Goal: Task Accomplishment & Management: Manage account settings

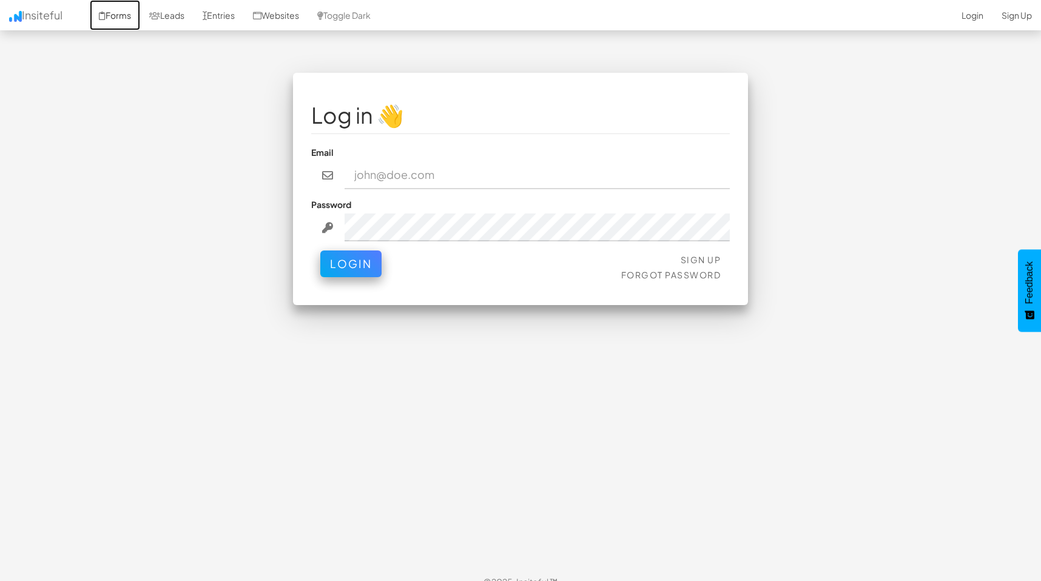
click at [124, 14] on link "Forms" at bounding box center [115, 15] width 50 height 30
click at [385, 168] on input "email" at bounding box center [537, 175] width 386 height 28
type input "[EMAIL_ADDRESS][PERSON_NAME][DOMAIN_NAME]"
click at [707, 257] on link "Sign Up" at bounding box center [700, 259] width 41 height 11
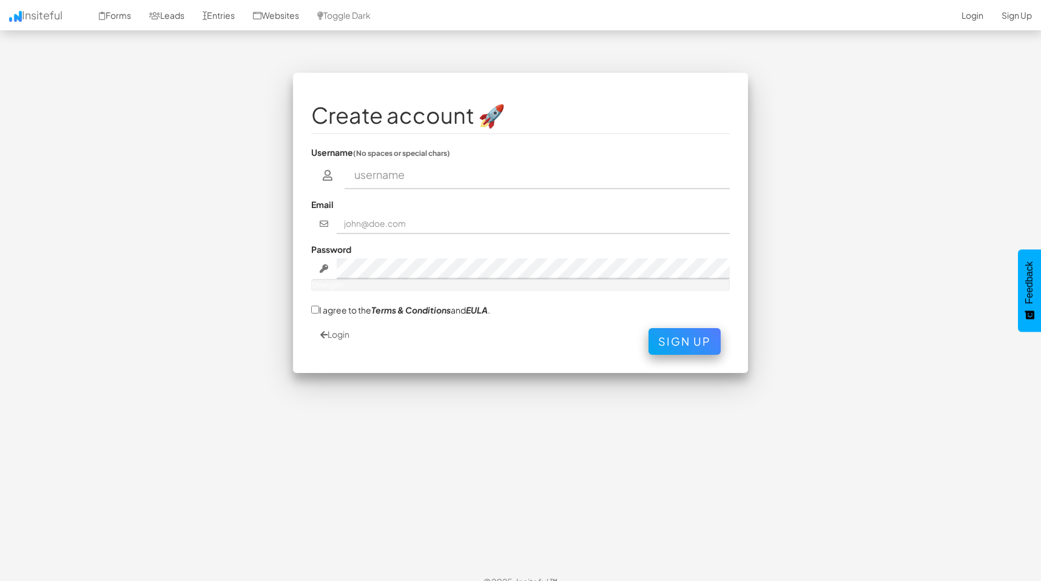
click at [390, 173] on input "text" at bounding box center [537, 175] width 386 height 28
type input "lmiller"
click at [380, 219] on input "text" at bounding box center [534, 223] width 394 height 21
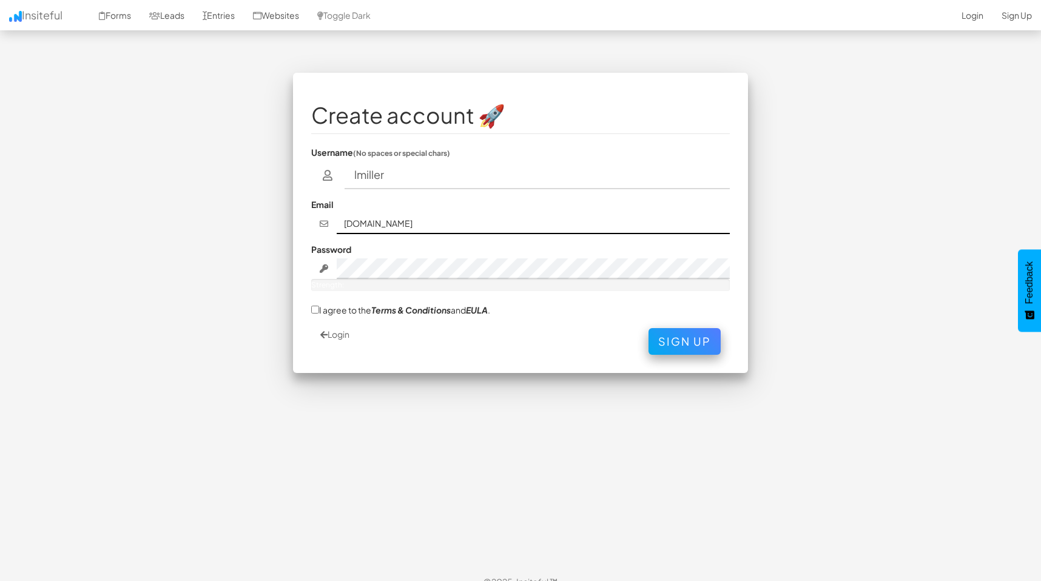
type input "[EMAIL_ADDRESS][PERSON_NAME][DOMAIN_NAME]"
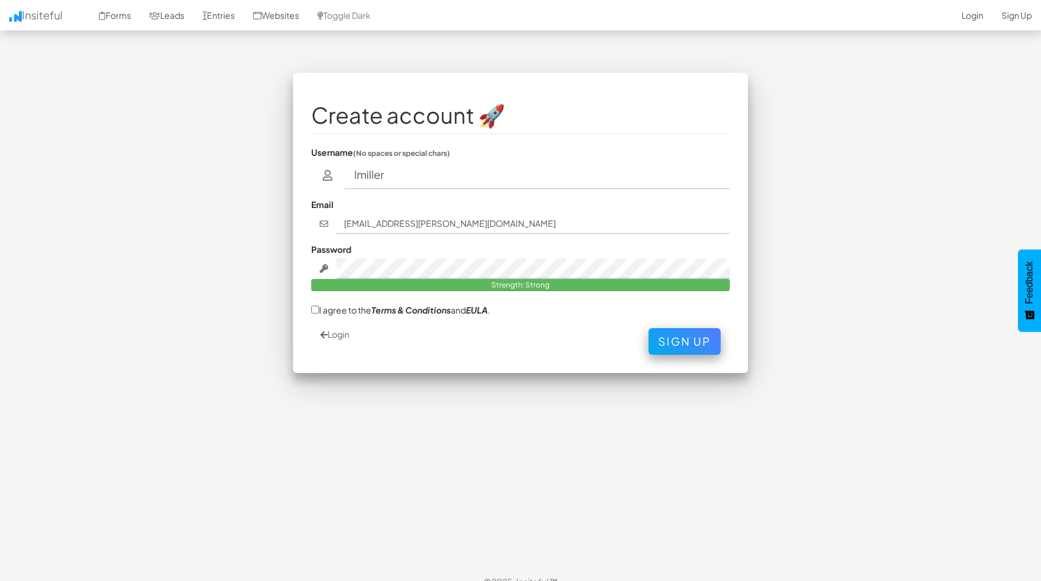
click at [339, 314] on label "I agree to the Terms & Conditions and EULA ." at bounding box center [400, 309] width 179 height 13
click at [319, 314] on input "I agree to the Terms & Conditions and EULA ." at bounding box center [315, 310] width 8 height 8
checkbox input "true"
click at [702, 340] on button "Sign Up" at bounding box center [684, 338] width 72 height 27
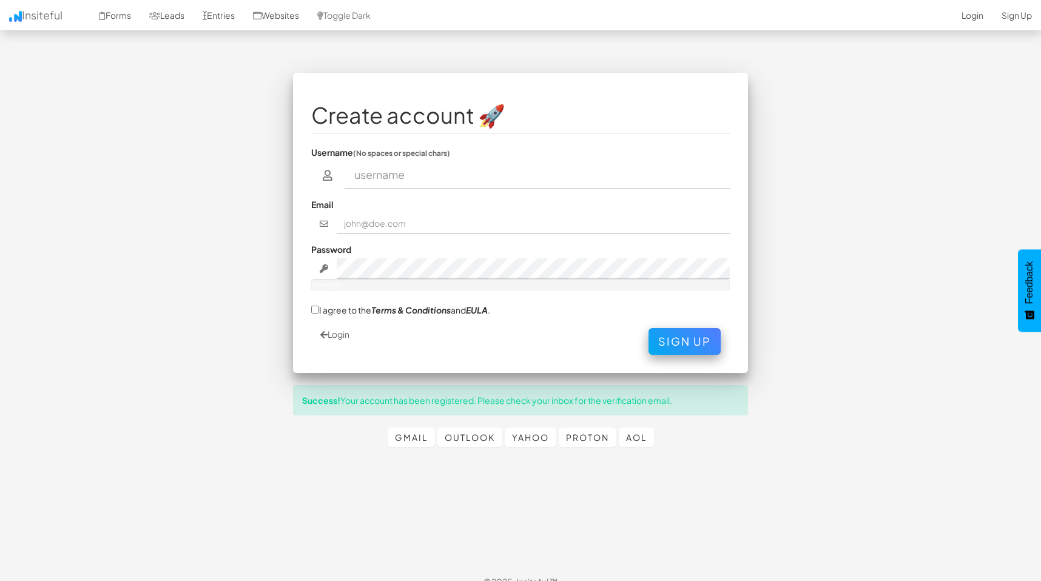
click at [503, 183] on input "text" at bounding box center [537, 175] width 386 height 28
click at [344, 338] on link "Login" at bounding box center [334, 334] width 29 height 11
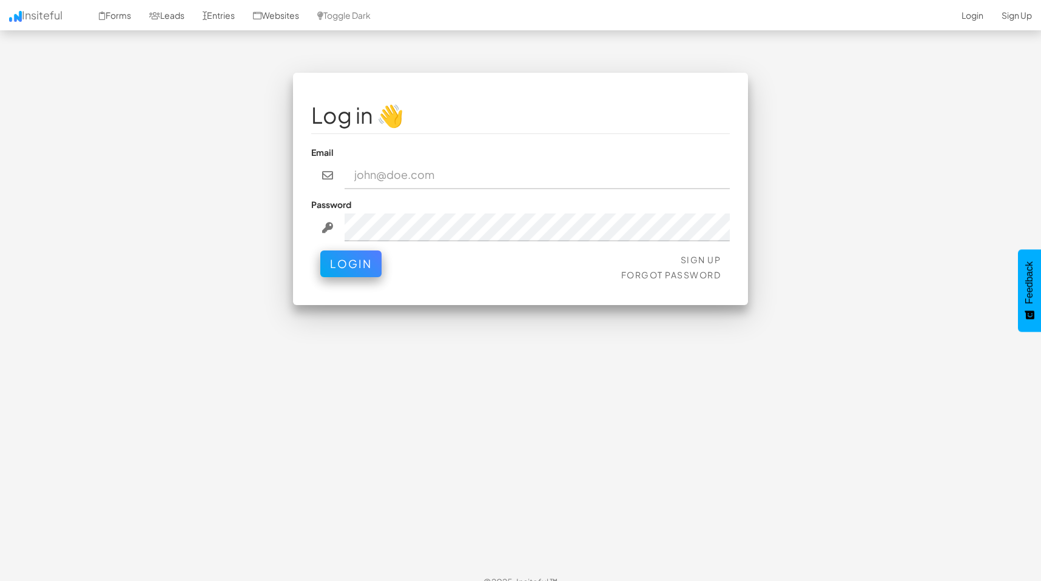
click at [432, 172] on input "email" at bounding box center [537, 175] width 386 height 28
type input "[EMAIL_ADDRESS][PERSON_NAME][DOMAIN_NAME]"
click at [334, 277] on div "Sign Up Forgot Password Login" at bounding box center [520, 268] width 418 height 36
click at [334, 272] on button "Login" at bounding box center [350, 260] width 61 height 27
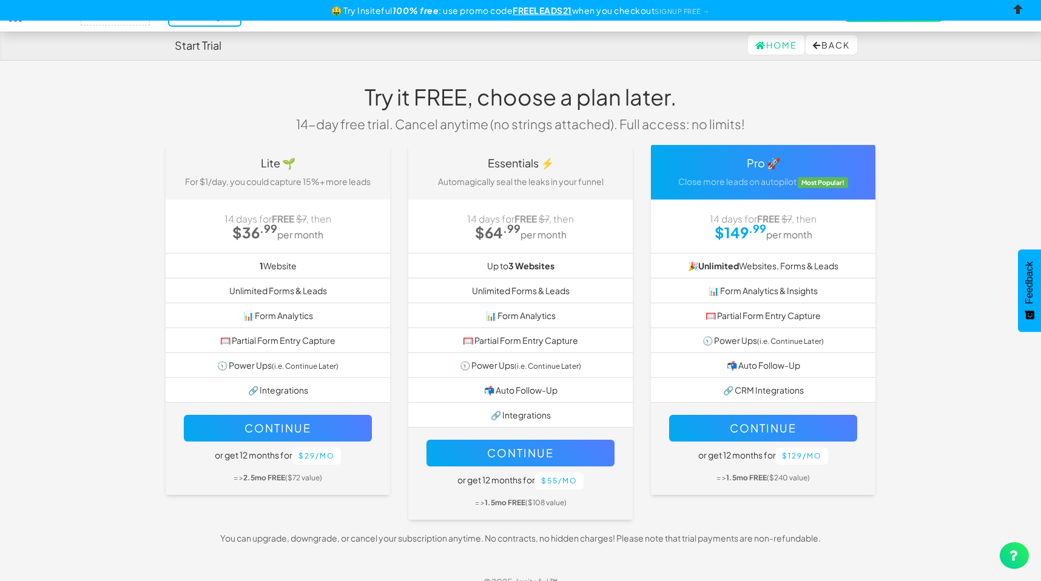
click at [1019, 16] on input "checkbox" at bounding box center [1018, 11] width 18 height 18
checkbox input "true"
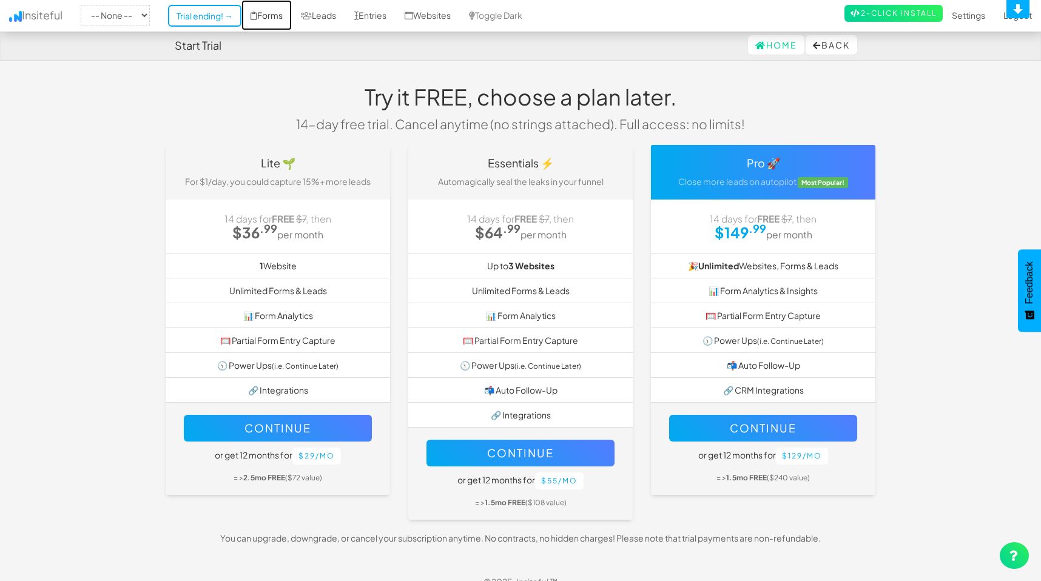
click at [279, 16] on link "Forms" at bounding box center [266, 15] width 50 height 30
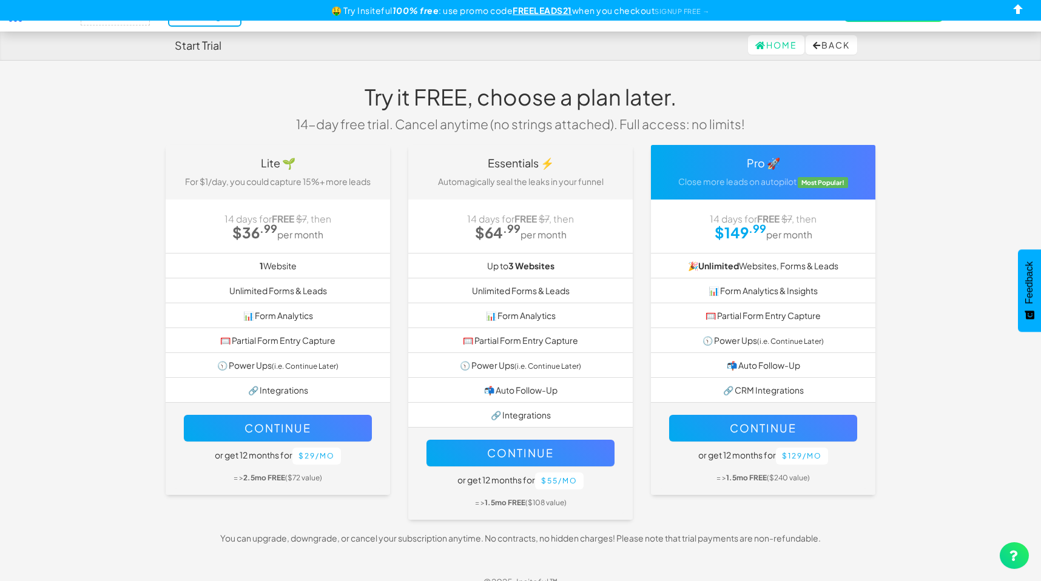
click at [543, 8] on u "FREELEADS21" at bounding box center [541, 10] width 59 height 11
copy u "FREELEADS21"
click at [946, 290] on body "Start Trial Home Back Toggle navigation Insiteful -- None -- Trial ending! → Fo…" at bounding box center [520, 298] width 1041 height 597
click at [792, 435] on button "Continue" at bounding box center [763, 428] width 188 height 27
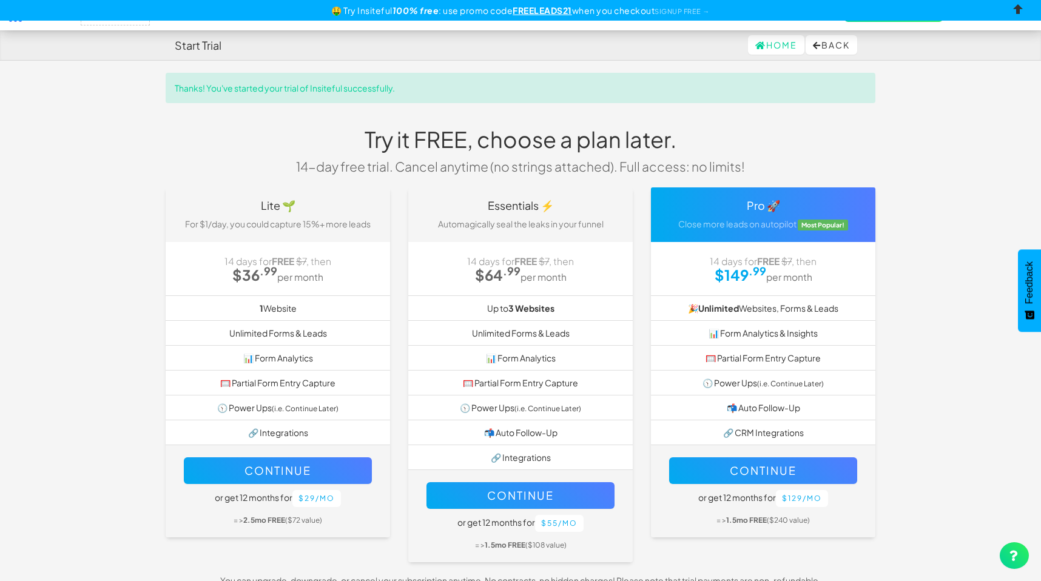
click at [1018, 11] on input "checkbox" at bounding box center [1018, 11] width 18 height 18
checkbox input "true"
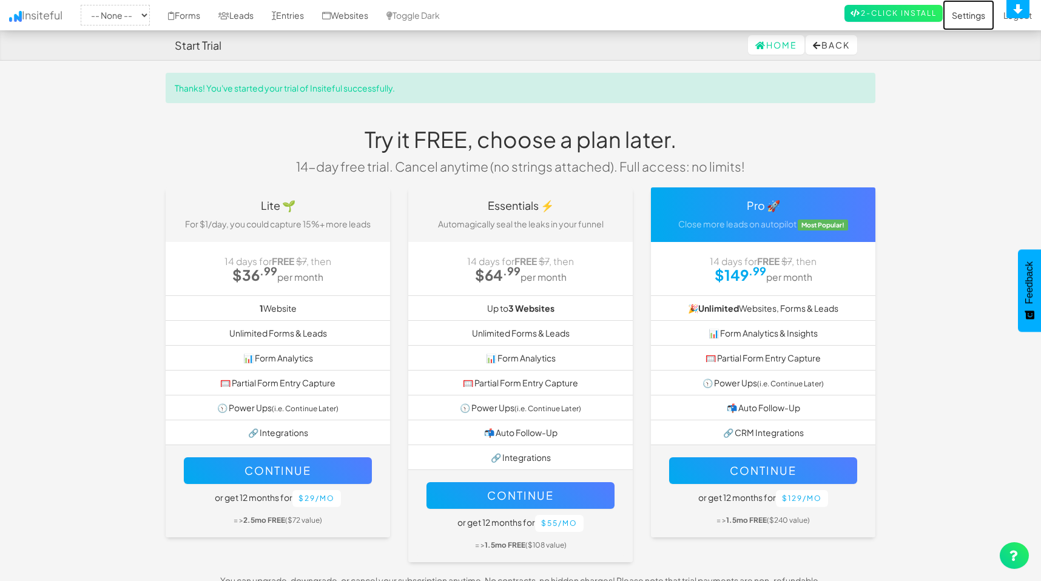
click at [966, 18] on link "Settings" at bounding box center [968, 15] width 52 height 30
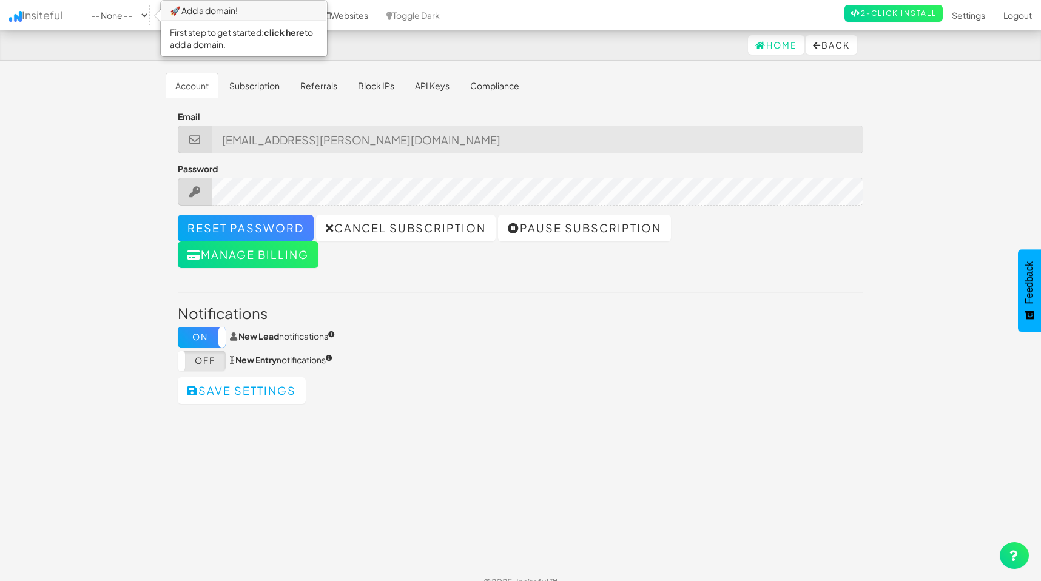
click at [85, 85] on body "Settings Home Back Toggle navigation Insiteful -- None -- 🚀 Add a domain! First…" at bounding box center [520, 298] width 1041 height 597
click at [139, 19] on select "-- None --" at bounding box center [115, 15] width 69 height 21
click at [139, 81] on body "Settings Home Back Toggle navigation Insiteful -- None -- 🚀 Add a domain! First…" at bounding box center [520, 298] width 1041 height 597
click at [260, 8] on h3 "🚀 Add a domain!" at bounding box center [243, 10] width 165 height 19
click at [83, 76] on body "Settings Home Back Toggle navigation Insiteful -- None -- 🚀 Add a domain! First…" at bounding box center [520, 298] width 1041 height 597
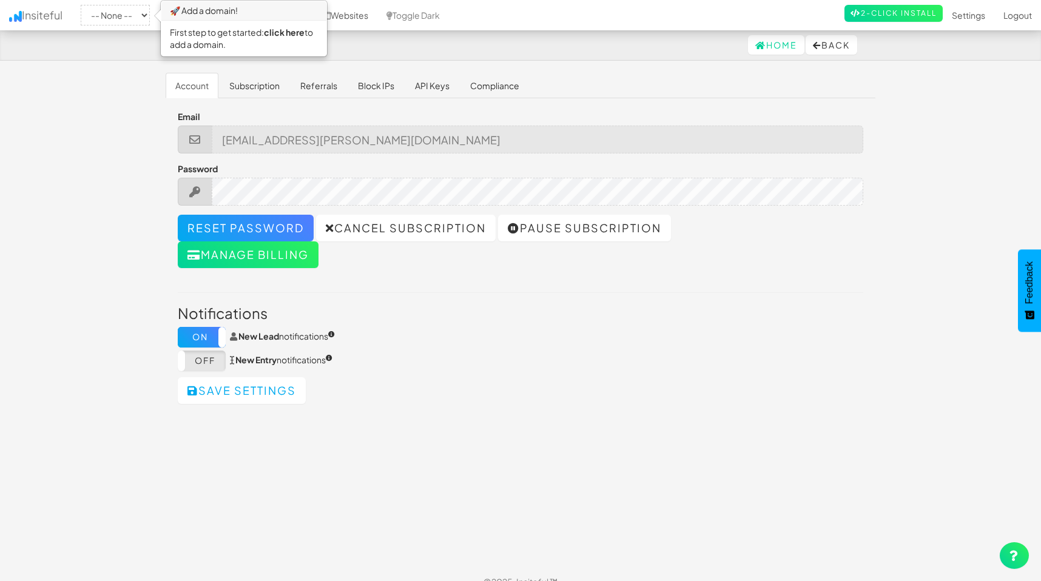
click at [162, 14] on h3 "🚀 Add a domain!" at bounding box center [243, 10] width 165 height 19
click at [138, 53] on nav "Settings Home Back" at bounding box center [520, 45] width 1041 height 30
click at [577, 56] on div "Home Back" at bounding box center [520, 44] width 691 height 29
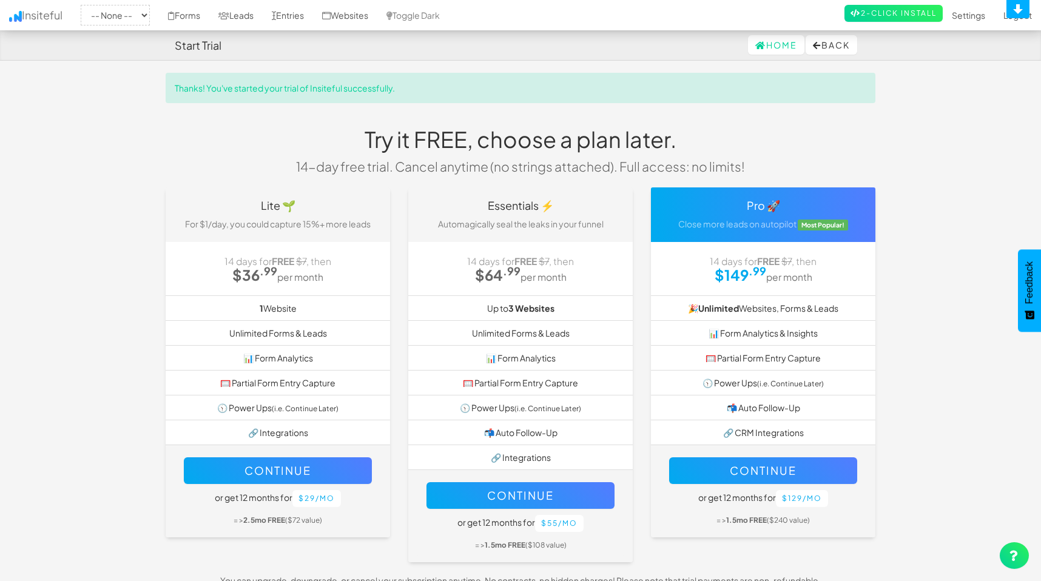
scroll to position [41, 0]
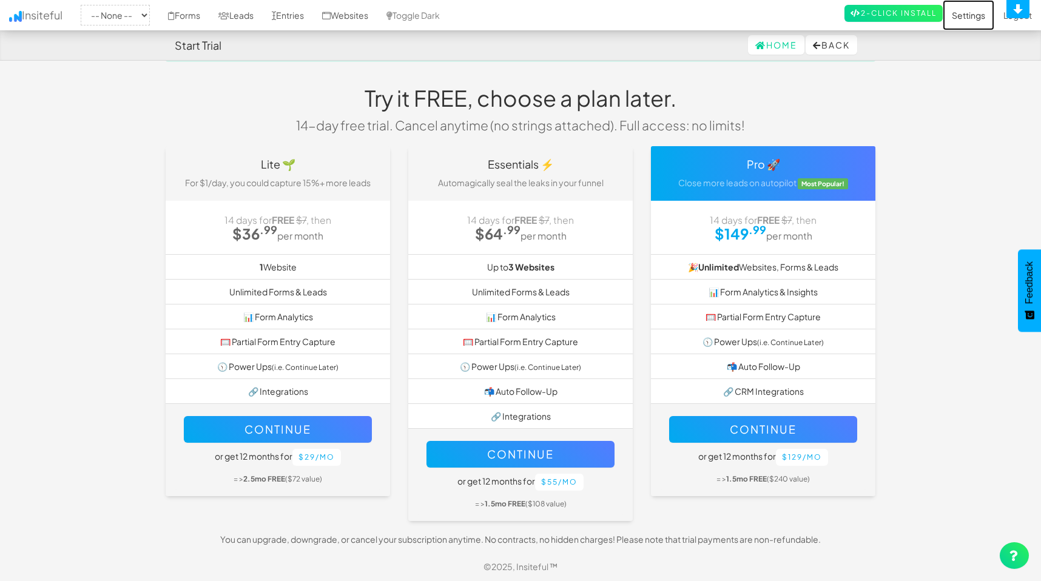
click at [964, 13] on link "Settings" at bounding box center [968, 15] width 52 height 30
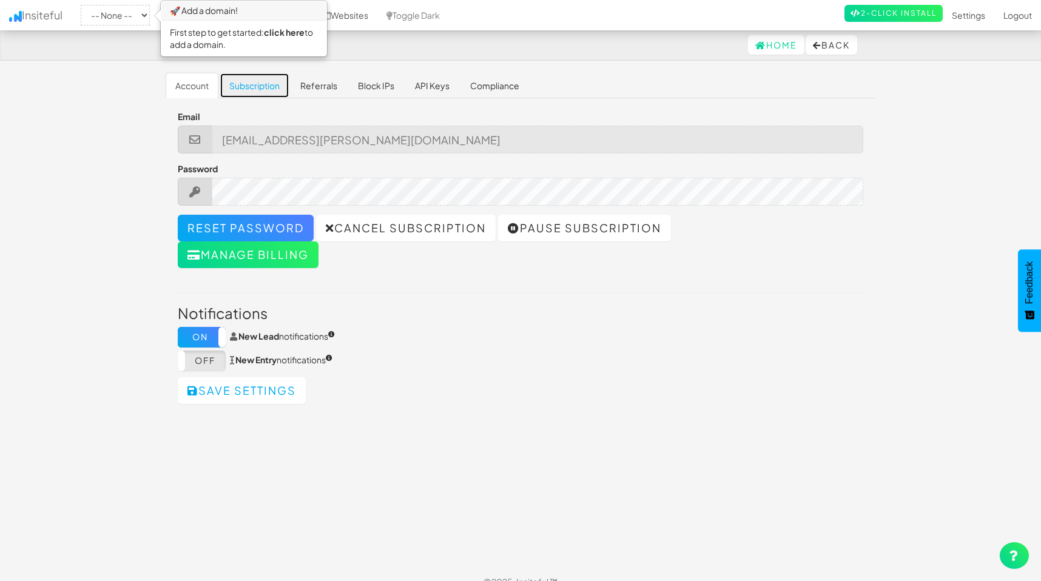
click at [263, 88] on link "Subscription" at bounding box center [255, 85] width 70 height 25
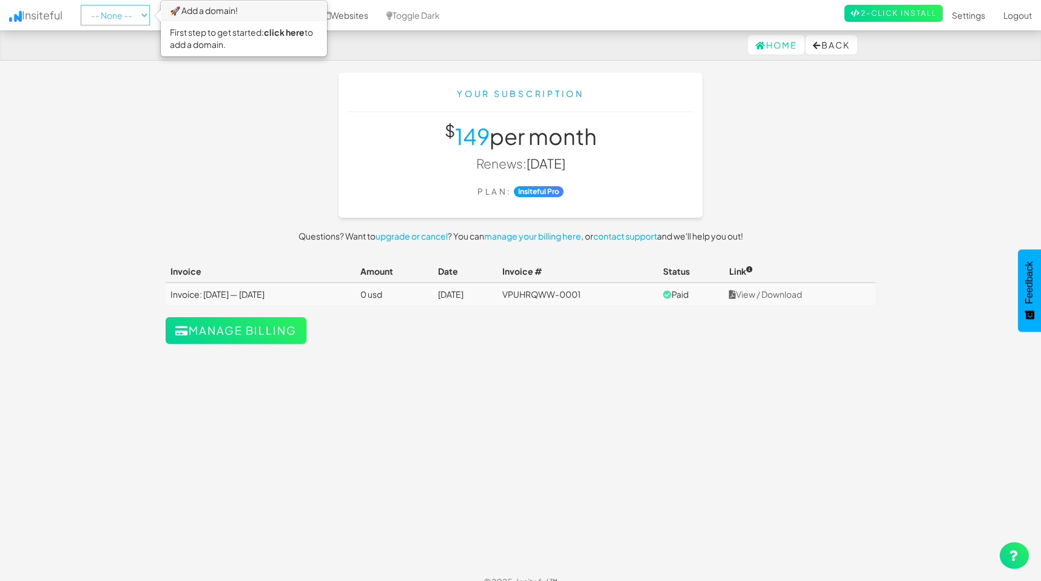
click at [136, 13] on select "-- None --" at bounding box center [115, 15] width 69 height 21
click at [84, 5] on select "-- None --" at bounding box center [115, 15] width 69 height 21
click at [130, 16] on select "-- None --" at bounding box center [115, 15] width 69 height 21
click at [187, 4] on h3 "🚀 Add a domain!" at bounding box center [243, 10] width 165 height 19
click at [181, 12] on h3 "🚀 Add a domain!" at bounding box center [243, 10] width 165 height 19
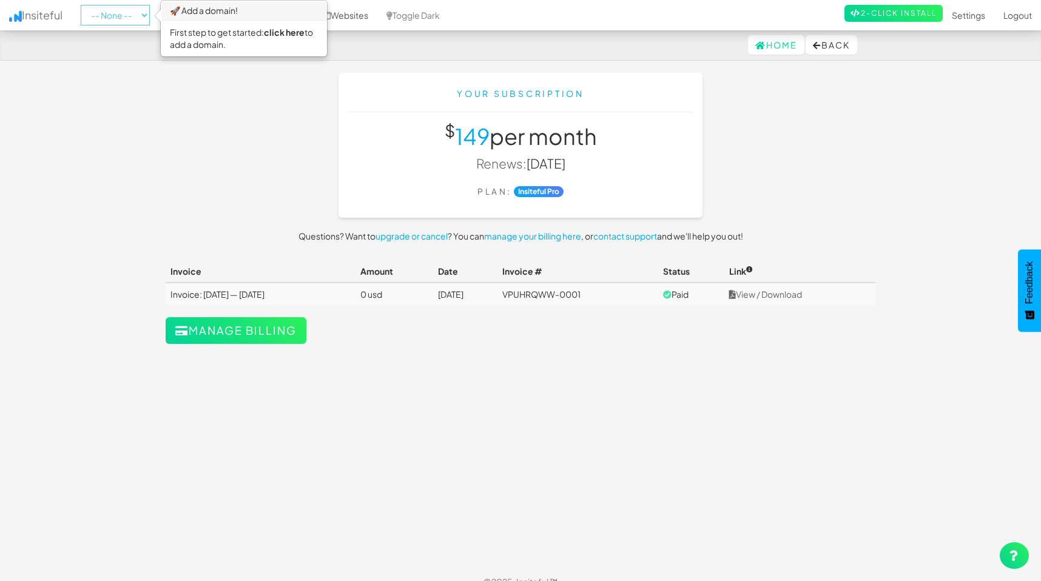
click at [138, 13] on select "-- None --" at bounding box center [115, 15] width 69 height 21
click at [84, 5] on select "-- None --" at bounding box center [115, 15] width 69 height 21
click at [132, 147] on body "Subscribe Home Back Toggle navigation Insiteful -- None -- 🚀 Add a domain! Firs…" at bounding box center [520, 298] width 1041 height 597
click at [369, 16] on link "Websites" at bounding box center [345, 15] width 64 height 30
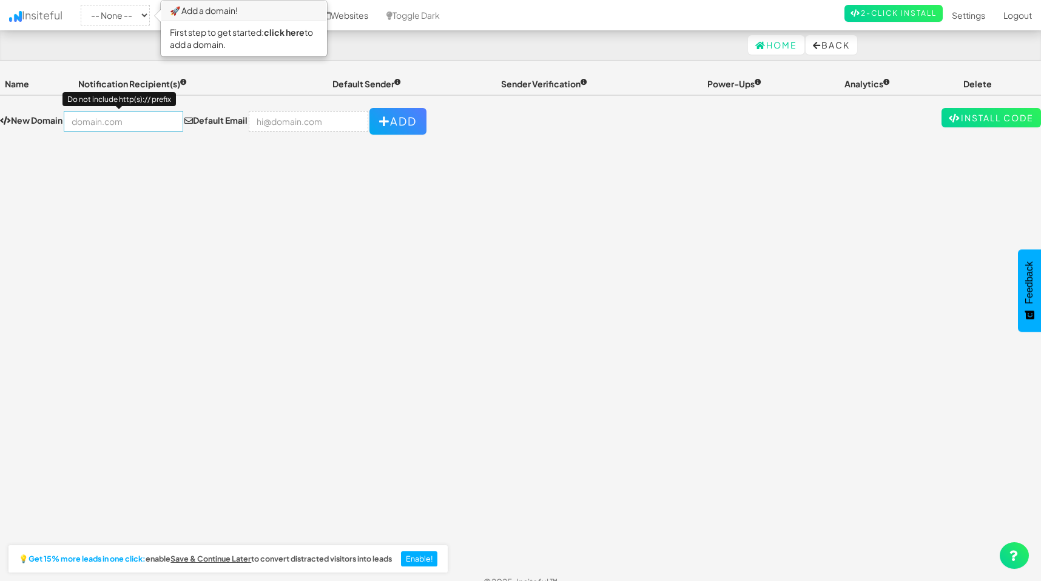
click at [105, 116] on input "text" at bounding box center [123, 121] width 119 height 21
type input "[DOMAIN_NAME]"
click at [267, 123] on input "email" at bounding box center [308, 121] width 119 height 21
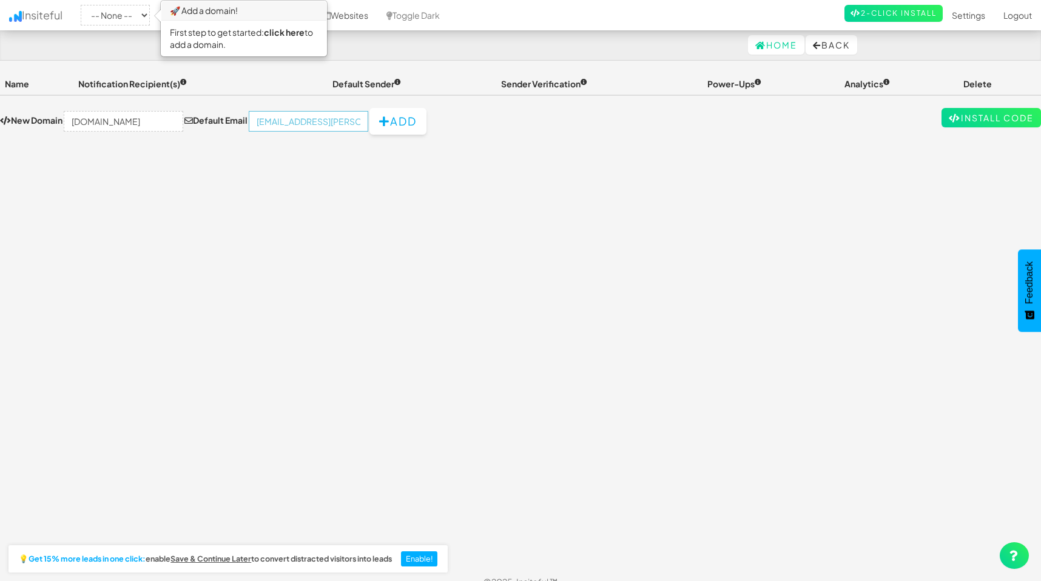
type input "luke.miller@aacc.net"
click at [379, 118] on icon "button" at bounding box center [384, 121] width 11 height 11
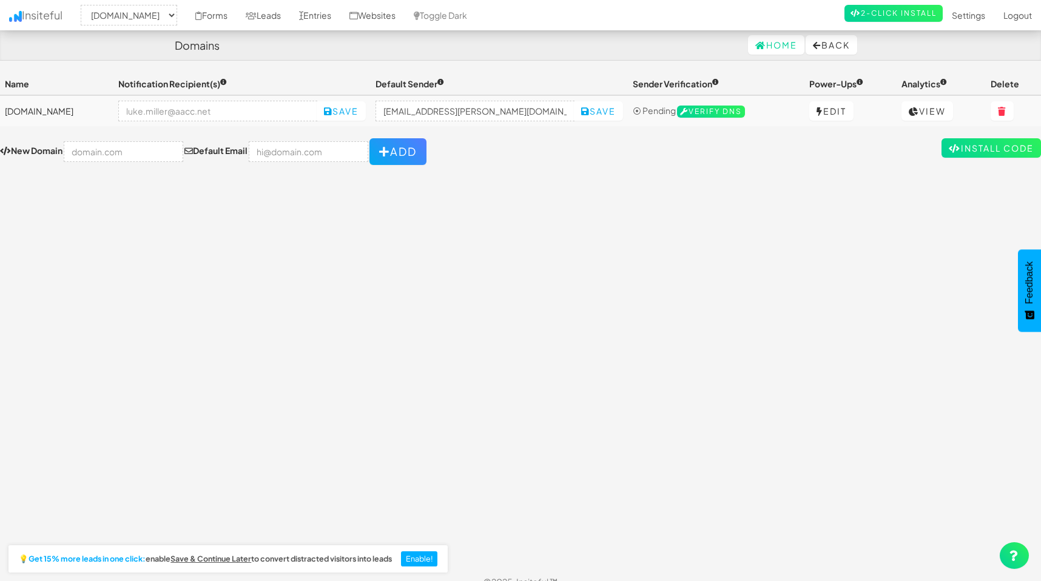
select select "2488"
click at [186, 12] on link "Forms" at bounding box center [211, 15] width 50 height 30
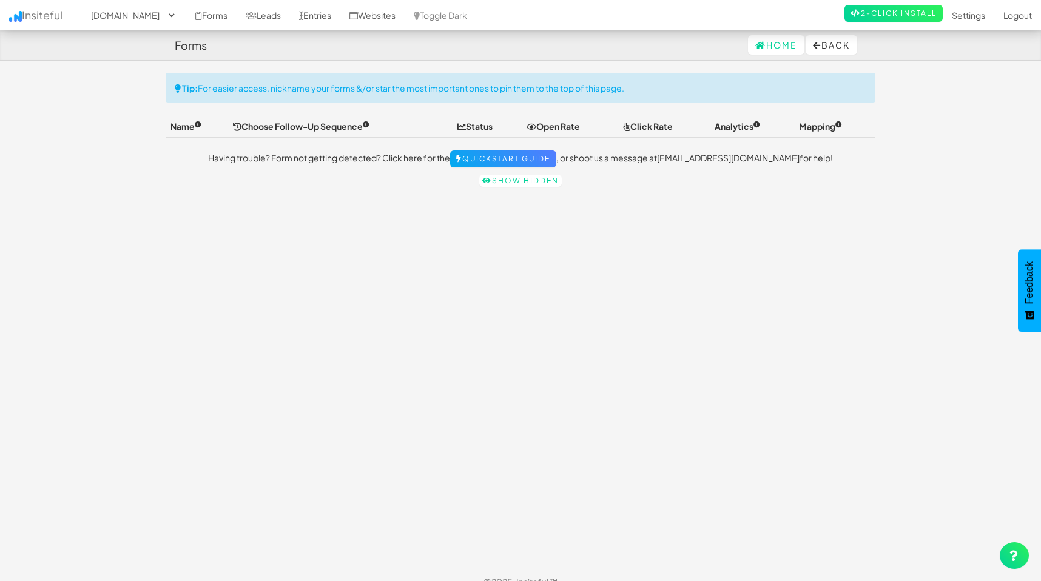
select select "2488"
click at [39, 13] on link "Insiteful" at bounding box center [36, 15] width 72 height 30
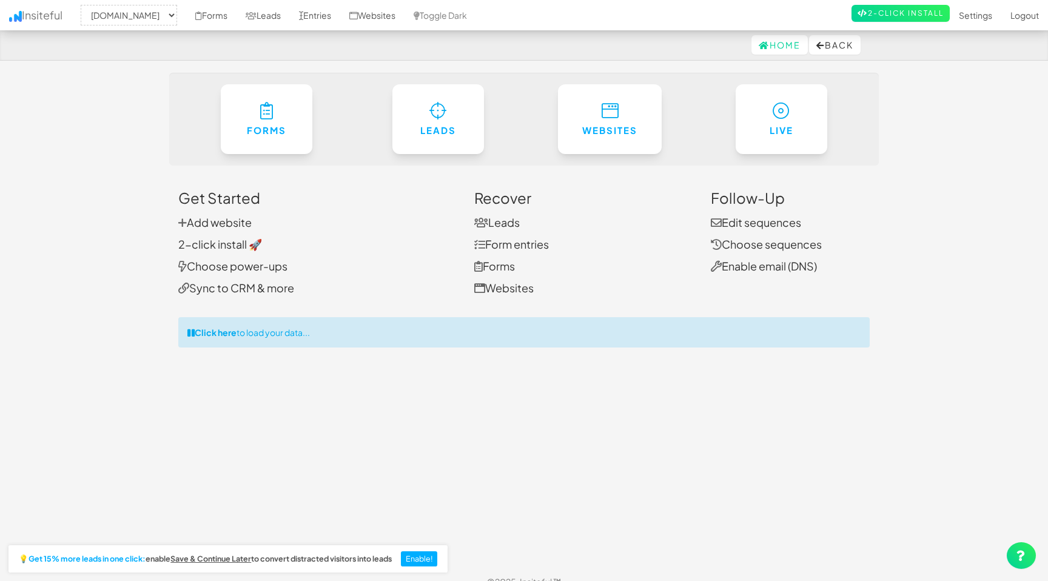
select select "2488"
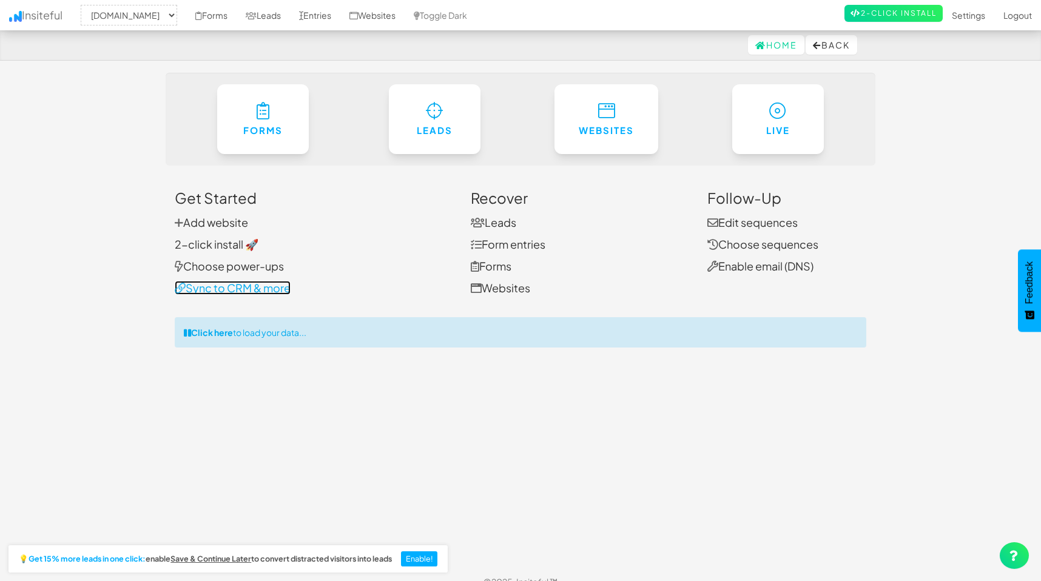
click at [248, 286] on link "Sync to CRM & more" at bounding box center [233, 288] width 116 height 14
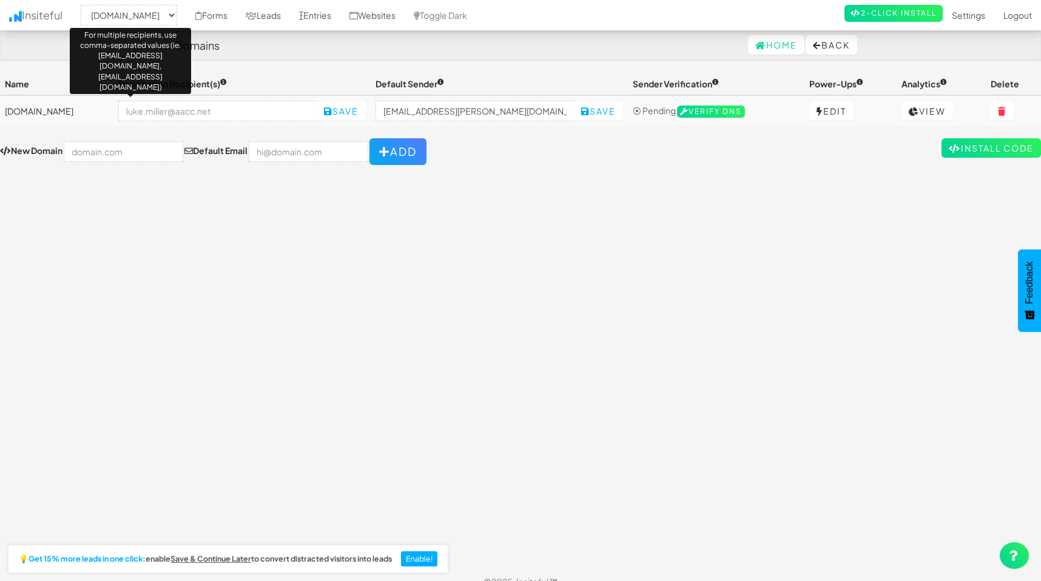
select select "2488"
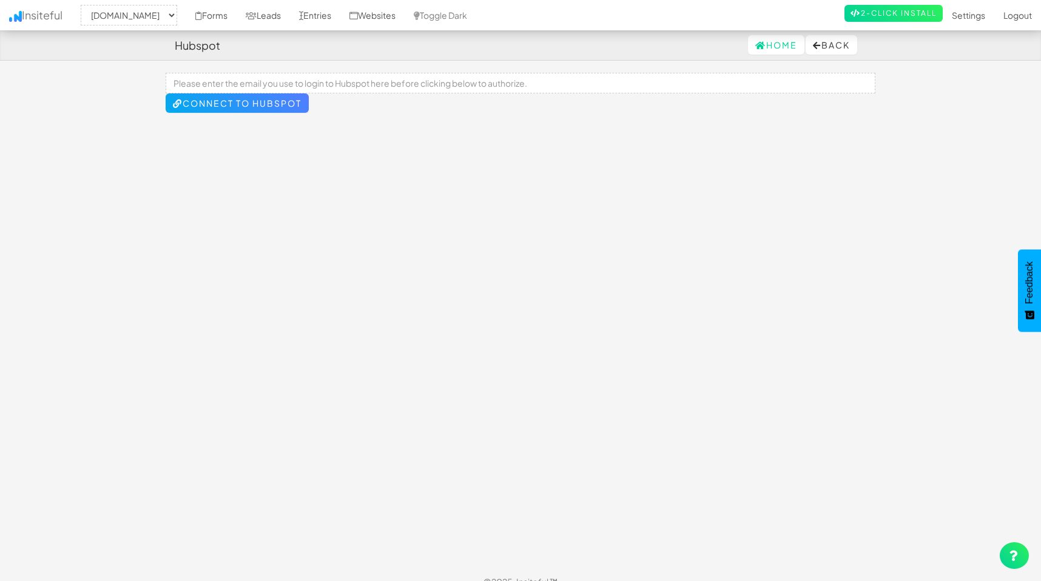
select select "2488"
click at [315, 83] on input at bounding box center [521, 83] width 710 height 21
type input "luke.miller@aacc.net"
click at [274, 109] on button "Connect to HubSpot" at bounding box center [237, 102] width 143 height 19
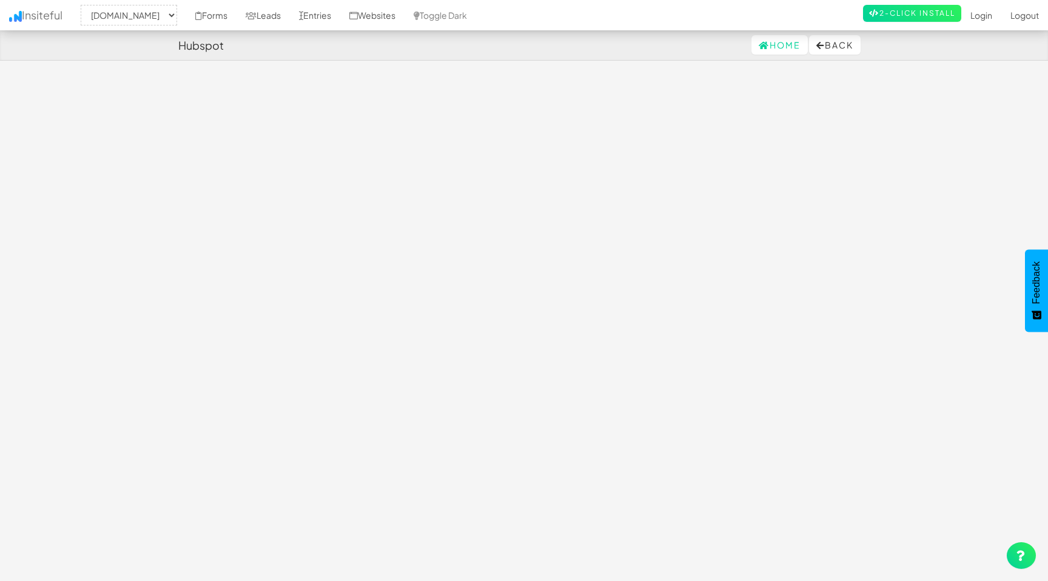
select select "2488"
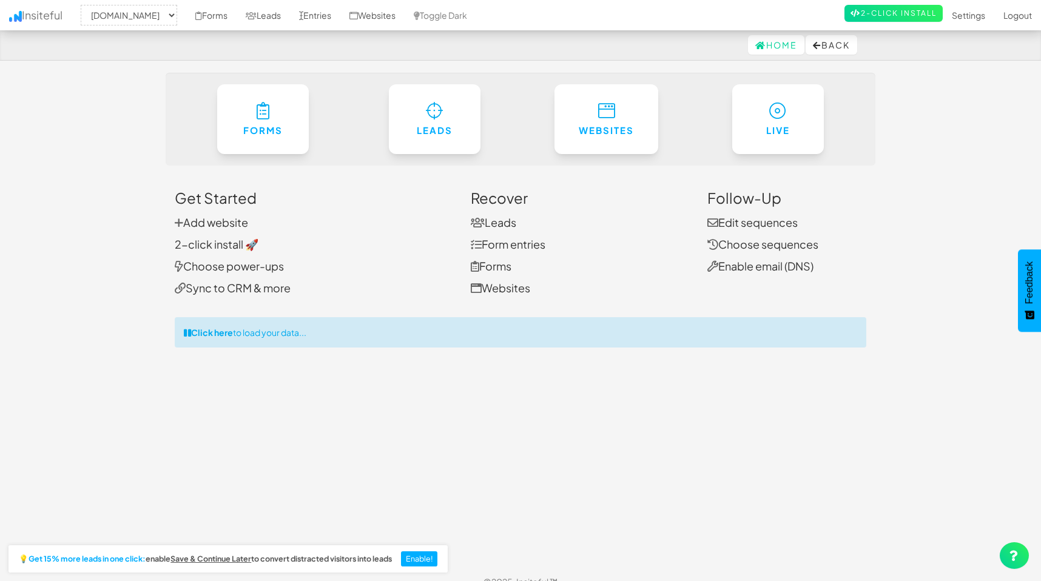
select select "2488"
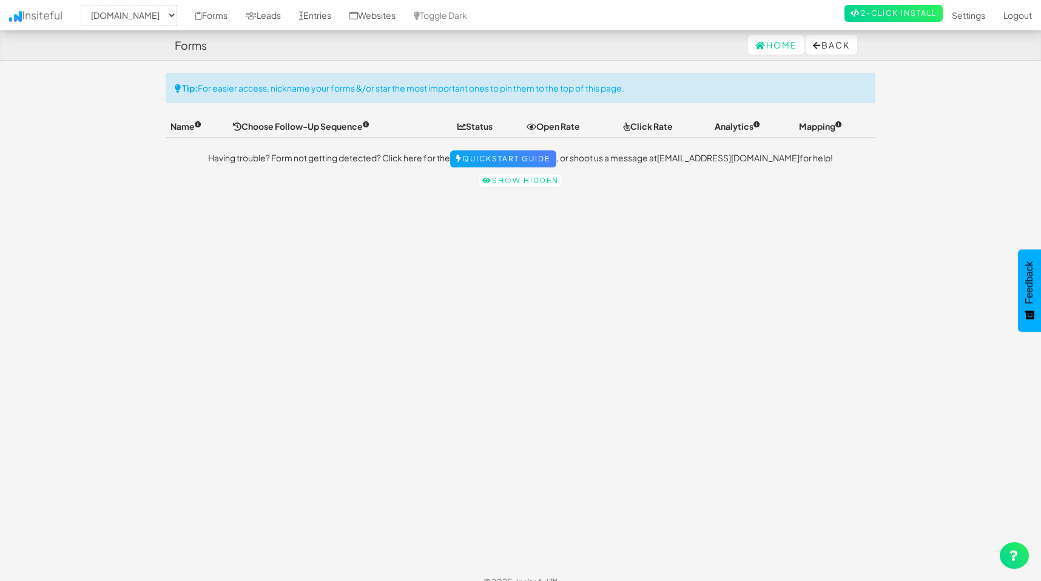
select select "2488"
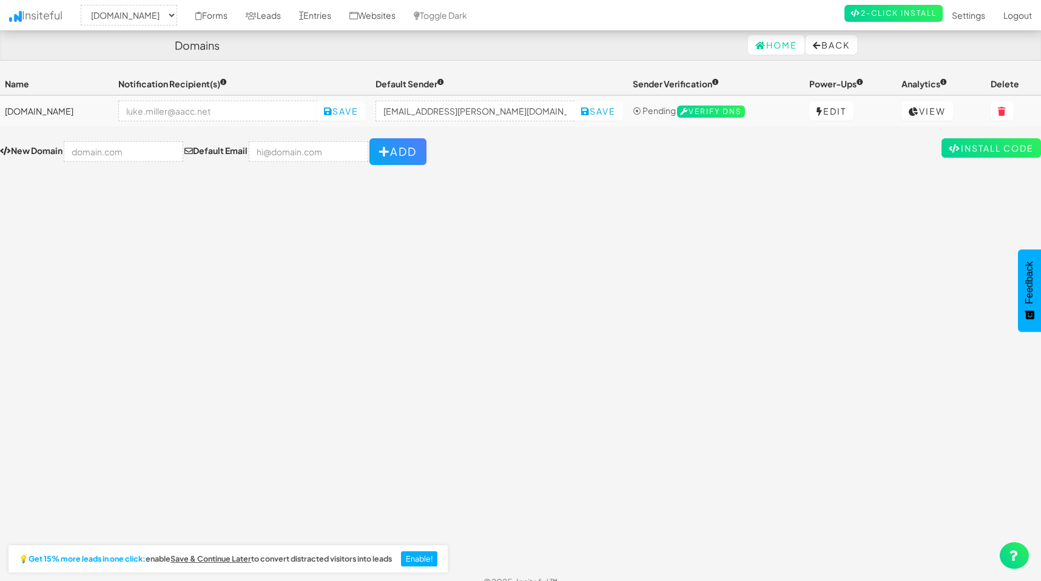
select select "2488"
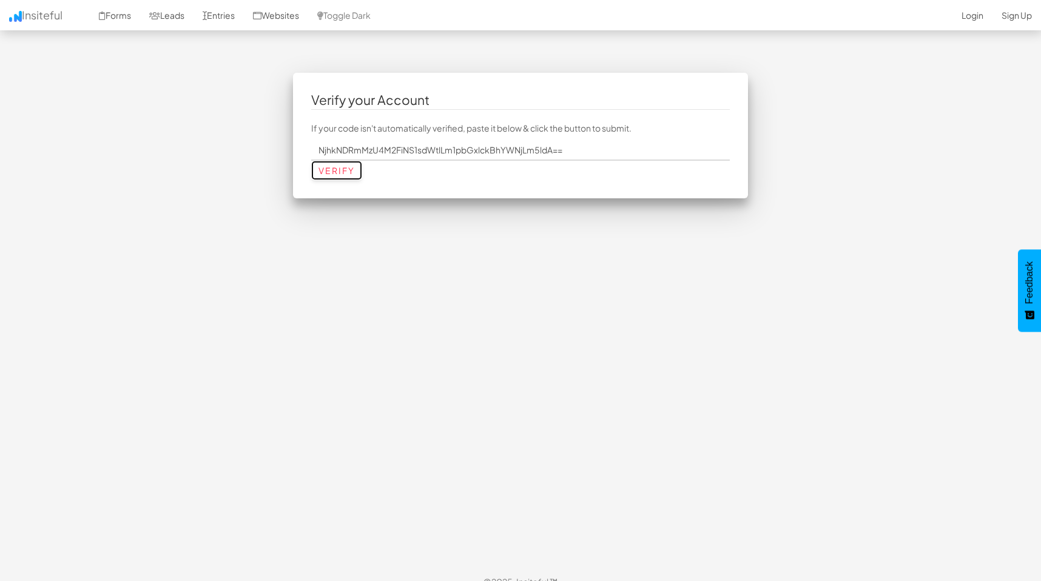
click at [348, 167] on input "Verify" at bounding box center [336, 170] width 51 height 19
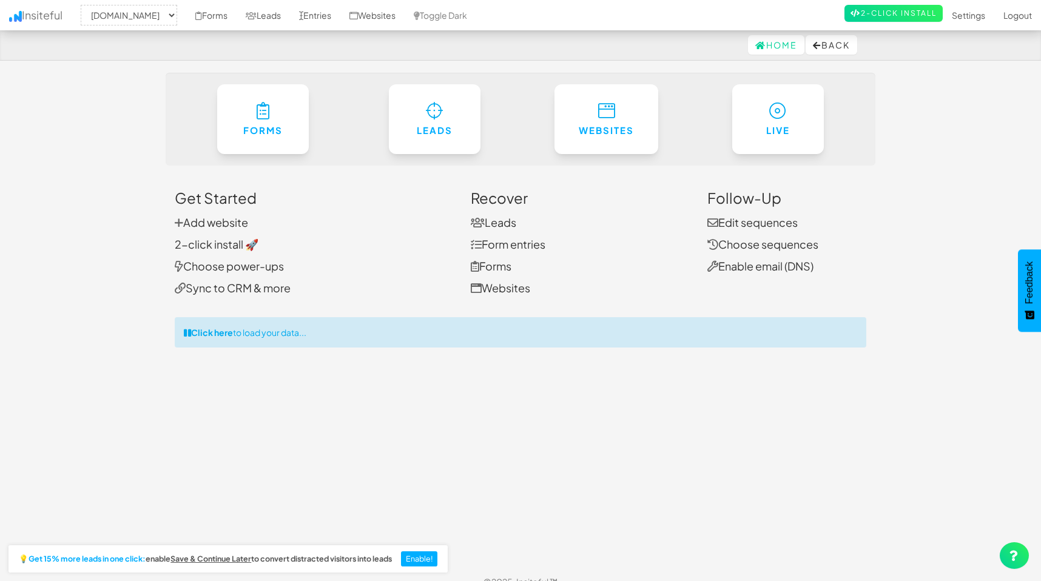
select select "2488"
click at [904, 14] on link "2-Click Install" at bounding box center [893, 13] width 98 height 17
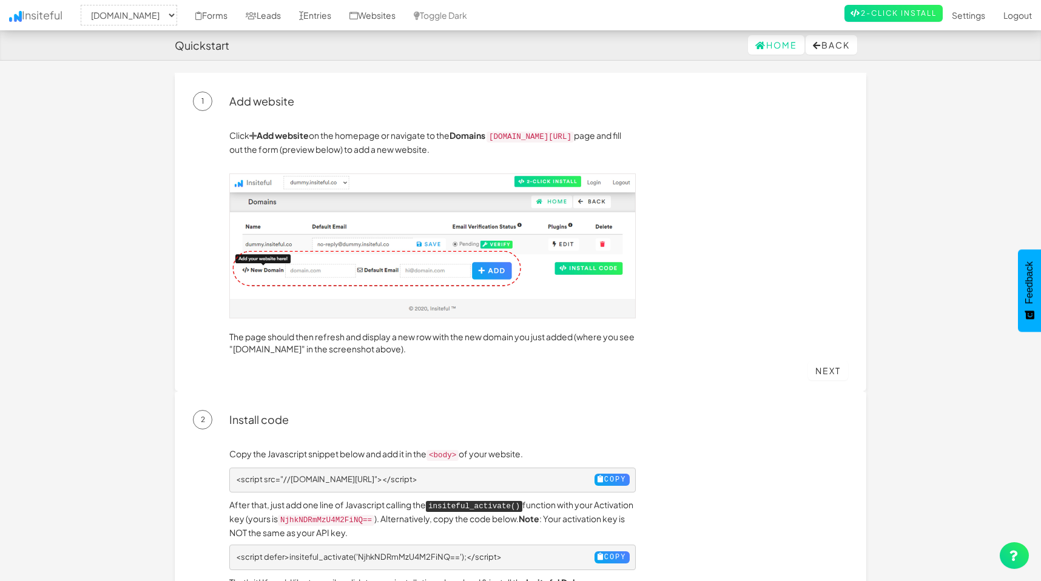
select select "2488"
click at [958, 17] on link "Settings" at bounding box center [968, 15] width 52 height 30
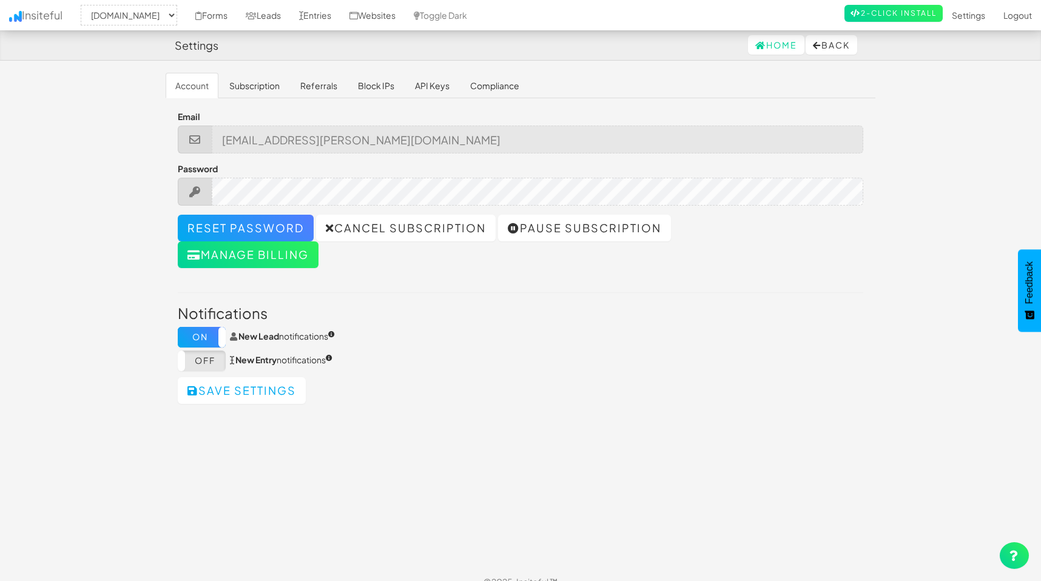
select select "2488"
click at [187, 15] on link "Forms" at bounding box center [211, 15] width 50 height 30
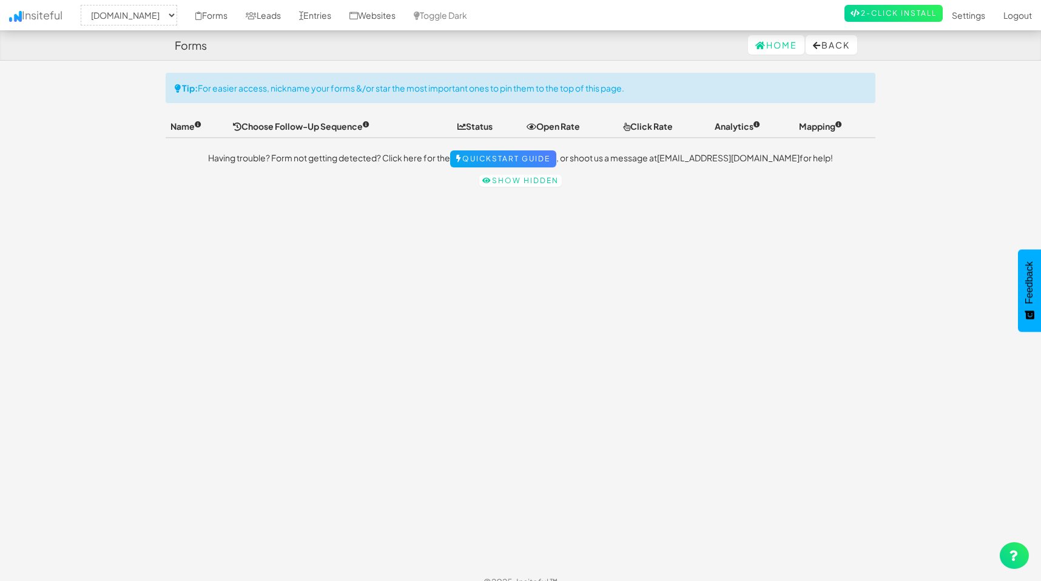
select select "2488"
click at [280, 179] on p "Show hidden" at bounding box center [521, 179] width 710 height 13
click at [974, 15] on link "Settings" at bounding box center [968, 15] width 52 height 30
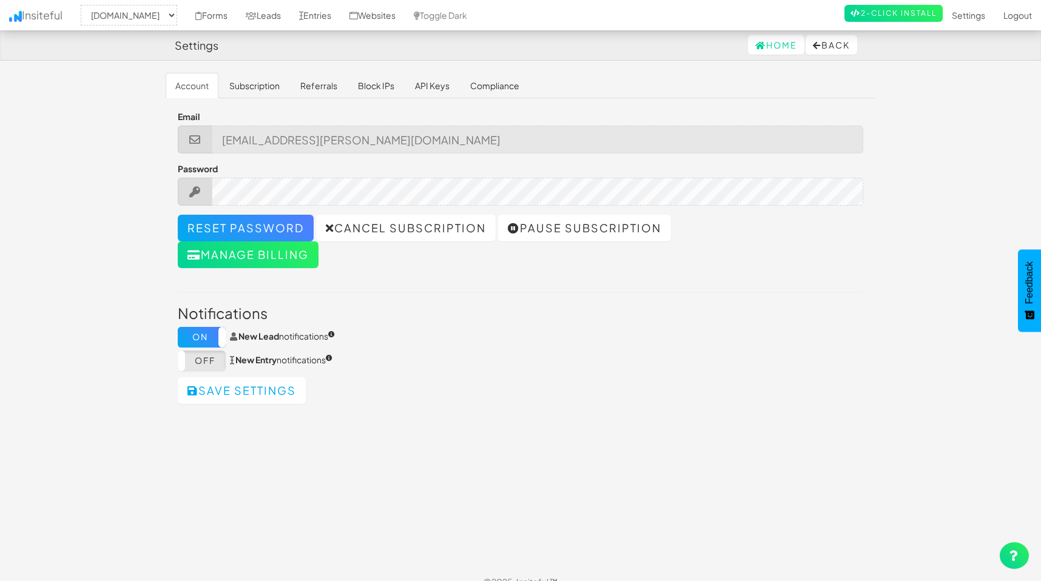
select select "2488"
click at [377, 82] on link "Block IPs" at bounding box center [376, 85] width 56 height 25
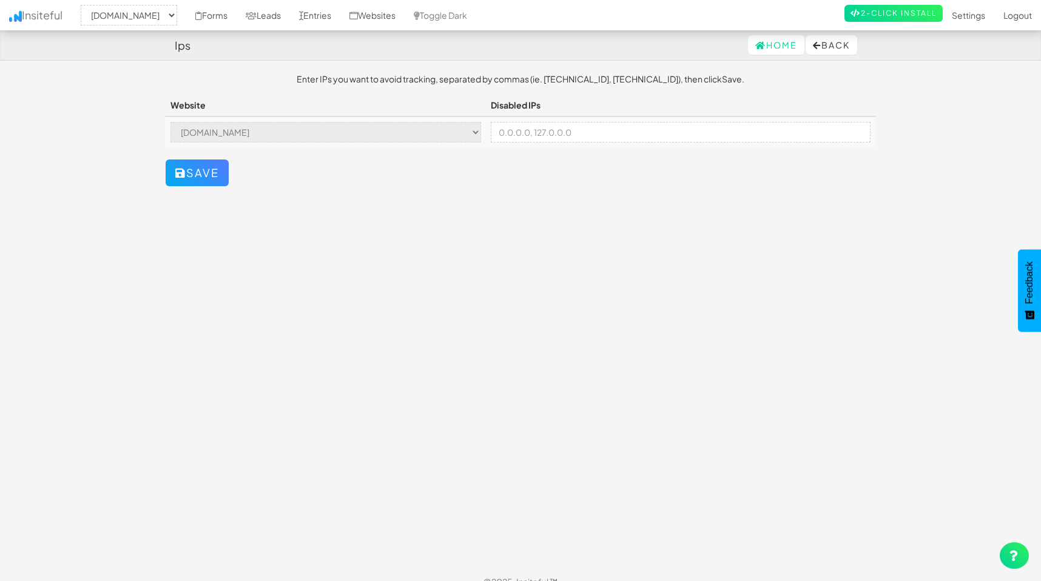
select select "2488"
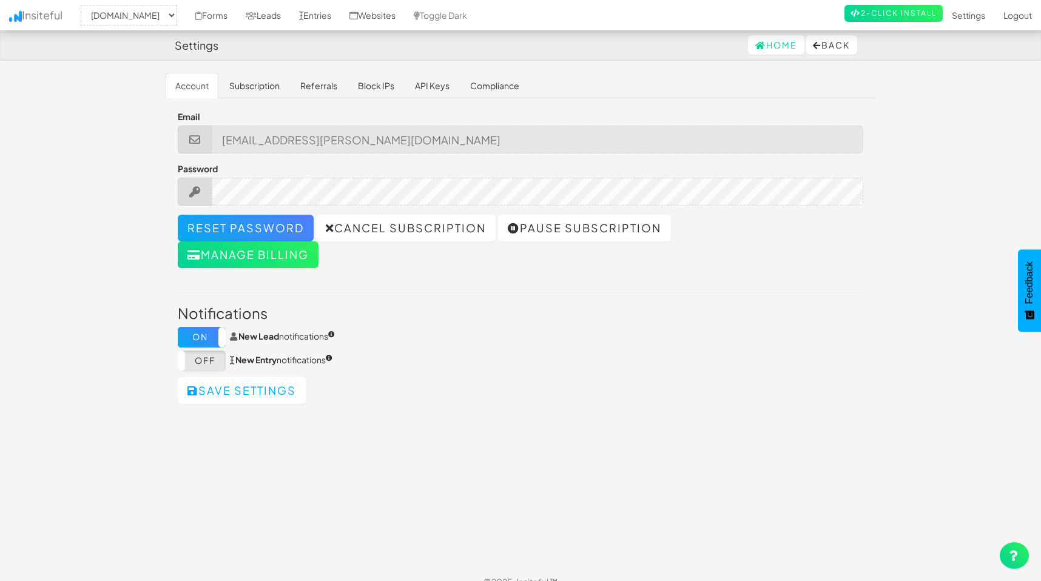
select select "2488"
click at [421, 83] on link "API Keys" at bounding box center [432, 85] width 54 height 25
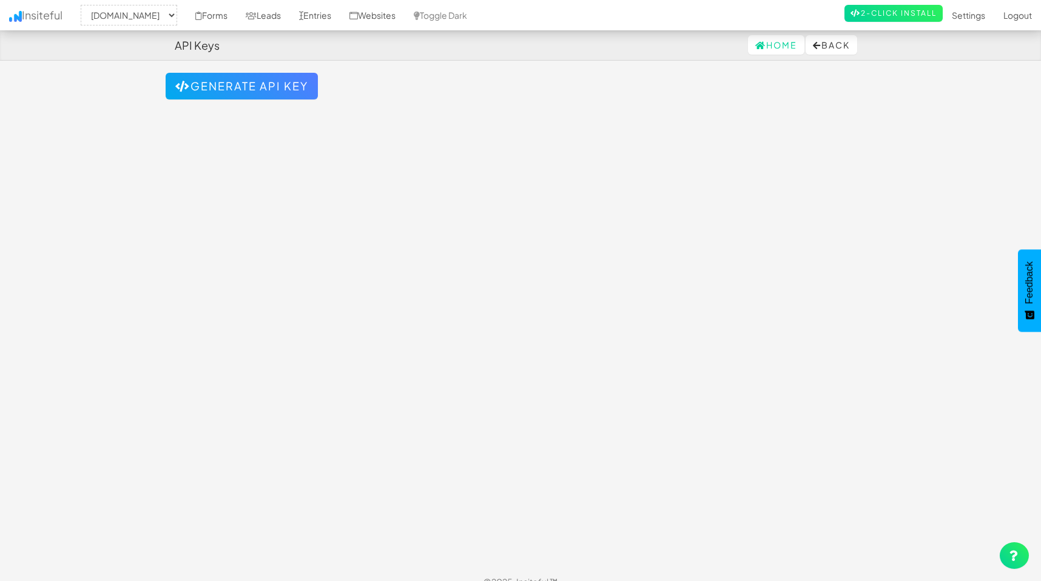
select select "2488"
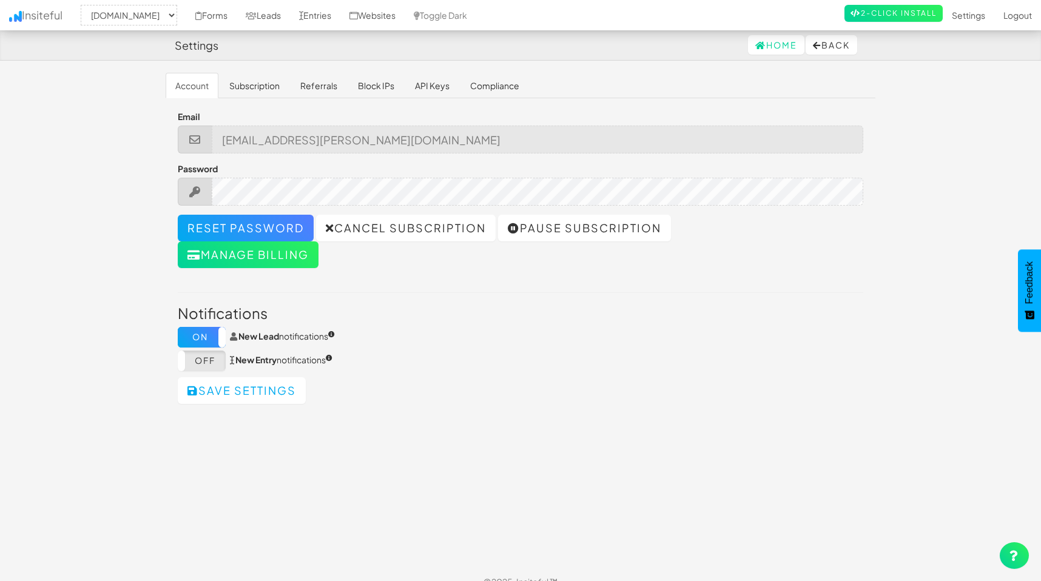
select select "2488"
click at [966, 11] on link "Settings" at bounding box center [968, 15] width 52 height 30
select select "2488"
click at [774, 47] on link "Home" at bounding box center [776, 44] width 56 height 19
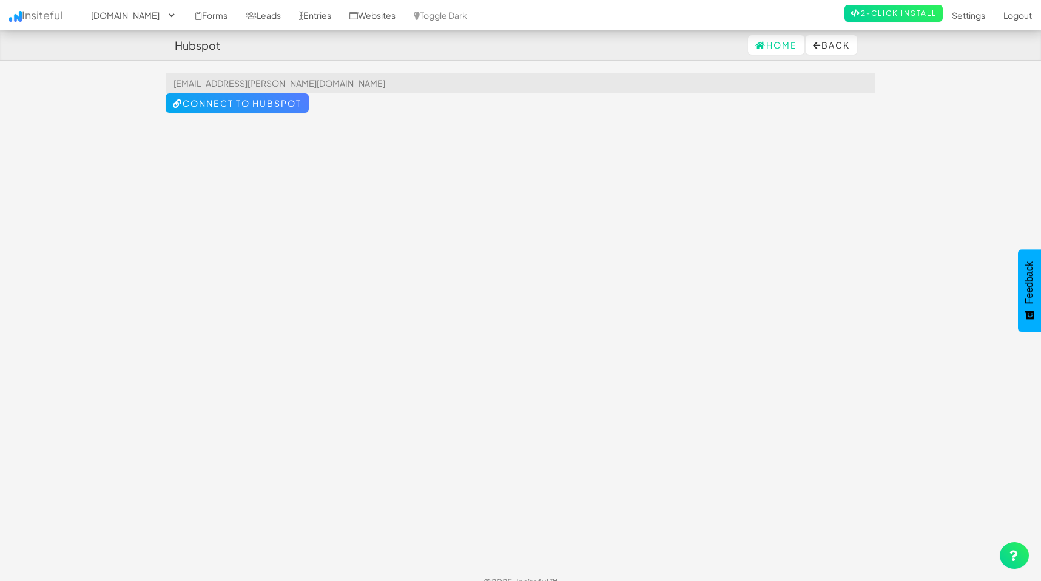
select select "2488"
click at [278, 104] on button "Connect to HubSpot" at bounding box center [237, 102] width 143 height 19
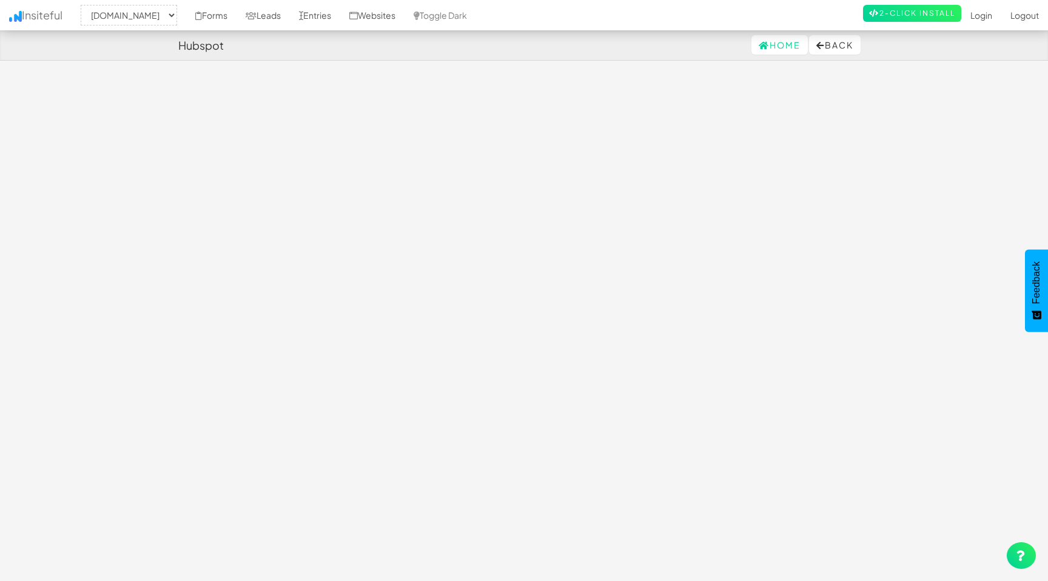
select select "2488"
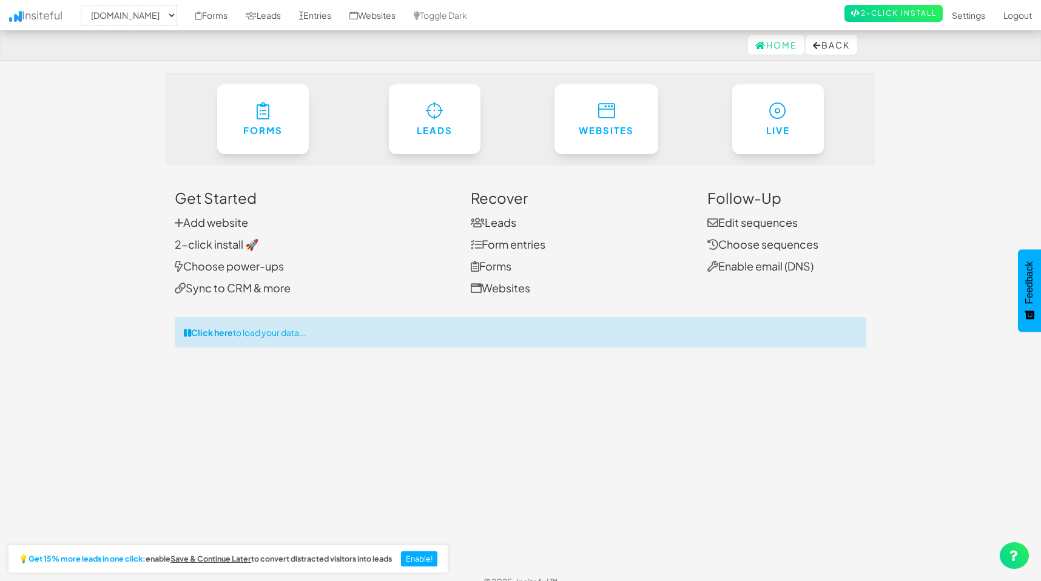
select select "2488"
click at [1015, 553] on icon at bounding box center [1014, 555] width 10 height 11
click at [207, 244] on link "2-click install 🚀" at bounding box center [217, 244] width 84 height 14
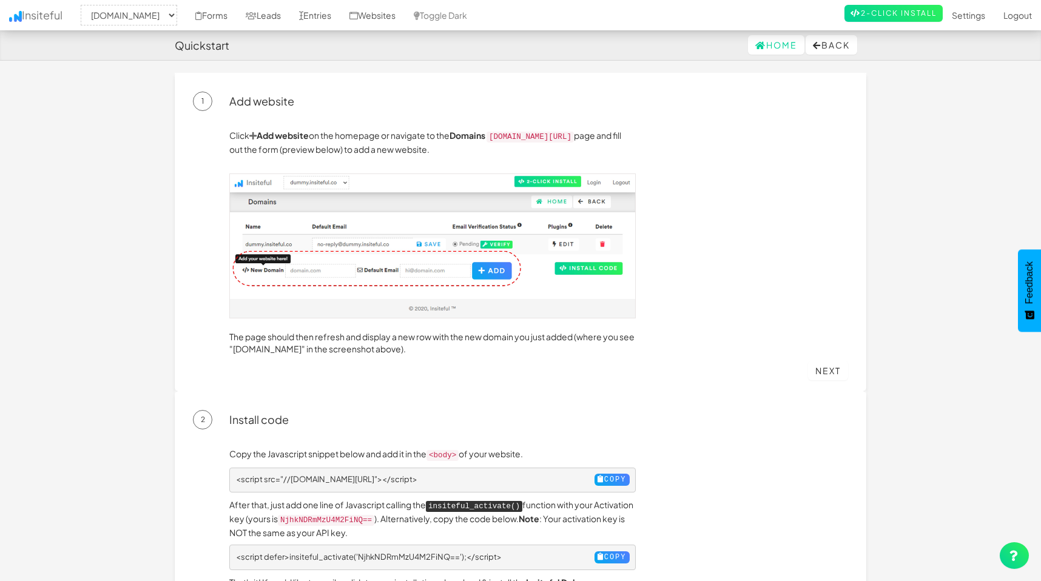
select select "2488"
click at [898, 4] on li "2-Click Install" at bounding box center [893, 13] width 98 height 27
click at [898, 7] on link "2-Click Install" at bounding box center [893, 13] width 98 height 17
select select "2488"
click at [896, 16] on link "2-Click Install" at bounding box center [893, 13] width 98 height 17
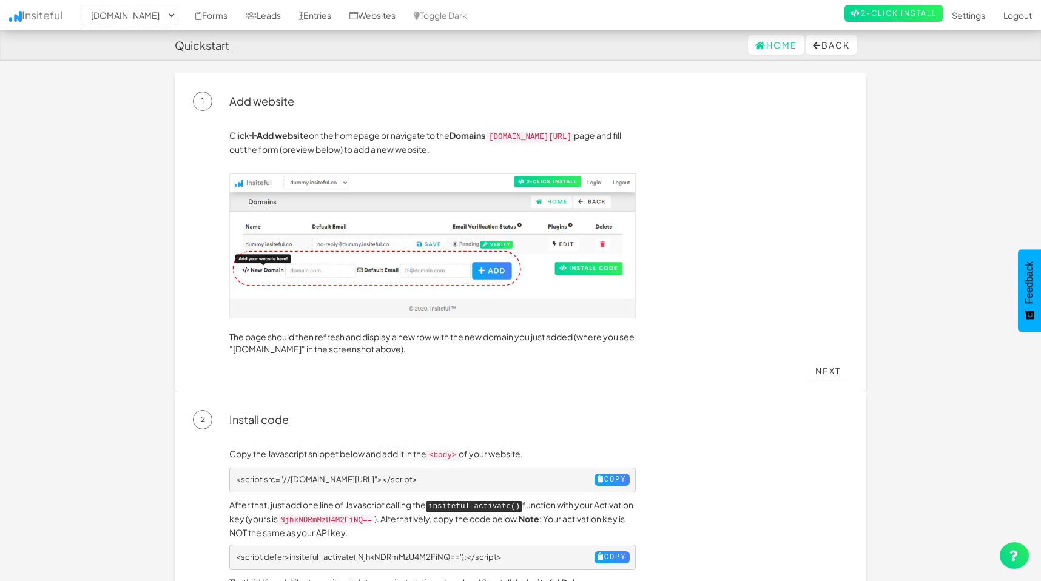
select select "2488"
click at [963, 15] on link "Settings" at bounding box center [968, 15] width 52 height 30
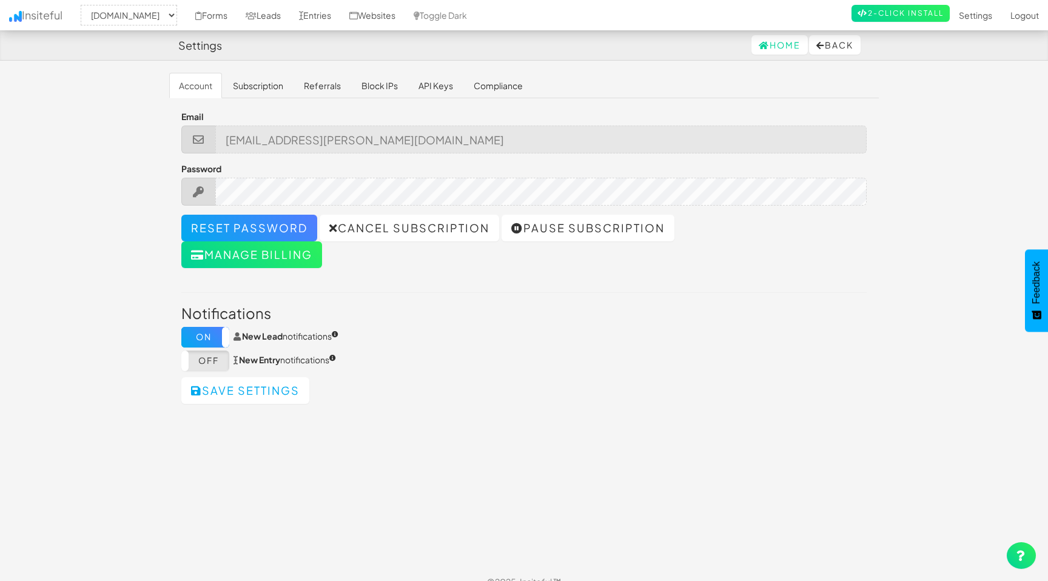
select select "2488"
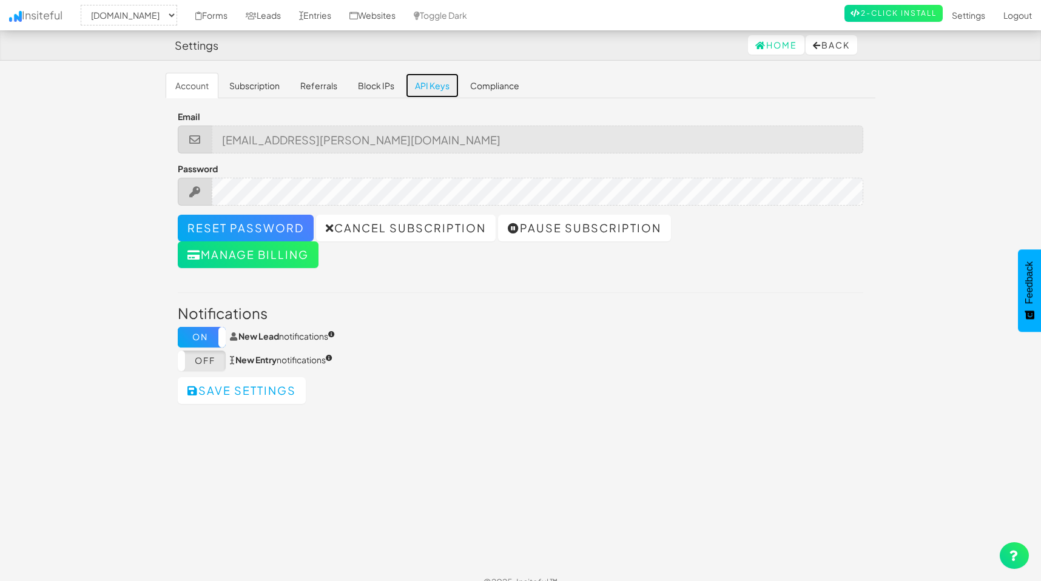
click at [431, 87] on link "API Keys" at bounding box center [432, 85] width 54 height 25
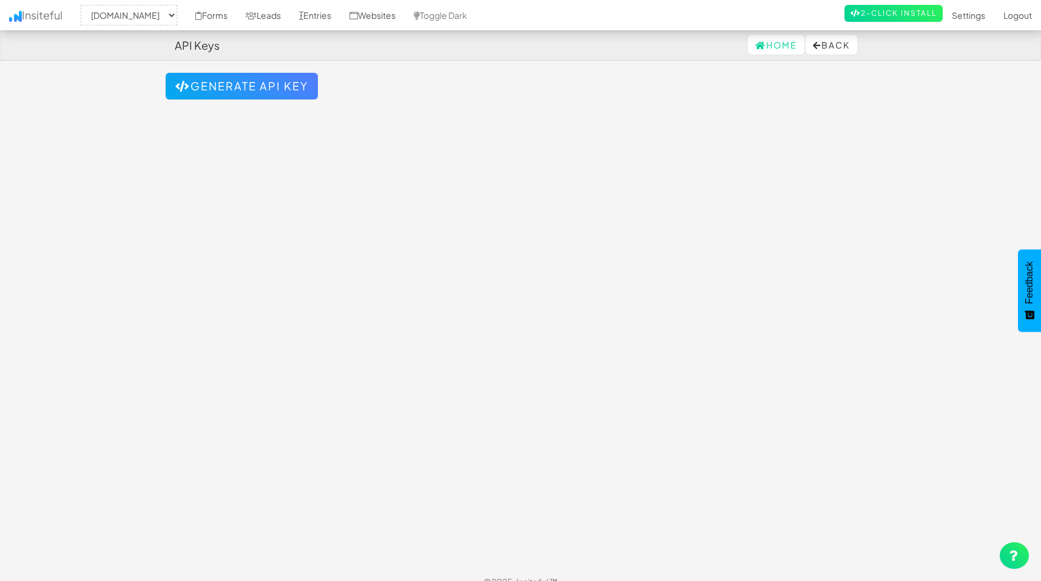
select select "2488"
click at [269, 81] on button "Generate API Key" at bounding box center [242, 86] width 152 height 27
select select "2488"
click at [258, 110] on td "3LwscY1LRxLiZ0E2EaBLjTjOwbZ7h1xW" at bounding box center [521, 106] width 710 height 22
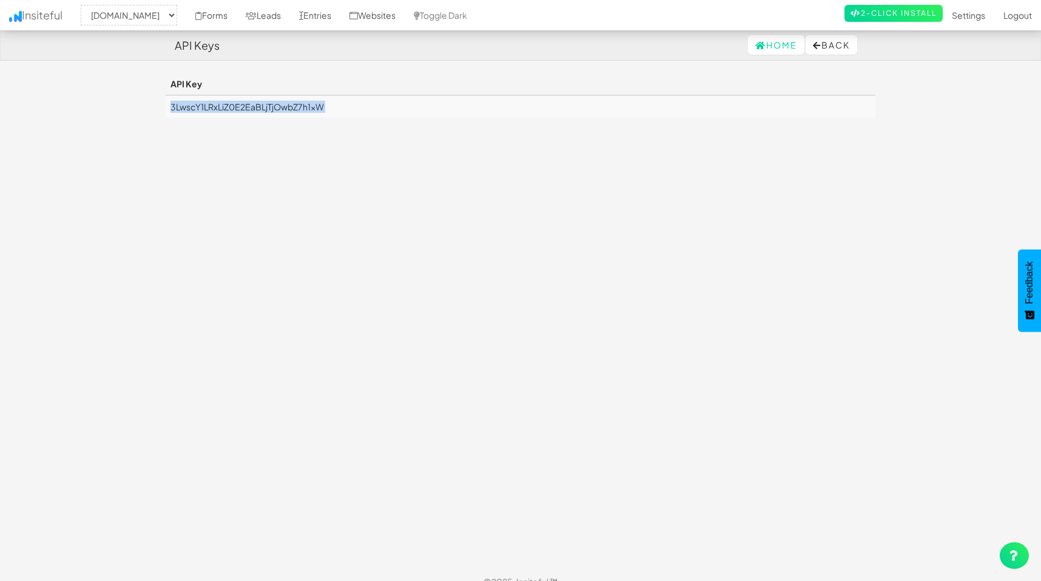
click at [258, 110] on td "3LwscY1LRxLiZ0E2EaBLjTjOwbZ7h1xW" at bounding box center [521, 106] width 710 height 22
click at [304, 72] on body "API Keys Home Back Toggle navigation Insiteful -- None -- [DOMAIN_NAME] Forms L…" at bounding box center [520, 298] width 1041 height 597
click at [813, 46] on icon at bounding box center [817, 45] width 8 height 8
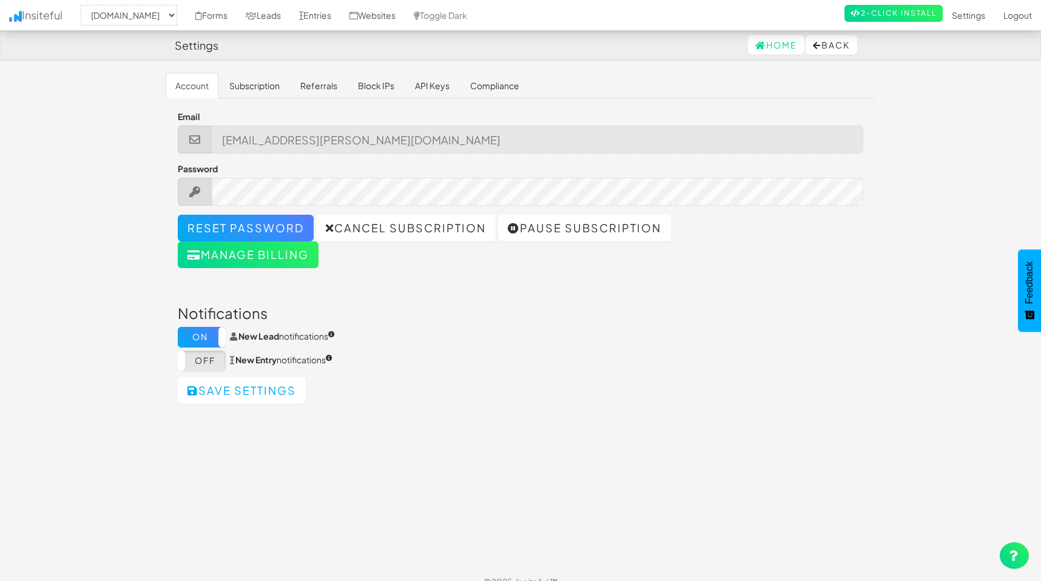
select select "2488"
click at [963, 15] on link "Settings" at bounding box center [968, 15] width 52 height 30
select select "2488"
click at [775, 45] on link "Home" at bounding box center [776, 44] width 56 height 19
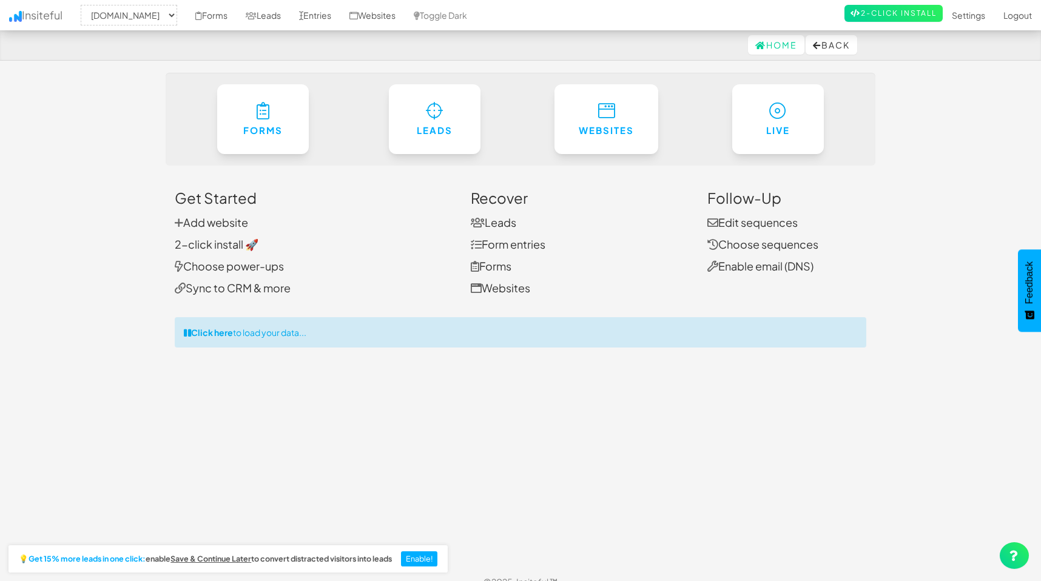
select select "2488"
click at [212, 246] on link "2-click install 🚀" at bounding box center [217, 244] width 84 height 14
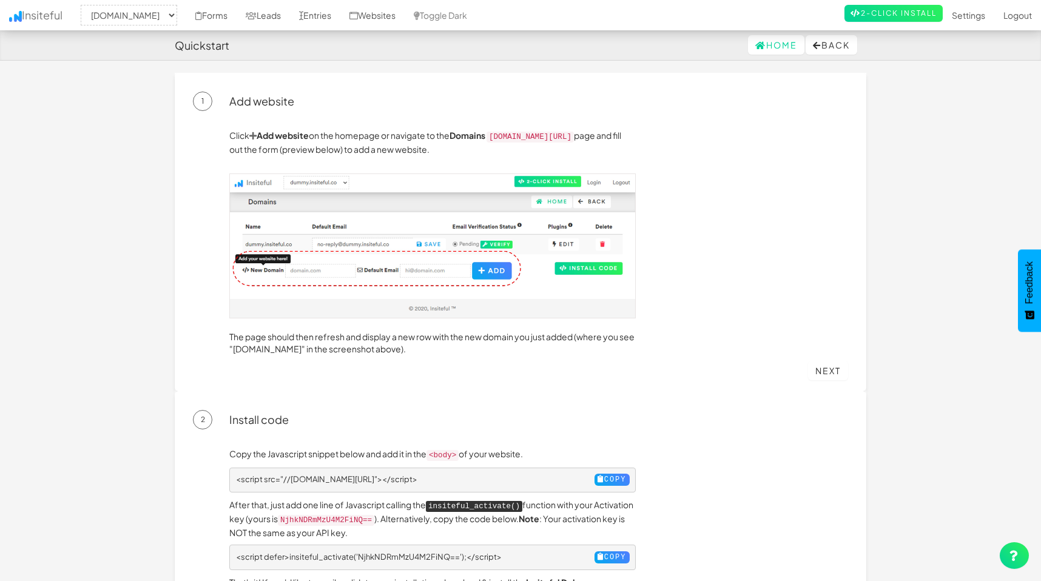
select select "2488"
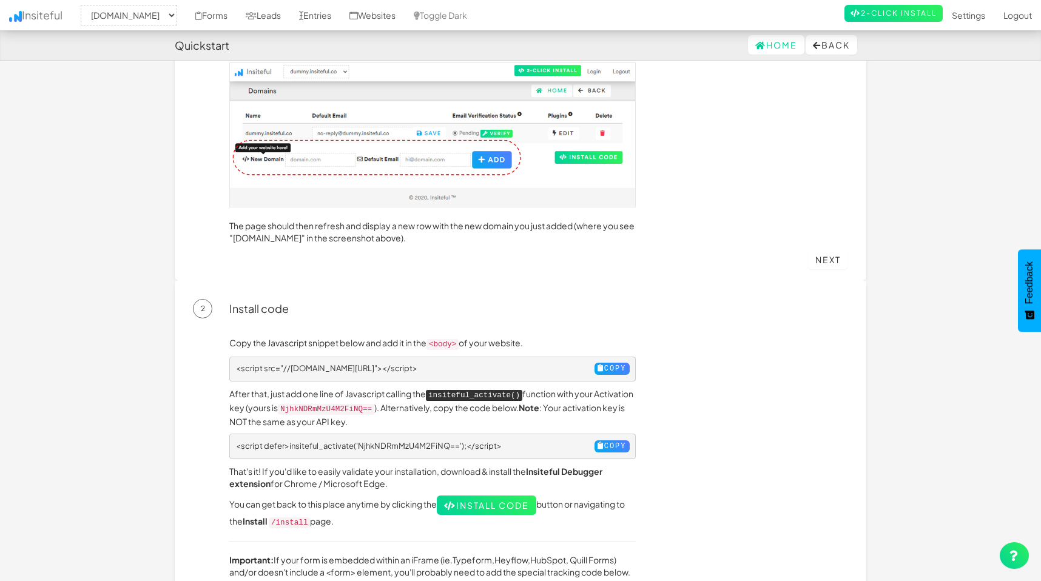
scroll to position [123, 0]
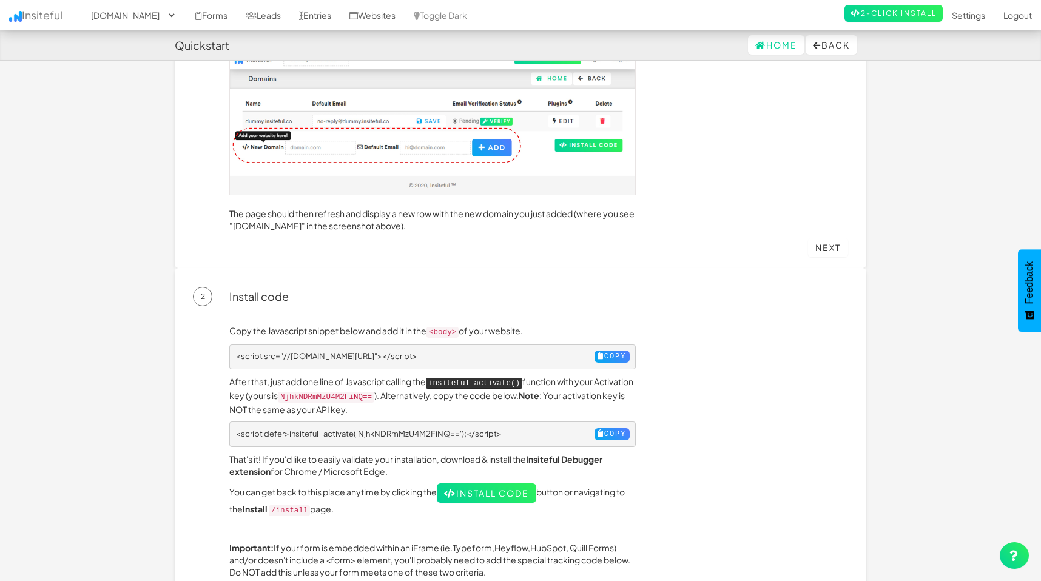
click at [366, 392] on code "NjhkNDRmMzU4M2FiNQ==" at bounding box center [326, 397] width 96 height 11
copy code "NjhkNDRmMzU4M2FiNQ=="
click at [933, 95] on body "Quickstart Home Back Toggle navigation Insiteful -- None -- [DOMAIN_NAME] Forms…" at bounding box center [520, 522] width 1041 height 1290
drag, startPoint x: 321, startPoint y: 391, endPoint x: 417, endPoint y: 389, distance: 95.2
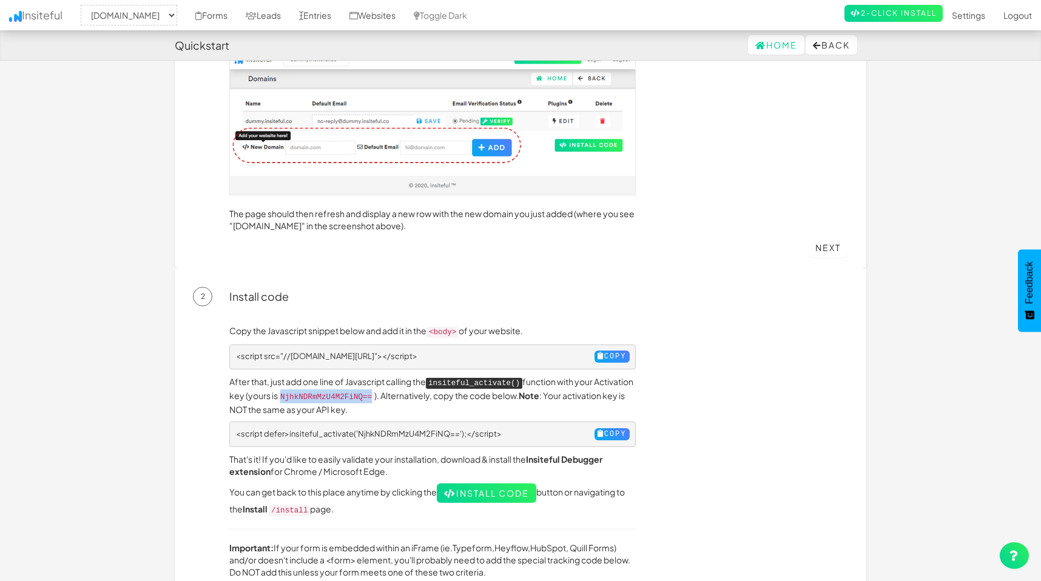
click at [374, 392] on code "NjhkNDRmMzU4M2FiNQ==" at bounding box center [326, 397] width 96 height 11
copy code "NjhkNDRmMzU4M2FiNQ=="
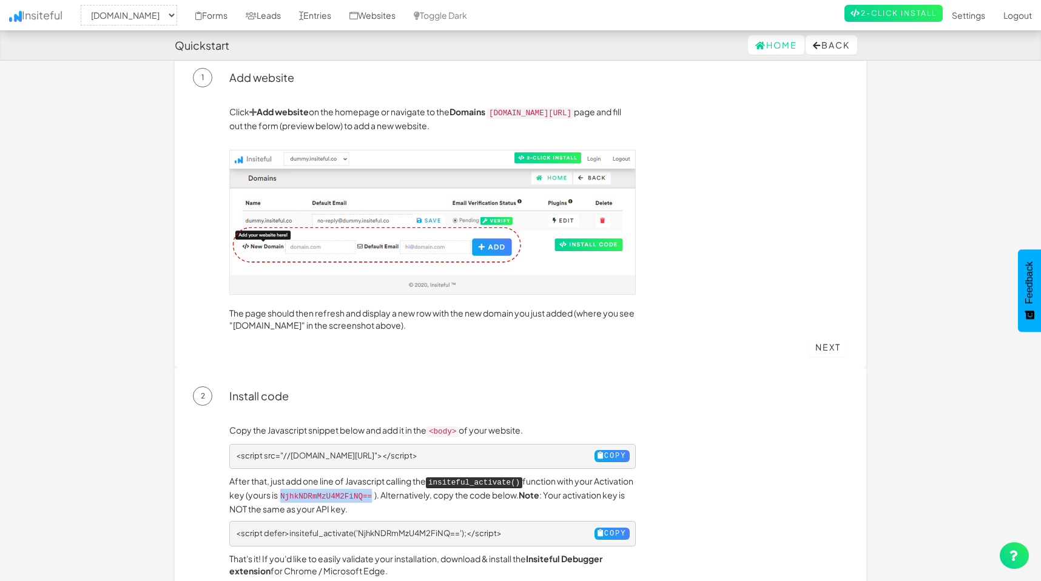
scroll to position [27, 0]
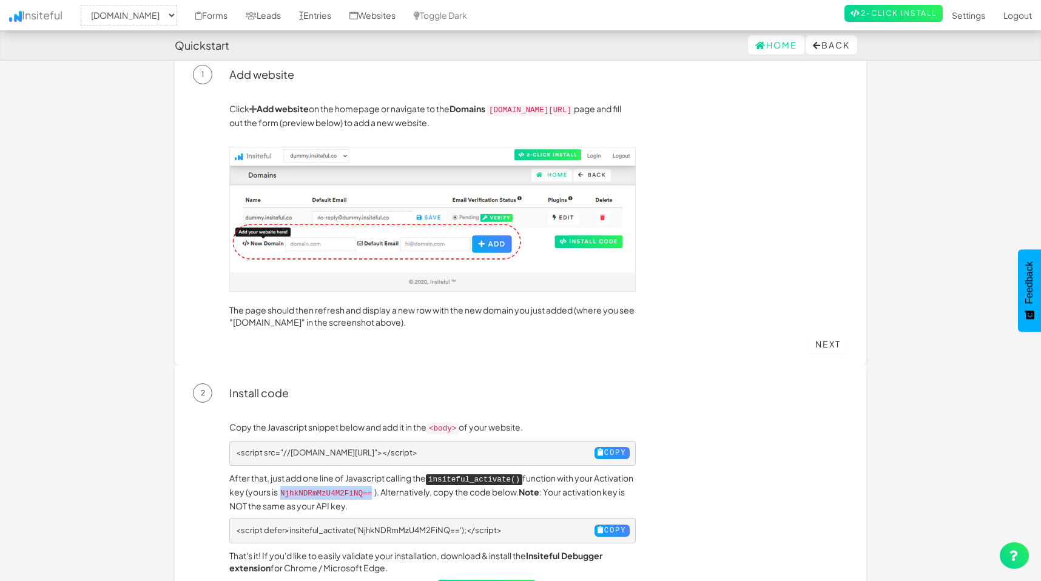
drag, startPoint x: 497, startPoint y: 107, endPoint x: 609, endPoint y: 111, distance: 111.7
click at [574, 111] on code "app.insiteful.co/domains" at bounding box center [529, 110] width 87 height 11
copy code "app.insiteful.co/domains"
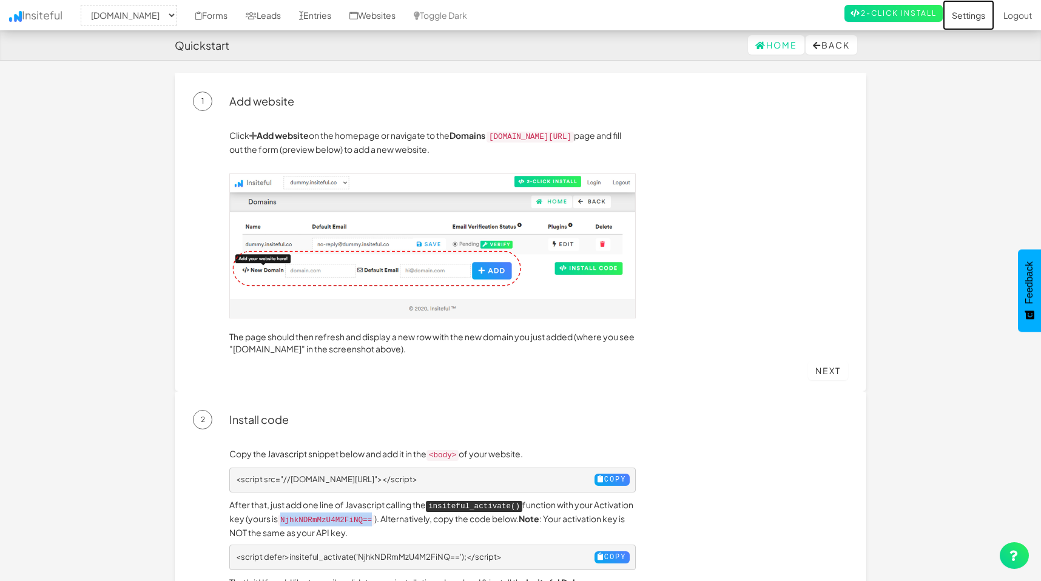
click at [967, 13] on link "Settings" at bounding box center [968, 15] width 52 height 30
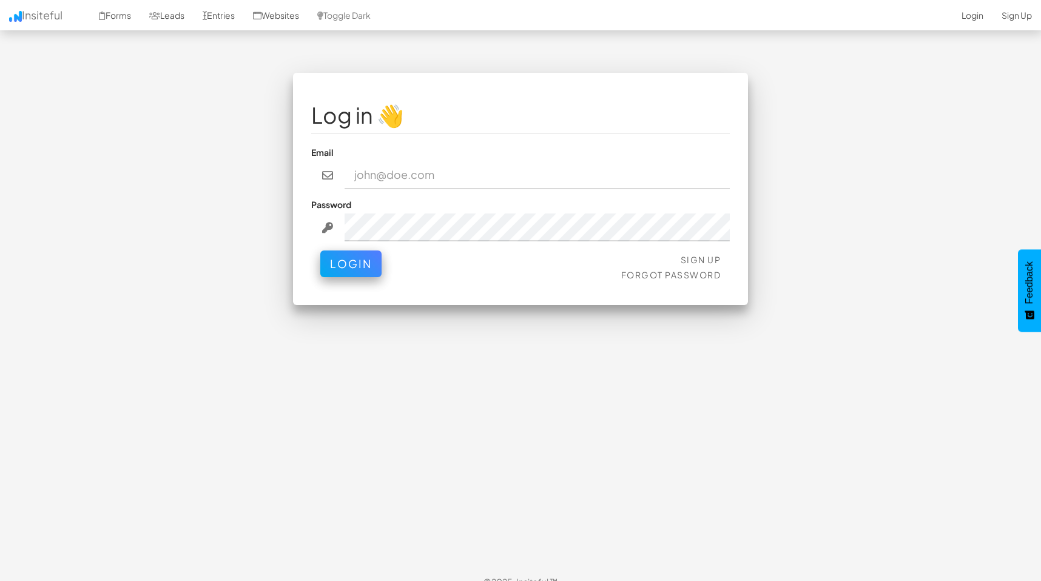
click at [404, 169] on input "email" at bounding box center [537, 175] width 386 height 28
type input "[EMAIL_ADDRESS][PERSON_NAME][DOMAIN_NAME]"
click at [340, 262] on button "Login" at bounding box center [350, 260] width 61 height 27
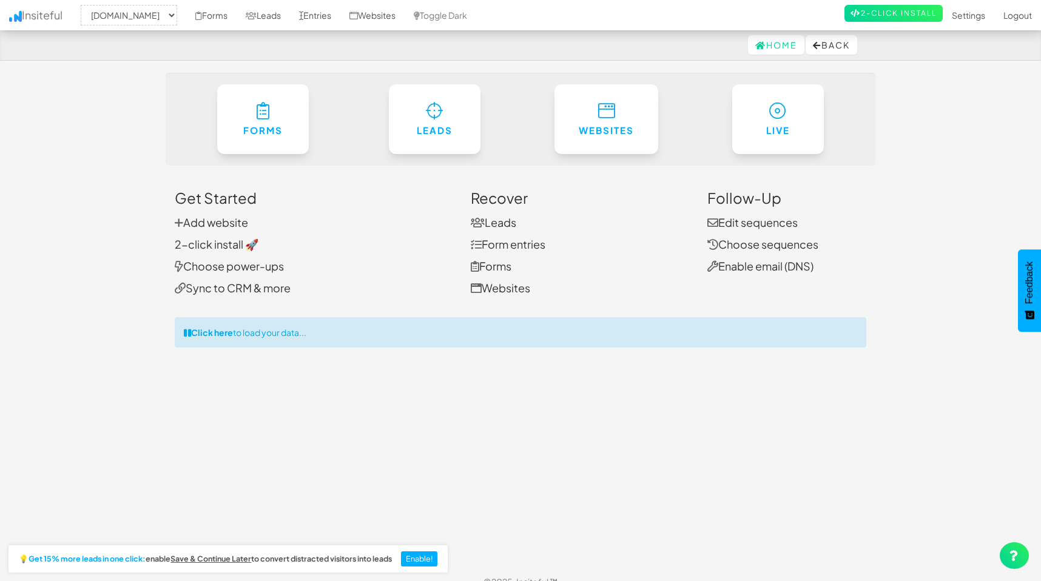
select select "2488"
click at [193, 15] on link "Forms" at bounding box center [211, 15] width 50 height 30
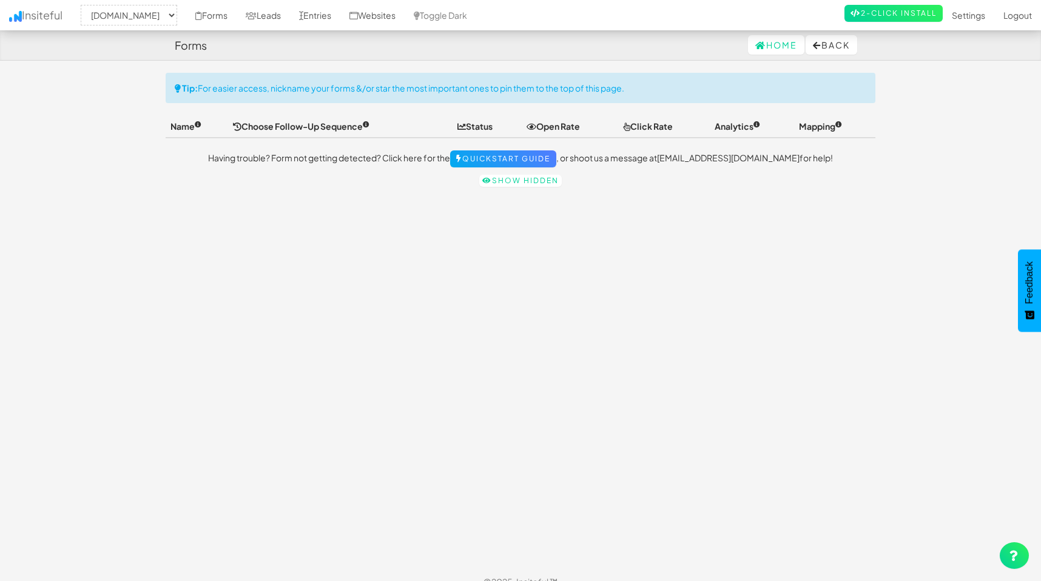
select select "2488"
click at [124, 19] on select "-- None -- [DOMAIN_NAME]" at bounding box center [129, 15] width 96 height 21
click at [240, 11] on link "Leads" at bounding box center [263, 15] width 53 height 30
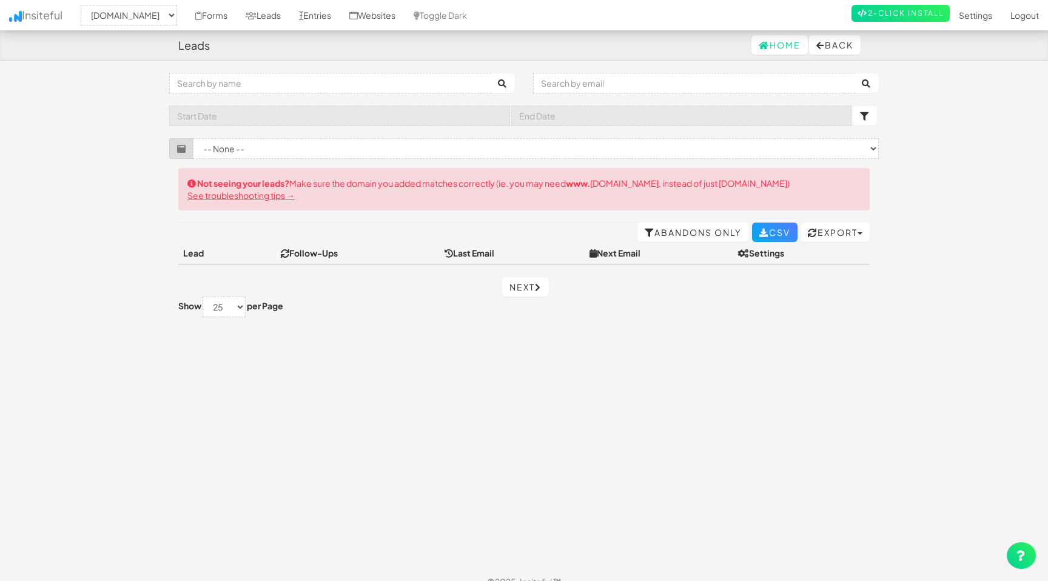
select select "2488"
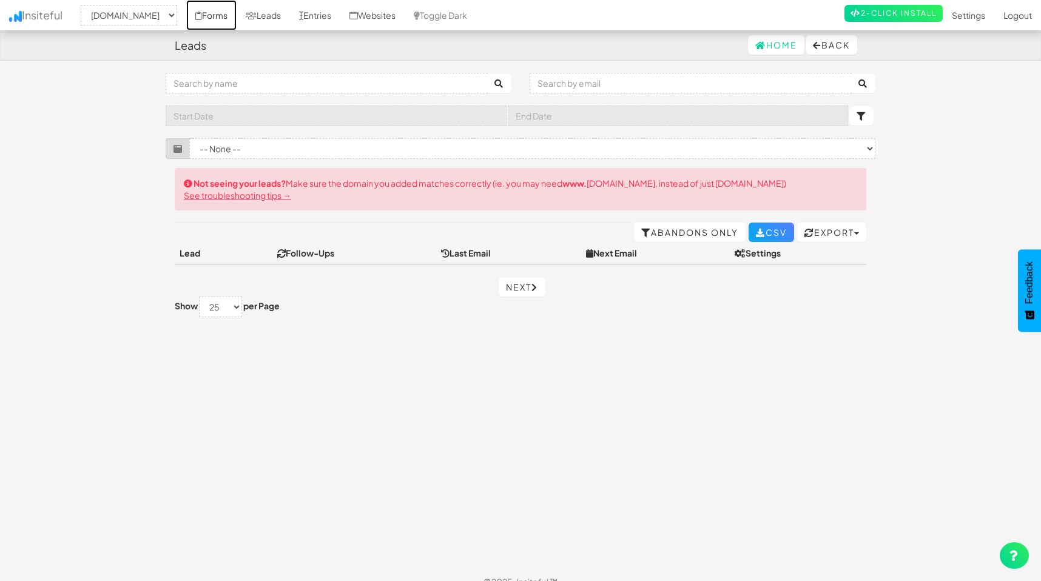
click at [192, 10] on link "Forms" at bounding box center [211, 15] width 50 height 30
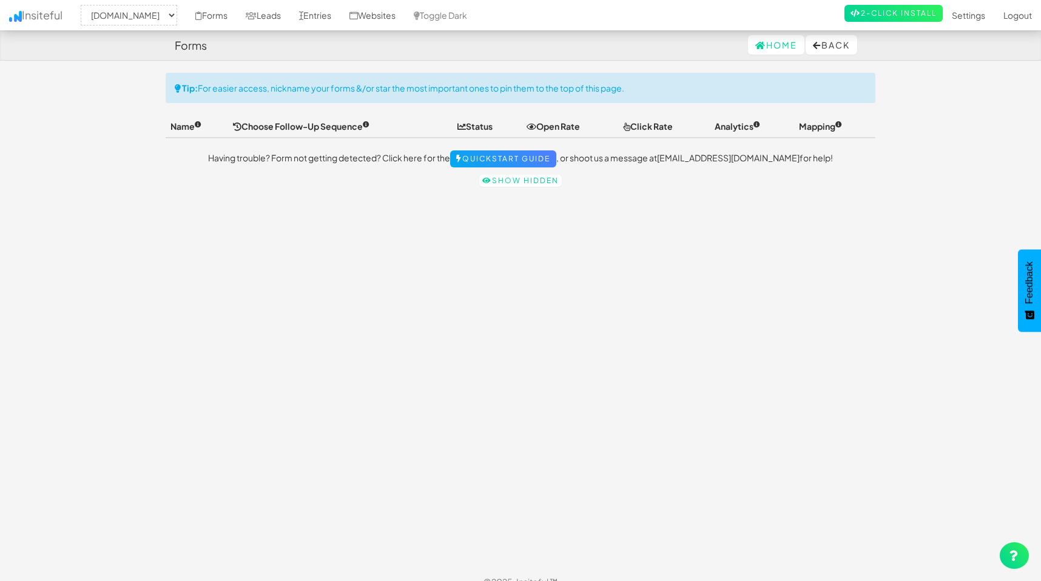
select select "2488"
click at [140, 12] on select "-- None -- [DOMAIN_NAME]" at bounding box center [129, 15] width 96 height 21
click at [976, 19] on link "Settings" at bounding box center [968, 15] width 52 height 30
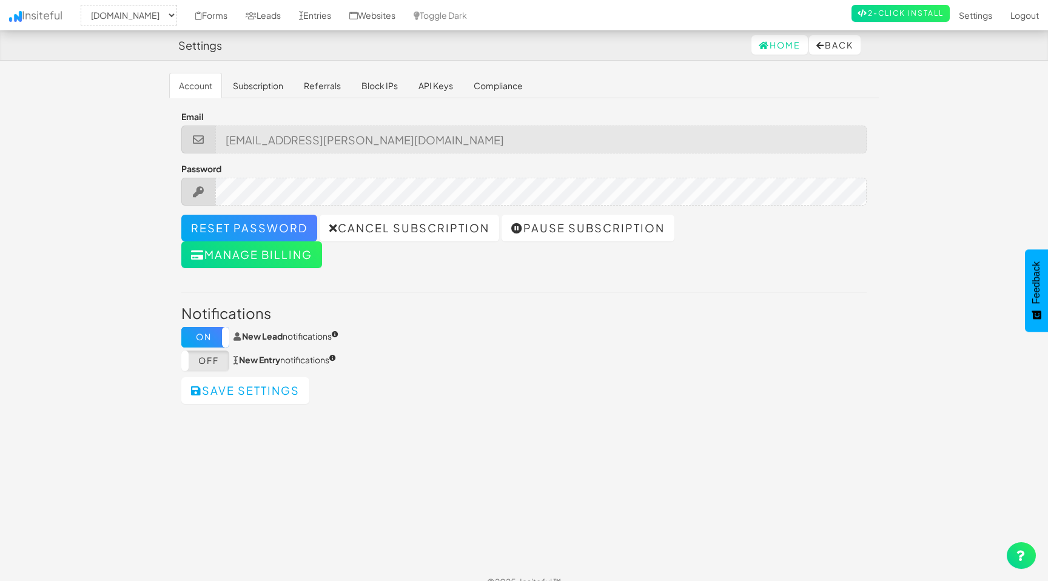
select select "2488"
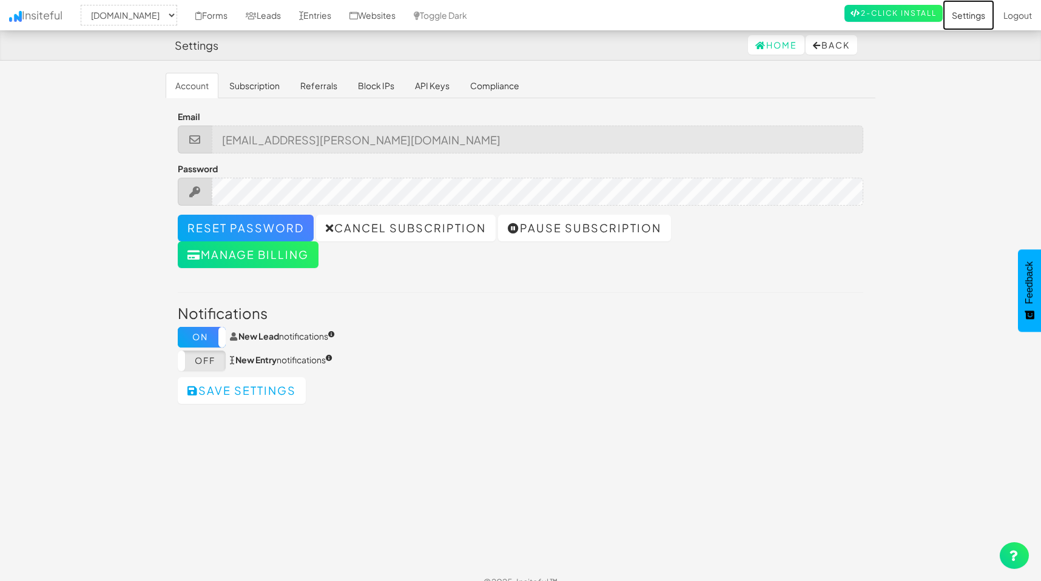
click at [958, 11] on link "Settings" at bounding box center [968, 15] width 52 height 30
select select "2488"
click at [121, 14] on select "-- None -- [DOMAIN_NAME]" at bounding box center [129, 15] width 96 height 21
click at [84, 5] on select "-- None -- [DOMAIN_NAME]" at bounding box center [129, 15] width 96 height 21
click at [355, 15] on link "Websites" at bounding box center [372, 15] width 64 height 30
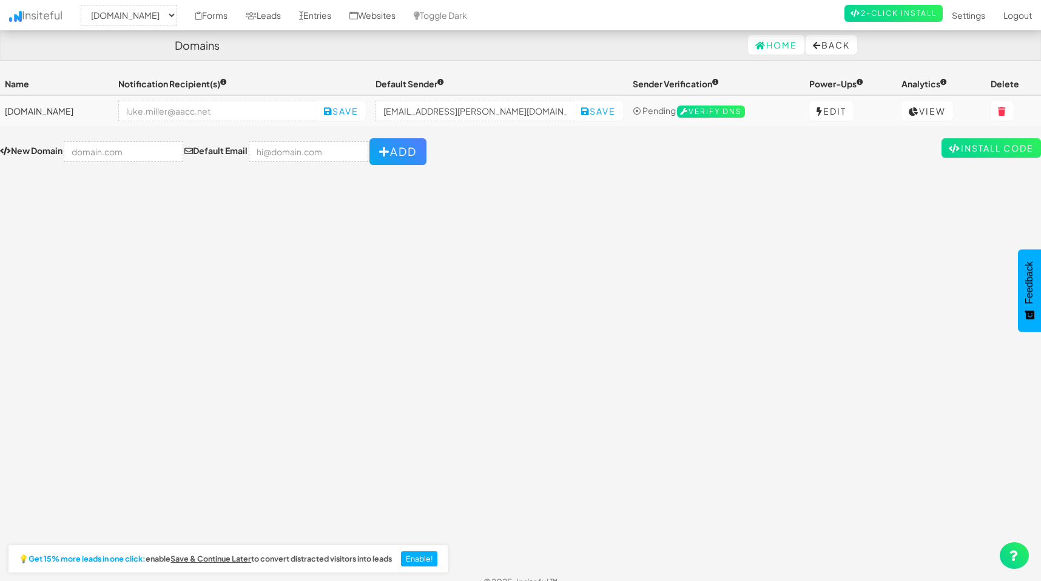
select select "2488"
click at [114, 146] on input "text" at bounding box center [123, 151] width 119 height 21
click at [62, 186] on div "Toggle navigation Insiteful -- None -- aacc.net Forms Leads Entries Websites To…" at bounding box center [520, 320] width 1041 height 494
click at [691, 210] on div "Toggle navigation Insiteful -- None -- aacc.net Forms Leads Entries Websites To…" at bounding box center [520, 320] width 1041 height 494
click at [923, 119] on link "View" at bounding box center [927, 110] width 52 height 19
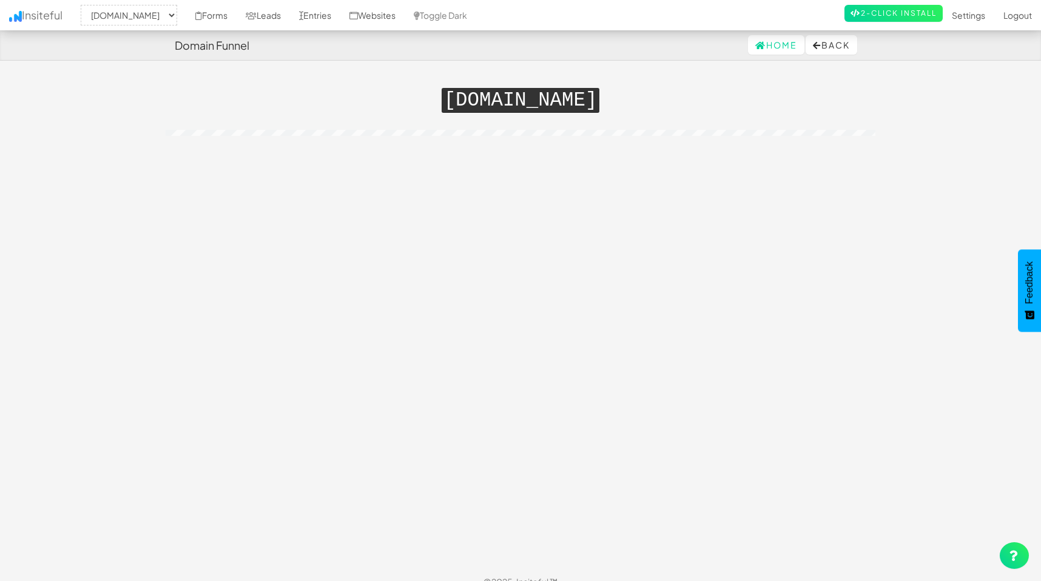
select select "2488"
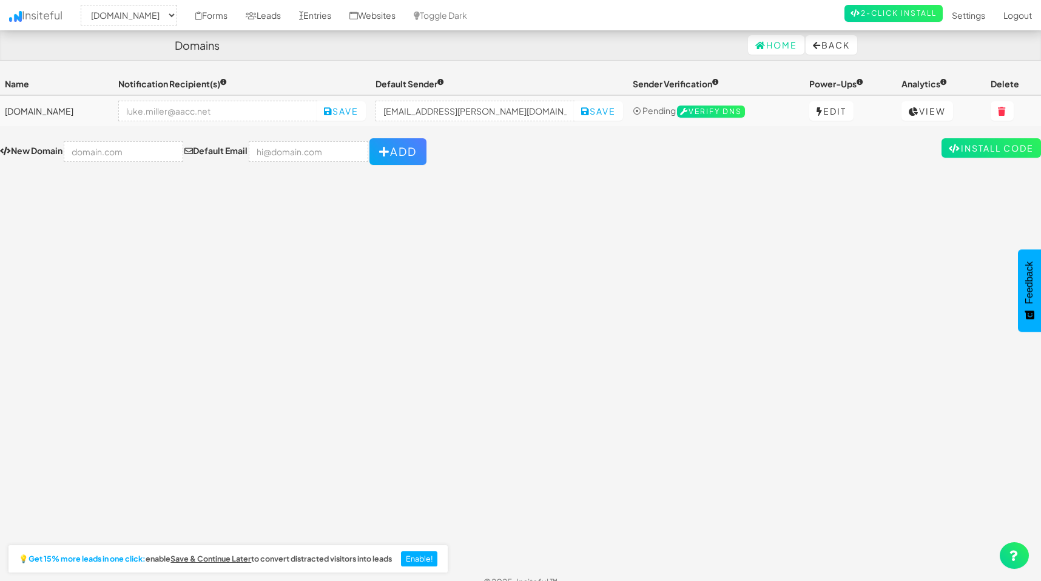
select select "2488"
click at [1000, 105] on button at bounding box center [1001, 110] width 23 height 19
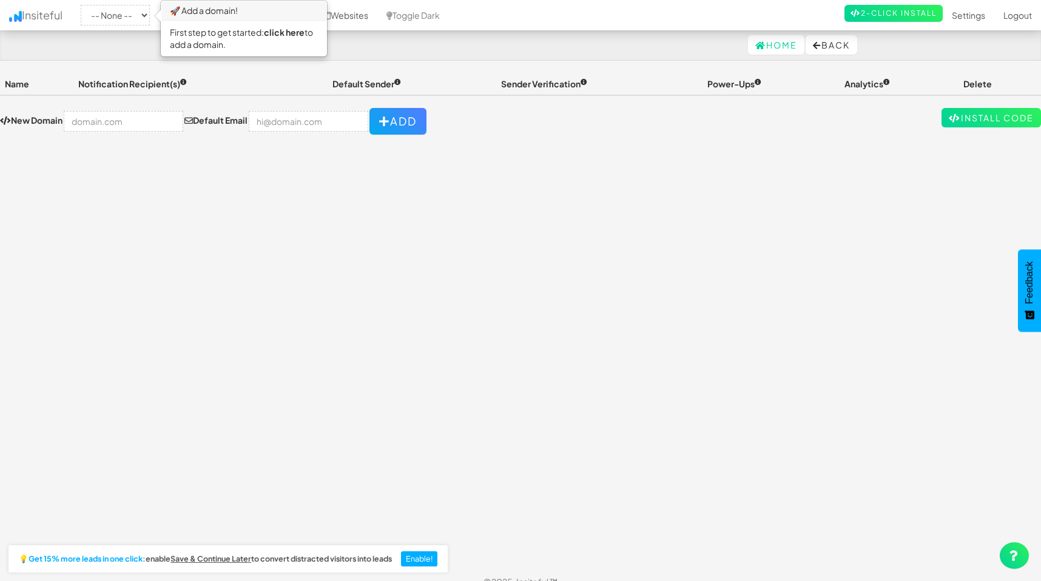
click at [532, 236] on div "Toggle navigation Insiteful -- None -- 🚀 Add a domain! First step to get starte…" at bounding box center [520, 320] width 1041 height 494
click at [284, 223] on div "Toggle navigation Insiteful -- None -- 🚀 Add a domain! First step to get starte…" at bounding box center [520, 320] width 1041 height 494
click at [124, 124] on input "text" at bounding box center [123, 121] width 119 height 21
click at [49, 169] on div "Toggle navigation Insiteful -- None -- 🚀 Add a domain! First step to get starte…" at bounding box center [520, 320] width 1041 height 494
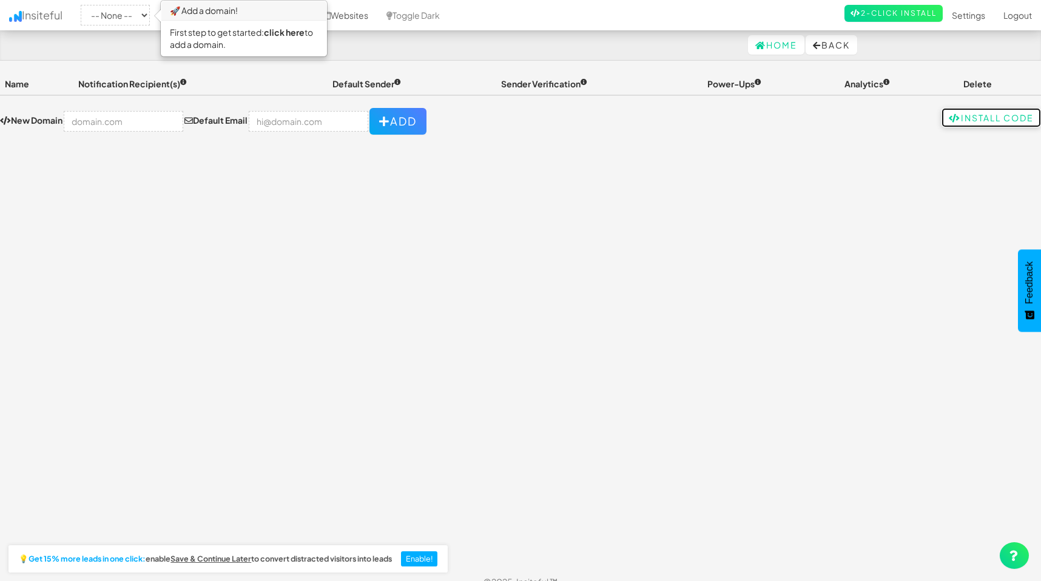
click at [1001, 119] on link "Install Code" at bounding box center [990, 117] width 99 height 19
click at [129, 121] on input "text" at bounding box center [123, 121] width 119 height 21
type input "[DOMAIN_NAME]"
click at [206, 119] on label "Default Email" at bounding box center [215, 120] width 63 height 12
click at [209, 123] on label "Default Email" at bounding box center [215, 120] width 63 height 12
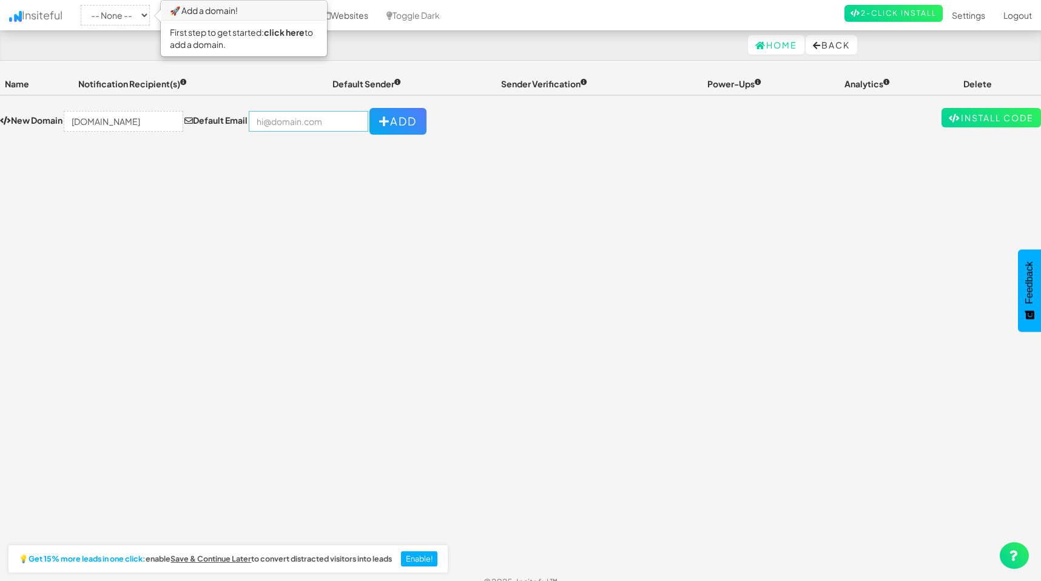
click at [278, 116] on input "email" at bounding box center [308, 121] width 119 height 21
click at [281, 117] on input "email" at bounding box center [308, 121] width 119 height 21
type input "noreply@aacc.net"
click at [384, 126] on button "Add" at bounding box center [397, 121] width 57 height 27
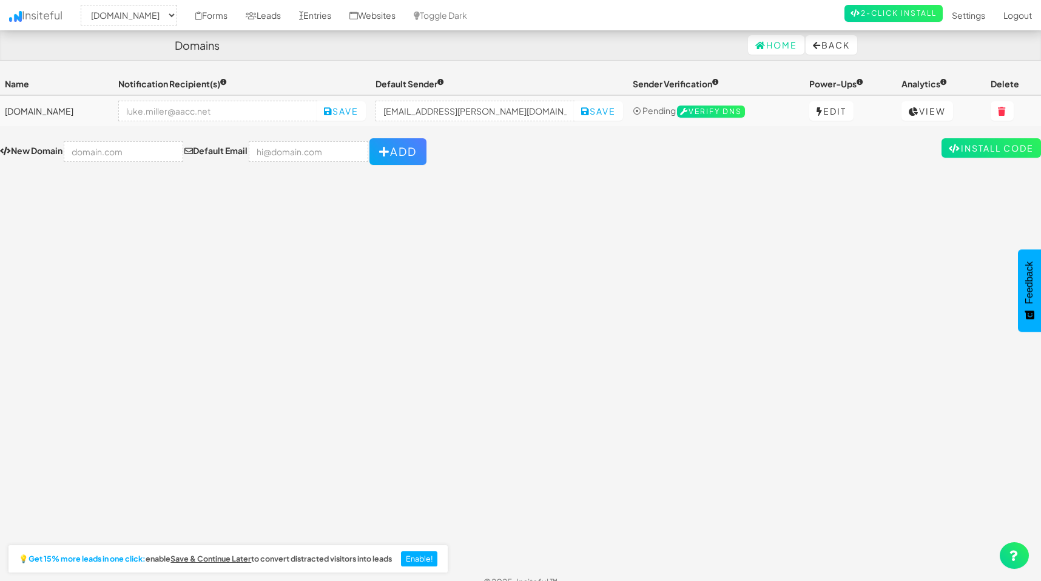
select select "2488"
click at [452, 139] on form "New Domain Default Email Add" at bounding box center [520, 151] width 1041 height 27
click at [662, 160] on form "New Domain Default Email Add" at bounding box center [520, 151] width 1041 height 27
click at [717, 234] on div "Toggle navigation Insiteful -- None -- [DOMAIN_NAME] Forms Leads Entries Websit…" at bounding box center [520, 320] width 1041 height 494
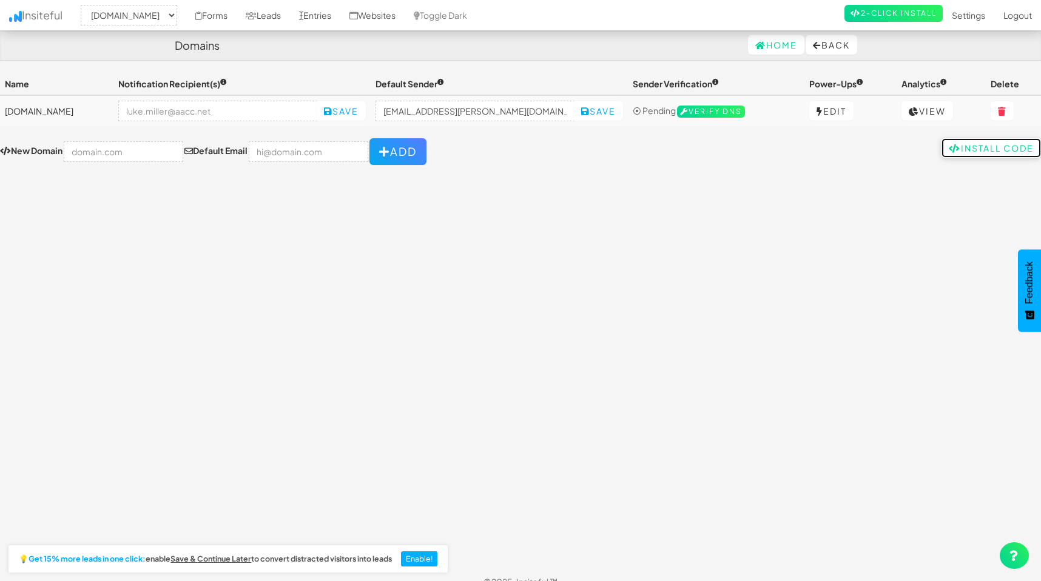
click at [971, 149] on link "Install Code" at bounding box center [990, 147] width 99 height 19
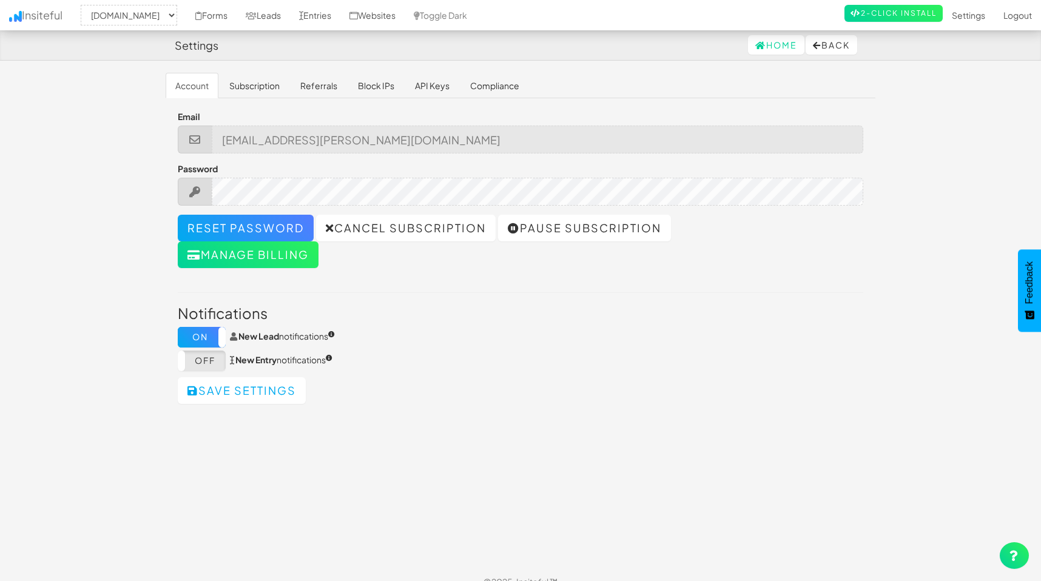
select select "2488"
click at [198, 187] on icon at bounding box center [195, 191] width 14 height 11
click at [243, 80] on link "Subscription" at bounding box center [255, 85] width 70 height 25
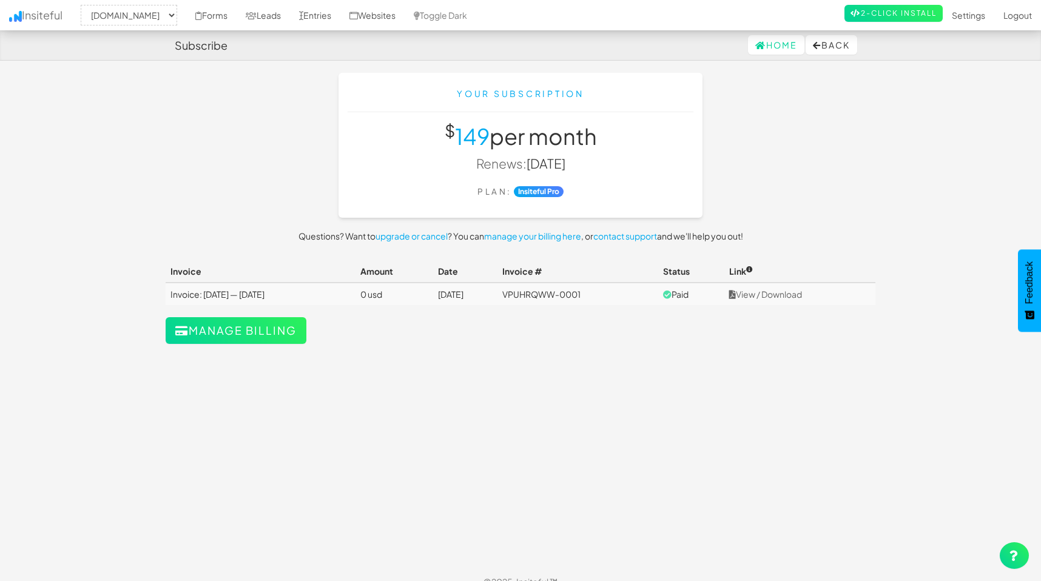
select select "2488"
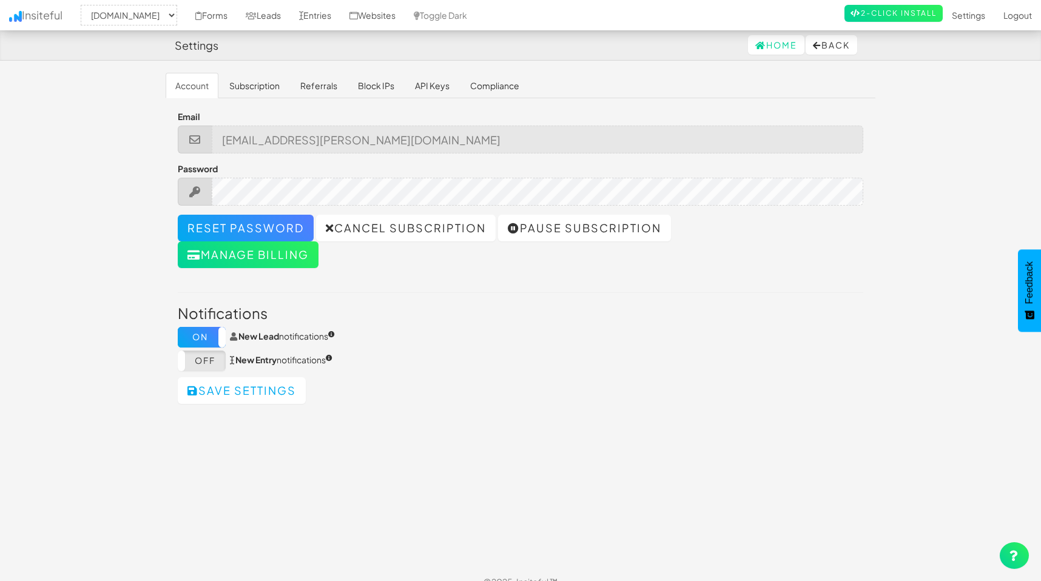
select select "2488"
click at [303, 175] on div "Password" at bounding box center [520, 184] width 685 height 43
click at [201, 193] on icon at bounding box center [195, 191] width 14 height 11
click at [1016, 16] on link "Logout" at bounding box center [1017, 15] width 47 height 30
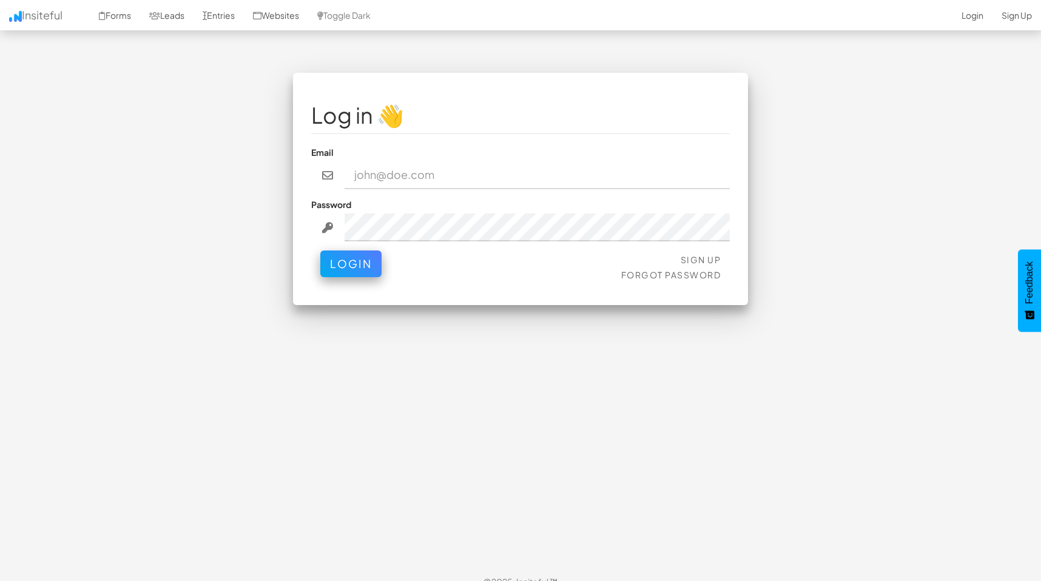
click at [388, 169] on input "email" at bounding box center [537, 175] width 386 height 28
type input "[EMAIL_ADDRESS][PERSON_NAME][DOMAIN_NAME]"
click at [363, 266] on button "Login" at bounding box center [350, 260] width 61 height 27
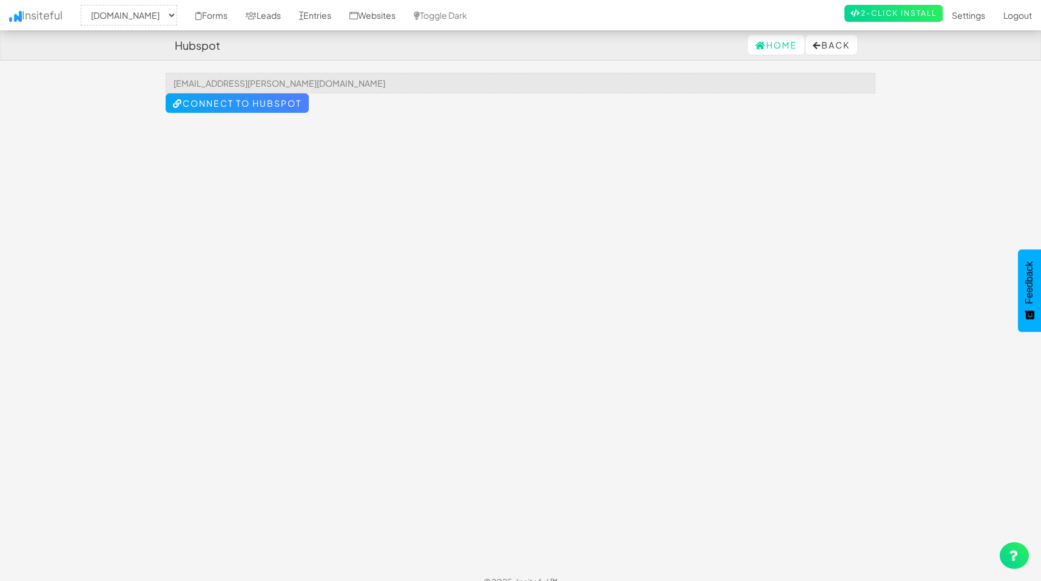
select select "2488"
click at [249, 101] on button "Connect to HubSpot" at bounding box center [237, 102] width 143 height 19
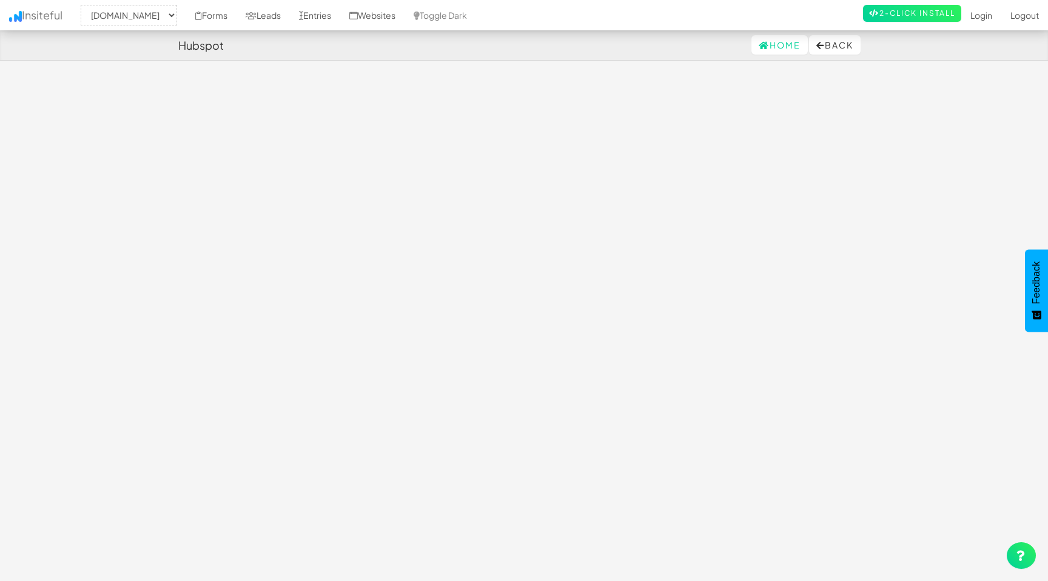
select select "2488"
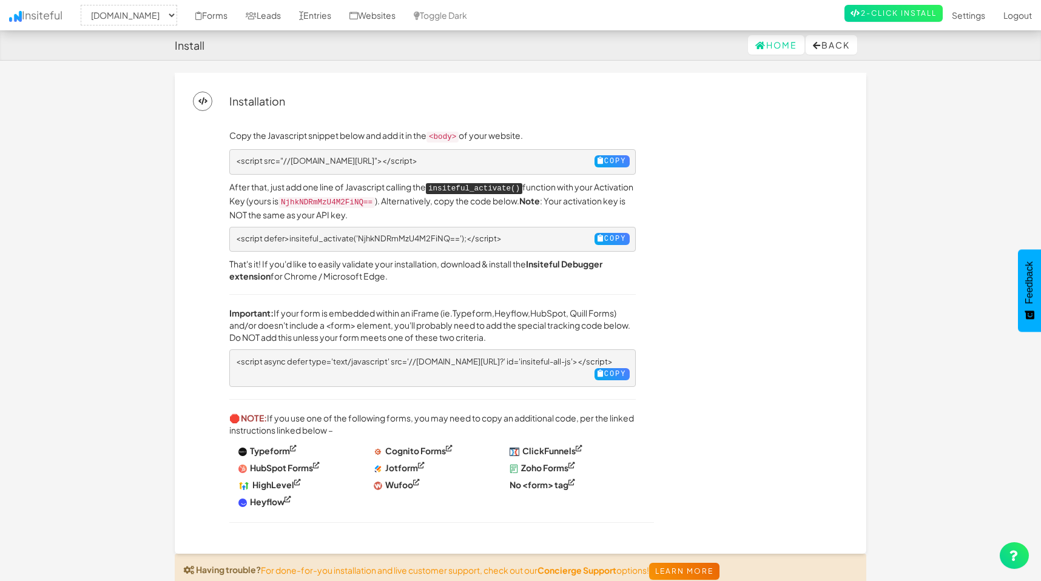
select select "2488"
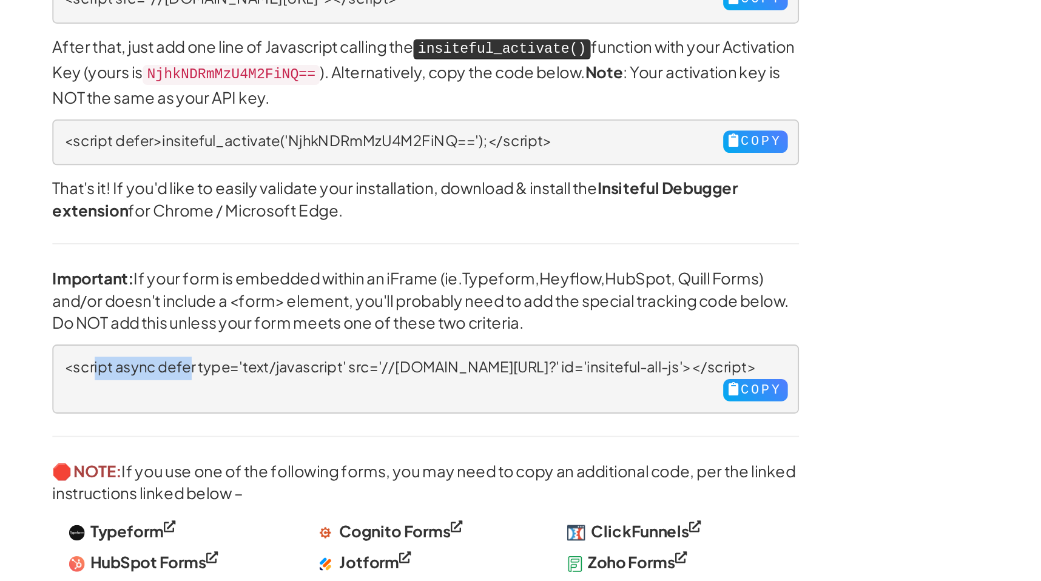
drag, startPoint x: 305, startPoint y: 361, endPoint x: 251, endPoint y: 352, distance: 54.7
click at [251, 352] on pre "<script async defer type='text/javascript' src='//[DOMAIN_NAME][URL]?' id='insi…" at bounding box center [432, 368] width 406 height 38
click at [301, 374] on pre "<script async defer type='text/javascript' src='//[DOMAIN_NAME][URL]?' id='insi…" at bounding box center [432, 368] width 406 height 38
click at [418, 368] on pre "<script async defer type='text/javascript' src='//[DOMAIN_NAME][URL]?' id='insi…" at bounding box center [432, 368] width 406 height 38
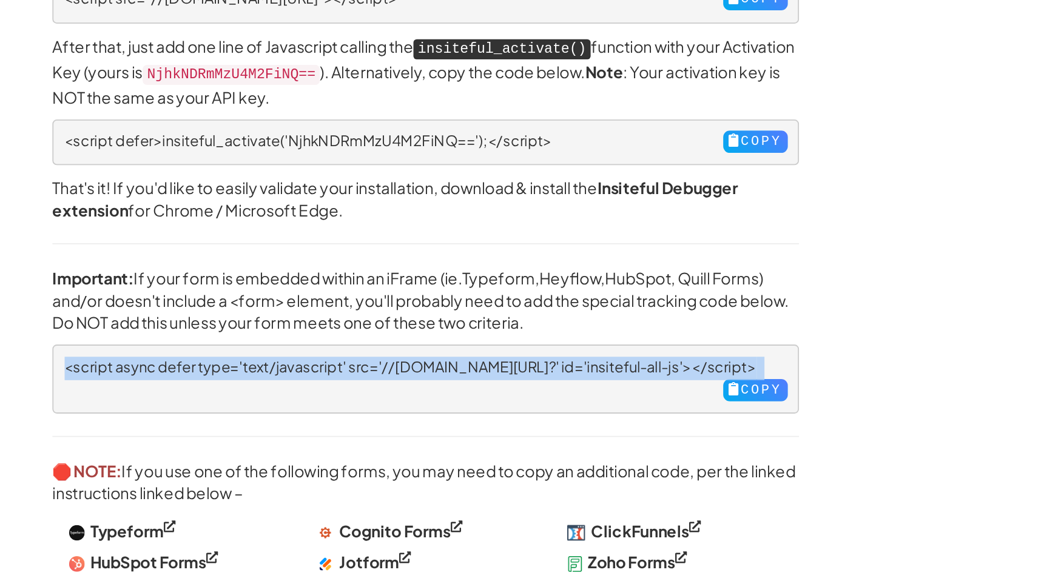
click at [418, 368] on pre "<script async defer type='text/javascript' src='//[DOMAIN_NAME][URL]?' id='insi…" at bounding box center [432, 368] width 406 height 38
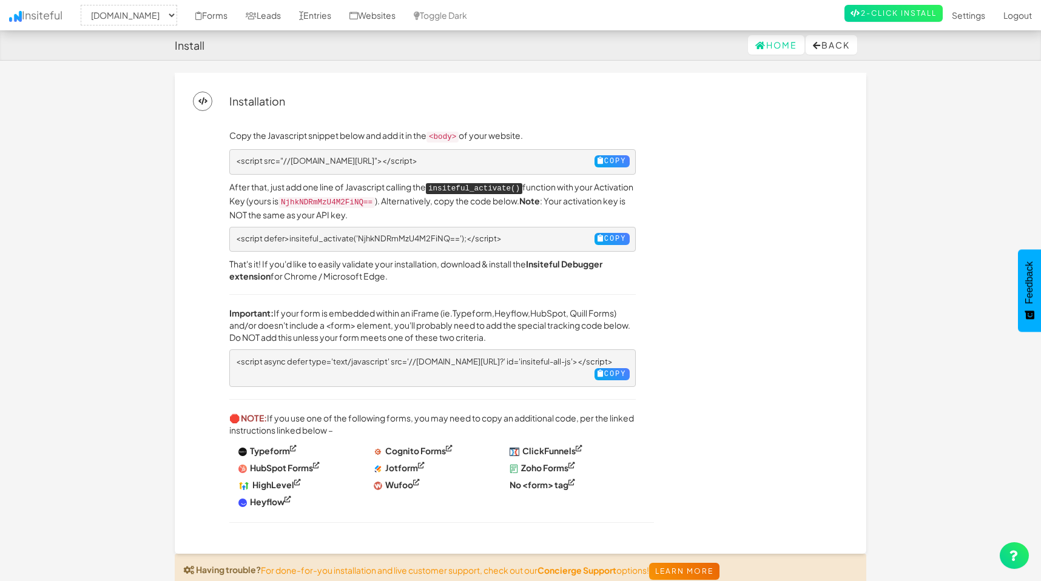
click at [715, 253] on div "Copy the Javascript snippet below and add it in the <body> of your website. <sc…" at bounding box center [538, 332] width 637 height 406
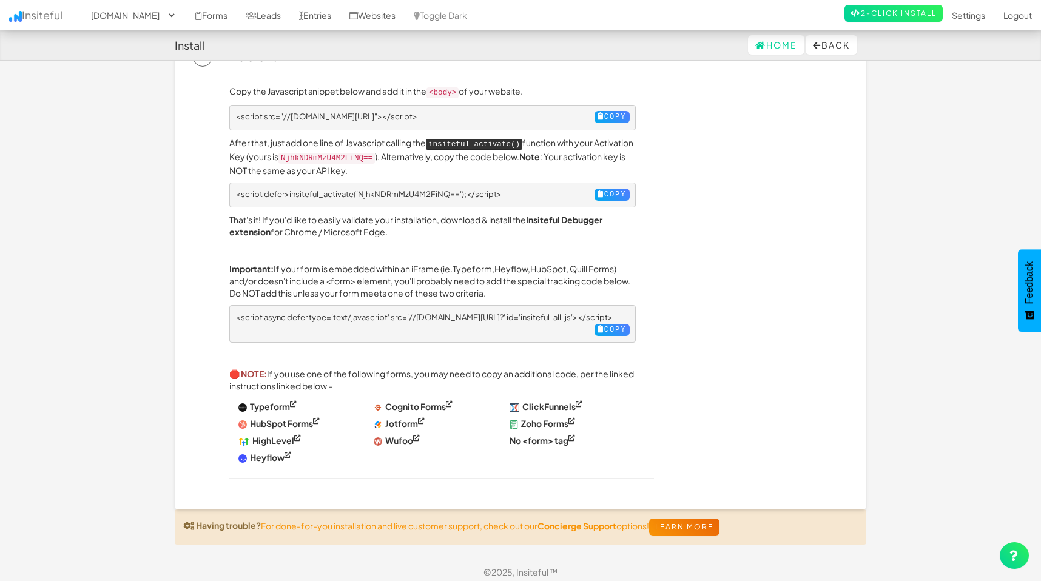
click at [897, 251] on body "Install Home Back Toggle navigation Insiteful -- None -- [DOMAIN_NAME] [DOMAIN_…" at bounding box center [520, 271] width 1041 height 631
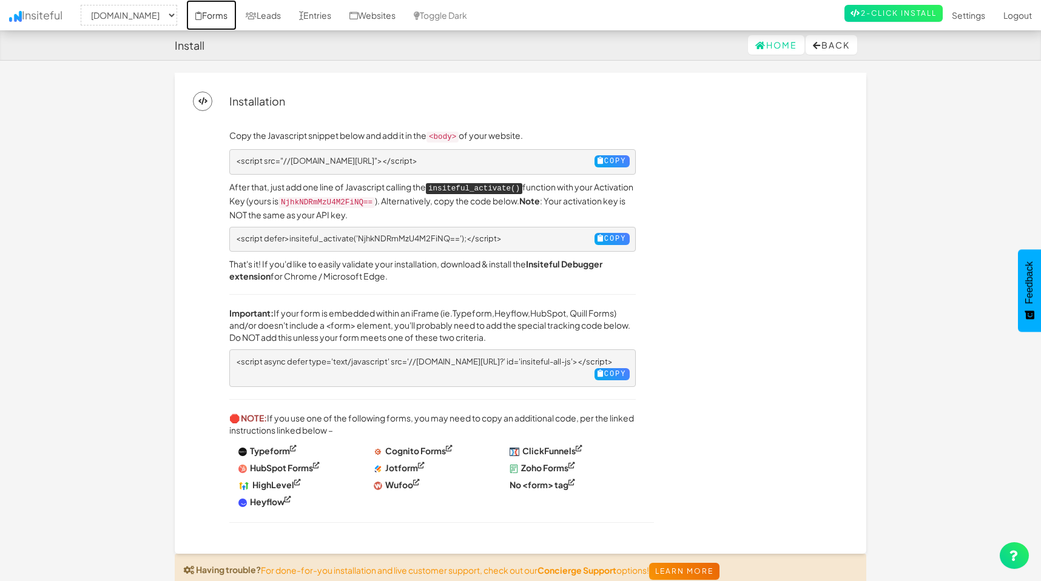
click at [205, 16] on link "Forms" at bounding box center [211, 15] width 50 height 30
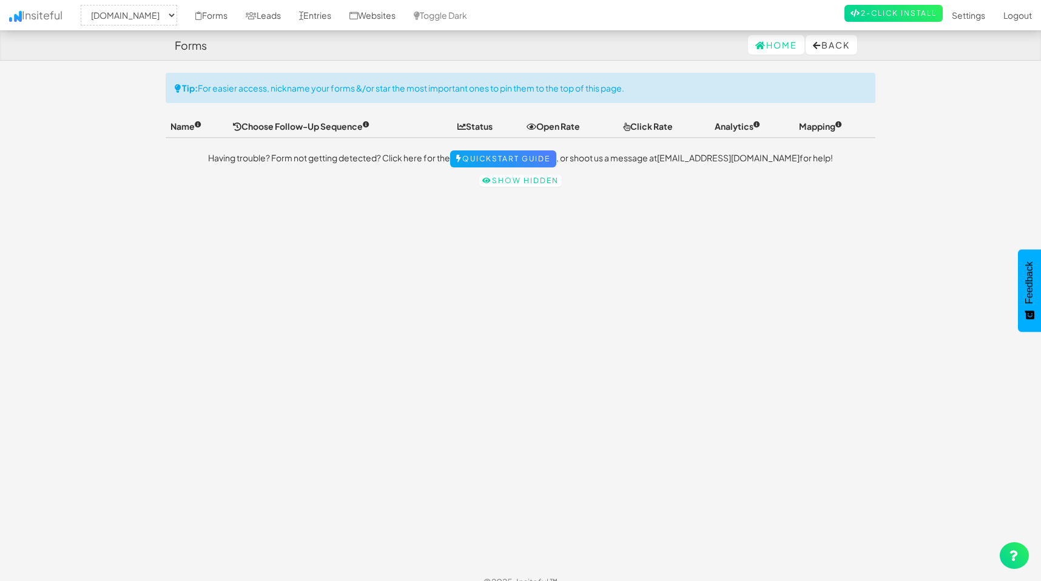
select select "2488"
click at [554, 155] on link "Quickstart Guide" at bounding box center [503, 158] width 106 height 17
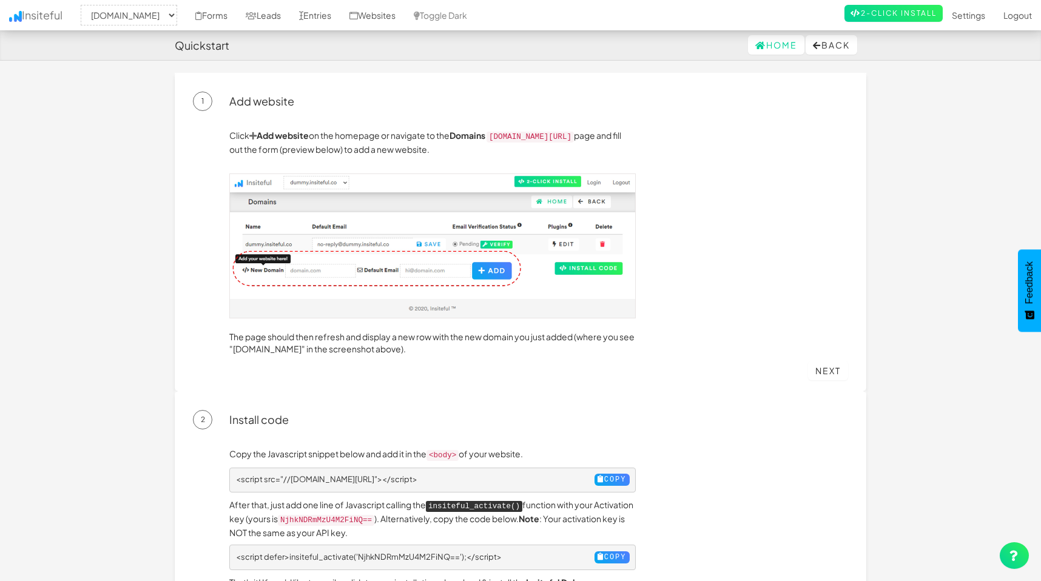
select select "2488"
click at [818, 366] on link "Next" at bounding box center [828, 370] width 40 height 19
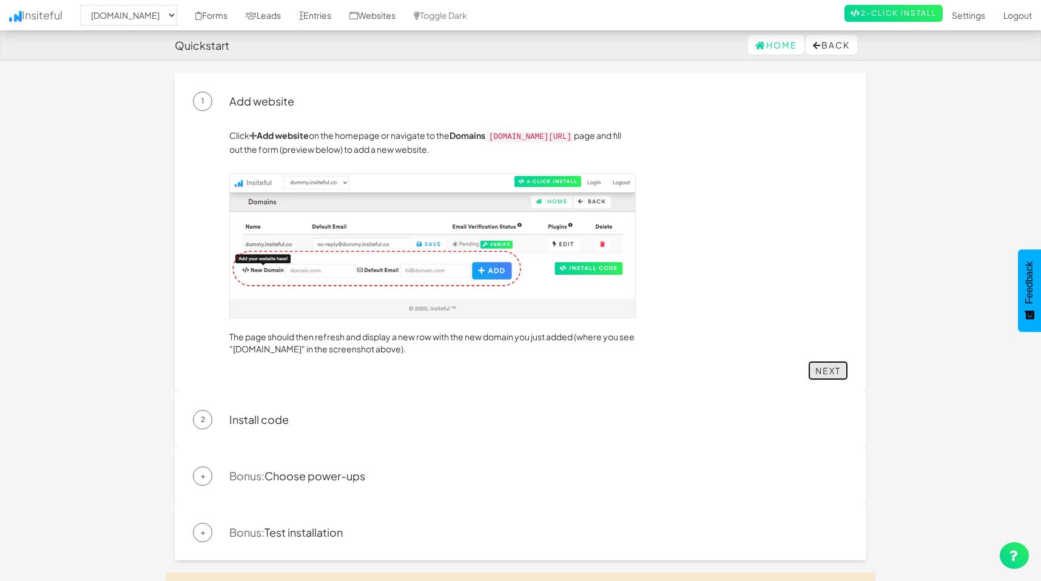
click at [818, 366] on link "Next" at bounding box center [828, 370] width 40 height 19
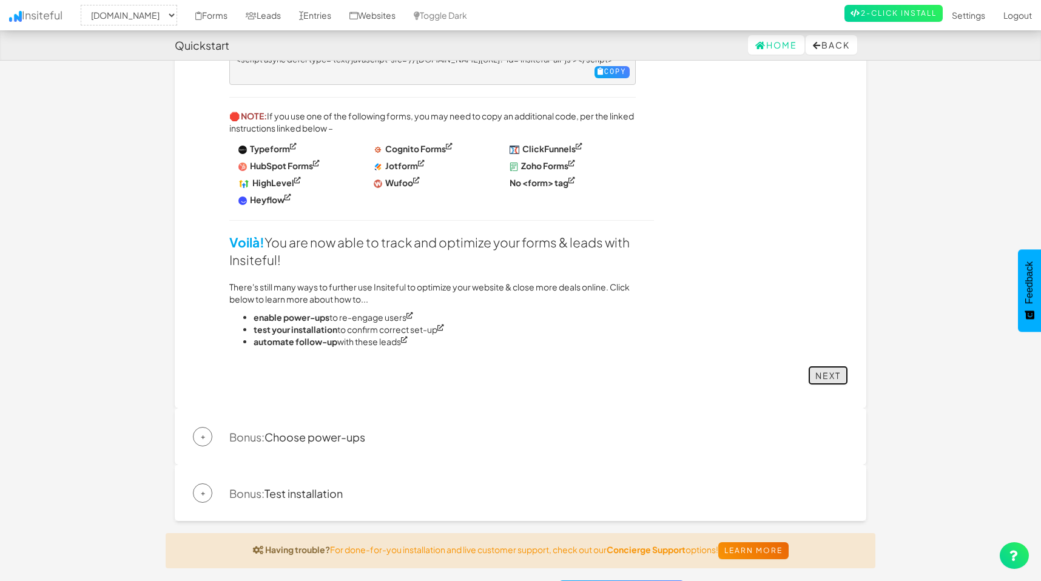
click at [830, 368] on link "Next" at bounding box center [828, 375] width 40 height 19
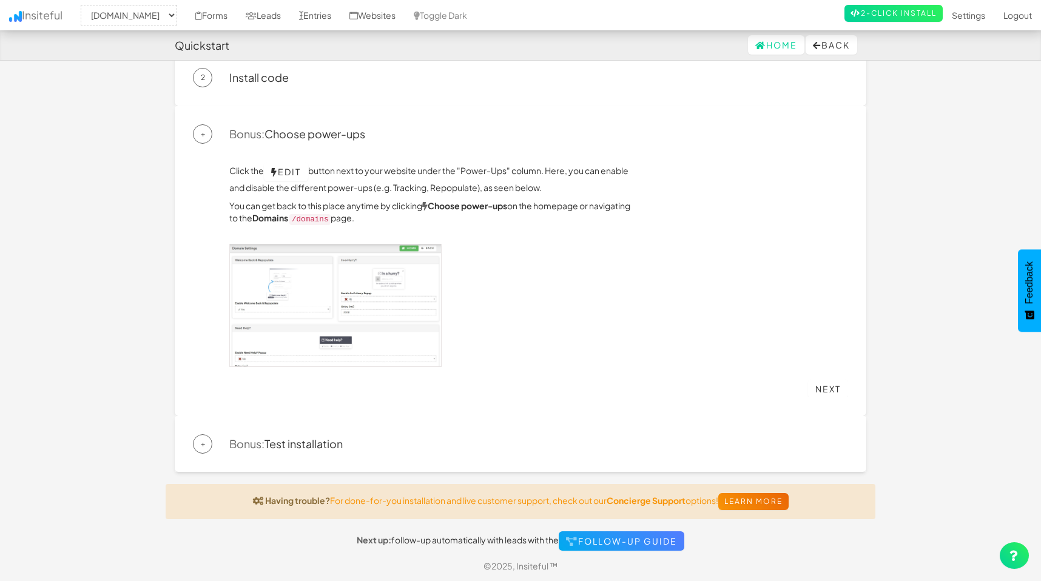
scroll to position [73, 0]
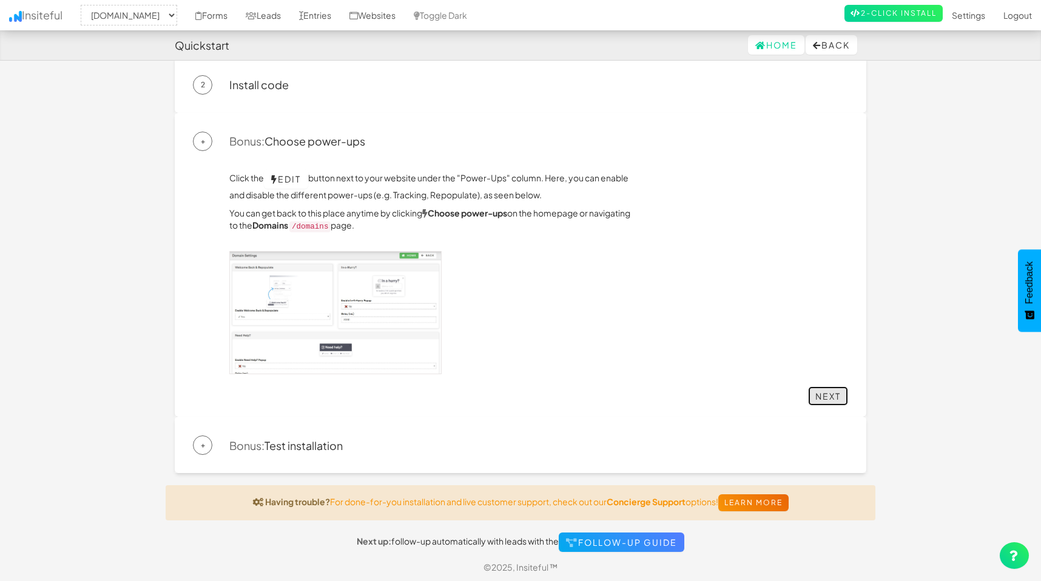
click at [833, 398] on link "Next" at bounding box center [828, 395] width 40 height 19
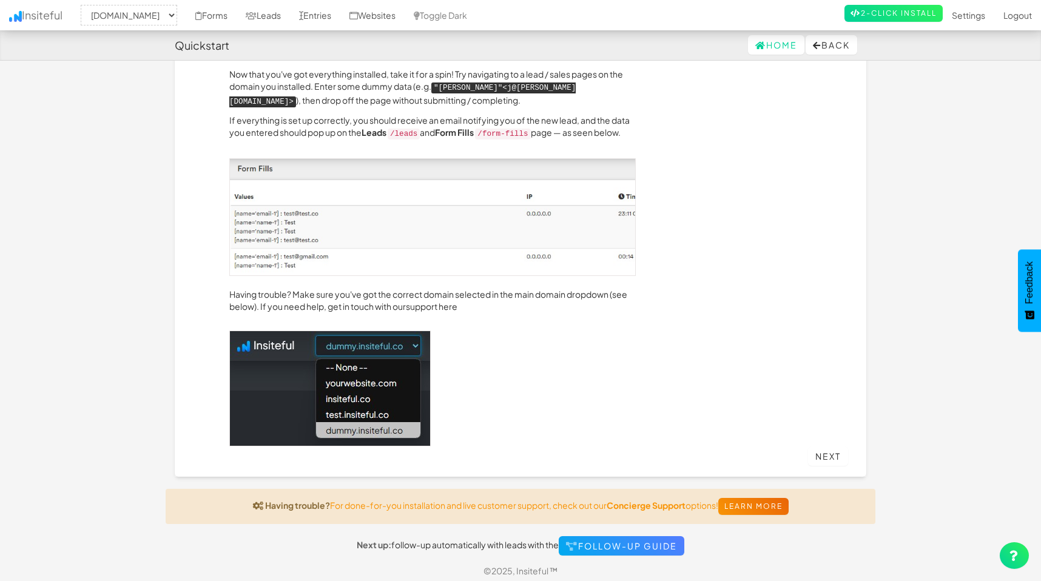
scroll to position [0, 0]
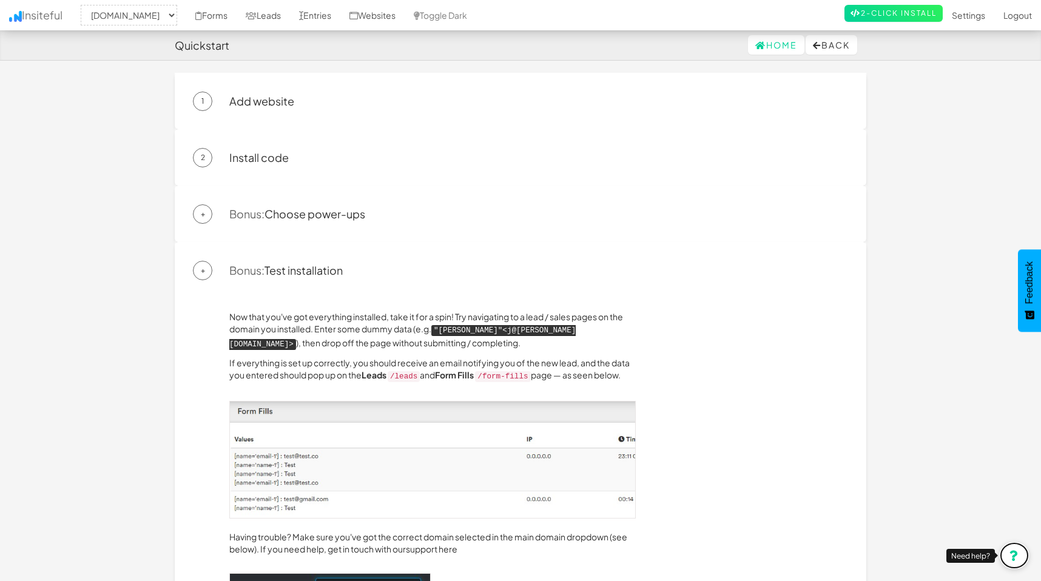
click at [1016, 556] on icon at bounding box center [1014, 555] width 10 height 11
click at [206, 14] on link "Forms" at bounding box center [211, 15] width 50 height 30
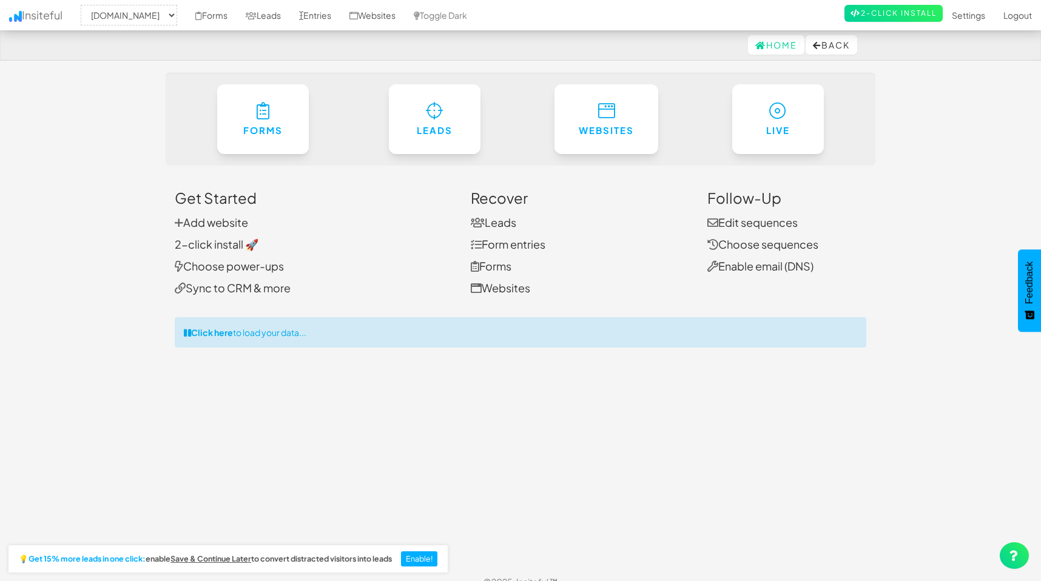
select select "2488"
click at [204, 16] on link "Forms" at bounding box center [211, 15] width 50 height 30
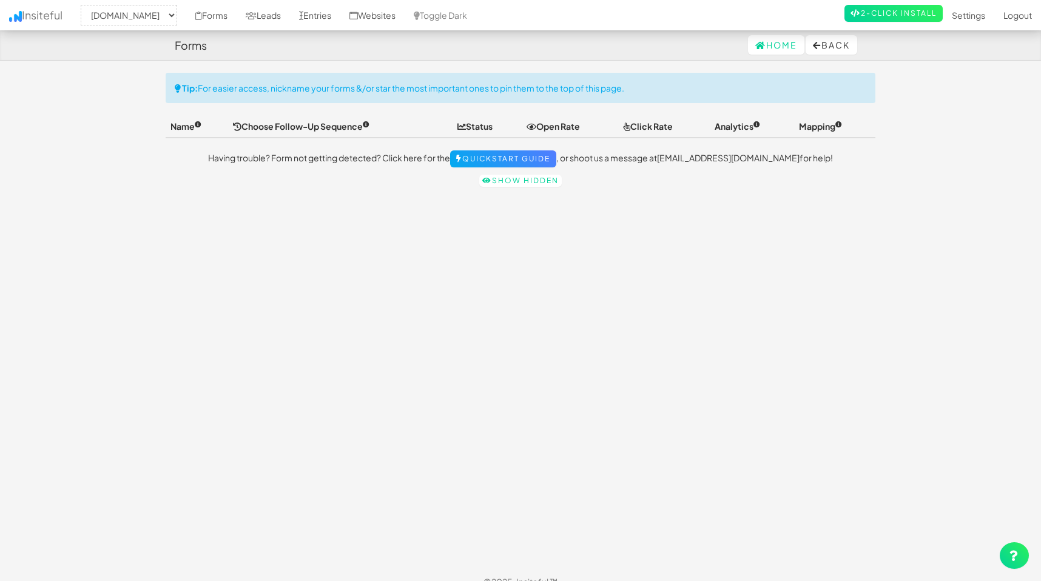
select select "2488"
click at [528, 178] on link "Show hidden" at bounding box center [520, 181] width 82 height 12
select select "2488"
click at [599, 109] on div "Toggle navigation Insiteful -- None -- [DOMAIN_NAME] [DOMAIN_NAME] Forms Leads …" at bounding box center [521, 133] width 710 height 120
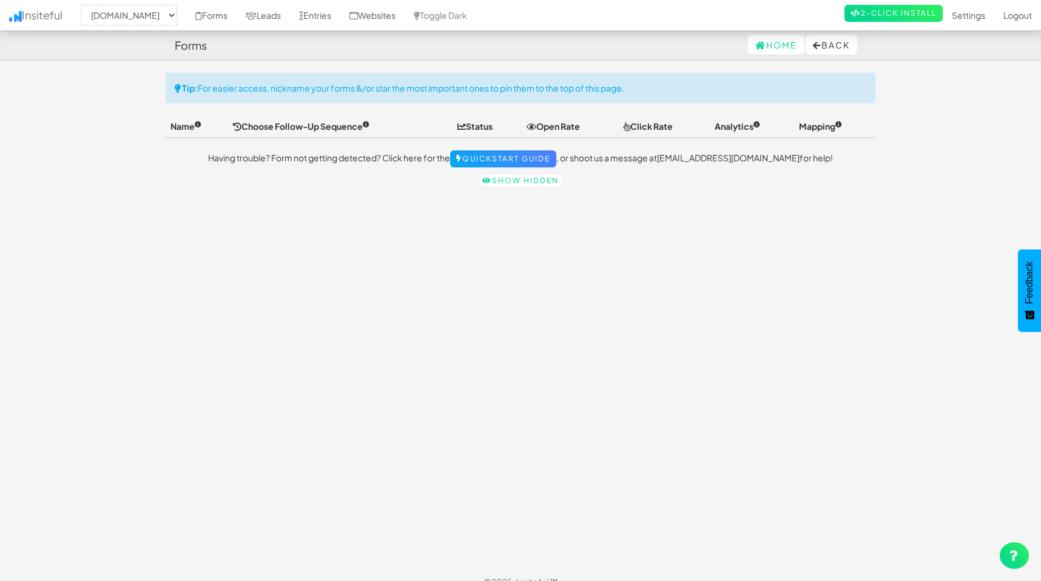
click at [590, 95] on div "Tip: For easier access, nickname your forms &/or star the most important ones t…" at bounding box center [521, 88] width 710 height 30
click at [580, 84] on div "Tip: For easier access, nickname your forms &/or star the most important ones t…" at bounding box center [521, 88] width 710 height 30
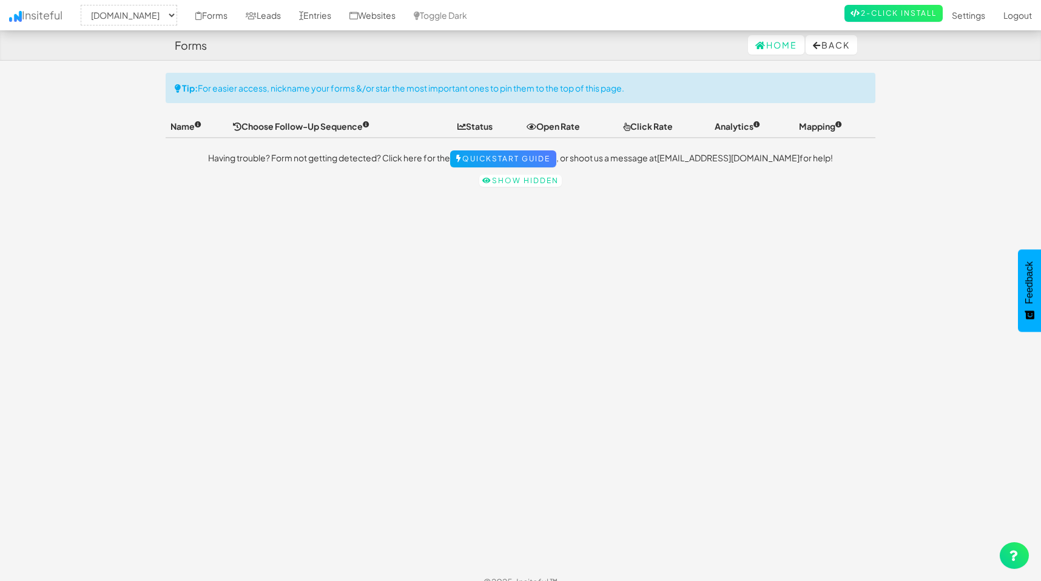
click at [576, 255] on div "Toggle navigation Insiteful -- None -- hfalliance.org aacc.net Forms Leads Entr…" at bounding box center [521, 320] width 710 height 494
select select "2488"
click at [1031, 101] on body "Forms Home Back Toggle navigation Insiteful -- None -- [DOMAIN_NAME] [DOMAIN_NA…" at bounding box center [520, 298] width 1041 height 597
click at [869, 241] on div "Toggle navigation Insiteful -- None -- [DOMAIN_NAME] [DOMAIN_NAME] Forms Leads …" at bounding box center [521, 320] width 710 height 494
click at [828, 50] on button "Back" at bounding box center [831, 44] width 52 height 19
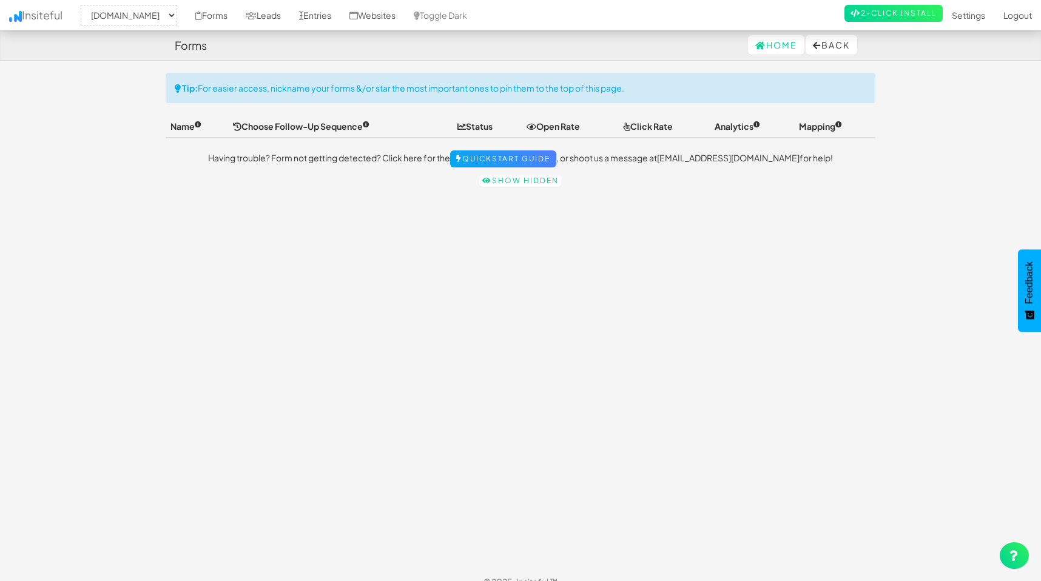
select select "2488"
click at [761, 47] on link "Home" at bounding box center [776, 44] width 56 height 19
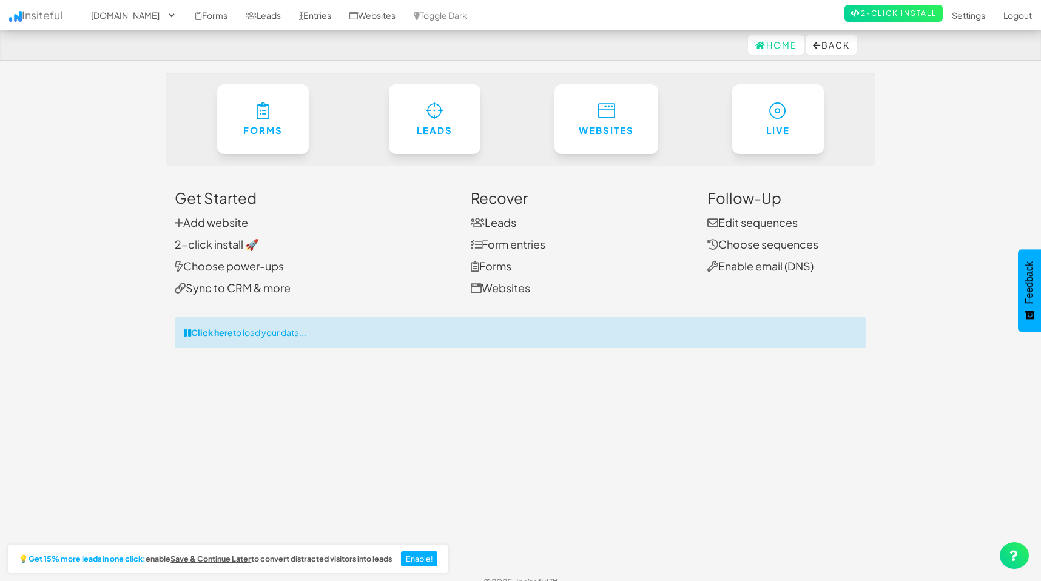
select select "2488"
click at [761, 47] on link "Home" at bounding box center [776, 44] width 56 height 19
select select "2488"
click at [496, 264] on link "Forms" at bounding box center [491, 266] width 41 height 14
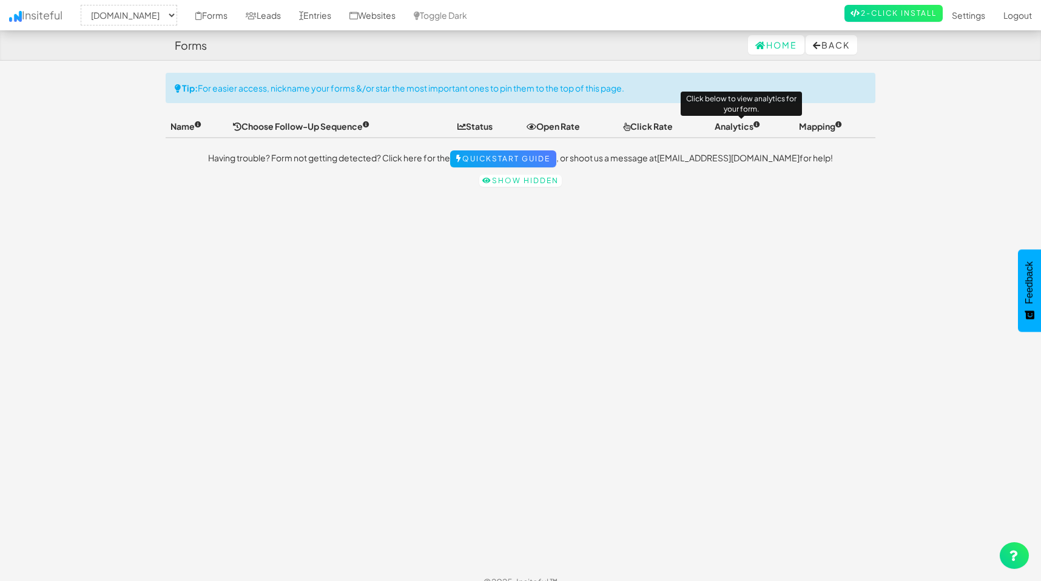
select select "2488"
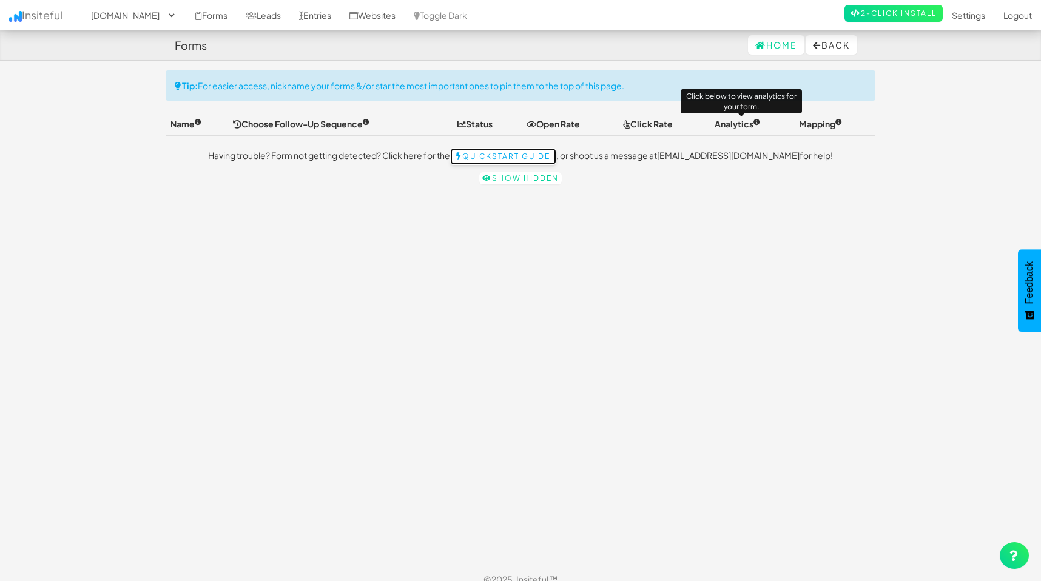
click at [545, 156] on link "Quickstart Guide" at bounding box center [503, 156] width 106 height 17
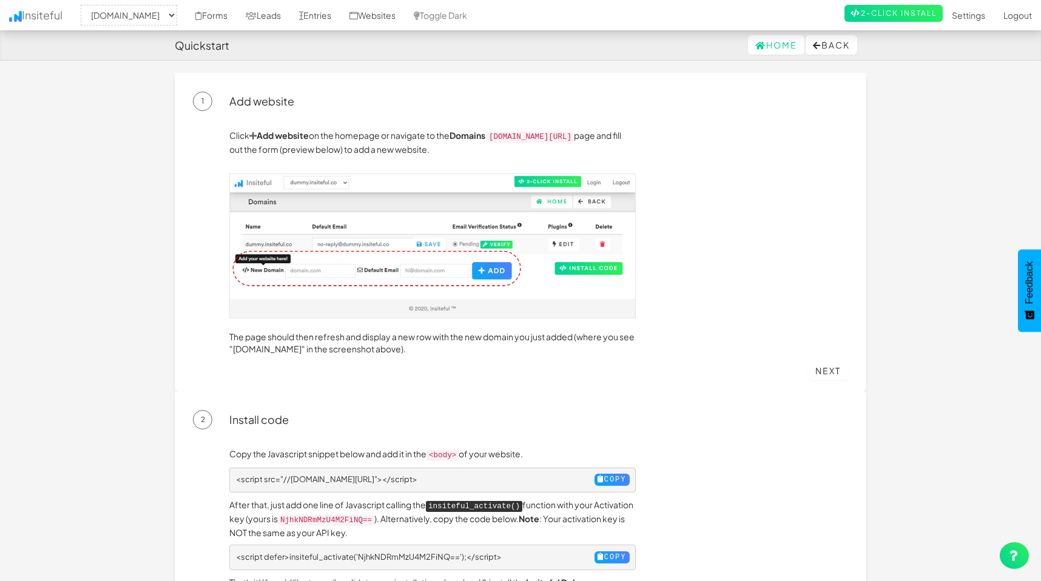
select select "2488"
click at [209, 15] on link "Forms" at bounding box center [211, 15] width 50 height 30
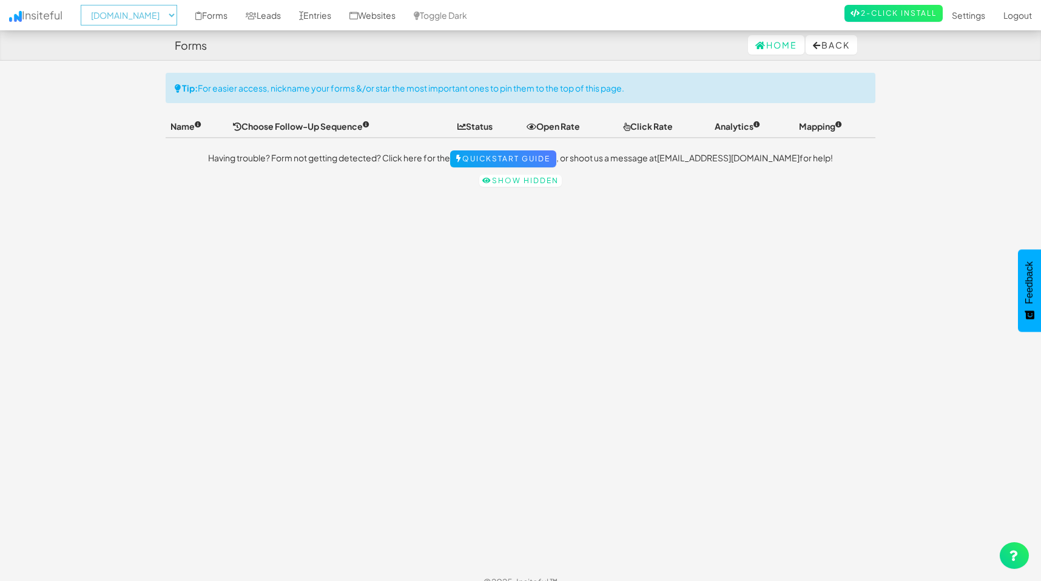
click at [144, 10] on select "-- None -- hfalliance.org aacc.net" at bounding box center [129, 15] width 96 height 21
select select "2489"
click at [84, 5] on select "-- None -- hfalliance.org aacc.net" at bounding box center [129, 15] width 96 height 21
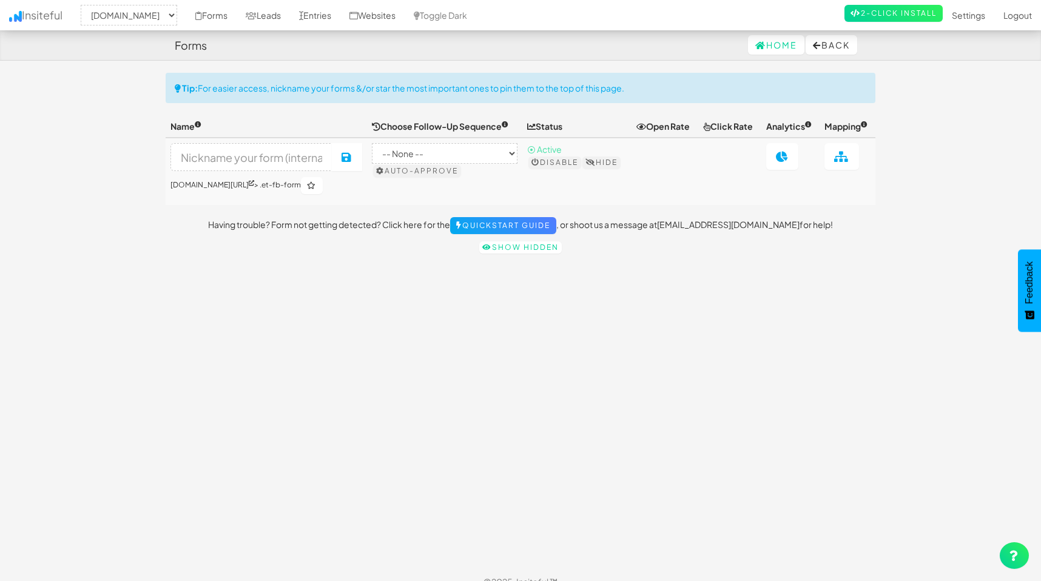
select select "2489"
click at [124, 133] on body "Forms Home Back Toggle navigation Insiteful -- None -- hfalliance.org aacc.net …" at bounding box center [520, 298] width 1041 height 597
select select "2489"
click at [277, 339] on div "Toggle navigation Insiteful -- None -- [DOMAIN_NAME] [DOMAIN_NAME] Forms Leads …" at bounding box center [521, 320] width 710 height 494
click at [246, 163] on input at bounding box center [251, 157] width 162 height 28
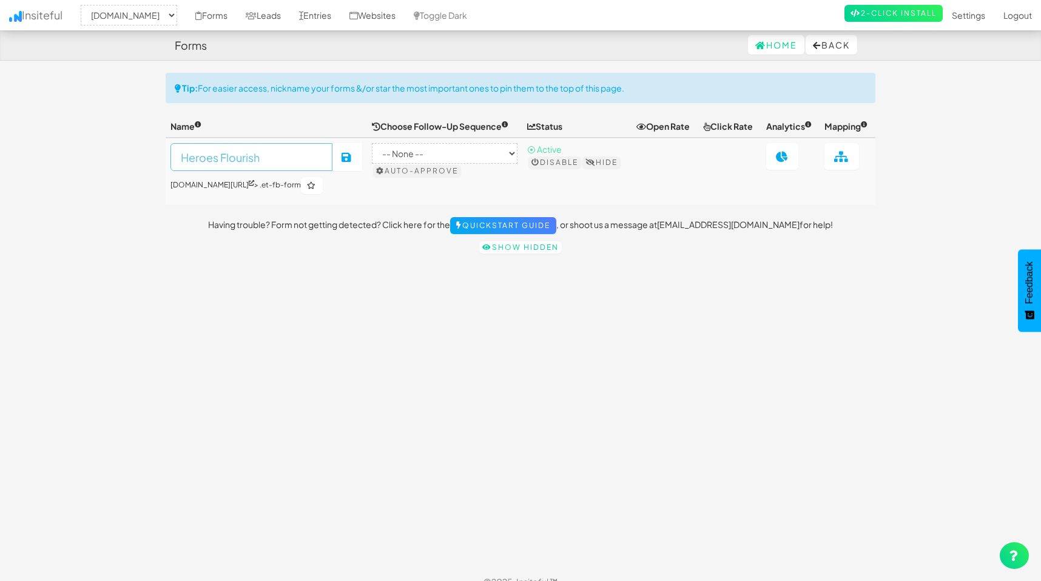
type input "Heroes Flourish"
click at [400, 209] on div "Toggle navigation Insiteful -- None -- [DOMAIN_NAME] [DOMAIN_NAME] Forms Leads …" at bounding box center [521, 166] width 710 height 187
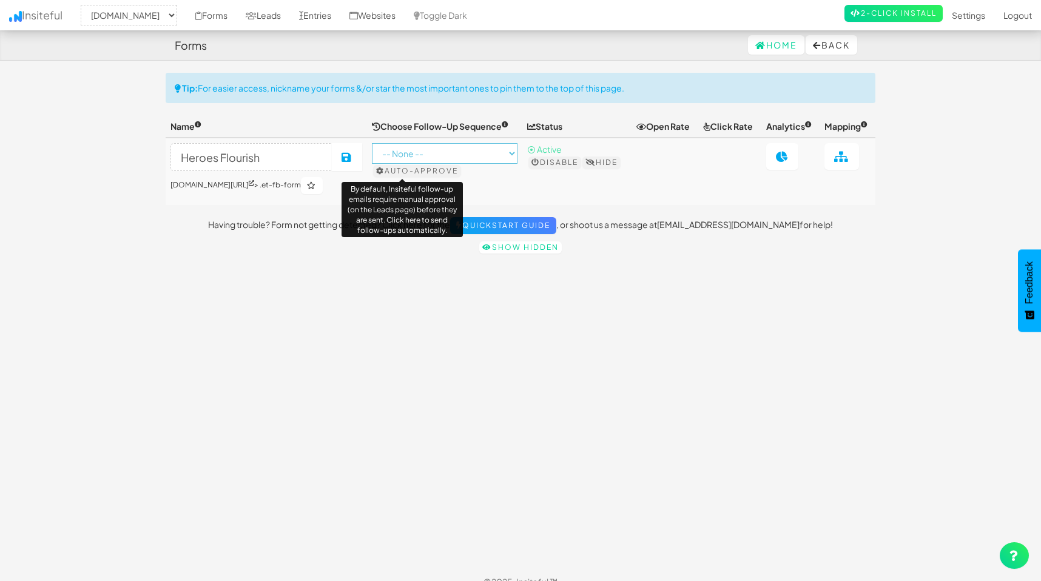
click at [407, 147] on select "-- None --" at bounding box center [444, 153] width 145 height 21
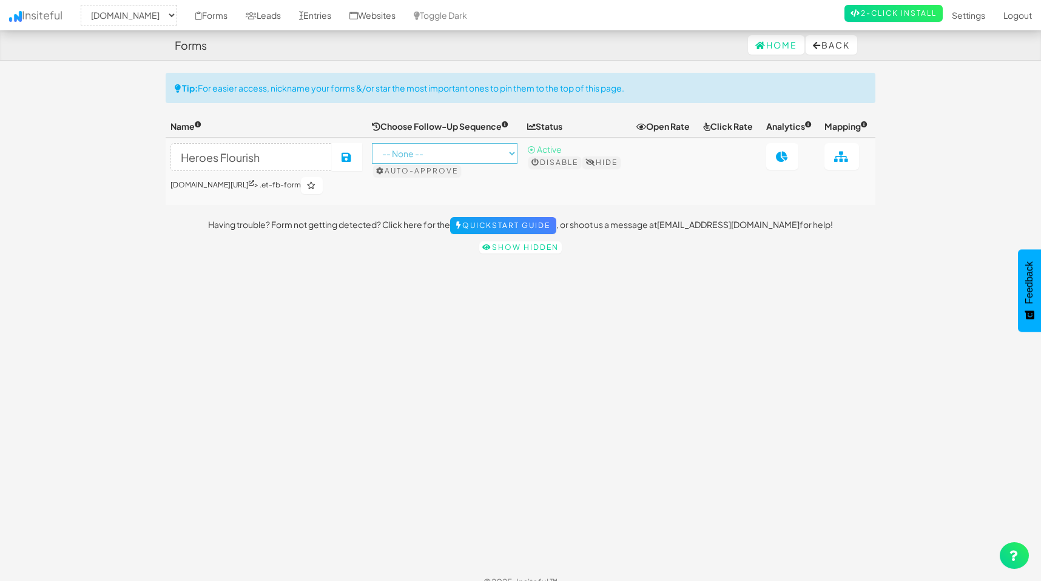
click at [372, 143] on select "-- None --" at bounding box center [444, 153] width 145 height 21
click at [406, 216] on div "Toggle navigation Insiteful -- None -- [DOMAIN_NAME] [DOMAIN_NAME] Forms Leads …" at bounding box center [521, 166] width 710 height 187
click at [512, 338] on div "Toggle navigation Insiteful -- None -- hfalliance.org aacc.net Forms Leads Entr…" at bounding box center [521, 320] width 710 height 494
click at [788, 149] on link at bounding box center [782, 156] width 32 height 27
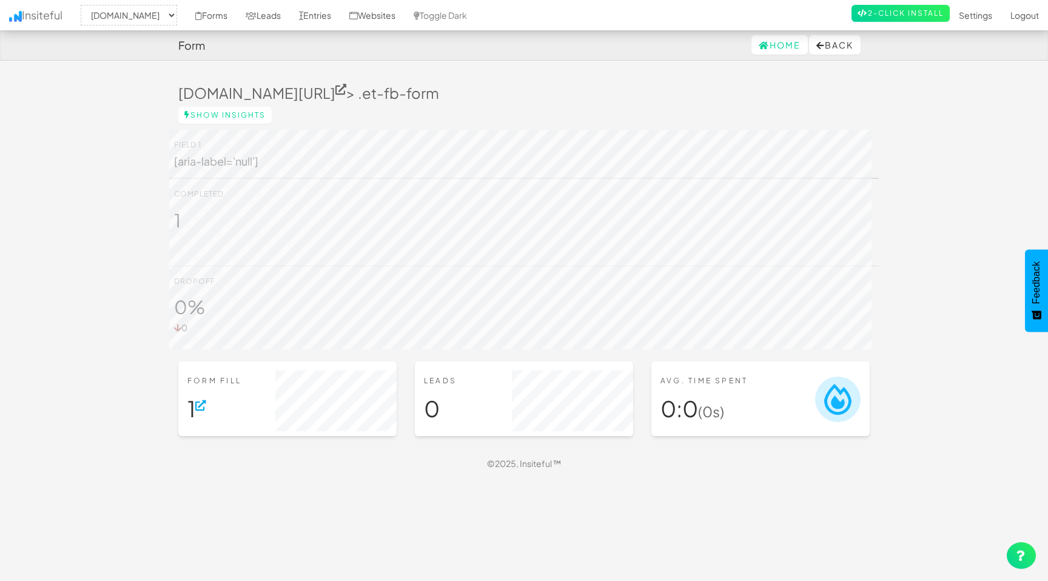
select select "2489"
click at [186, 422] on div "Form Fill 1" at bounding box center [287, 398] width 218 height 75
click at [203, 411] on icon at bounding box center [200, 405] width 11 height 11
click at [135, 375] on body "Form Home Back Toggle navigation Insiteful -- None -- [DOMAIN_NAME] [DOMAIN_NAM…" at bounding box center [524, 283] width 1048 height 566
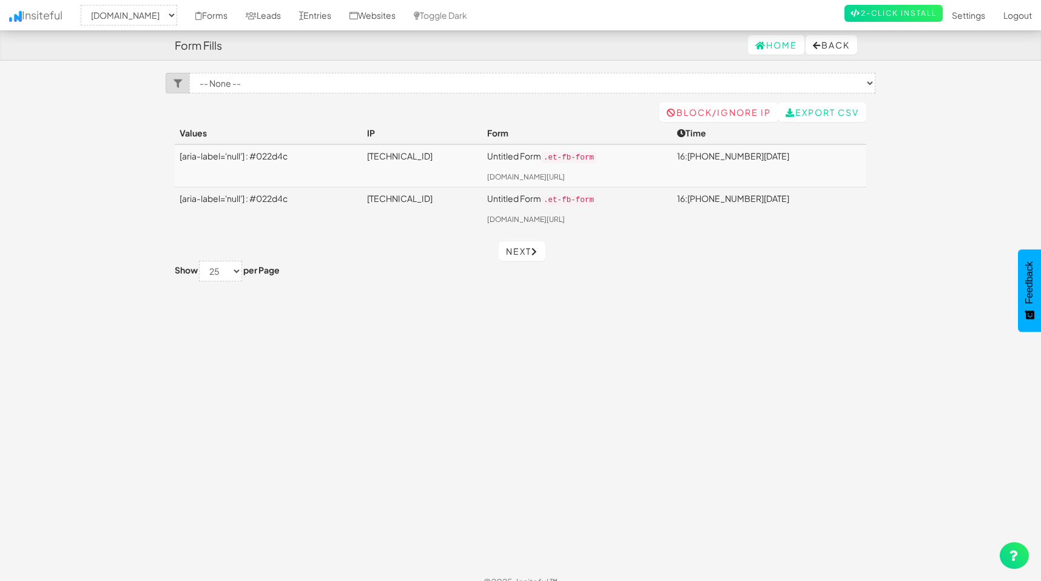
select select "2489"
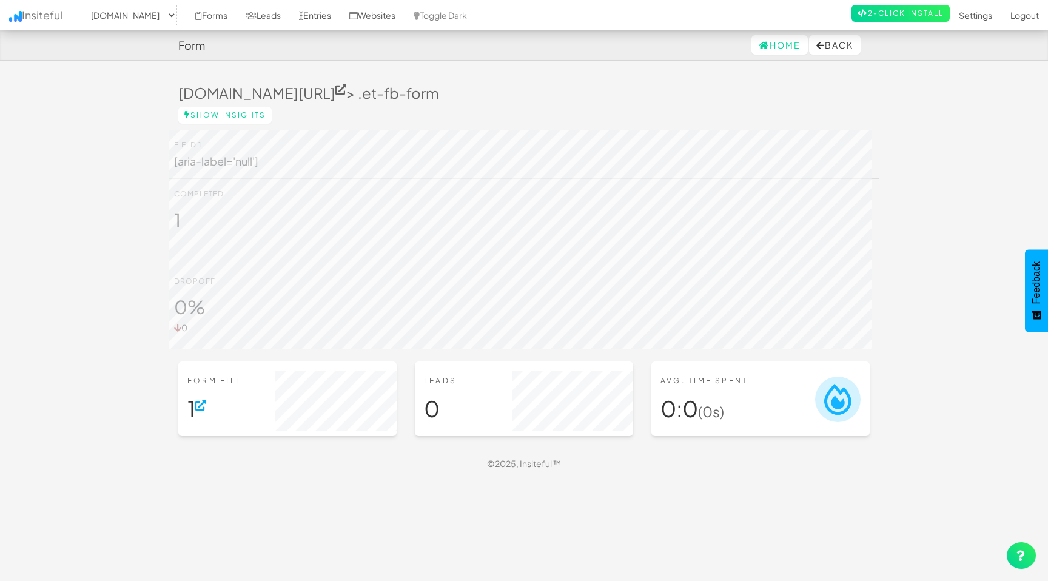
select select "2489"
click at [44, 100] on body "Form Home Back Toggle navigation Insiteful -- None -- hfalliance.org aacc.net F…" at bounding box center [524, 283] width 1048 height 566
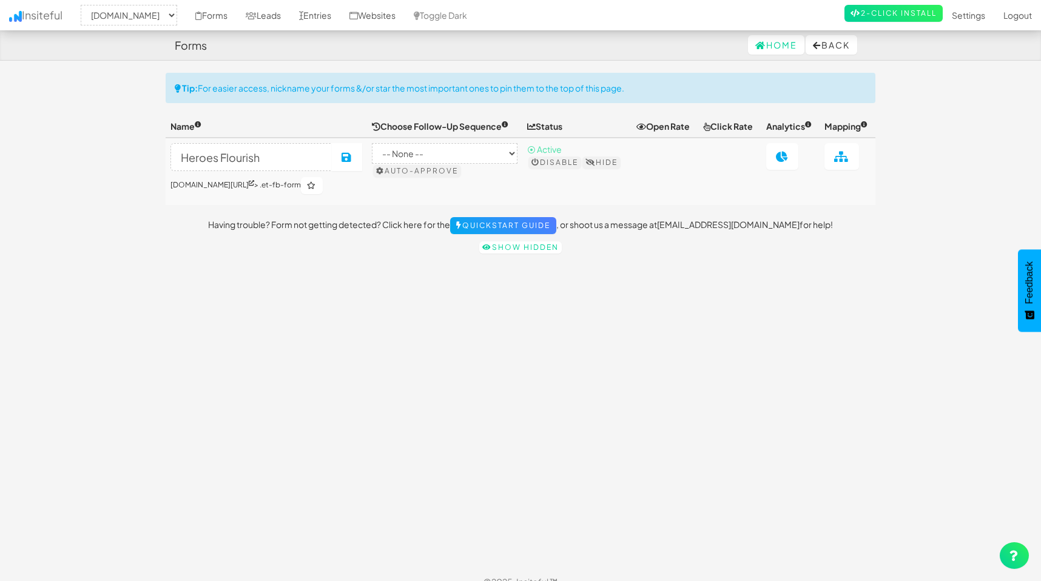
select select "2489"
click at [776, 158] on icon at bounding box center [782, 156] width 13 height 11
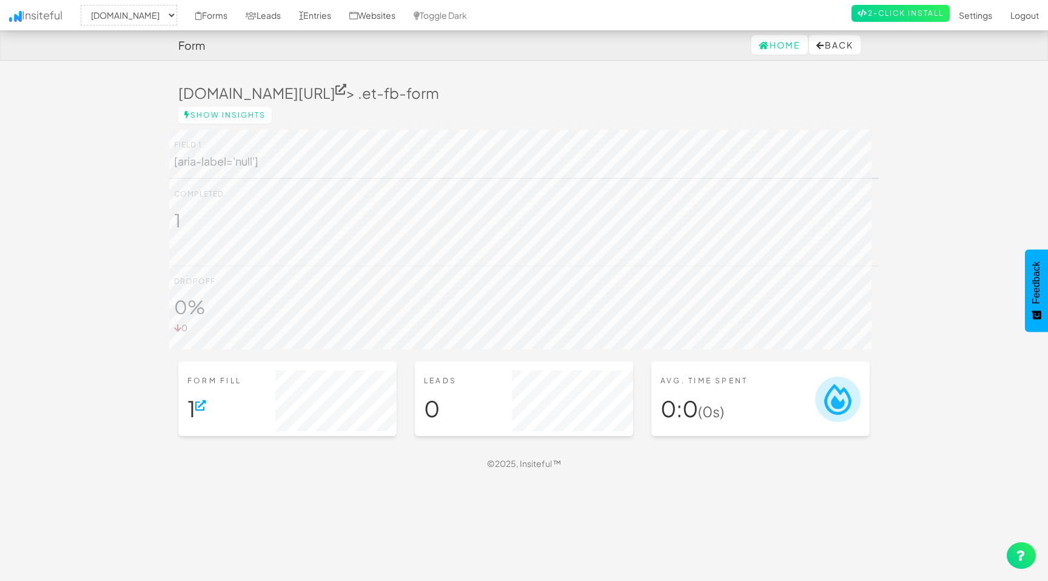
select select "2489"
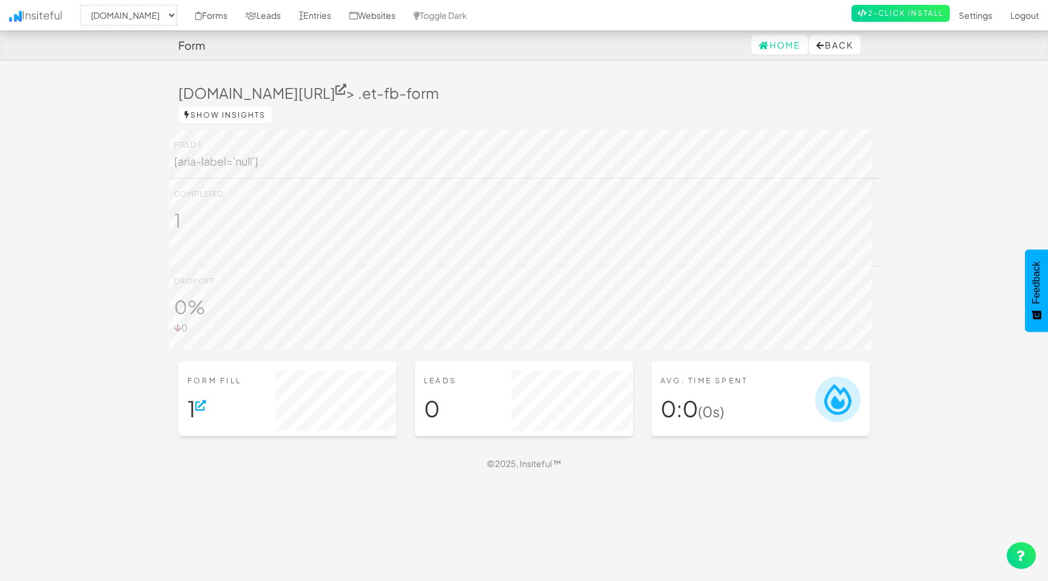
click at [219, 109] on link "Show Insights" at bounding box center [224, 115] width 93 height 17
select select "2489"
click at [123, 194] on body "Form Home Back Toggle navigation Insiteful -- None -- hfalliance.org aacc.net F…" at bounding box center [524, 283] width 1048 height 566
click at [203, 47] on h4 "Form" at bounding box center [191, 45] width 27 height 12
click at [201, 18] on link "Forms" at bounding box center [211, 15] width 50 height 30
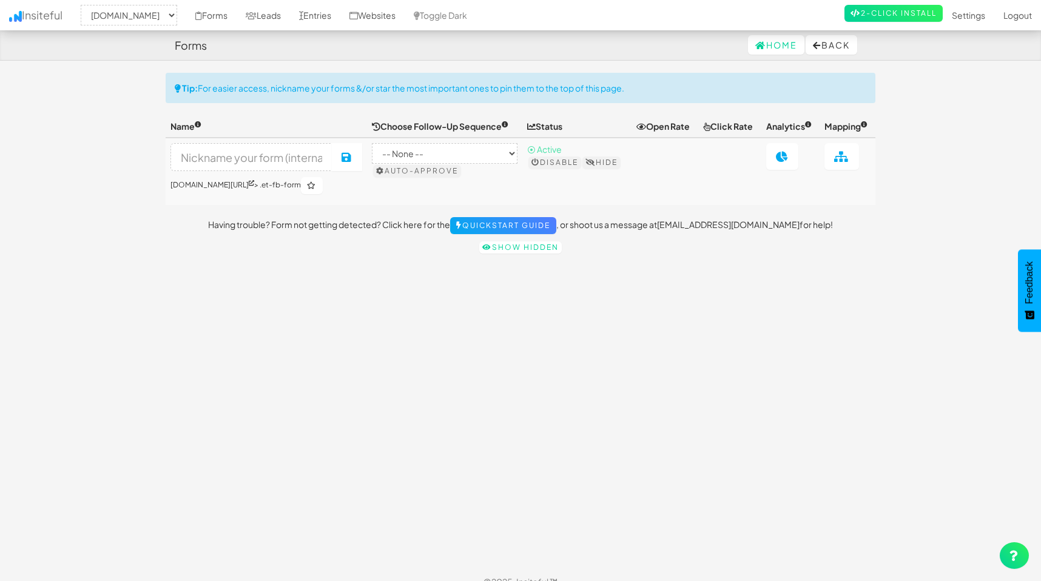
select select "2489"
click at [781, 163] on link at bounding box center [782, 156] width 32 height 27
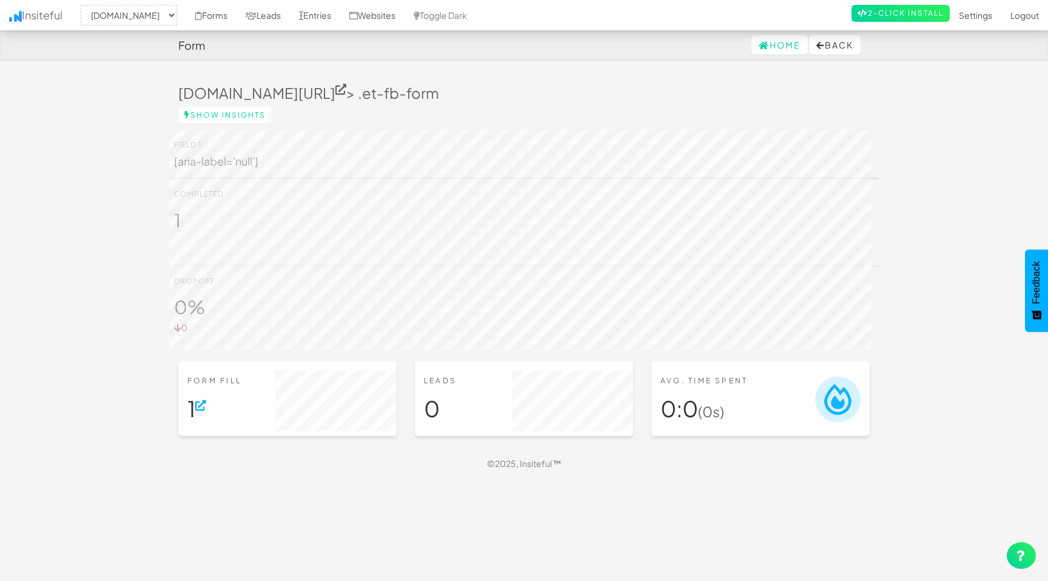
select select "2489"
click at [306, 465] on footer "© 2025, Insiteful ™" at bounding box center [523, 463] width 691 height 30
select select "2489"
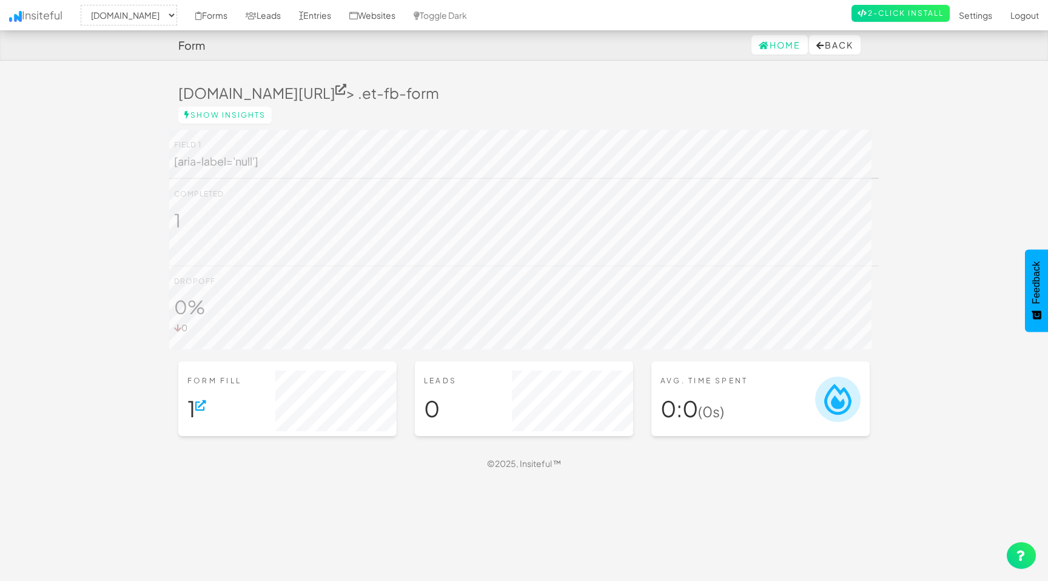
click at [73, 250] on body "Form Home Back Toggle navigation Insiteful -- None -- hfalliance.org aacc.net F…" at bounding box center [524, 283] width 1048 height 566
click at [212, 117] on link "Show Insights" at bounding box center [224, 115] width 93 height 17
select select "2489"
click at [832, 44] on button "Back" at bounding box center [835, 44] width 52 height 19
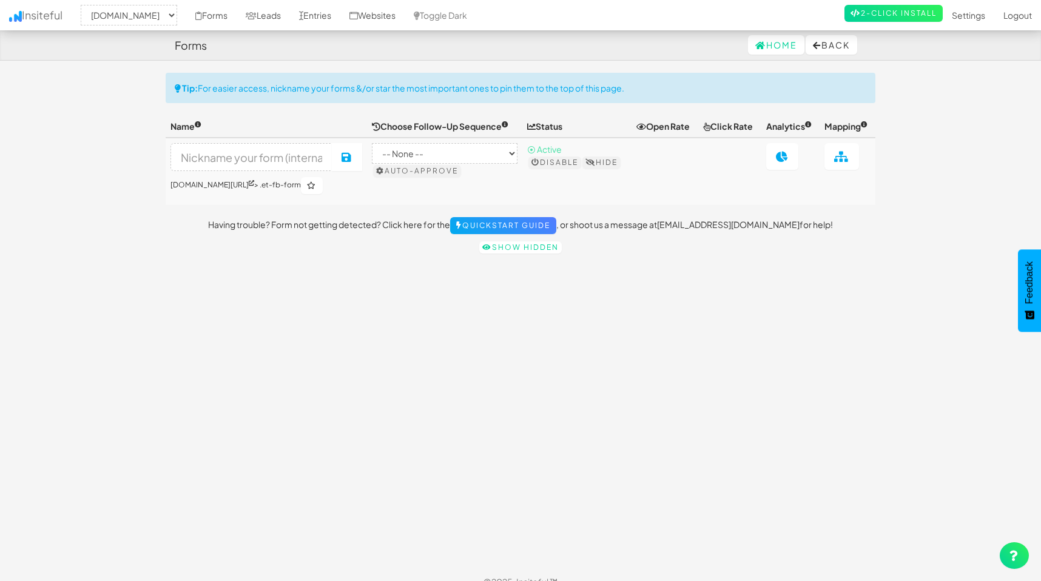
select select "2489"
click at [383, 204] on td "-- None -- Auto-approve" at bounding box center [444, 171] width 155 height 67
click at [249, 184] on h6 "hfalliance.org/ > .et-fb-form" at bounding box center [266, 185] width 192 height 17
click at [654, 127] on th "Open Rate" at bounding box center [664, 126] width 67 height 22
click at [776, 161] on icon at bounding box center [782, 156] width 13 height 11
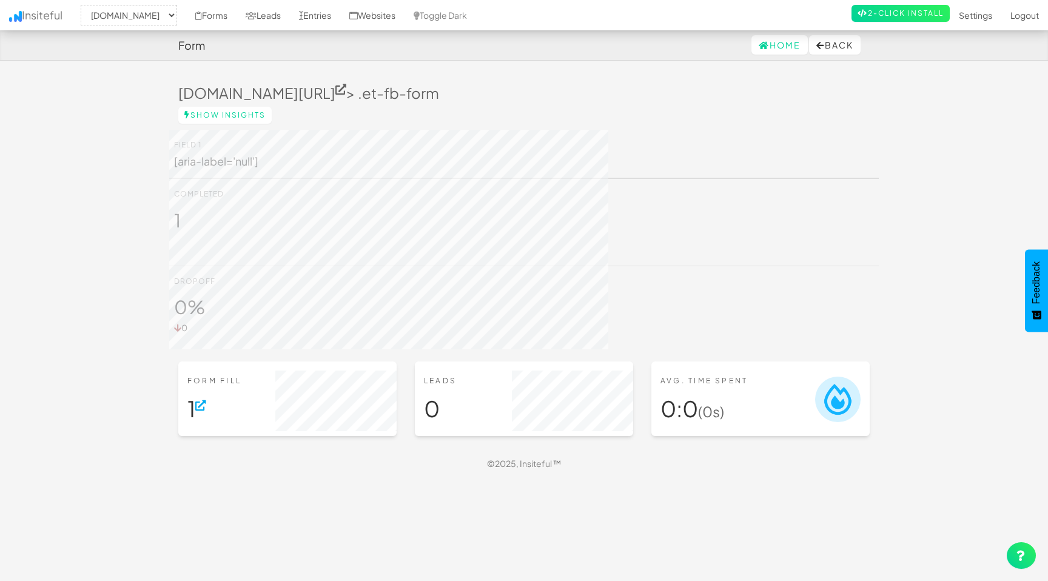
select select "2489"
click at [234, 110] on link "Show Insights" at bounding box center [224, 115] width 93 height 17
select select "2489"
click at [203, 408] on link at bounding box center [200, 404] width 11 height 13
click at [401, 73] on div "[DOMAIN_NAME][URL] > .et-fb-form" at bounding box center [524, 90] width 710 height 34
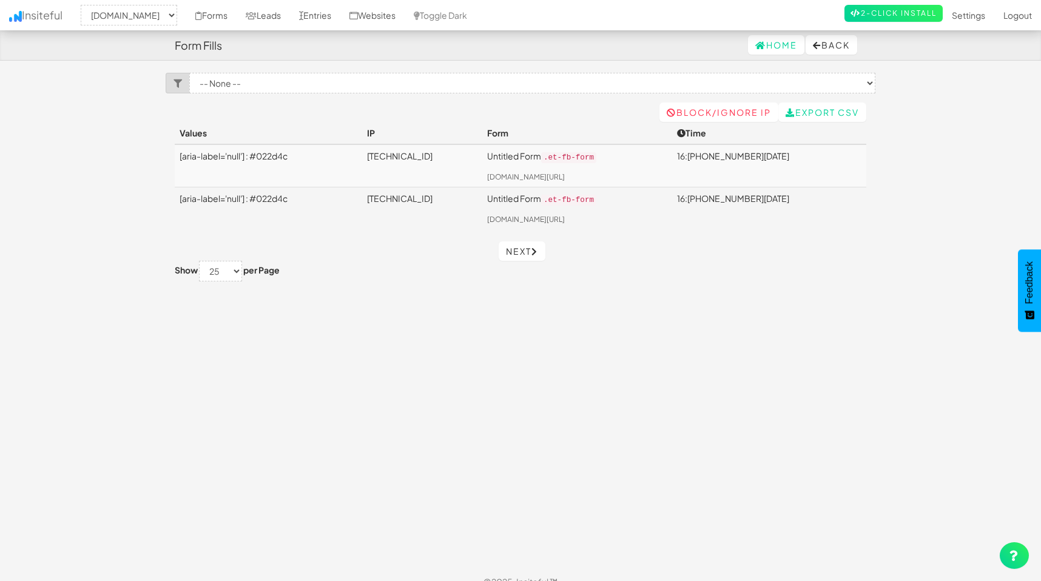
select select "2489"
click at [528, 247] on link "Next" at bounding box center [522, 250] width 47 height 19
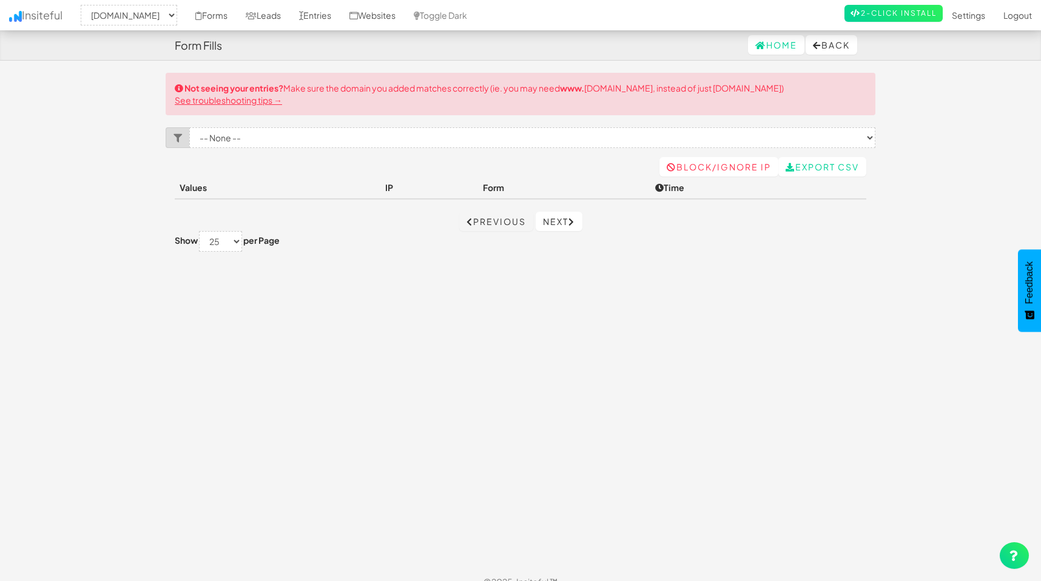
select select "2489"
click at [493, 229] on link "Previous" at bounding box center [496, 221] width 74 height 19
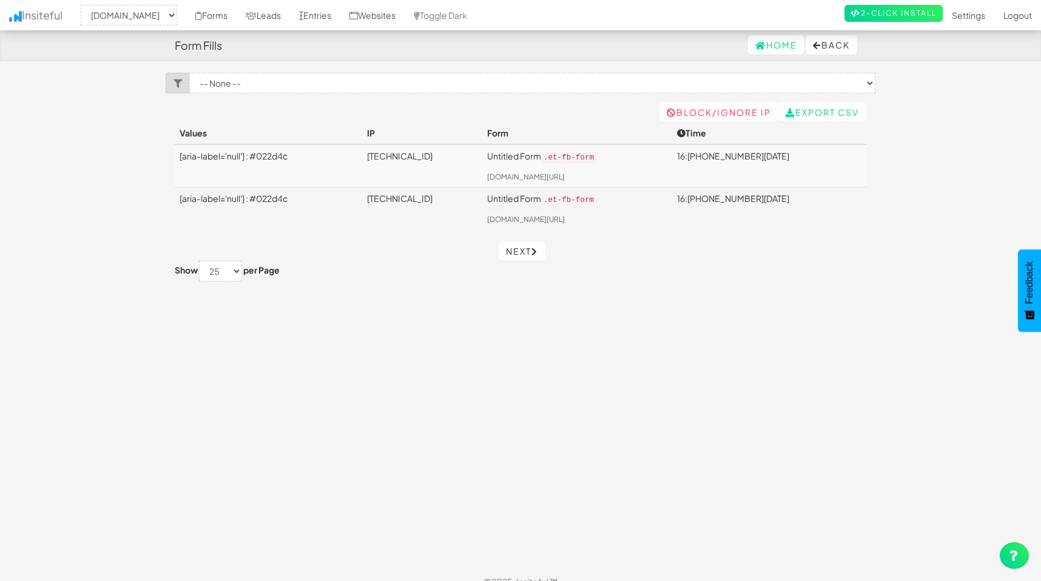
select select "2489"
click at [434, 187] on td "[TECHNICAL_ID]" at bounding box center [422, 208] width 120 height 42
click at [432, 200] on link "[TECHNICAL_ID]" at bounding box center [400, 198] width 66 height 11
click at [195, 49] on h4 "Form Fills" at bounding box center [198, 45] width 47 height 12
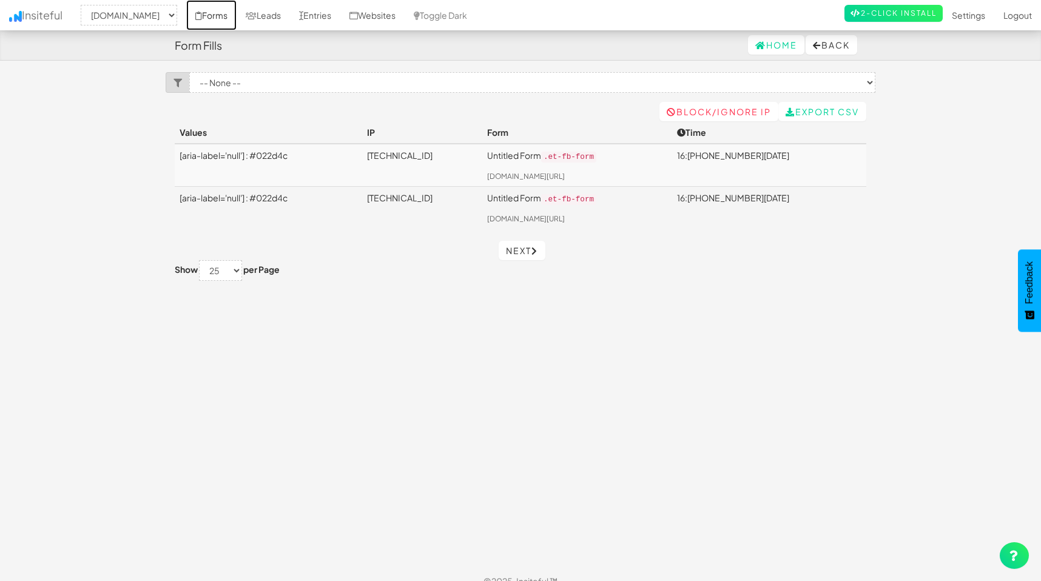
click at [198, 15] on link "Forms" at bounding box center [211, 15] width 50 height 30
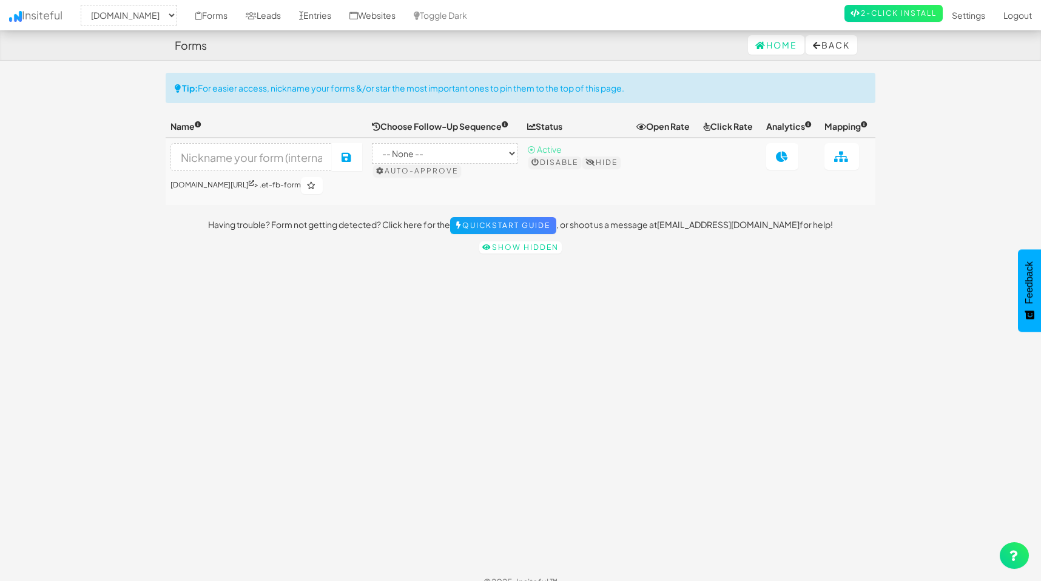
select select "2489"
click at [785, 161] on link at bounding box center [782, 156] width 32 height 27
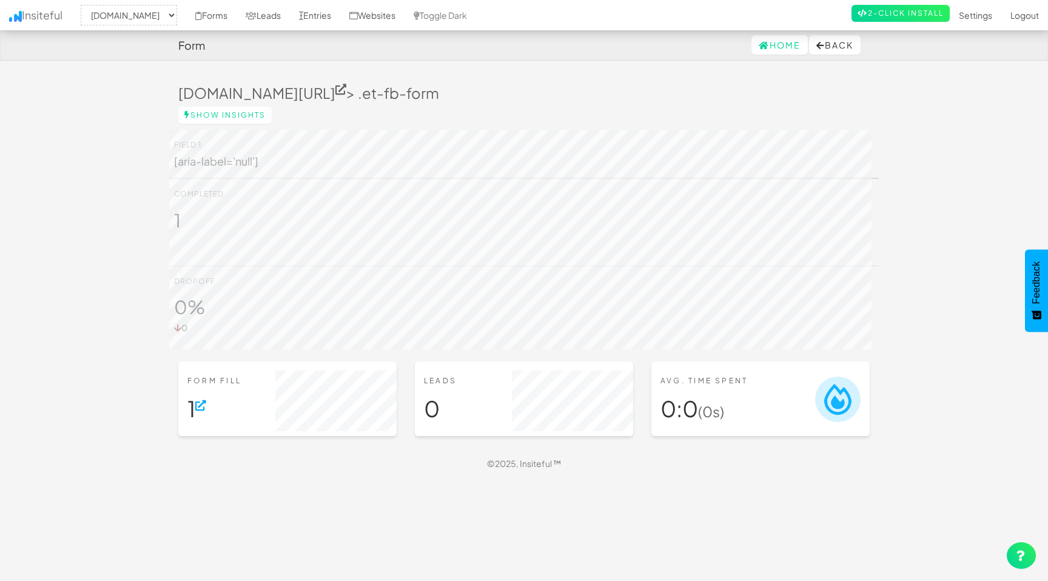
select select "2489"
click at [474, 112] on div "[DOMAIN_NAME][URL] > .et-fb-form Show Insights" at bounding box center [524, 101] width 710 height 57
click at [498, 127] on div "[DOMAIN_NAME][URL] > .et-fb-form Show Insights" at bounding box center [524, 101] width 710 height 57
click at [745, 91] on h3 "[DOMAIN_NAME][URL] > .et-fb-form" at bounding box center [523, 93] width 691 height 16
click at [773, 42] on link "Home" at bounding box center [779, 44] width 56 height 19
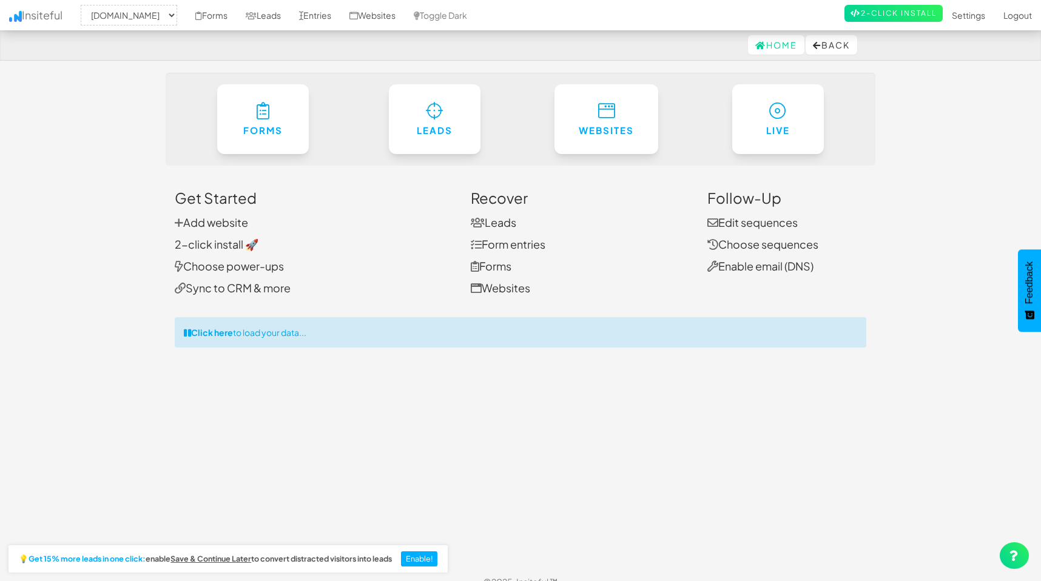
select select "2489"
click at [498, 263] on link "Forms" at bounding box center [491, 266] width 41 height 14
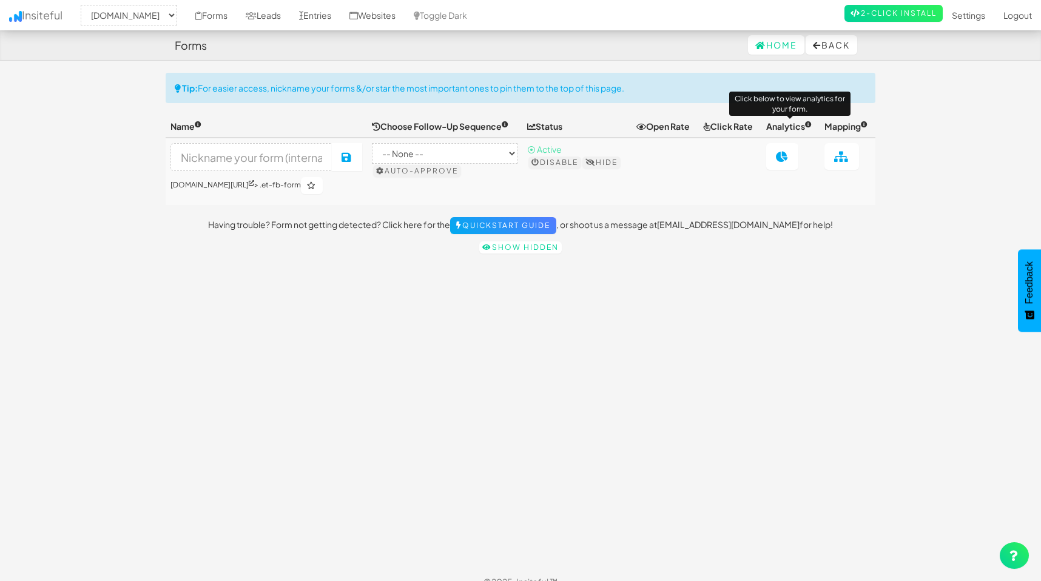
select select "2489"
click at [784, 164] on link at bounding box center [782, 156] width 32 height 27
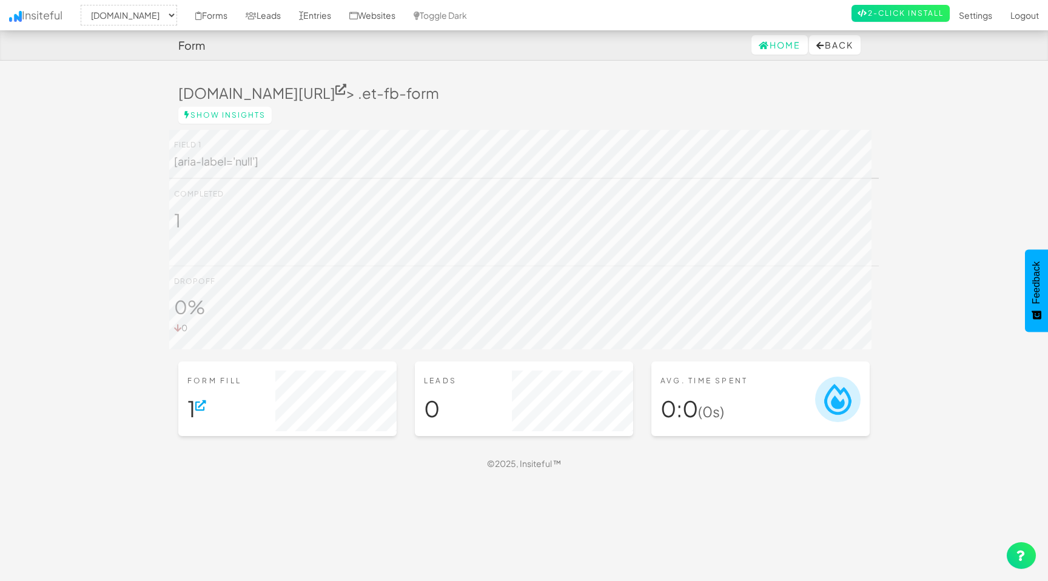
select select "2489"
click at [460, 431] on div "Leads 0" at bounding box center [524, 398] width 218 height 75
click at [461, 469] on div "© 2025, Insiteful ™" at bounding box center [523, 463] width 691 height 12
click at [985, 15] on link "Settings" at bounding box center [976, 15] width 52 height 30
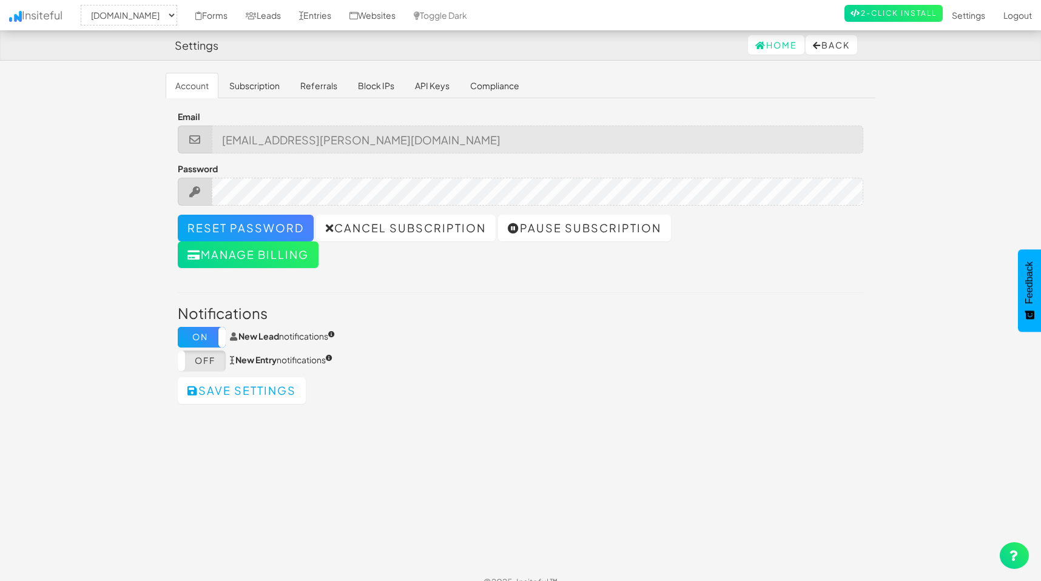
select select "2489"
click at [257, 87] on link "Subscription" at bounding box center [255, 85] width 70 height 25
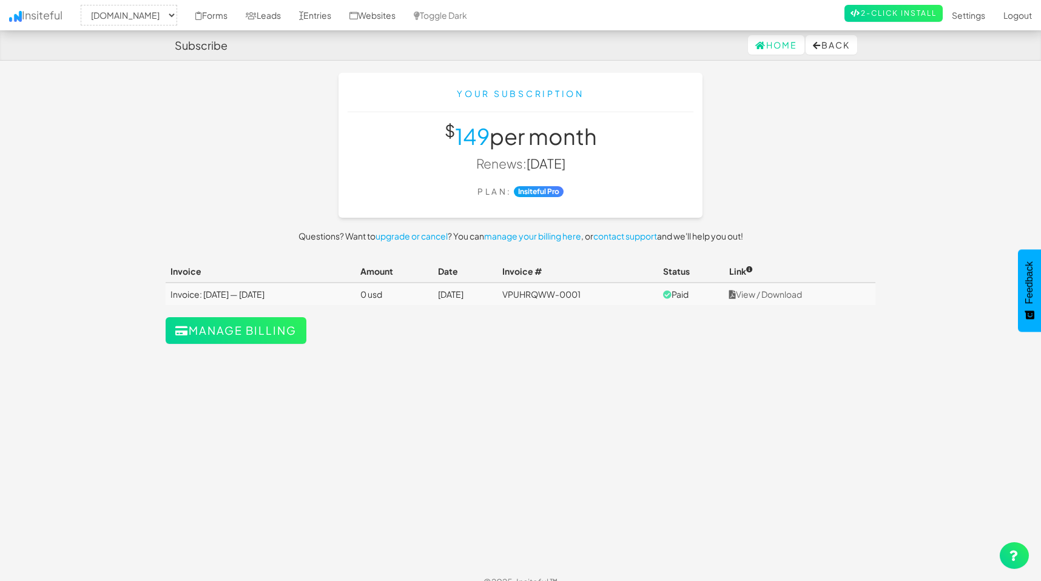
select select "2489"
click at [427, 301] on td "0 usd" at bounding box center [394, 294] width 78 height 22
click at [497, 290] on td "[DATE]" at bounding box center [465, 294] width 64 height 22
click at [621, 293] on td "VPUHRQWW-0001" at bounding box center [577, 294] width 161 height 22
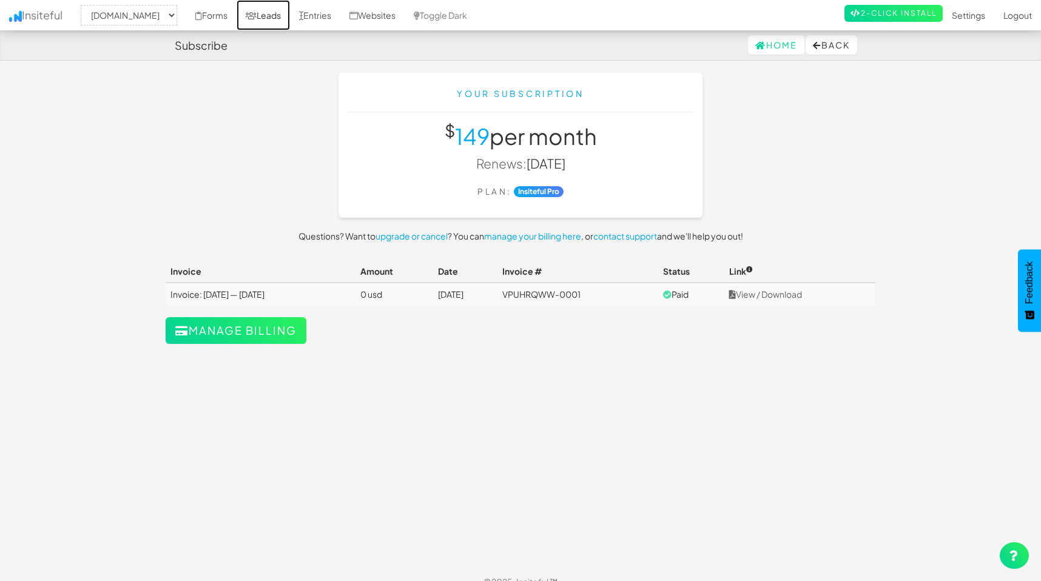
click at [274, 16] on link "Leads" at bounding box center [263, 15] width 53 height 30
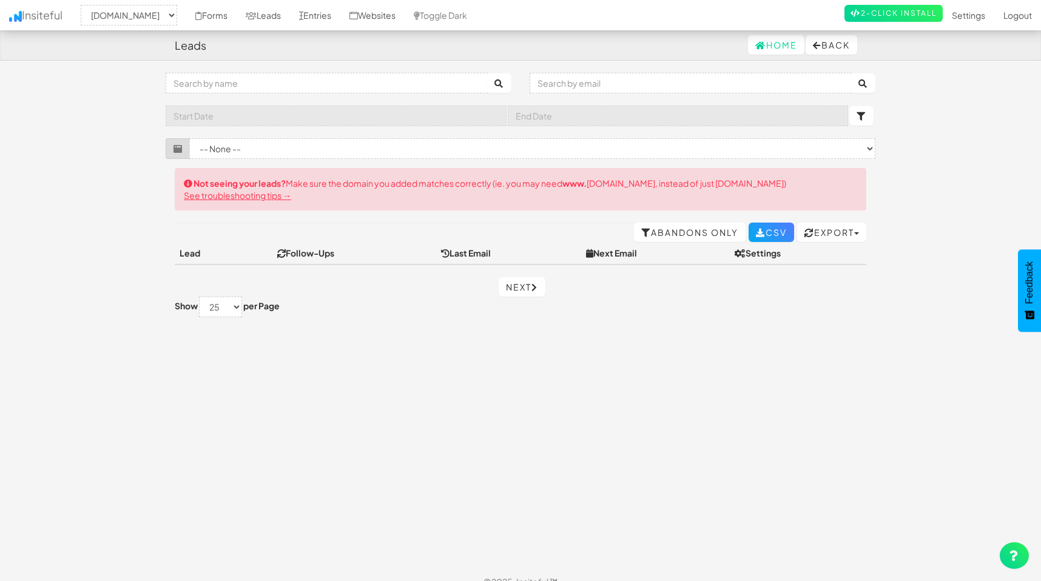
select select "2489"
click at [323, 13] on link "Entries" at bounding box center [315, 15] width 50 height 30
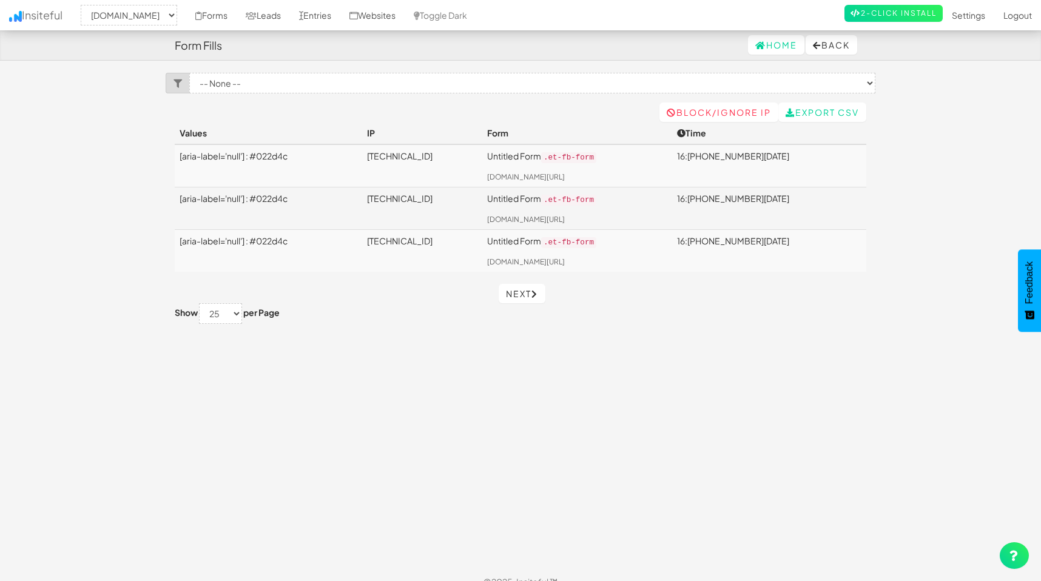
select select "2489"
click at [760, 152] on td "16:29 09.24.25" at bounding box center [769, 165] width 194 height 42
click at [764, 182] on td "16:29 09.24.25" at bounding box center [769, 165] width 194 height 42
click at [196, 19] on link "Forms" at bounding box center [211, 15] width 50 height 30
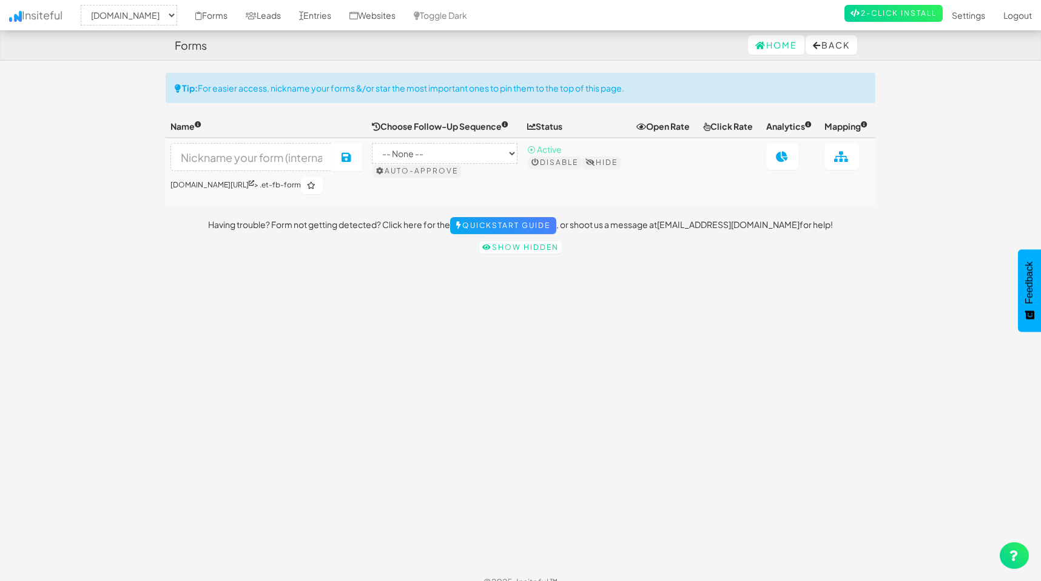
select select "2489"
click at [778, 148] on link at bounding box center [782, 156] width 32 height 27
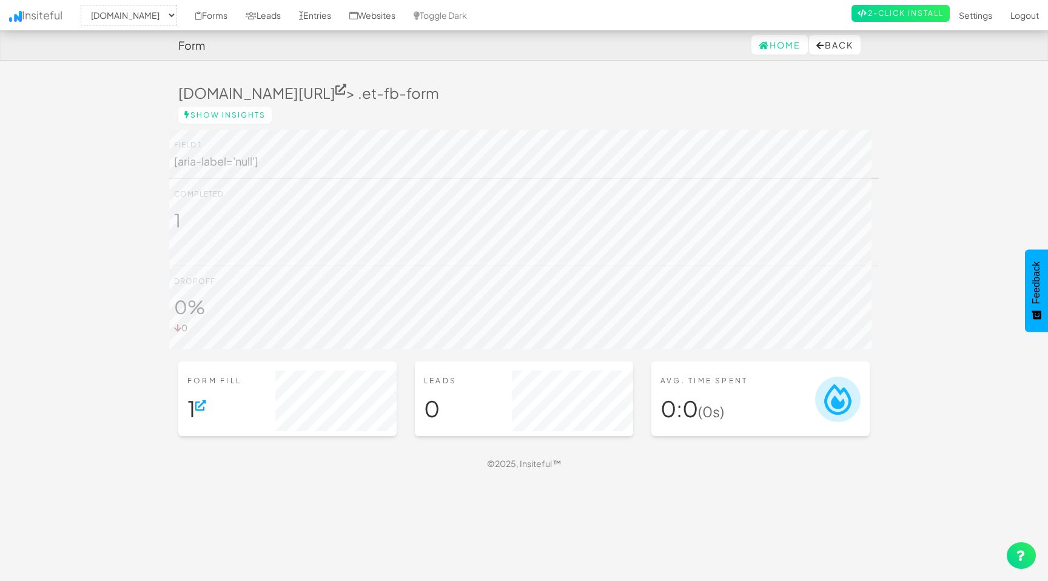
select select "2489"
click at [304, 23] on link "Entries" at bounding box center [315, 15] width 50 height 30
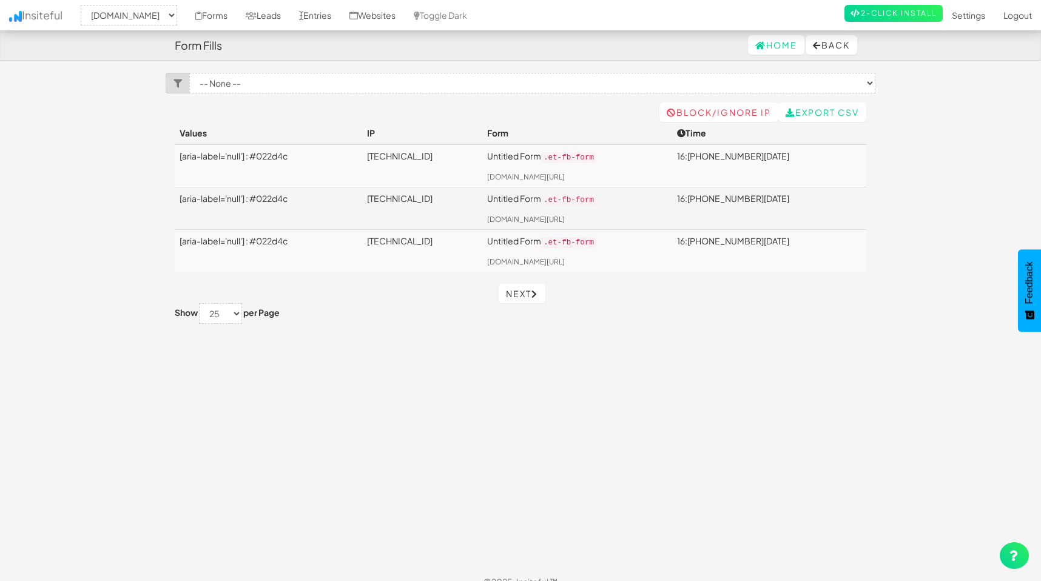
select select "2489"
click at [596, 155] on code ".et-fb-form" at bounding box center [568, 157] width 55 height 11
click at [272, 157] on td "[aria-label='null'] : #022d4c" at bounding box center [268, 165] width 187 height 42
click at [203, 156] on td "[aria-label='null'] : #022d4c" at bounding box center [268, 165] width 187 height 42
click at [744, 156] on td "16:29 09.24.25" at bounding box center [769, 165] width 194 height 42
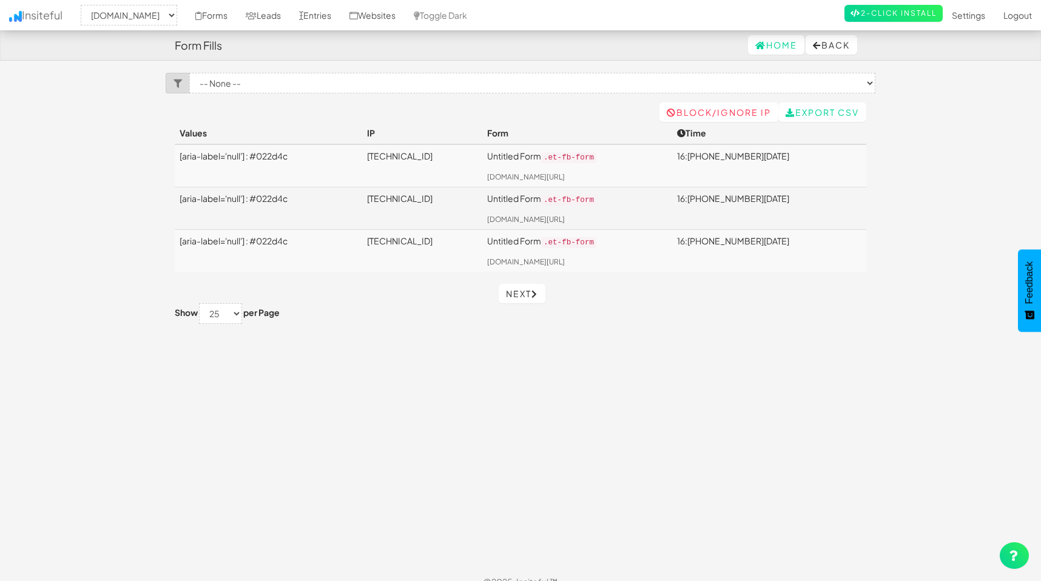
click at [764, 156] on td "16:29 09.24.25" at bounding box center [769, 165] width 194 height 42
click at [42, 13] on link "Insiteful" at bounding box center [36, 15] width 72 height 30
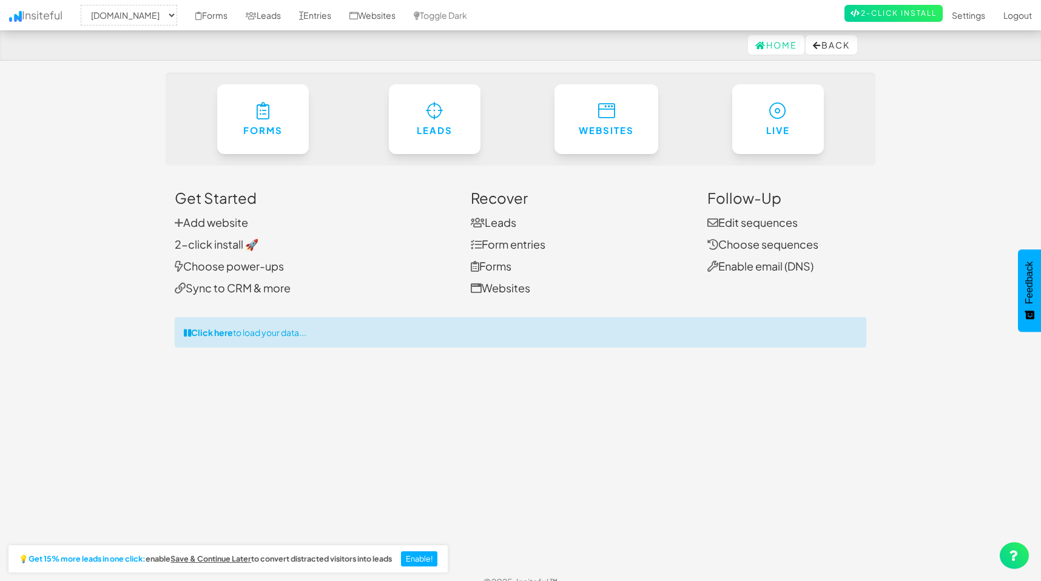
select select "2489"
click at [235, 289] on link "Sync to CRM & more" at bounding box center [233, 288] width 116 height 14
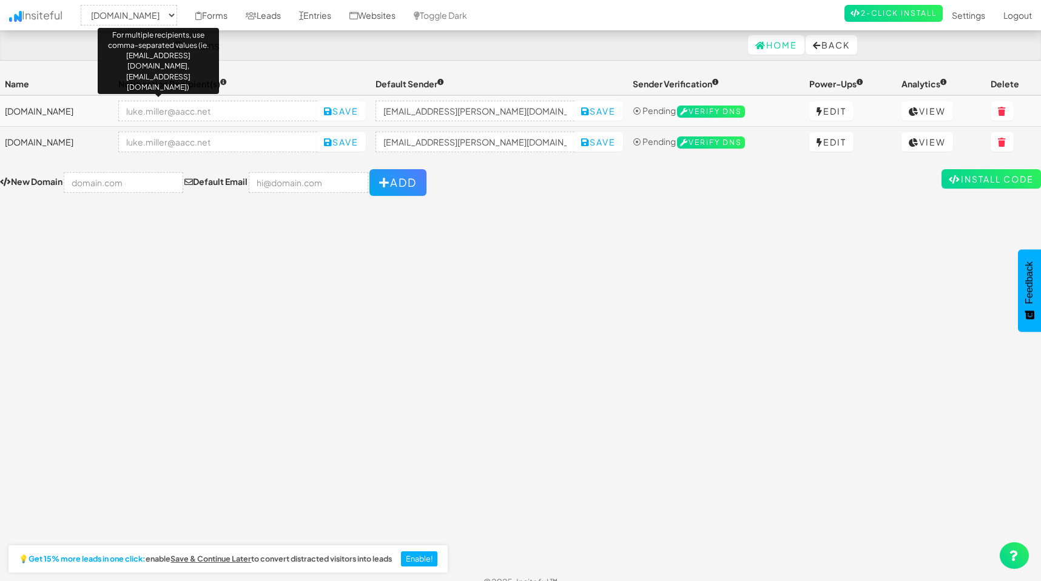
select select "2489"
click at [315, 47] on div "Home Back" at bounding box center [520, 44] width 691 height 29
click at [960, 17] on link "Settings" at bounding box center [968, 15] width 52 height 30
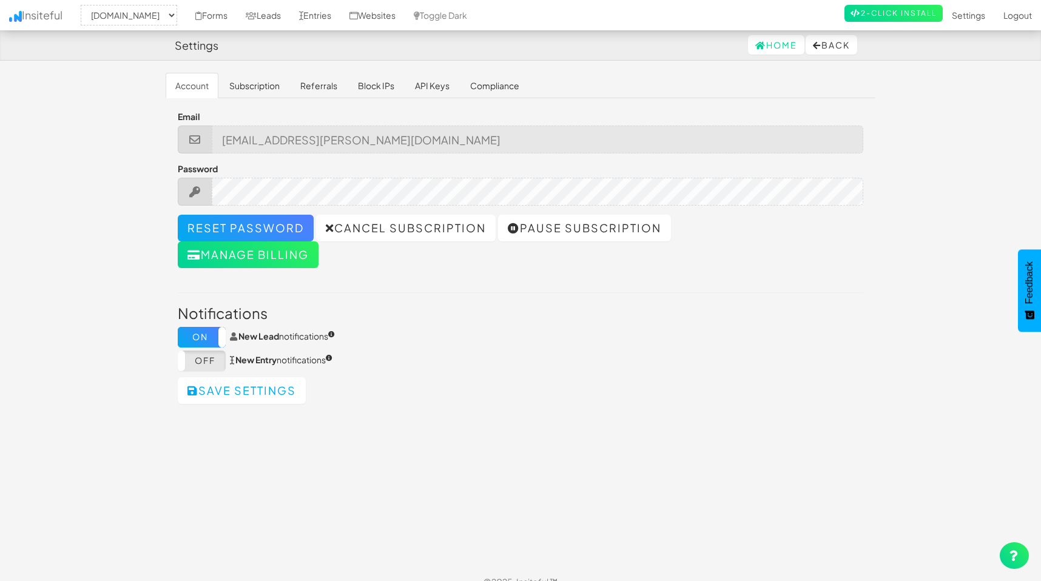
select select "2489"
click at [203, 17] on link "Forms" at bounding box center [211, 15] width 50 height 30
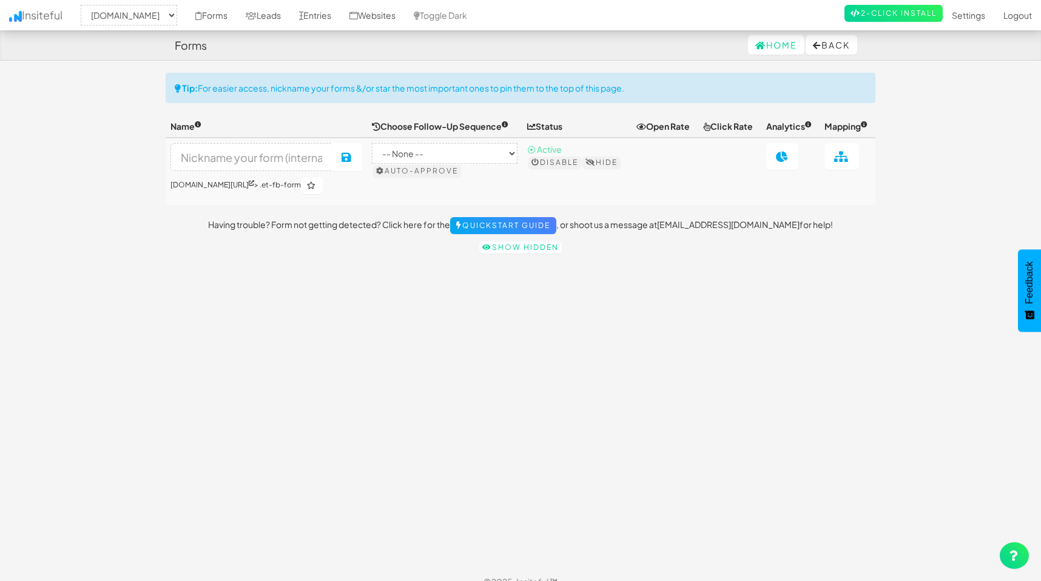
select select "2489"
click at [981, 12] on link "Settings" at bounding box center [968, 15] width 52 height 30
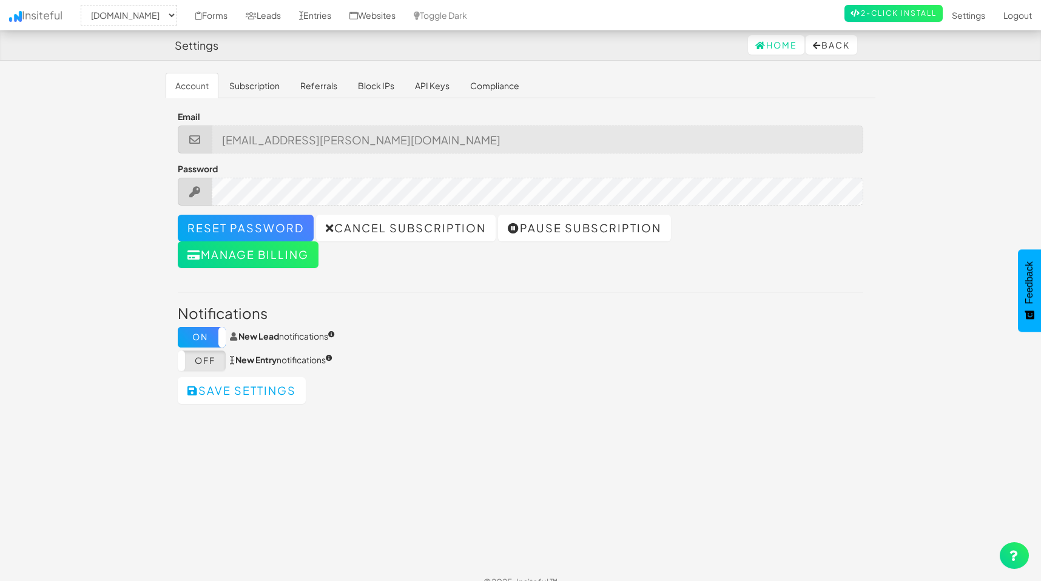
select select "2489"
click at [320, 14] on link "Entries" at bounding box center [315, 15] width 50 height 30
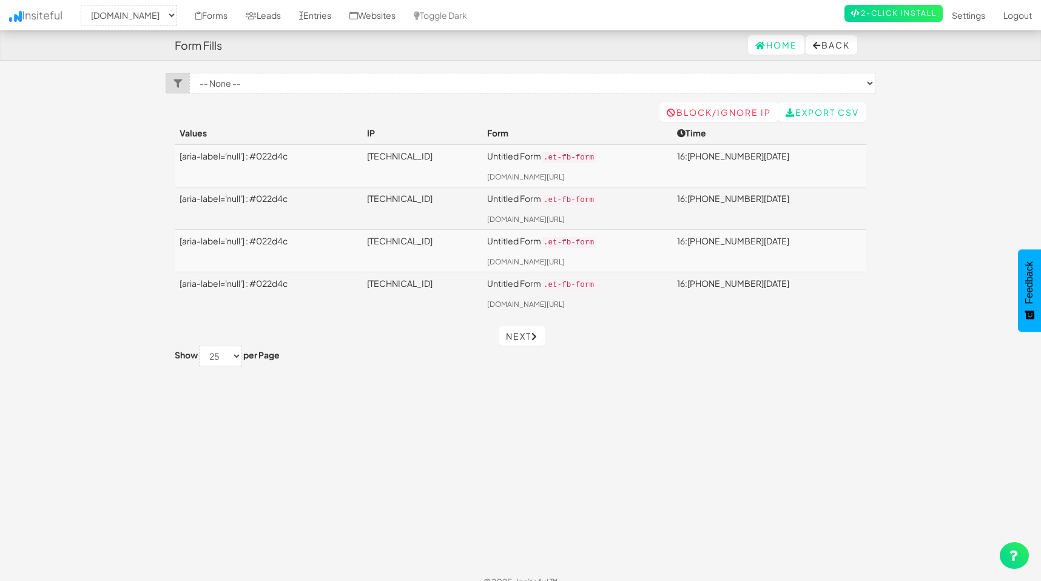
select select "2489"
click at [747, 152] on td "16:[PHONE_NUMBER][DATE]" at bounding box center [769, 165] width 194 height 42
click at [945, 217] on body "Form Fills Home Back Toggle navigation Insiteful -- None -- [DOMAIN_NAME] [DOMA…" at bounding box center [520, 298] width 1041 height 597
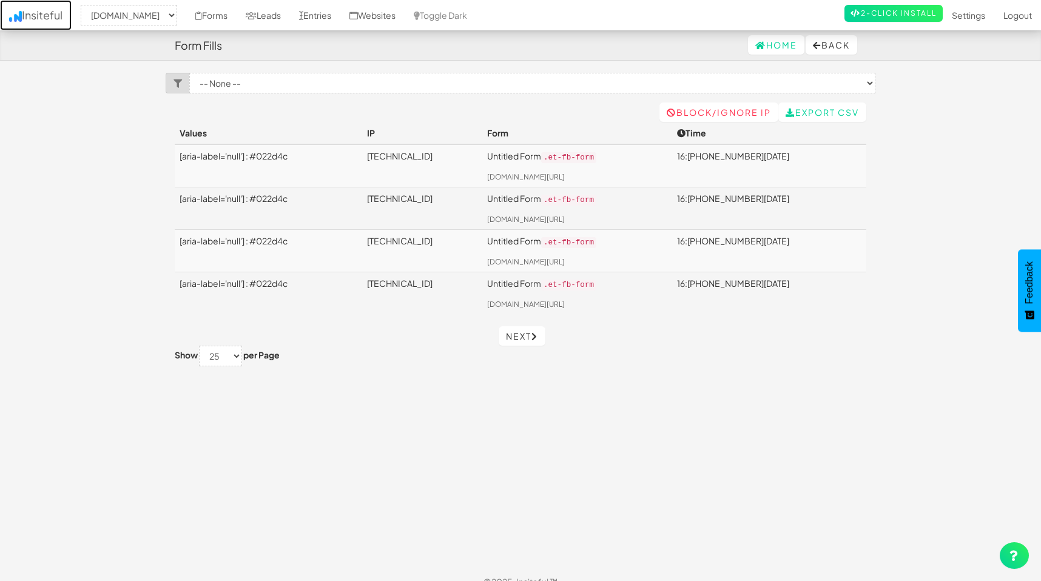
click at [30, 18] on link "Insiteful" at bounding box center [36, 15] width 72 height 30
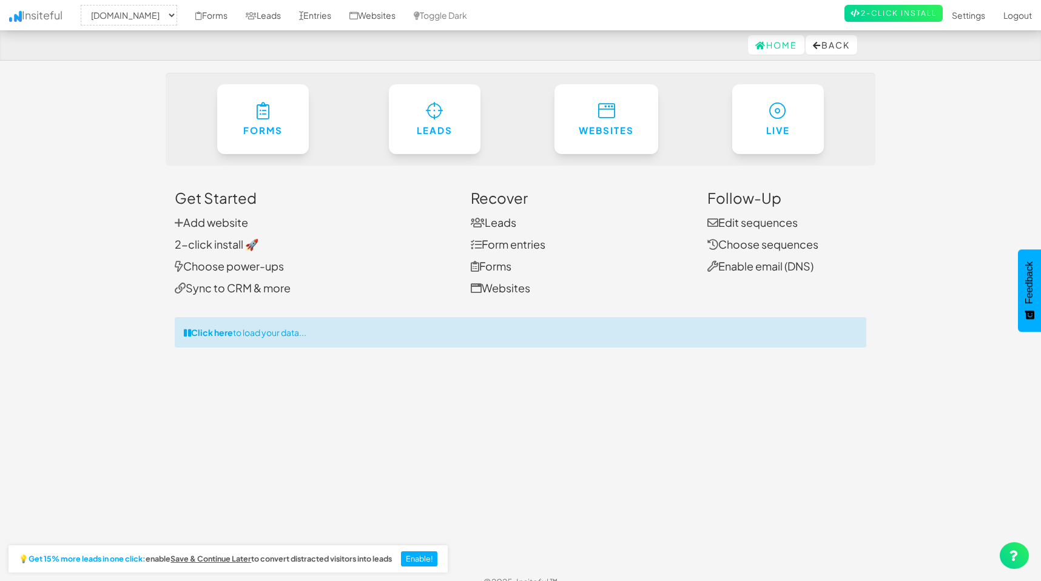
select select "2489"
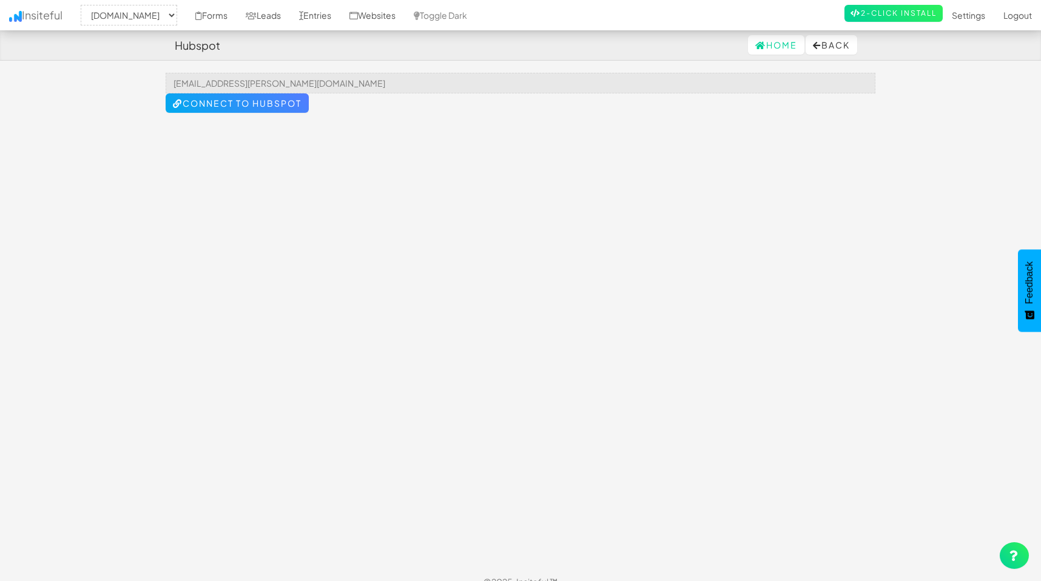
select select "2489"
click at [311, 112] on form "luke.miller@aacc.net Connect to HubSpot" at bounding box center [521, 93] width 710 height 40
click at [279, 102] on button "Connect to HubSpot" at bounding box center [237, 102] width 143 height 19
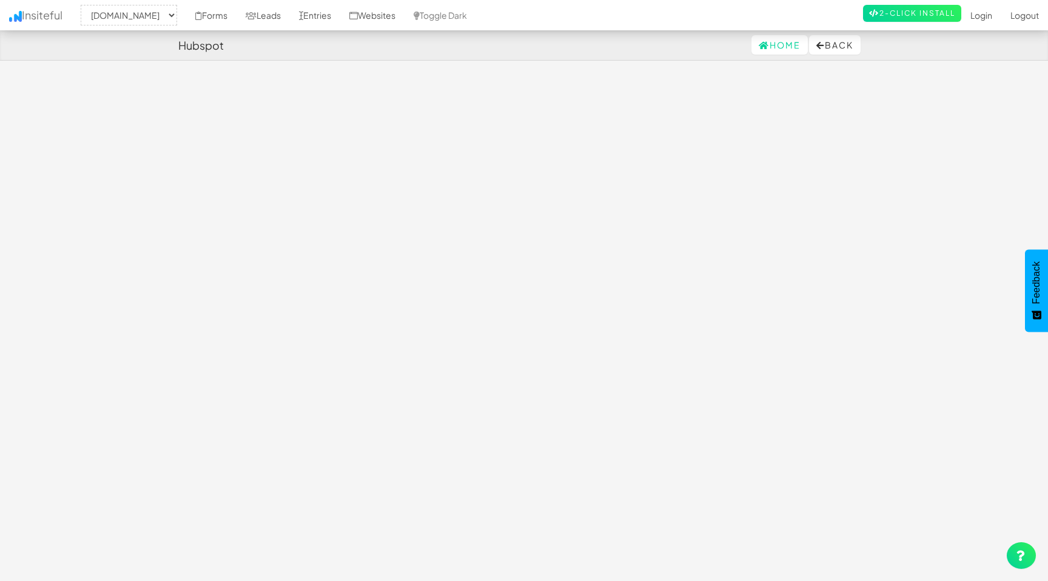
select select "2489"
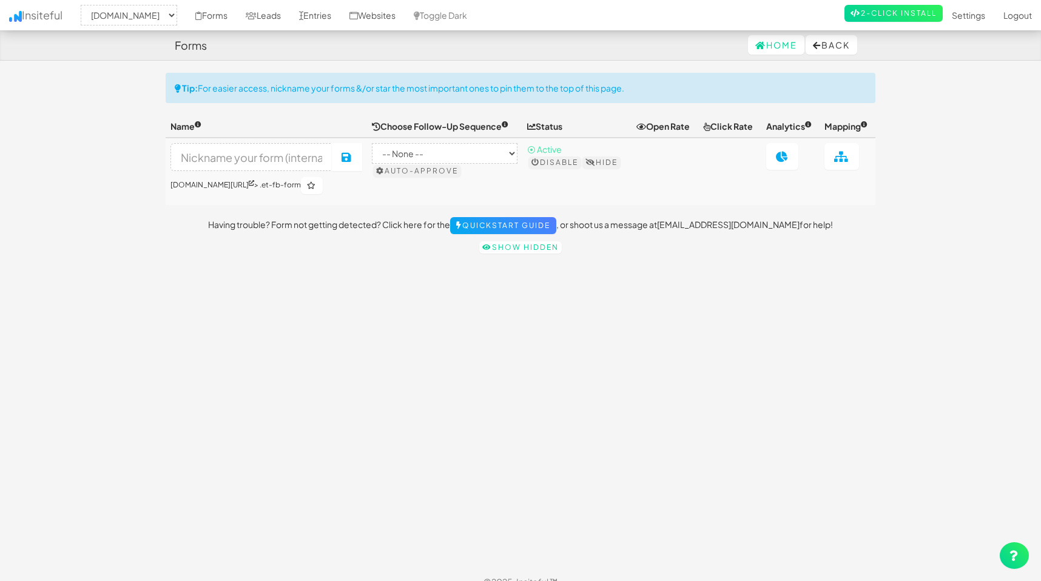
select select "2489"
click at [130, 19] on select "-- None -- [DOMAIN_NAME] [DOMAIN_NAME]" at bounding box center [129, 15] width 96 height 21
click at [779, 157] on icon at bounding box center [782, 156] width 13 height 11
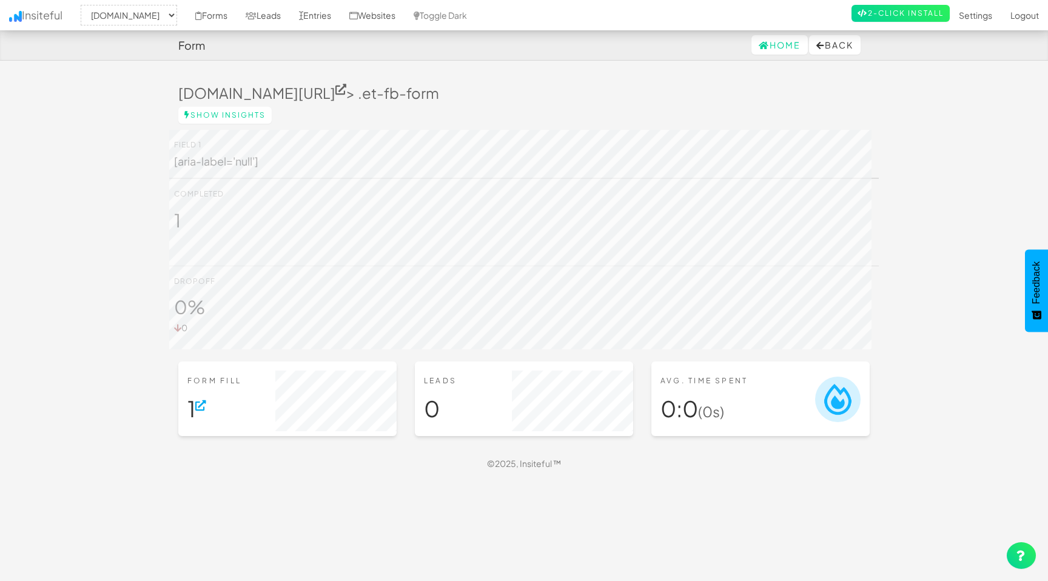
select select "2489"
click at [482, 405] on div "Leads 0" at bounding box center [524, 398] width 218 height 75
click at [653, 479] on footer "© 2025, Insiteful ™" at bounding box center [523, 463] width 691 height 30
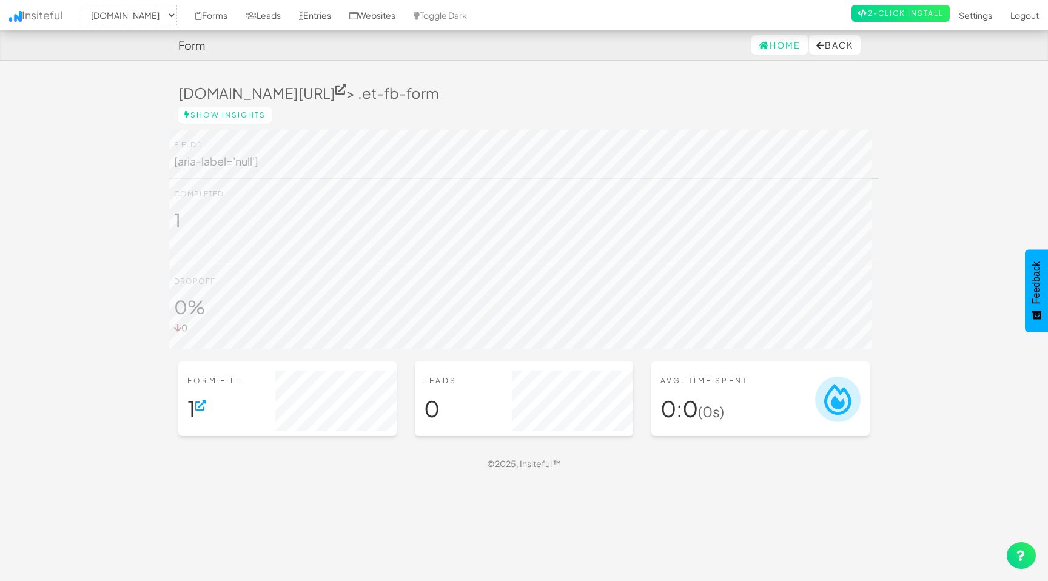
click at [827, 409] on img at bounding box center [837, 399] width 45 height 45
click at [368, 24] on link "Websites" at bounding box center [372, 15] width 64 height 30
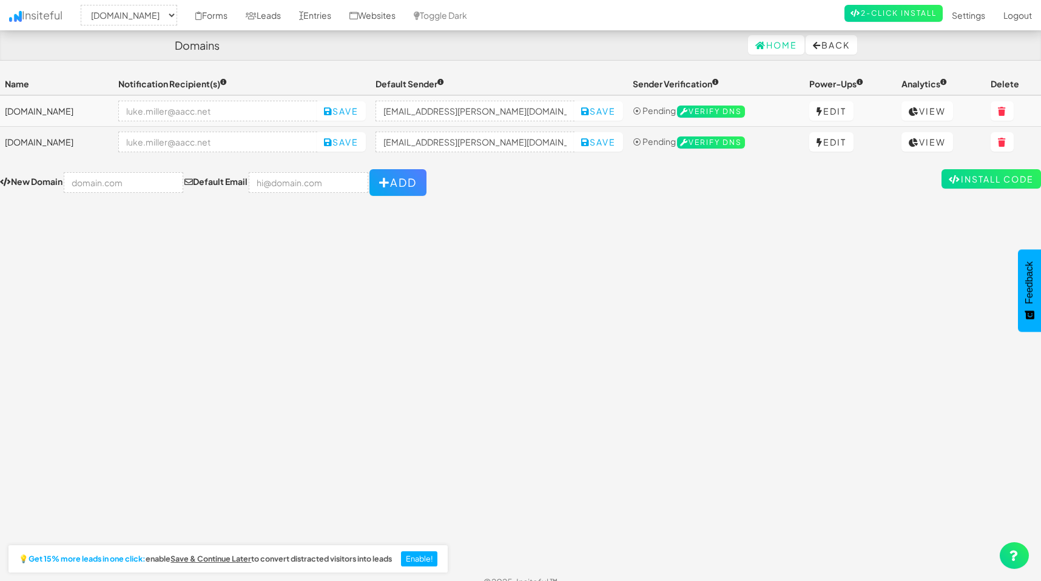
select select "2489"
click at [814, 148] on link "Edit" at bounding box center [831, 141] width 44 height 19
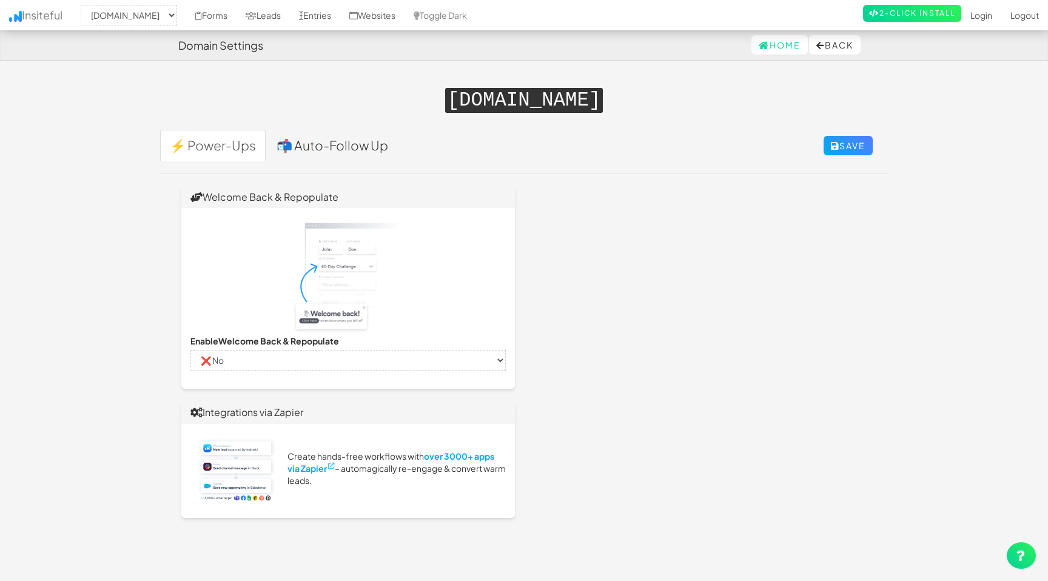
select select "2489"
select select "false"
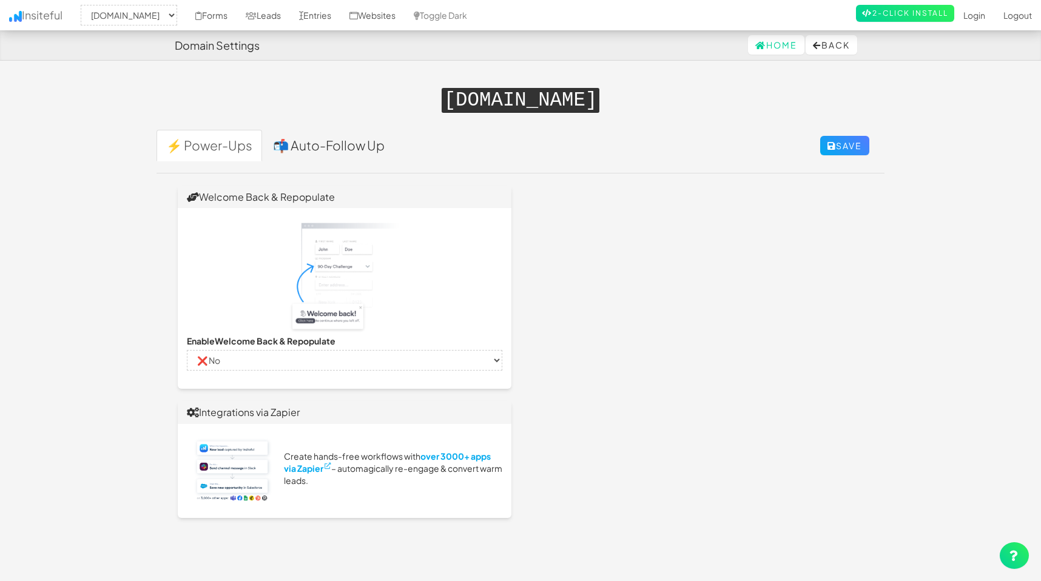
select select "false"
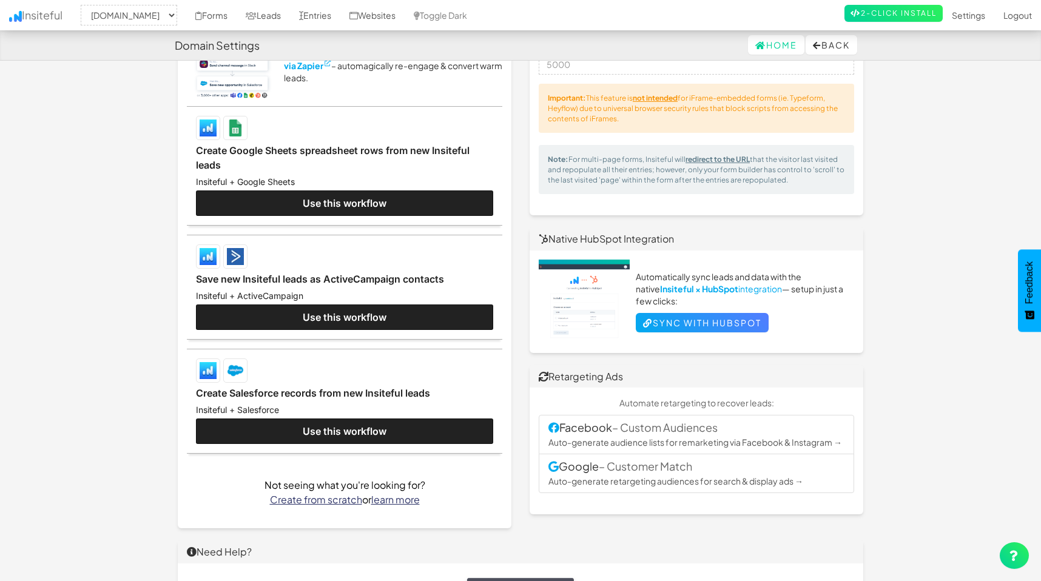
scroll to position [406, 0]
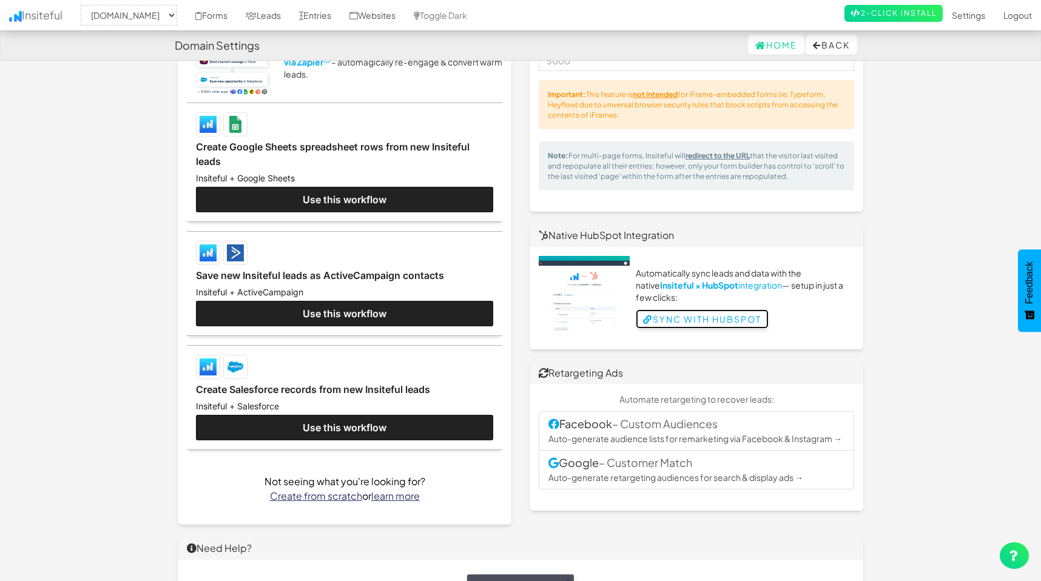
click at [721, 317] on link "Sync with HubSpot" at bounding box center [702, 318] width 133 height 19
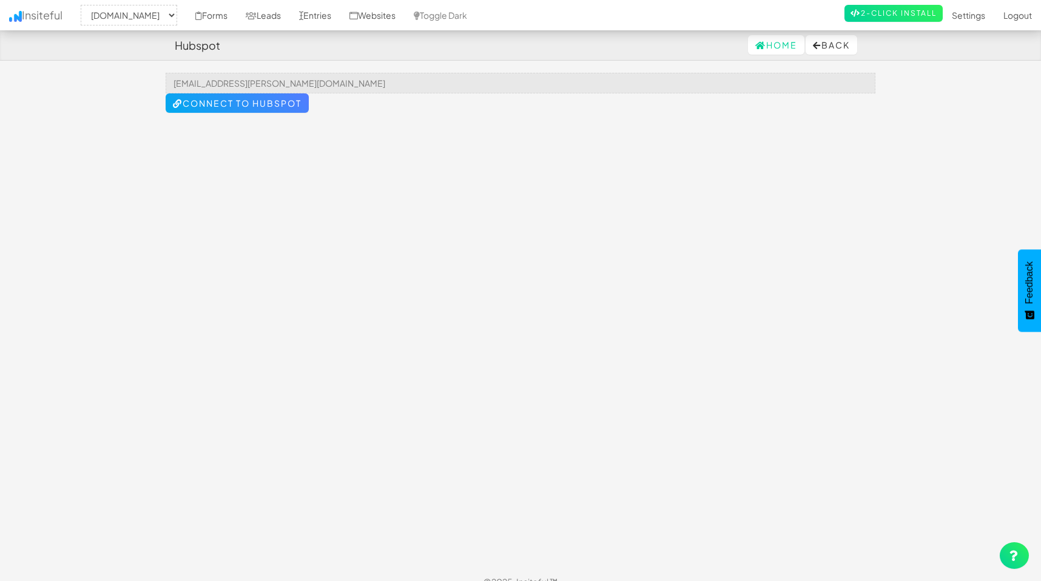
select select "2489"
click at [758, 40] on link "Home" at bounding box center [776, 44] width 56 height 19
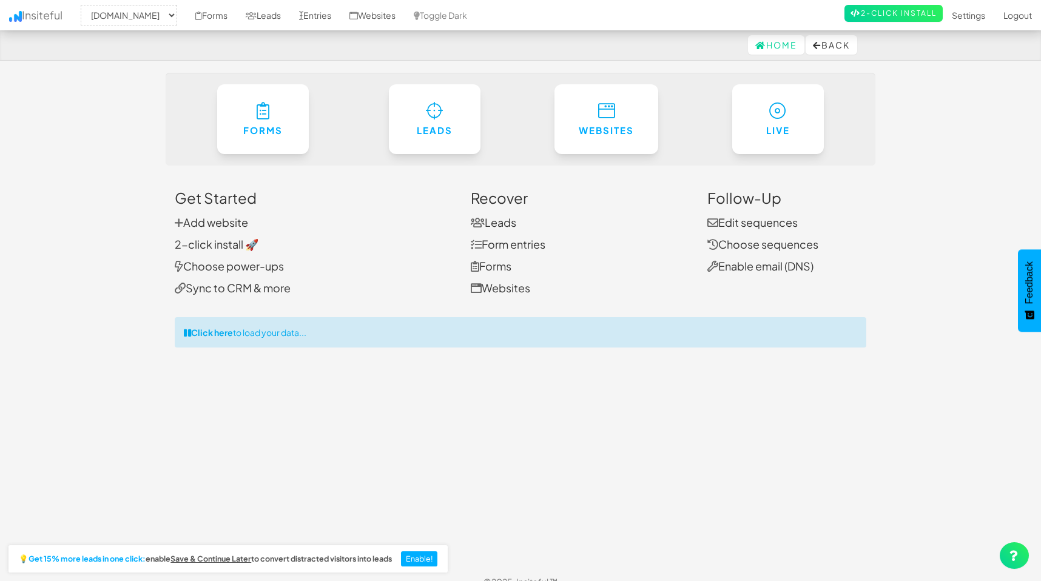
select select "2489"
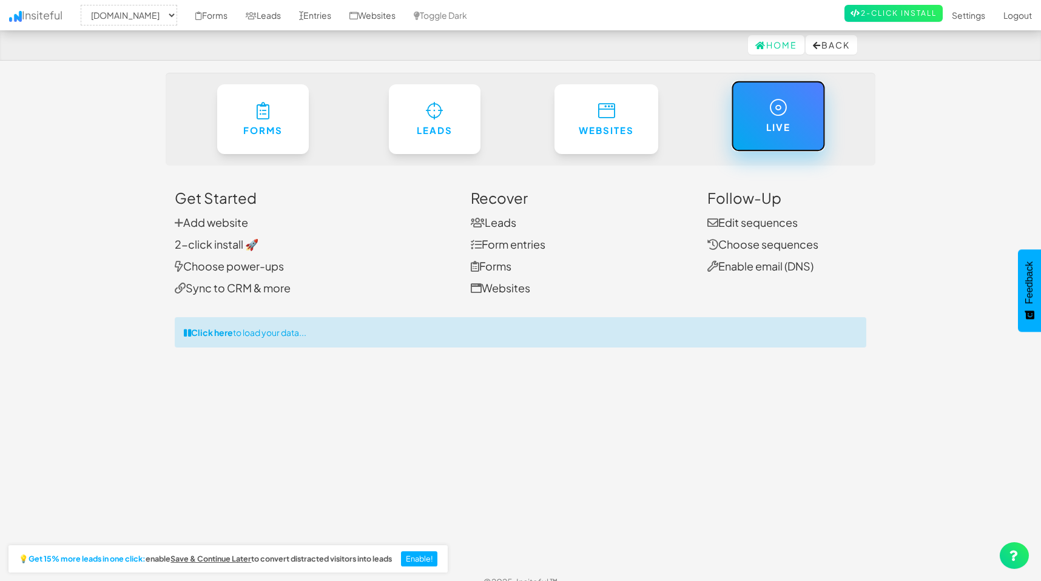
click at [788, 98] on link "Live" at bounding box center [778, 116] width 94 height 71
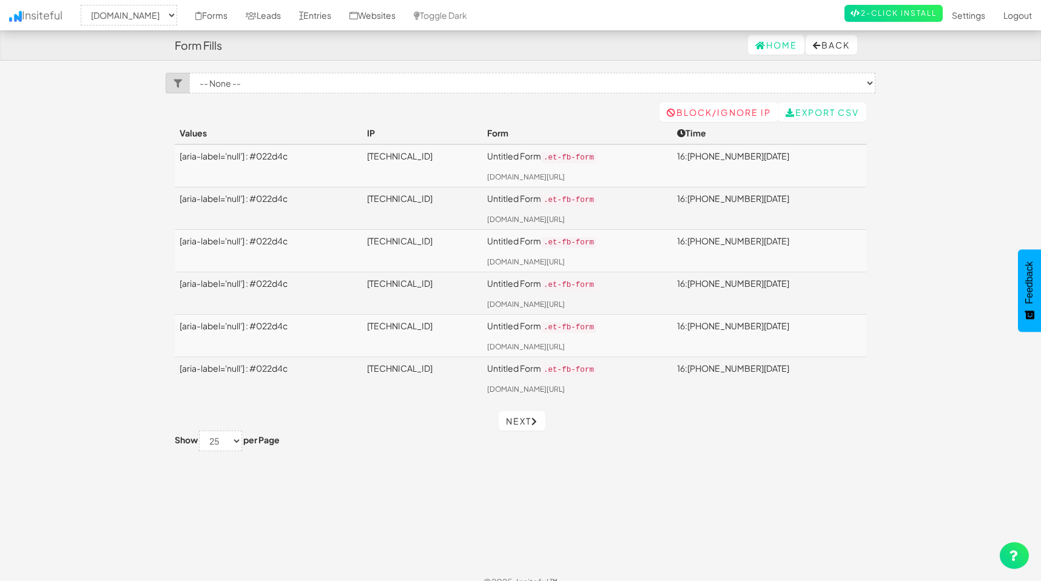
select select "2489"
click at [820, 121] on link "Export CSV" at bounding box center [822, 111] width 88 height 19
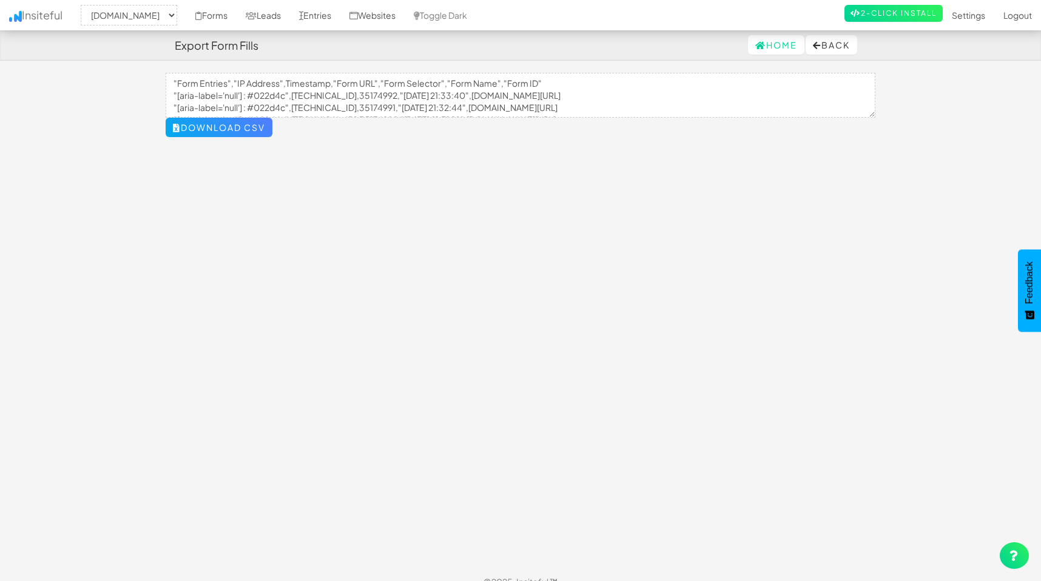
select select "2489"
click at [195, 19] on icon at bounding box center [198, 16] width 7 height 8
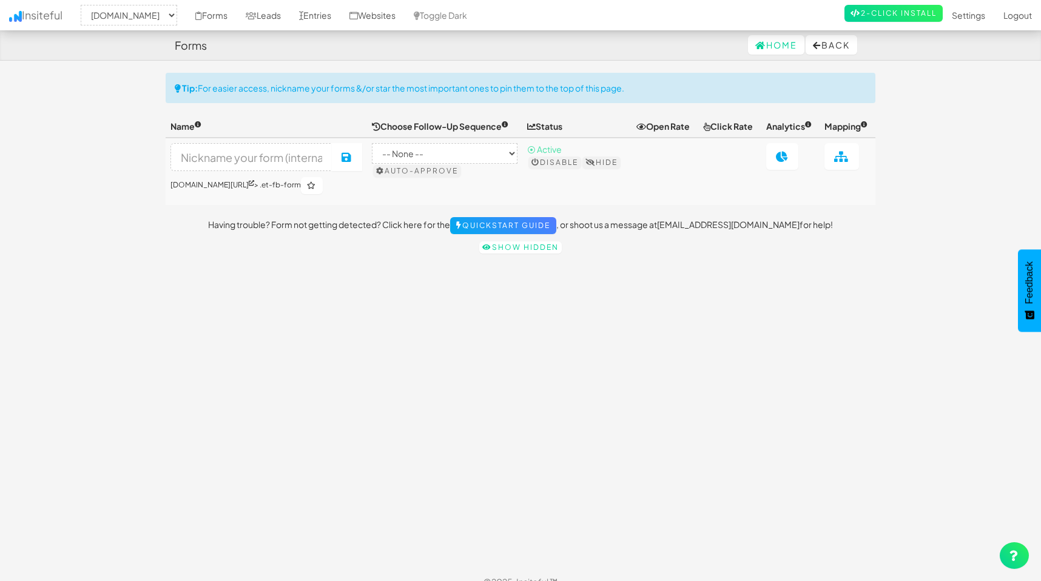
select select "2489"
click at [201, 17] on link "Forms" at bounding box center [211, 15] width 50 height 30
select select "2489"
click at [787, 156] on link at bounding box center [782, 156] width 32 height 27
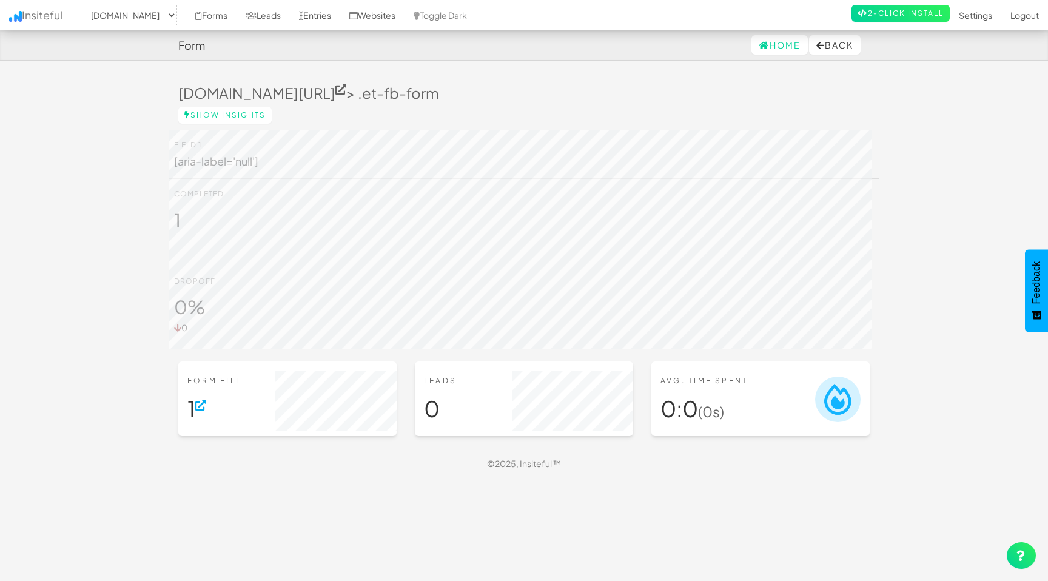
select select "2489"
click at [203, 411] on icon at bounding box center [200, 405] width 11 height 11
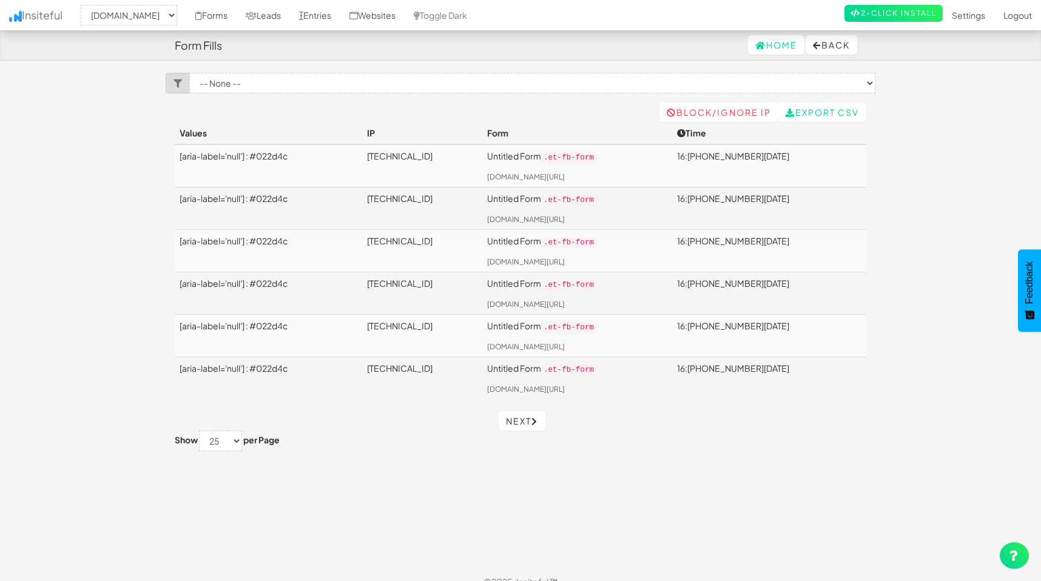
select select "2489"
click at [525, 412] on link "Next" at bounding box center [522, 420] width 47 height 19
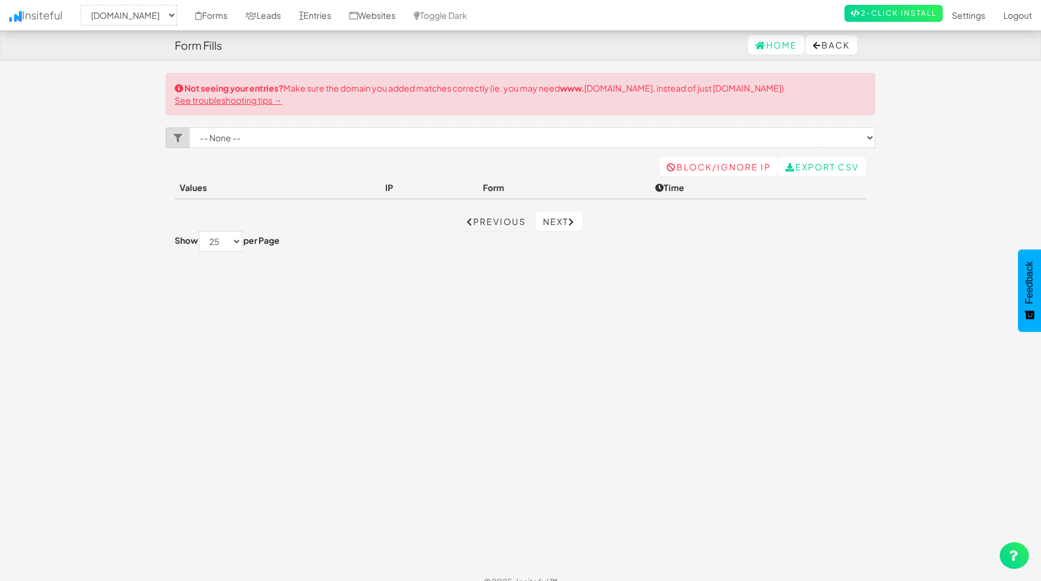
select select "2489"
click at [565, 221] on link "Next" at bounding box center [559, 221] width 47 height 19
select select "2489"
click at [481, 220] on link "Previous" at bounding box center [496, 221] width 74 height 19
select select "2489"
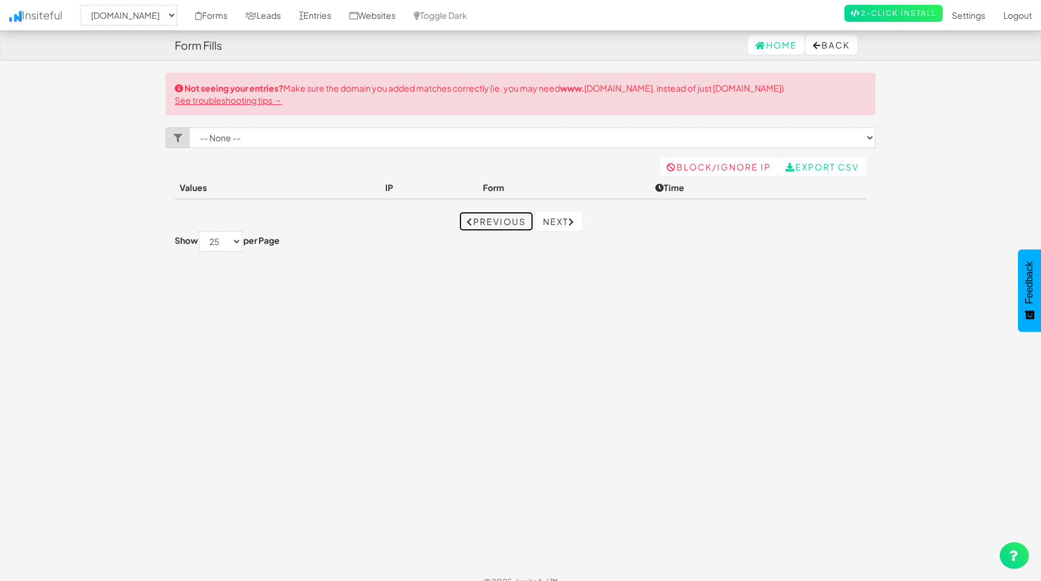
click at [481, 220] on link "Previous" at bounding box center [496, 221] width 74 height 19
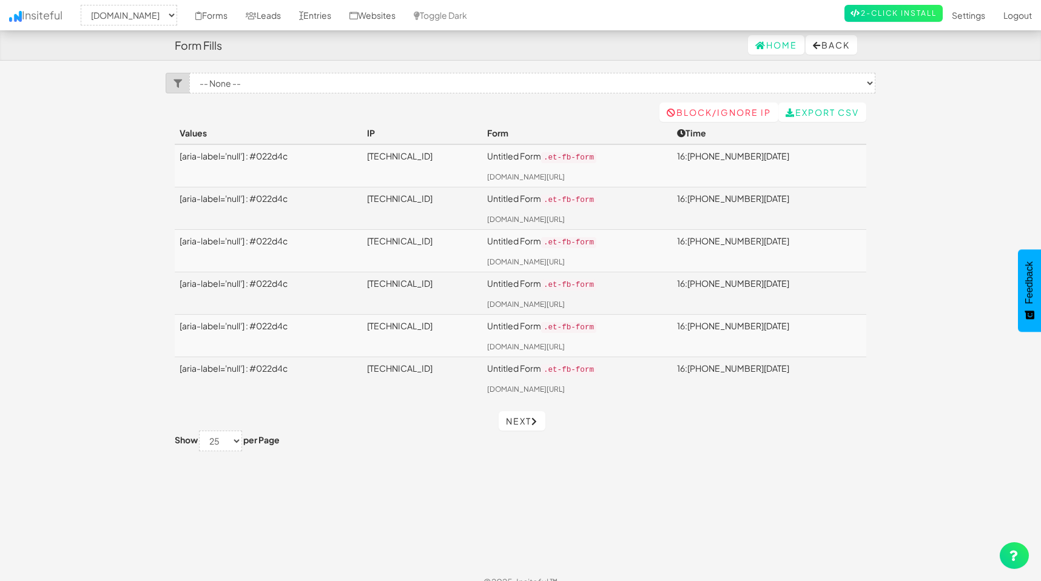
select select "2489"
click at [340, 92] on select "-- None -- Untitled Form (hfalliance.org/.et-fb-form)" at bounding box center [532, 83] width 686 height 21
click at [189, 73] on select "-- None -- Untitled Form (hfalliance.org/.et-fb-form)" at bounding box center [532, 83] width 686 height 21
click at [326, 81] on select "-- None -- Untitled Form (hfalliance.org/.et-fb-form)" at bounding box center [532, 83] width 686 height 21
select select "f68d4617f51ff48.26699122"
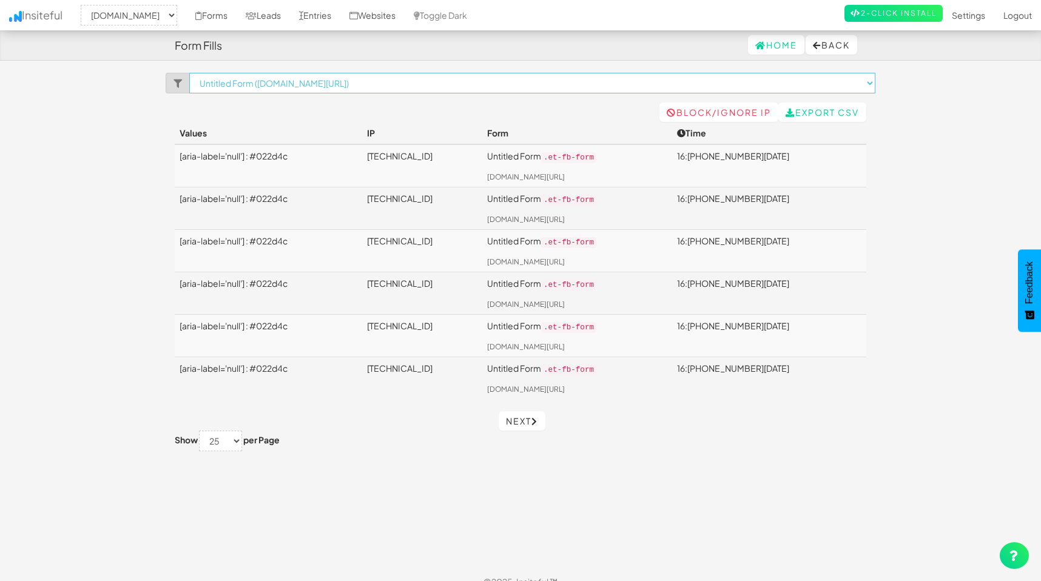
click at [189, 73] on select "-- None -- Untitled Form (hfalliance.org/.et-fb-form)" at bounding box center [532, 83] width 686 height 21
select select "2489"
select select "f68d4617f51ff48.26699122"
click at [320, 106] on div "Toggle navigation Insiteful -- None -- [DOMAIN_NAME] [DOMAIN_NAME] Forms Leads …" at bounding box center [521, 320] width 710 height 494
click at [274, 156] on td "[aria-label='null'] : #022d4c" at bounding box center [268, 165] width 187 height 42
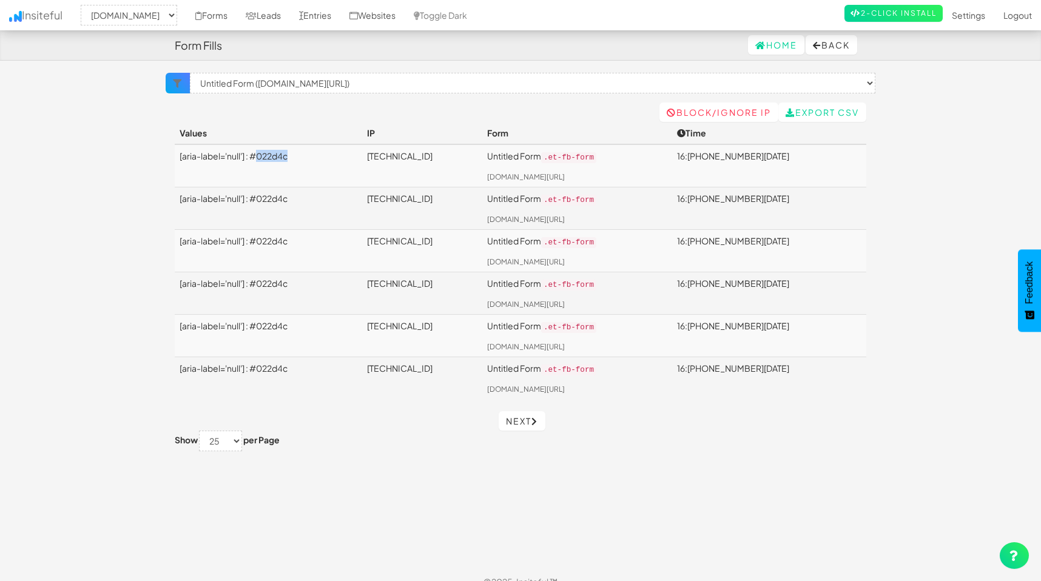
click at [274, 156] on td "[aria-label='null'] : #022d4c" at bounding box center [268, 165] width 187 height 42
click at [362, 360] on td "[aria-label='null'] : #022d4c" at bounding box center [268, 378] width 187 height 42
click at [644, 293] on td "Untitled Form .et-fb-form hfalliance.org/" at bounding box center [577, 293] width 190 height 42
click at [644, 294] on td "Untitled Form .et-fb-form hfalliance.org/" at bounding box center [577, 293] width 190 height 42
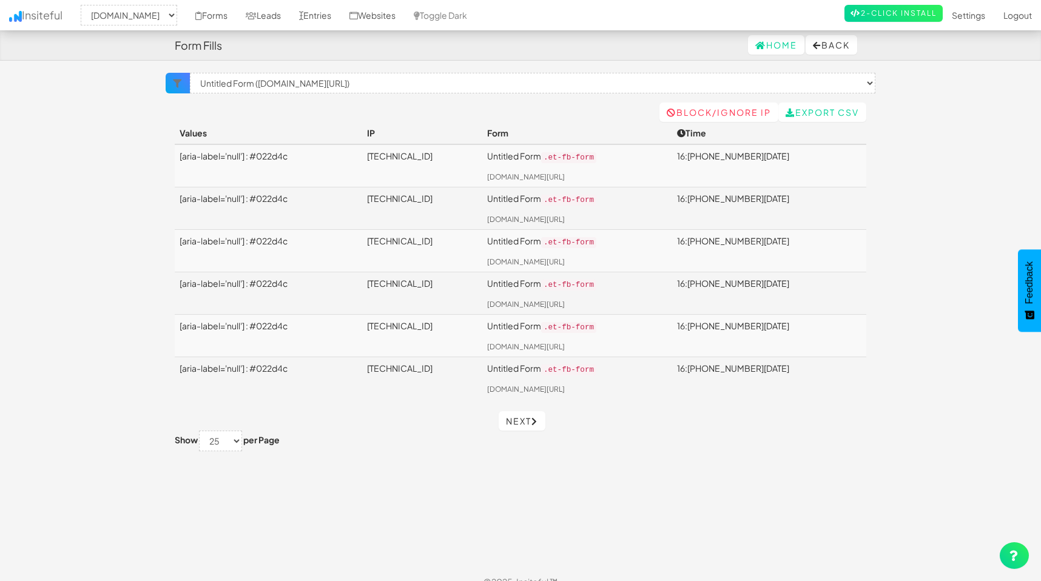
click at [644, 294] on td "Untitled Form .et-fb-form hfalliance.org/" at bounding box center [577, 293] width 190 height 42
click at [909, 257] on body "Form Fills Home Back Toggle navigation Insiteful -- None -- hfalliance.org aacc…" at bounding box center [520, 298] width 1041 height 597
click at [195, 17] on icon at bounding box center [198, 16] width 7 height 8
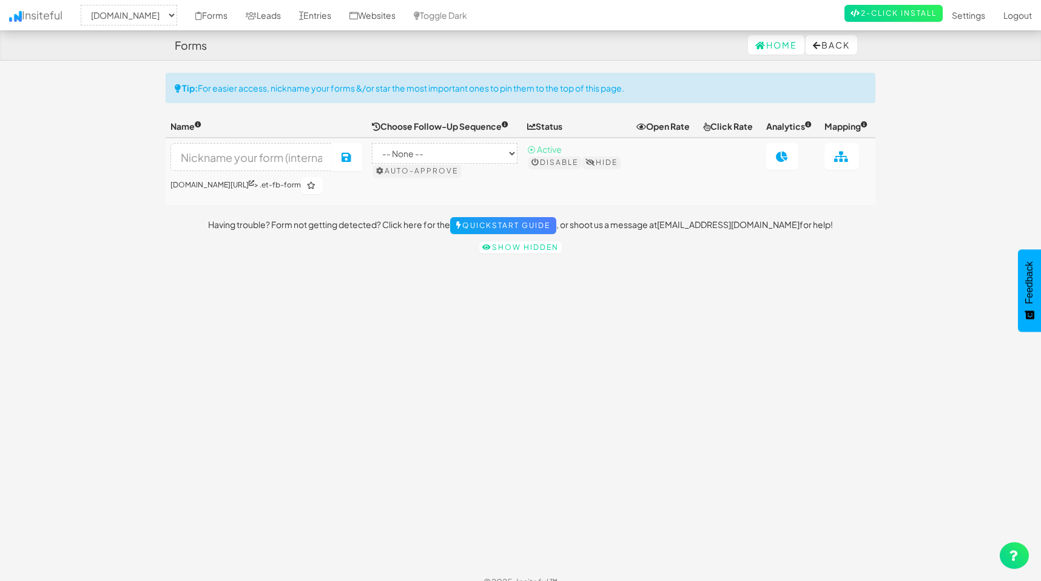
select select "2489"
click at [834, 161] on icon at bounding box center [841, 156] width 15 height 11
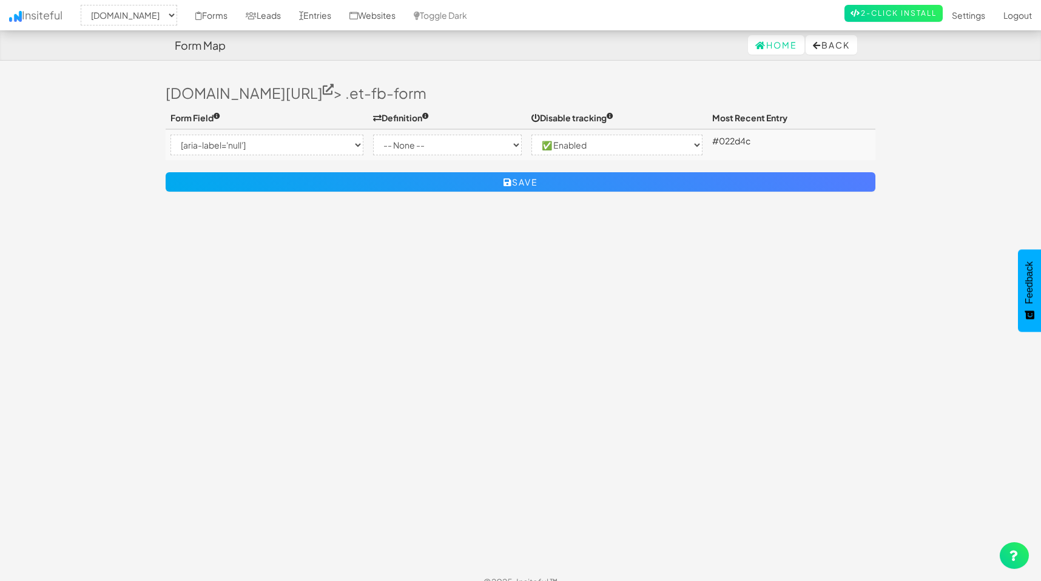
select select "2489"
select select "[aria-label='null']"
select select "enabled"
click at [306, 138] on select "-- None -- [aria-label='null']" at bounding box center [266, 145] width 193 height 21
click at [170, 135] on select "-- None -- [aria-label='null']" at bounding box center [266, 145] width 193 height 21
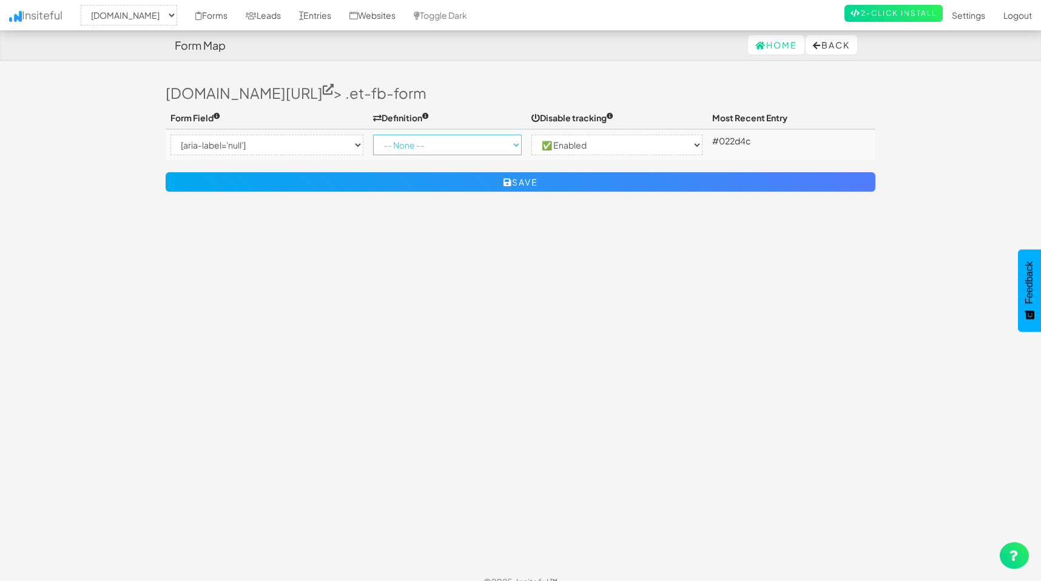
click at [419, 153] on select "-- None -- Email First Name Last Name Full Name Phone Company Custom... × Unset" at bounding box center [447, 145] width 149 height 21
click at [435, 151] on select "-- None -- Email First Name Last Name Full Name Phone Company Custom... × Unset" at bounding box center [447, 145] width 149 height 21
select select "email"
click at [374, 135] on select "-- None -- Email First Name Last Name Full Name Phone Company Custom... × Unset" at bounding box center [447, 145] width 149 height 21
click at [311, 146] on select "-- None -- [aria-label='null']" at bounding box center [266, 145] width 193 height 21
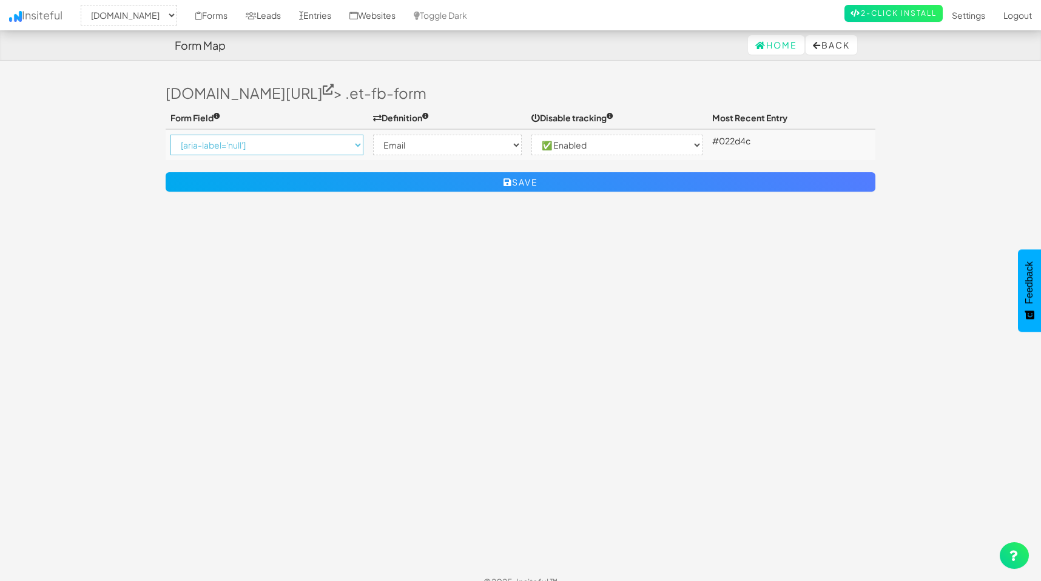
select select
click at [170, 135] on select "-- None -- [aria-label='null']" at bounding box center [266, 145] width 193 height 21
click at [402, 144] on select "-- None -- Email First Name Last Name Full Name Phone Company Custom... × Unset" at bounding box center [447, 145] width 149 height 21
click at [334, 146] on select "-- None -- [aria-label='null']" at bounding box center [266, 145] width 193 height 21
click at [606, 147] on select "-- None -- ✅ Enabled ⛔ Disabled" at bounding box center [616, 145] width 171 height 21
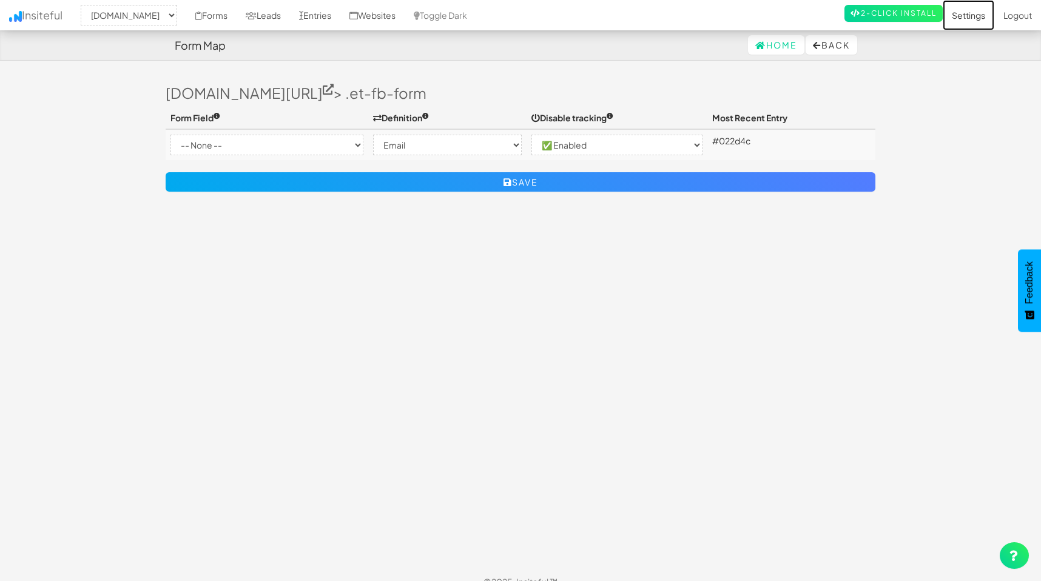
click at [975, 19] on link "Settings" at bounding box center [968, 15] width 52 height 30
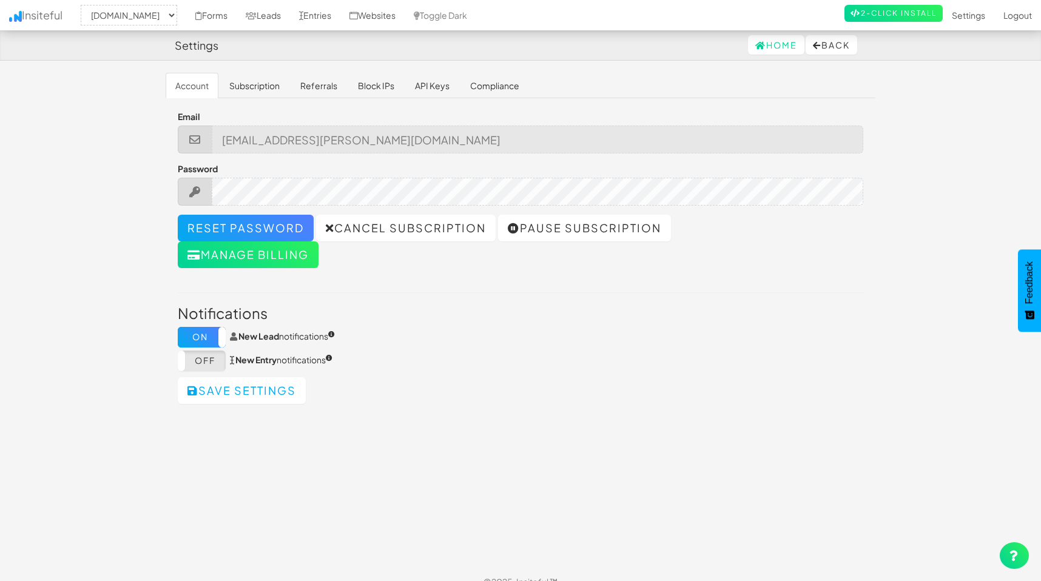
select select "2489"
click at [202, 14] on link "Forms" at bounding box center [211, 15] width 50 height 30
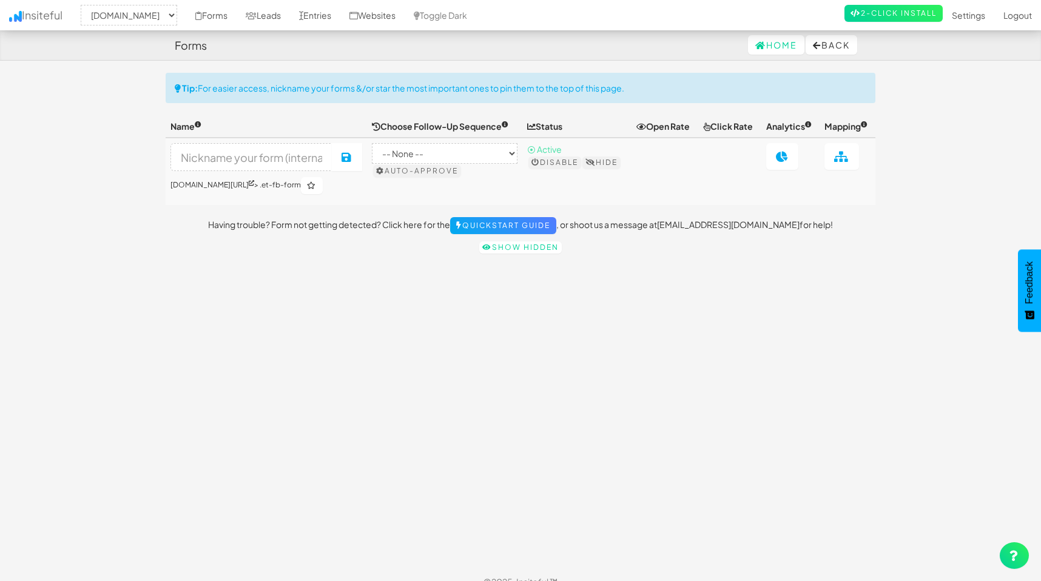
select select "2489"
click at [314, 5] on link "Entries" at bounding box center [315, 15] width 50 height 30
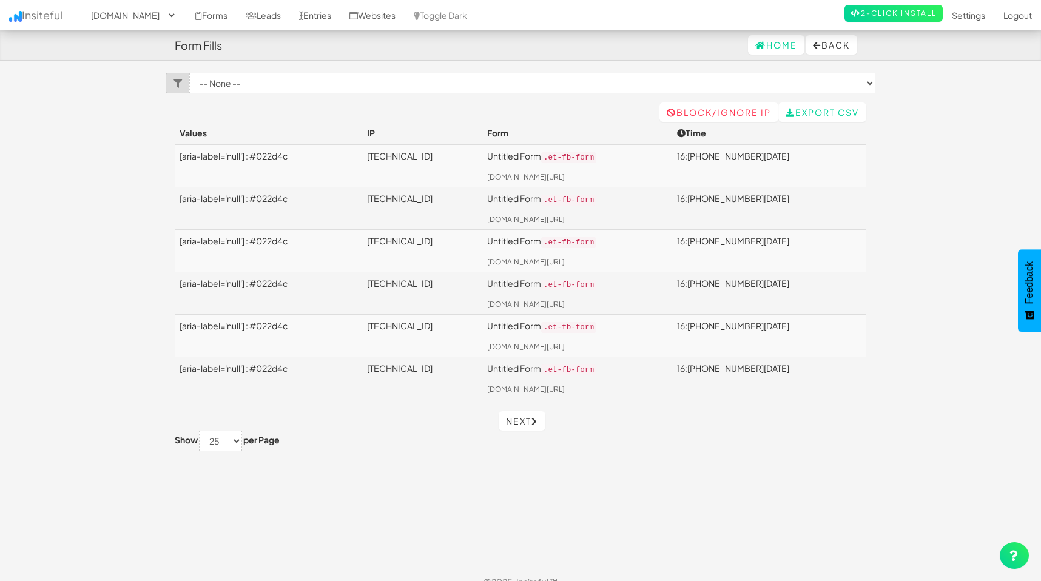
select select "2489"
click at [312, 13] on link "Entries" at bounding box center [315, 15] width 50 height 30
select select "2489"
click at [258, 13] on link "Leads" at bounding box center [263, 15] width 53 height 30
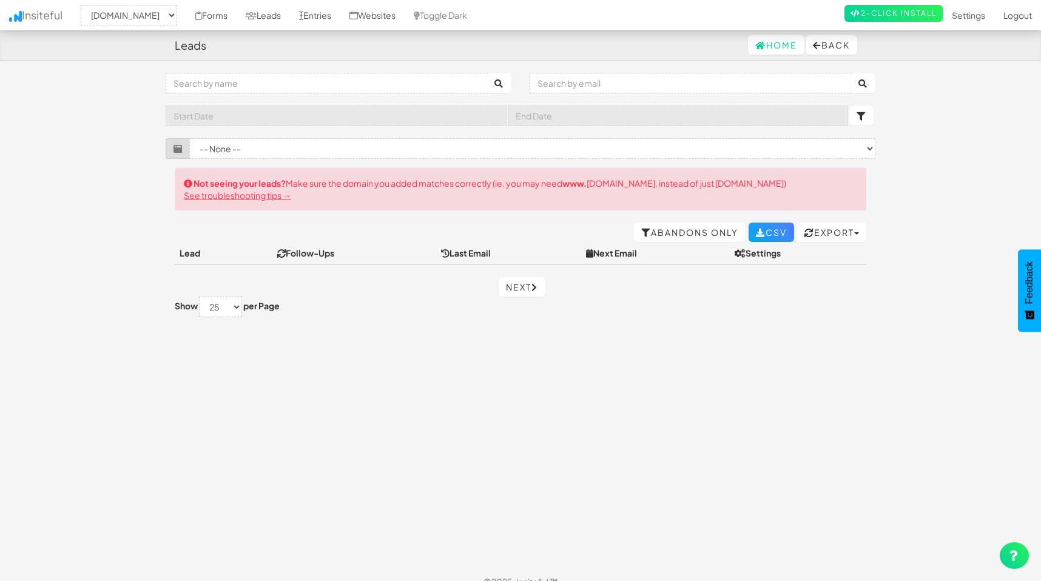
select select "2489"
click at [679, 228] on link "Abandons Only" at bounding box center [690, 232] width 112 height 19
select select "2489"
click at [676, 231] on icon at bounding box center [681, 233] width 10 height 8
select select "2489"
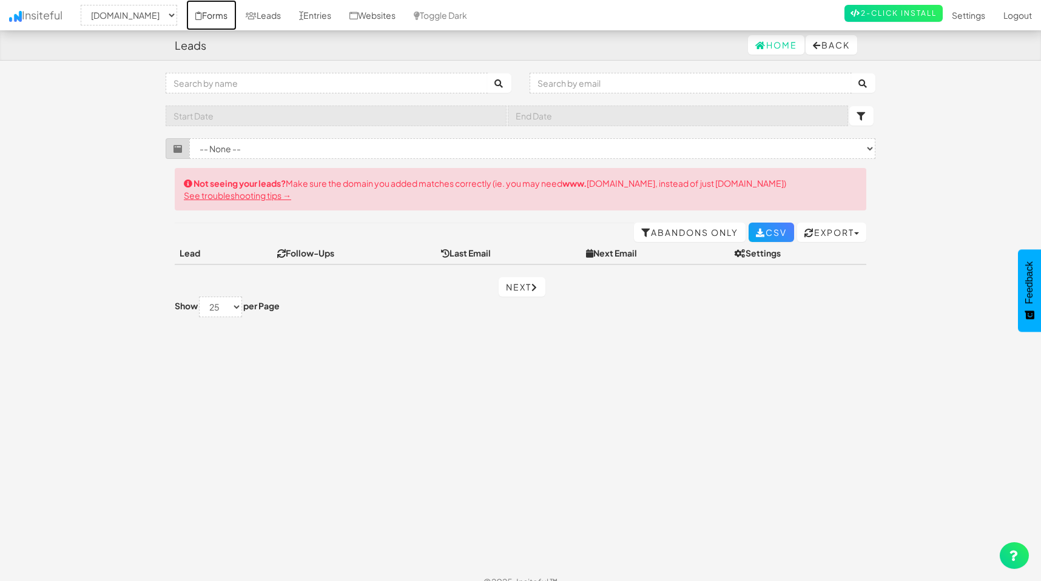
click at [203, 13] on link "Forms" at bounding box center [211, 15] width 50 height 30
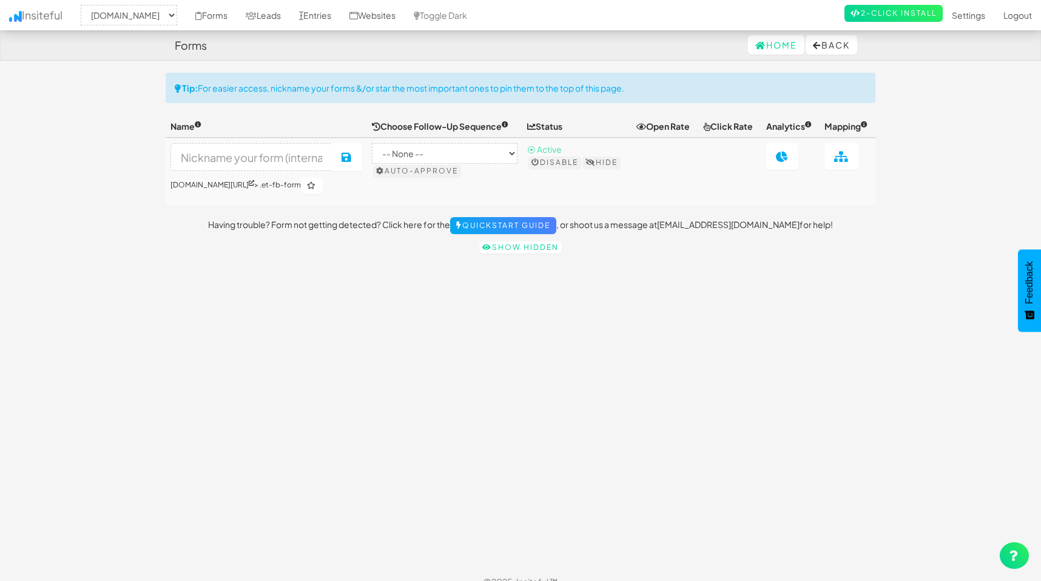
select select "2489"
click at [274, 9] on link "Leads" at bounding box center [263, 15] width 53 height 30
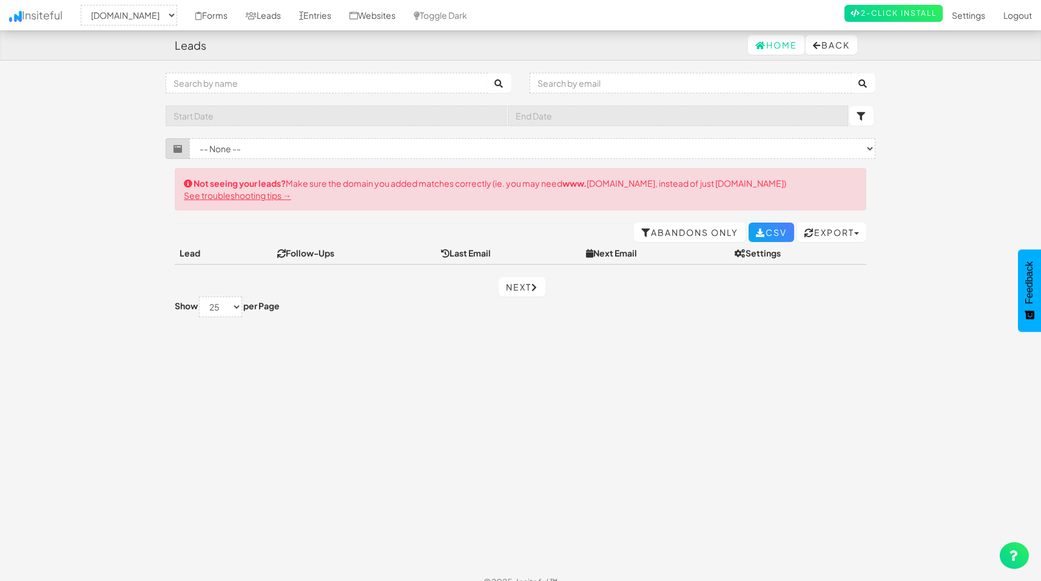
select select "2489"
click at [326, 10] on link "Entries" at bounding box center [315, 15] width 50 height 30
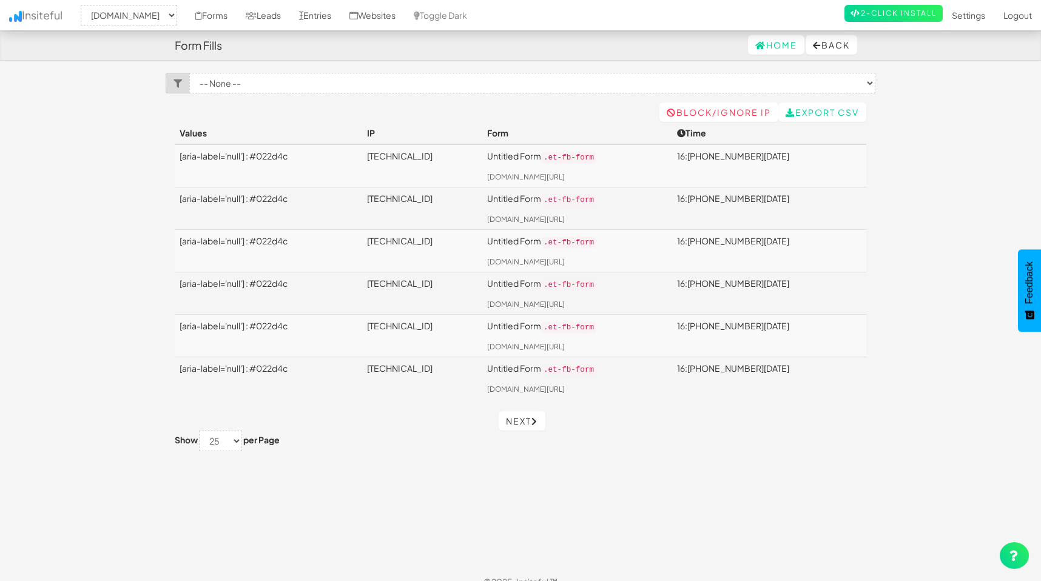
select select "2489"
click at [198, 16] on link "Forms" at bounding box center [211, 15] width 50 height 30
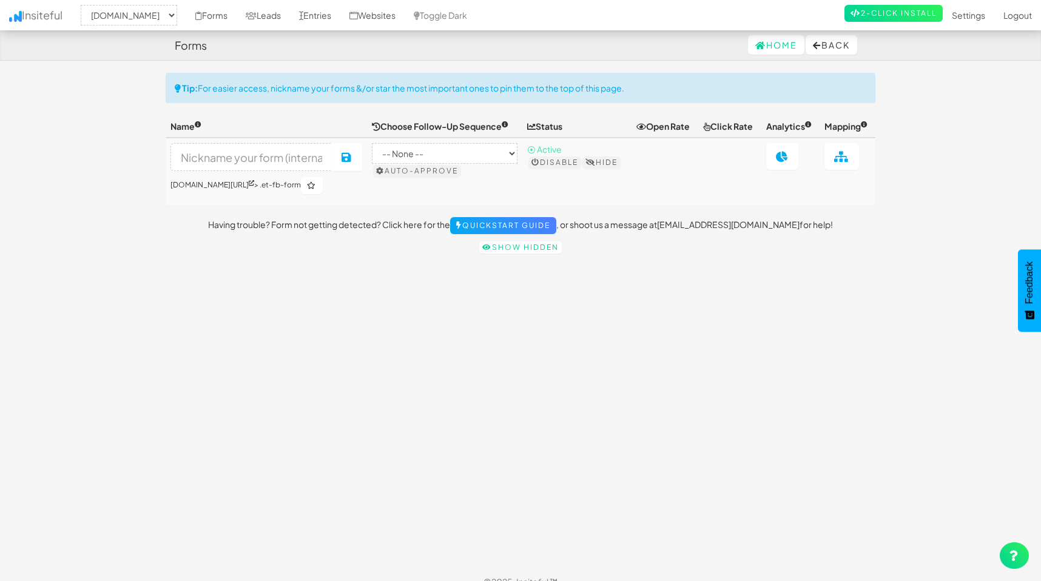
select select "2489"
click at [249, 13] on icon at bounding box center [251, 16] width 11 height 8
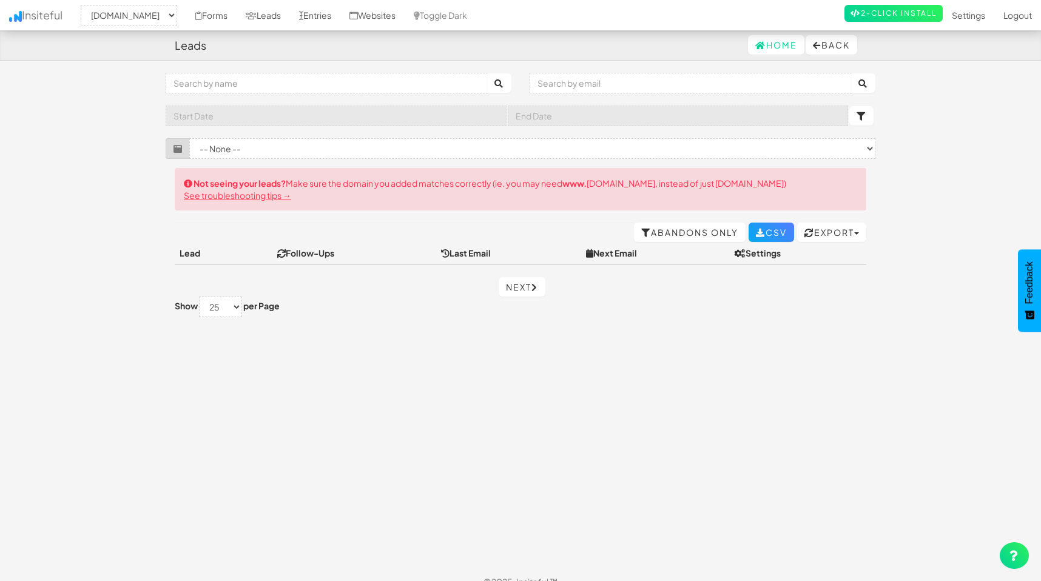
select select "2489"
click at [337, 13] on link "Entries" at bounding box center [315, 15] width 50 height 30
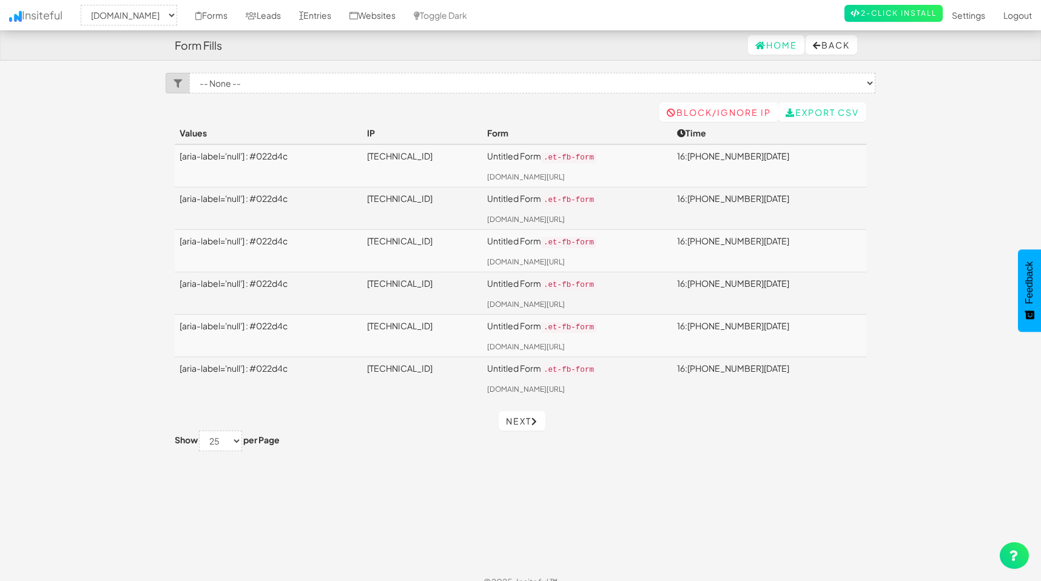
select select "2489"
click at [982, 14] on link "Settings" at bounding box center [968, 15] width 52 height 30
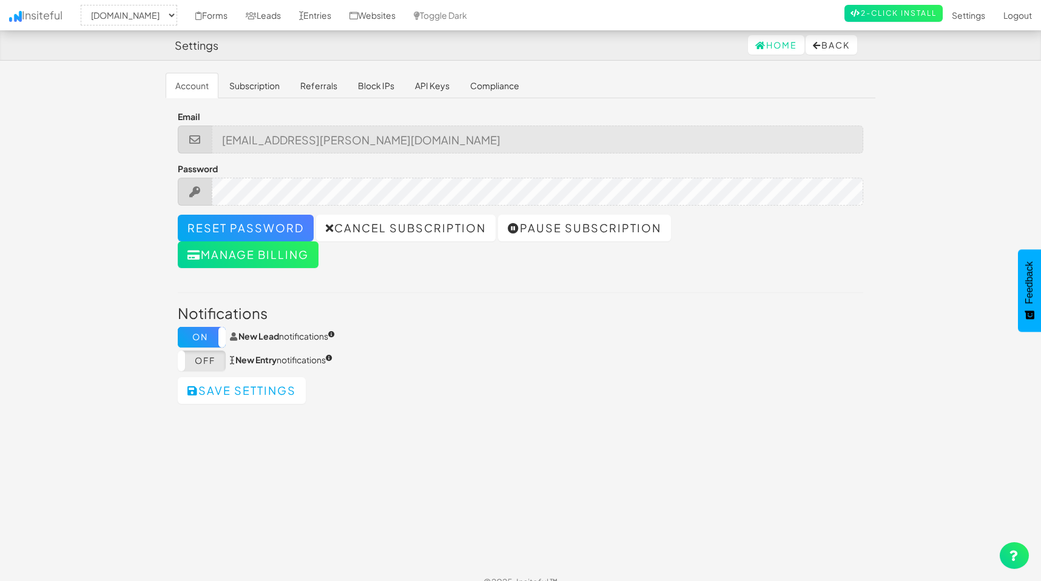
select select "2489"
click at [202, 11] on link "Forms" at bounding box center [211, 15] width 50 height 30
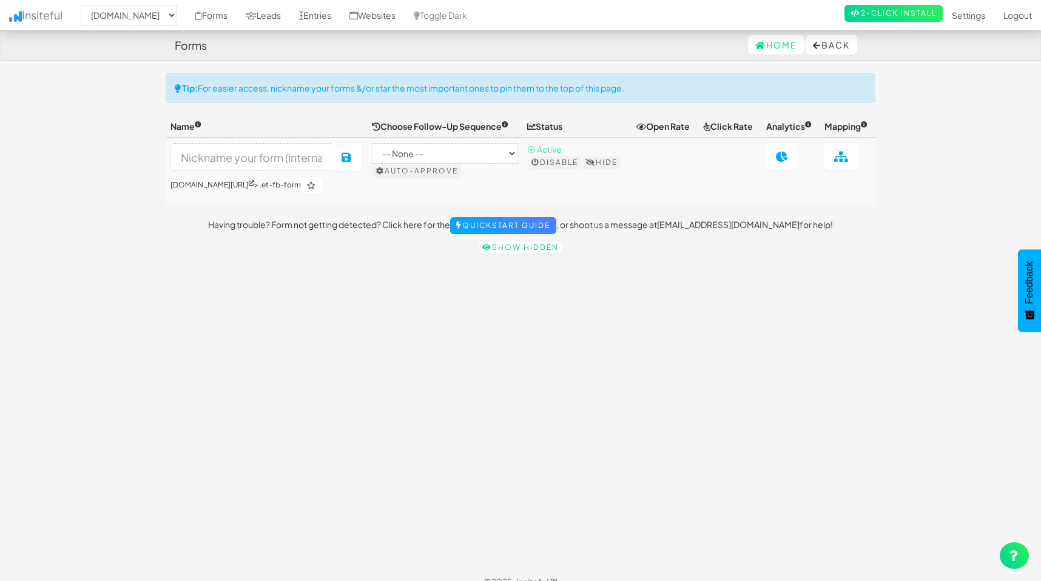
select select "2489"
click at [766, 156] on link at bounding box center [782, 156] width 32 height 27
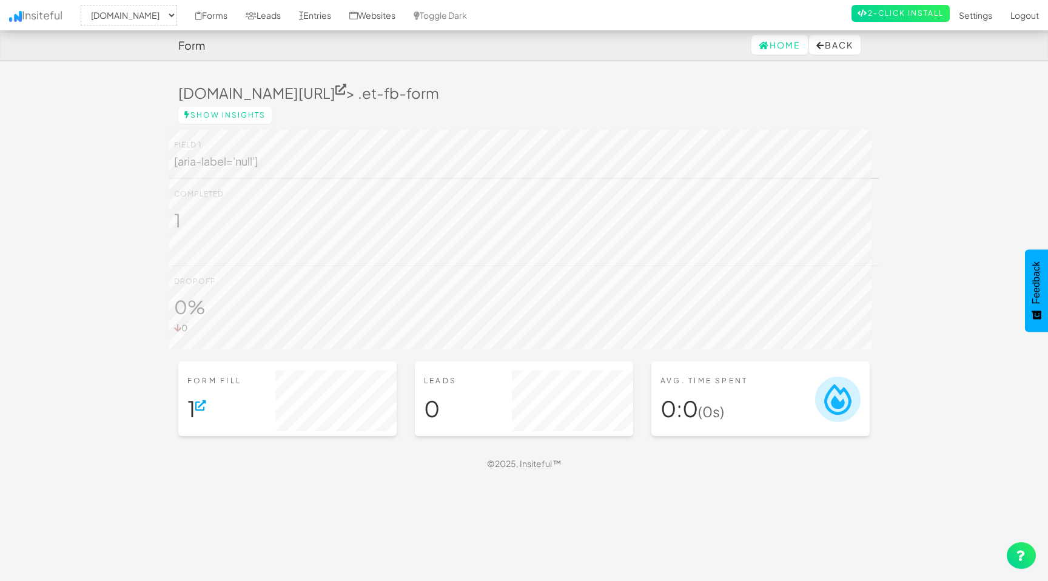
select select "2489"
click at [258, 10] on link "Leads" at bounding box center [263, 15] width 53 height 30
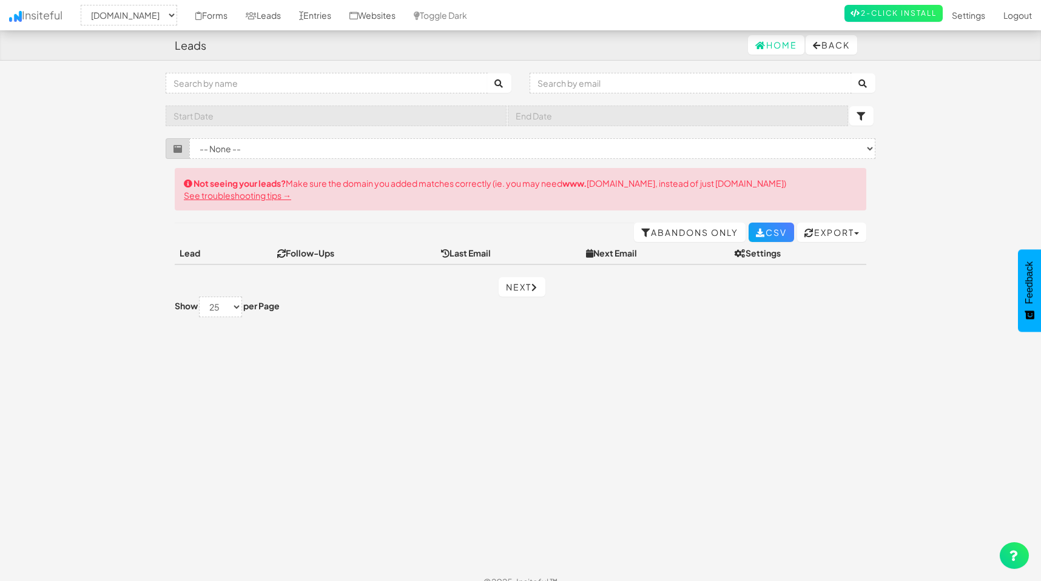
select select "2489"
click at [318, 17] on link "Entries" at bounding box center [315, 15] width 50 height 30
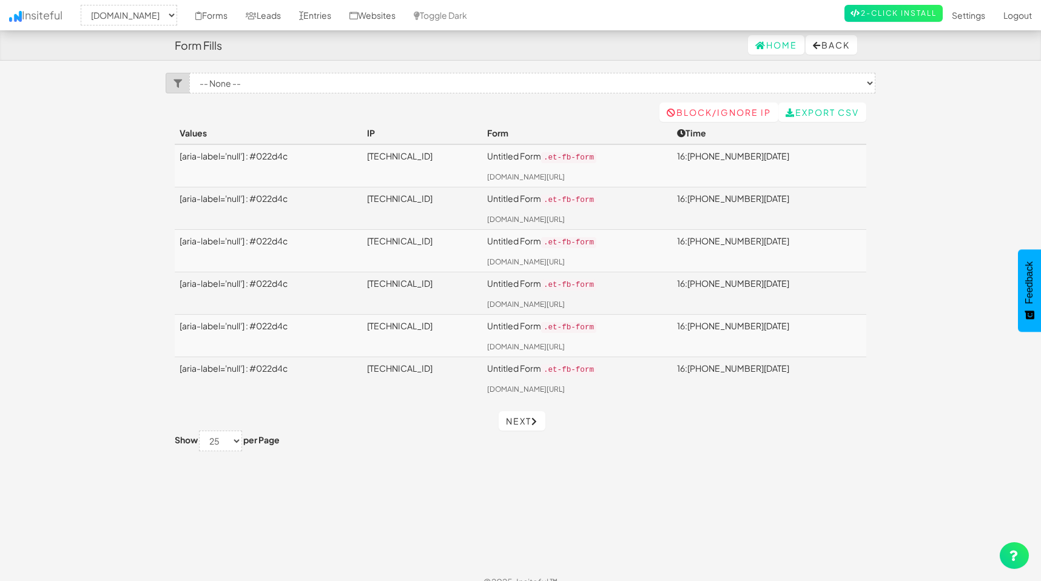
select select "2489"
click at [253, 369] on td "[aria-label='null'] : #022d4c" at bounding box center [268, 378] width 187 height 42
click at [213, 364] on td "[aria-label='null'] : #022d4c" at bounding box center [268, 378] width 187 height 42
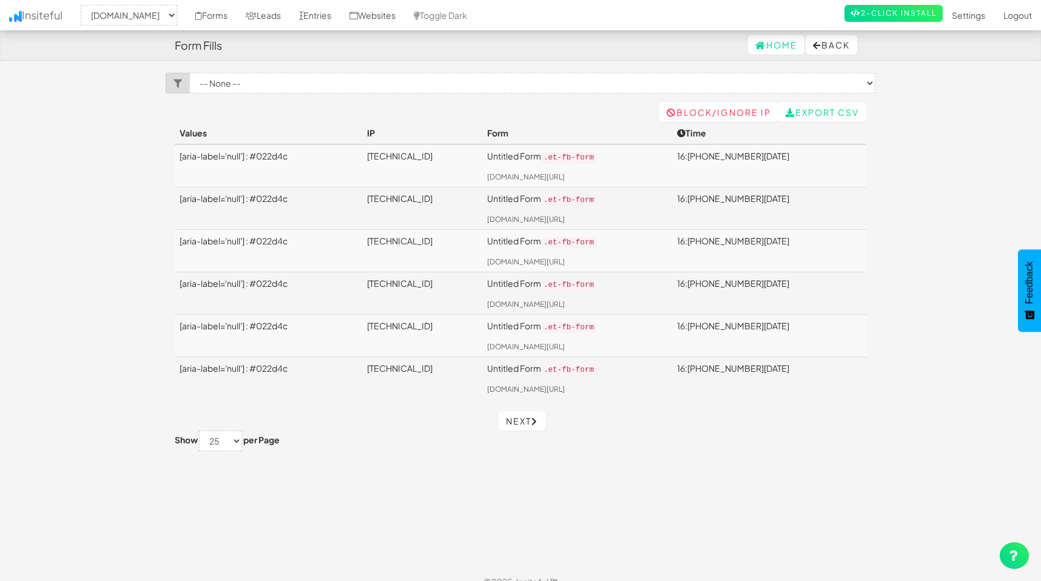
click at [306, 375] on td "[aria-label='null'] : #022d4c" at bounding box center [268, 378] width 187 height 42
click at [246, 363] on td "[aria-label='null'] : #022d4c" at bounding box center [268, 378] width 187 height 42
click at [234, 357] on td "[aria-label='null'] : #022d4c" at bounding box center [268, 378] width 187 height 42
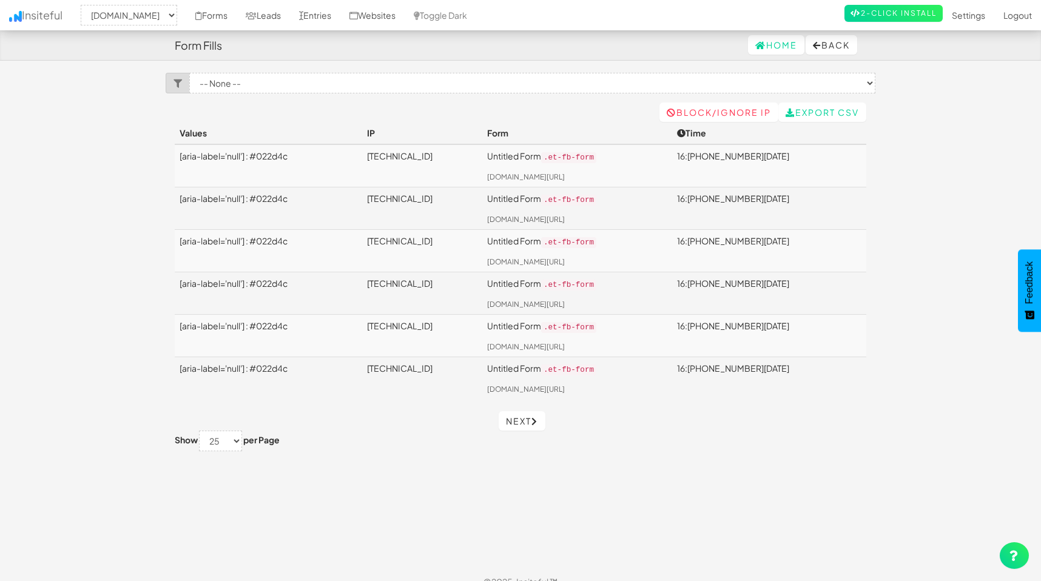
click at [454, 376] on td "104.28.252.4" at bounding box center [422, 378] width 120 height 42
click at [660, 181] on td "Untitled Form .et-fb-form hfalliance.org/" at bounding box center [577, 165] width 190 height 42
click at [432, 200] on link "104.28.252.4" at bounding box center [400, 198] width 66 height 11
click at [432, 239] on link "104.28.252.4" at bounding box center [400, 240] width 66 height 11
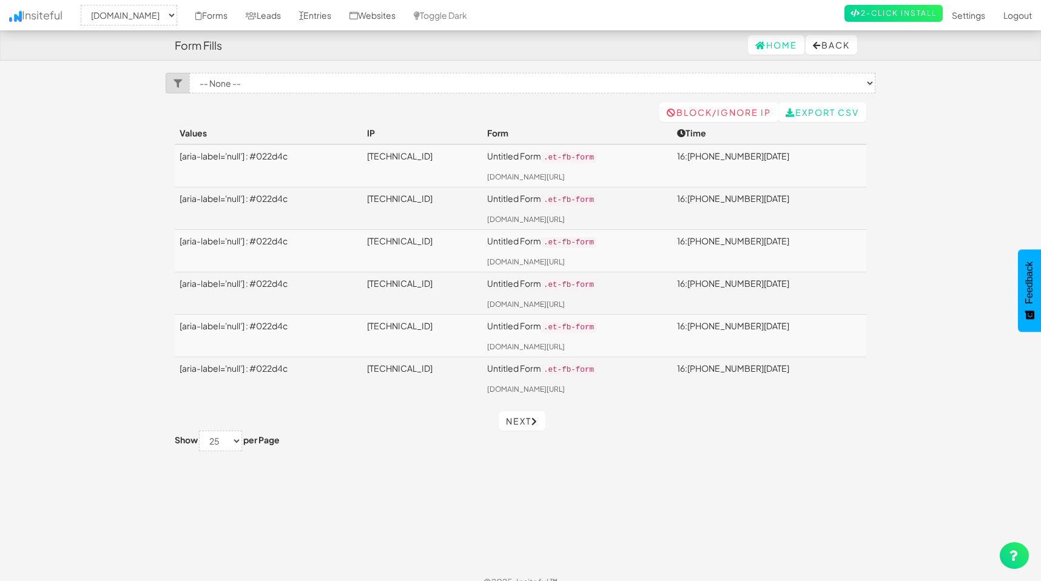
click at [255, 363] on td "[aria-label='null'] : #022d4c" at bounding box center [268, 378] width 187 height 42
click at [202, 15] on link "Forms" at bounding box center [211, 15] width 50 height 30
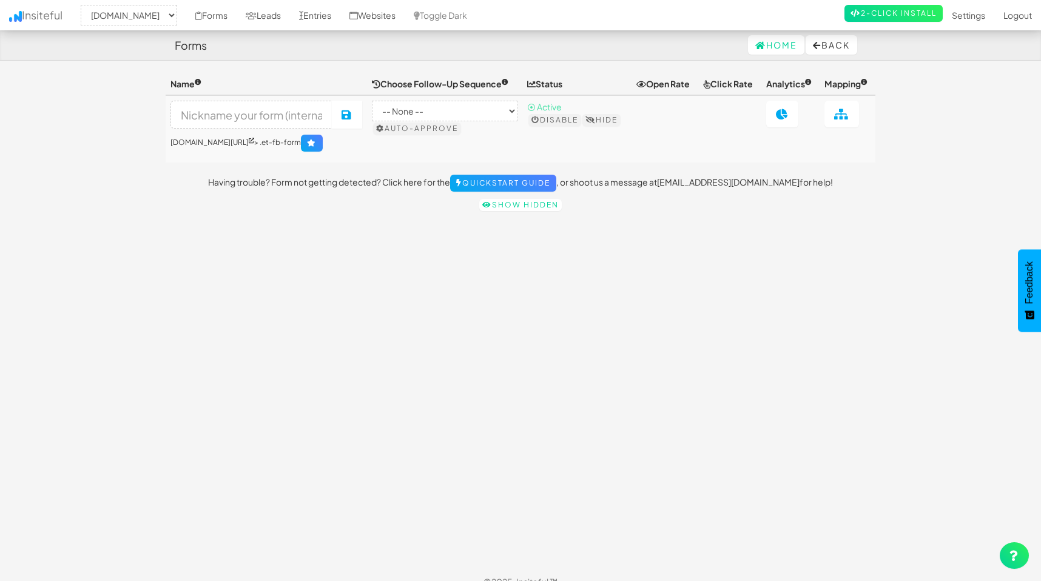
select select "2489"
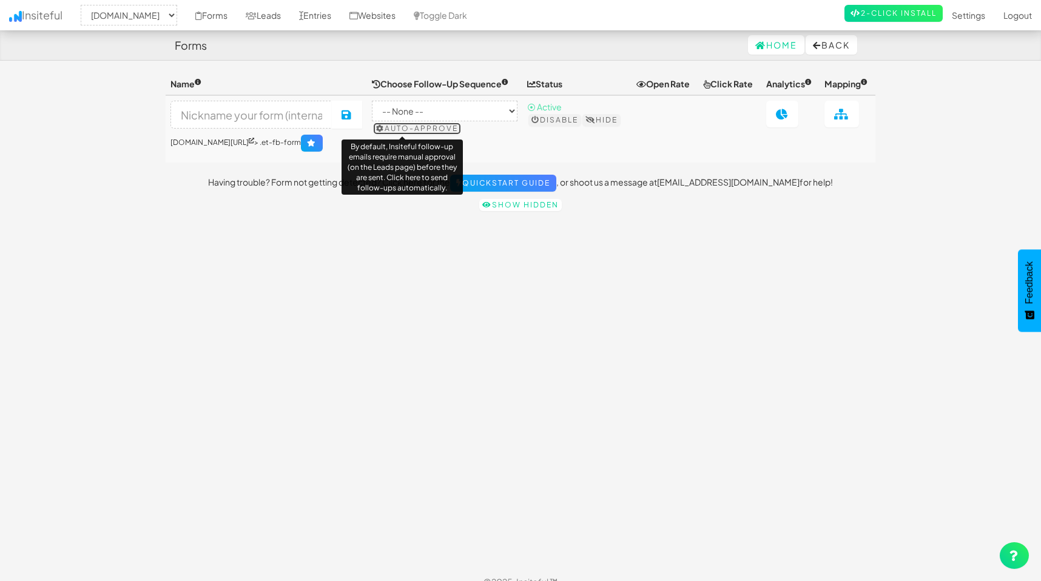
click at [416, 129] on button "Auto-approve" at bounding box center [417, 129] width 88 height 12
click at [441, 109] on select "-- None --" at bounding box center [444, 111] width 145 height 21
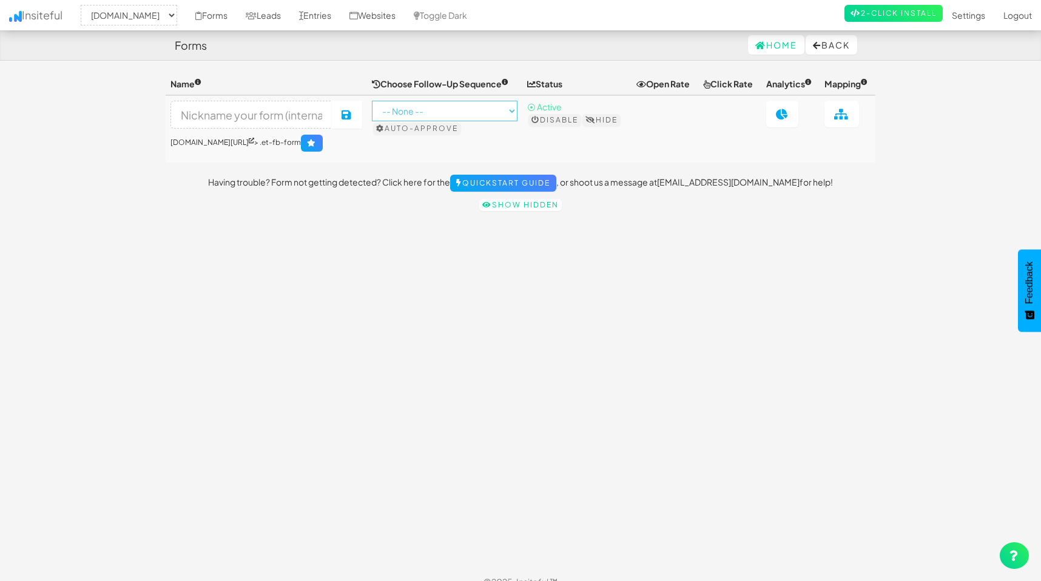
click at [372, 101] on select "-- None --" at bounding box center [444, 111] width 145 height 21
click at [307, 141] on icon at bounding box center [312, 142] width 10 height 7
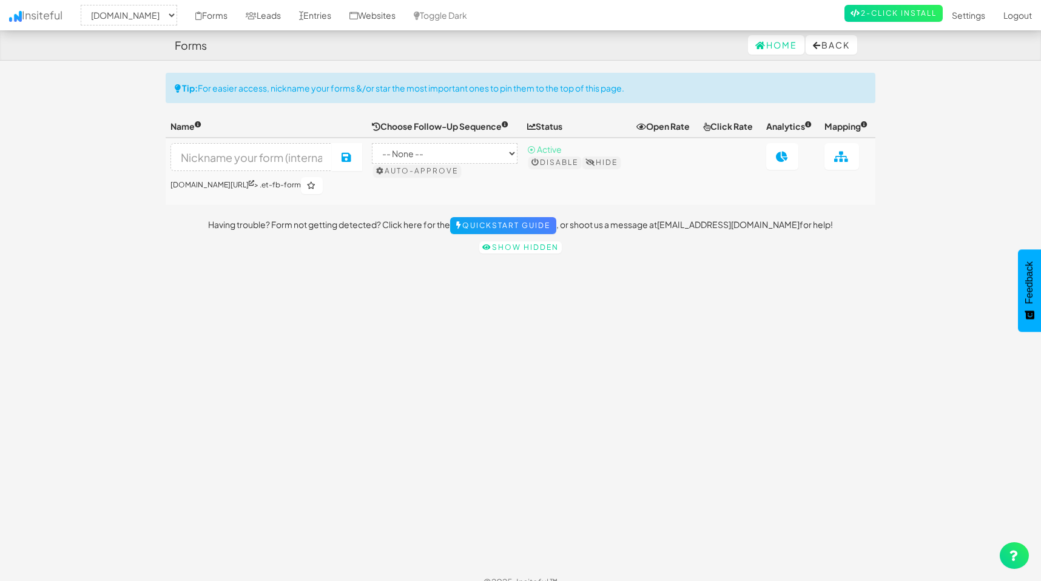
select select "2489"
click at [307, 188] on icon at bounding box center [312, 185] width 10 height 7
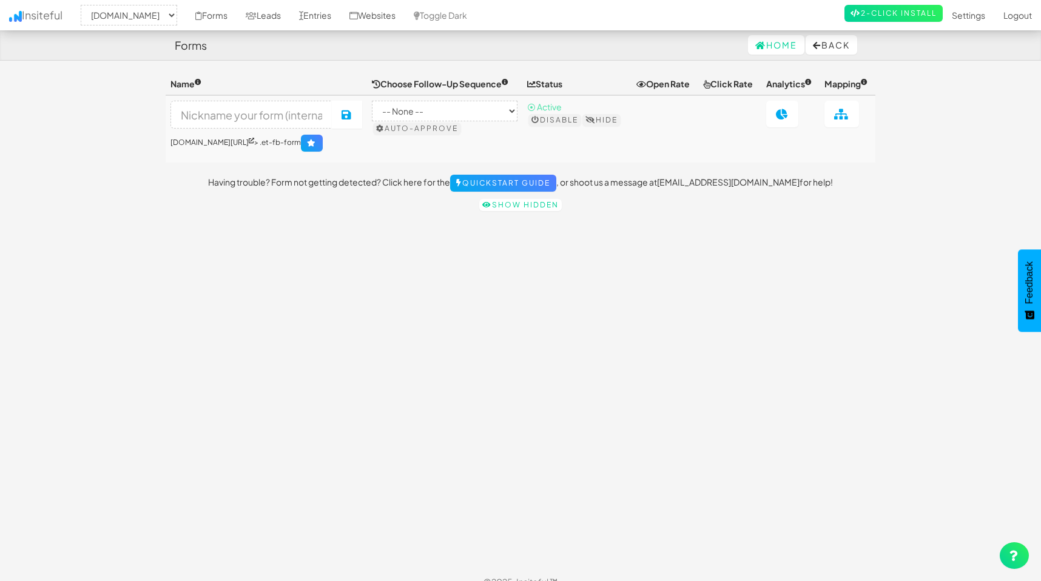
select select "2489"
click at [764, 50] on link "Home" at bounding box center [776, 44] width 56 height 19
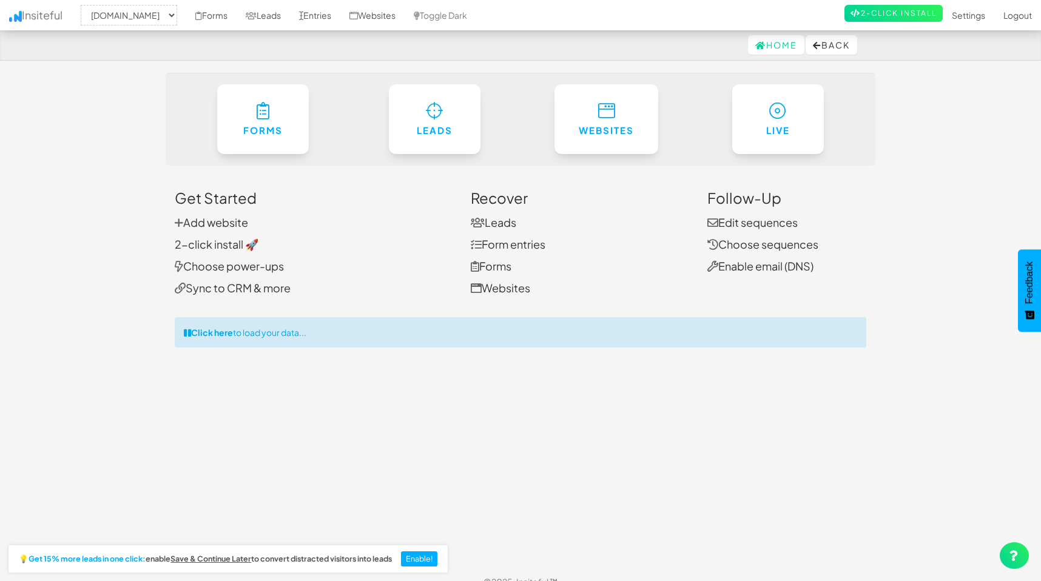
select select "2489"
click at [505, 244] on link "Form entries" at bounding box center [508, 244] width 75 height 14
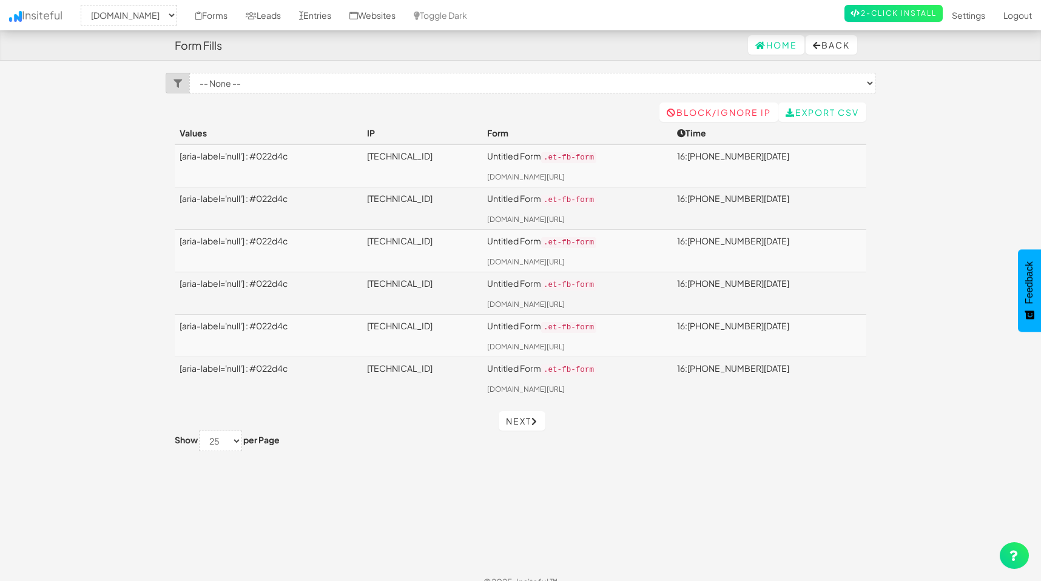
select select "2489"
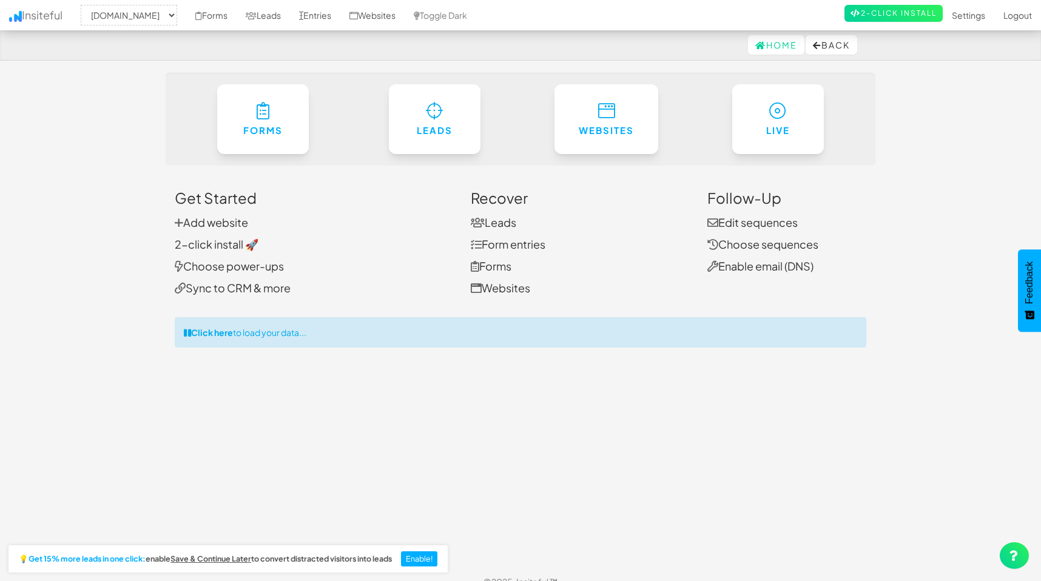
select select "2489"
click at [752, 267] on link "Enable email (DNS)" at bounding box center [760, 266] width 106 height 14
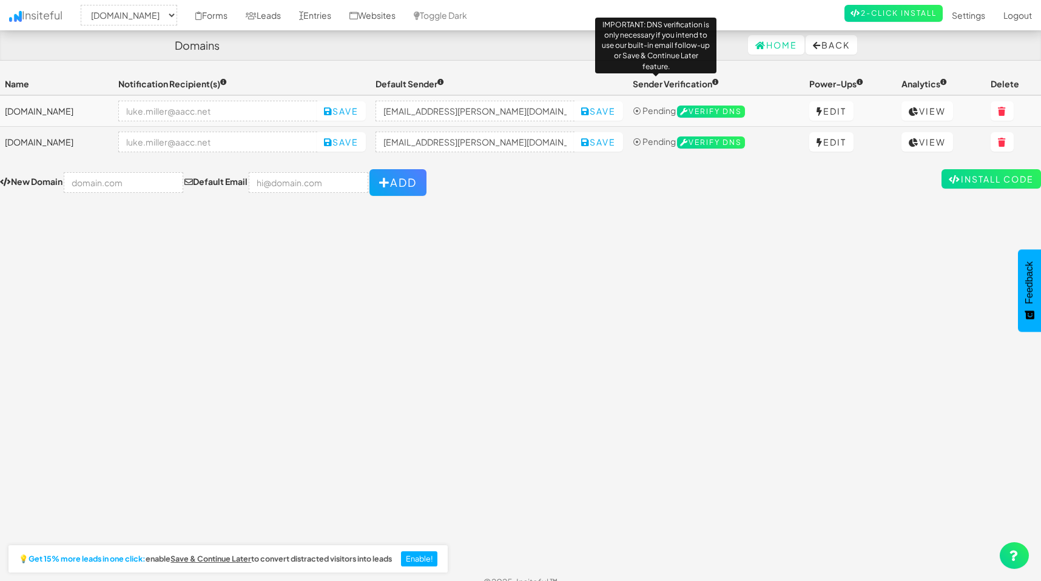
select select "2489"
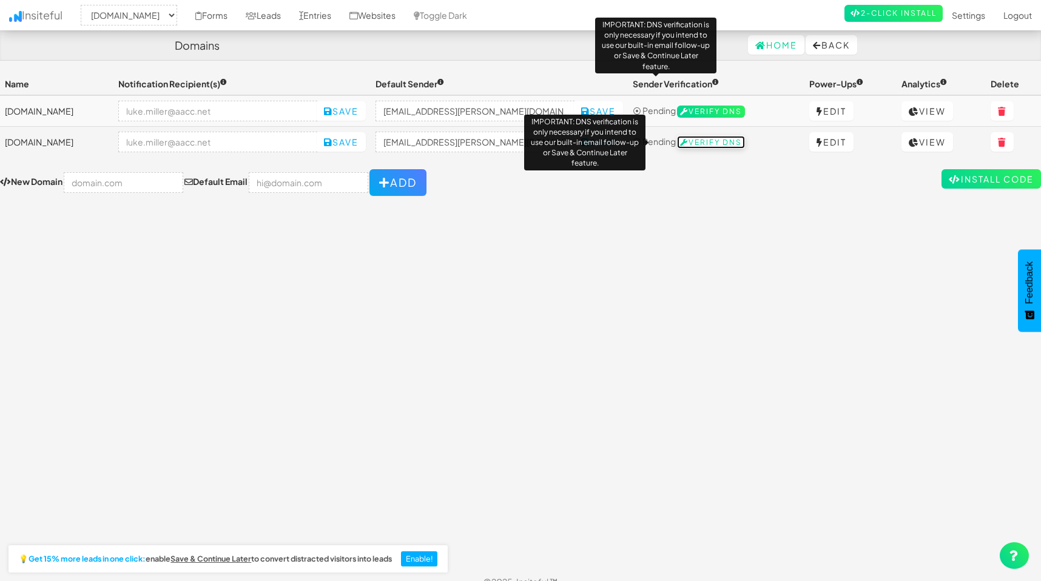
click at [692, 143] on span "Verify DNS" at bounding box center [711, 142] width 68 height 12
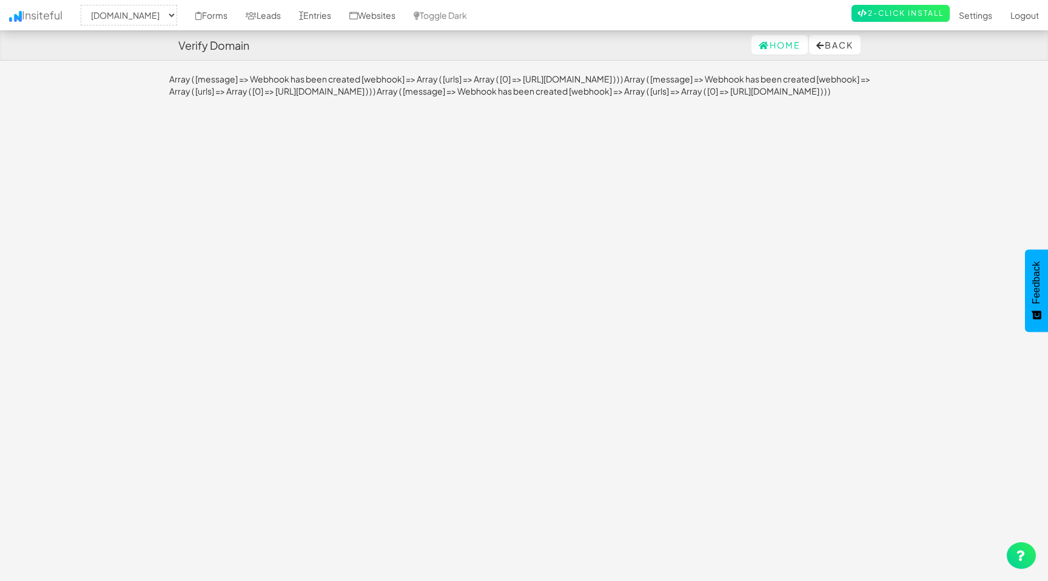
select select "2489"
click at [779, 45] on link "Home" at bounding box center [779, 44] width 56 height 19
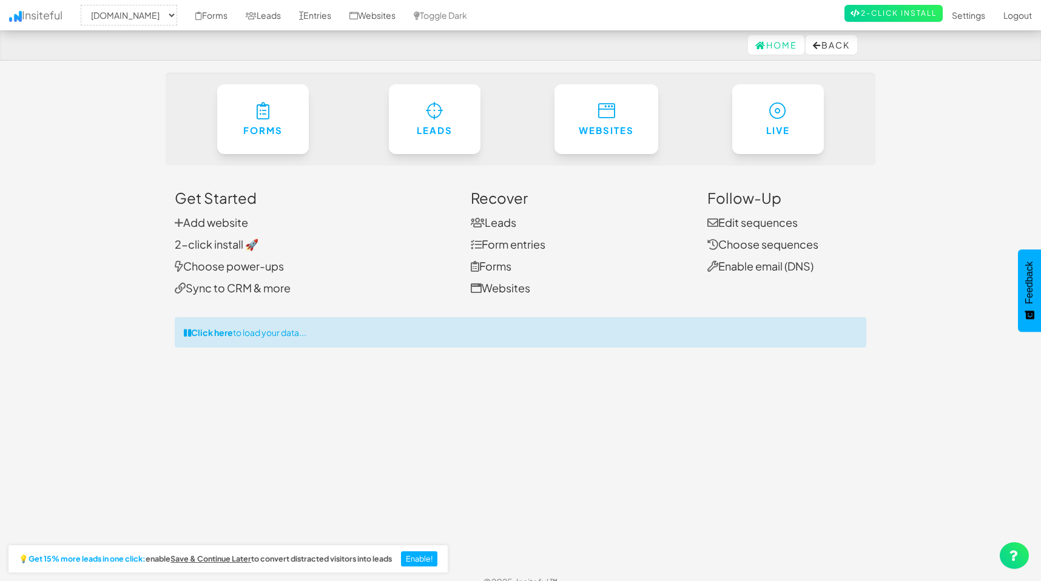
select select "2489"
click at [428, 557] on button "Enable!" at bounding box center [419, 559] width 37 height 16
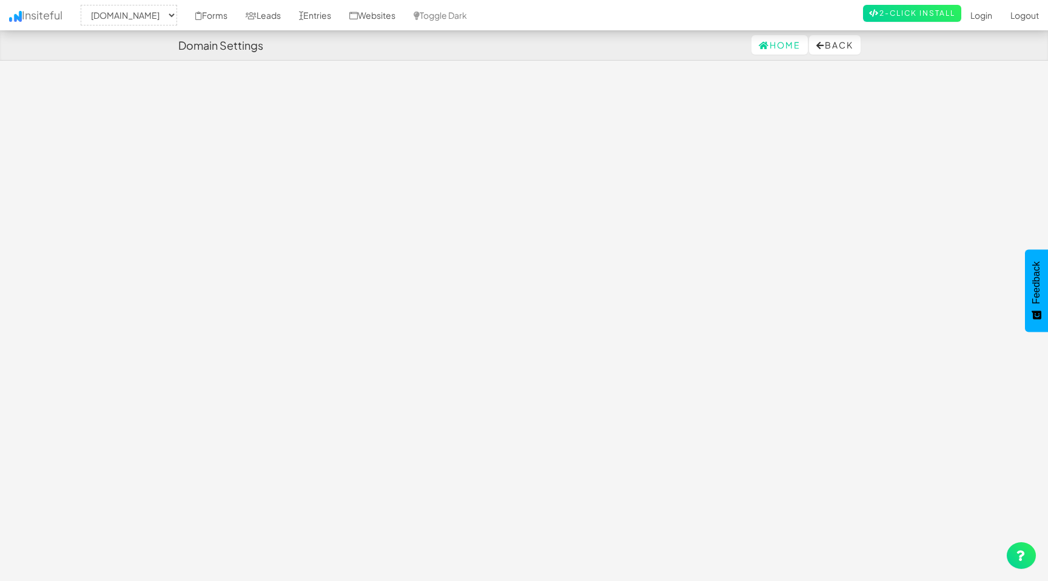
select select "2489"
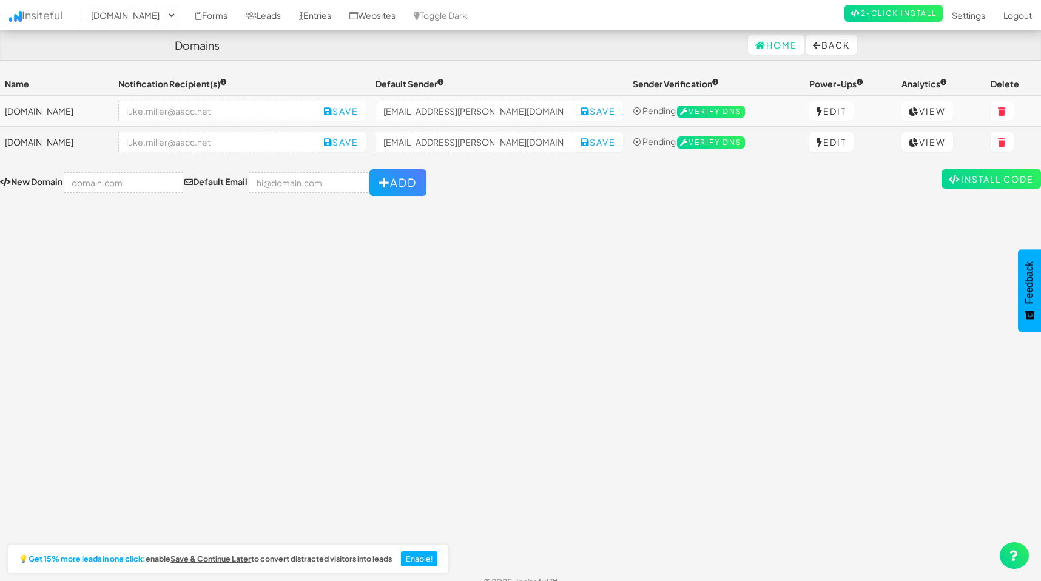
select select "2489"
click at [425, 552] on button "Enable!" at bounding box center [419, 559] width 37 height 16
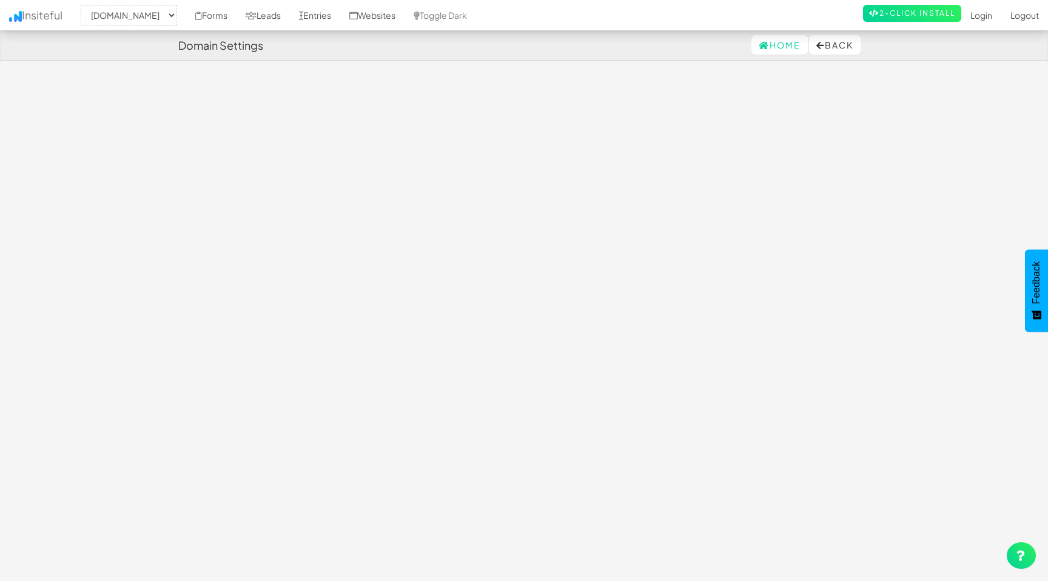
select select "2489"
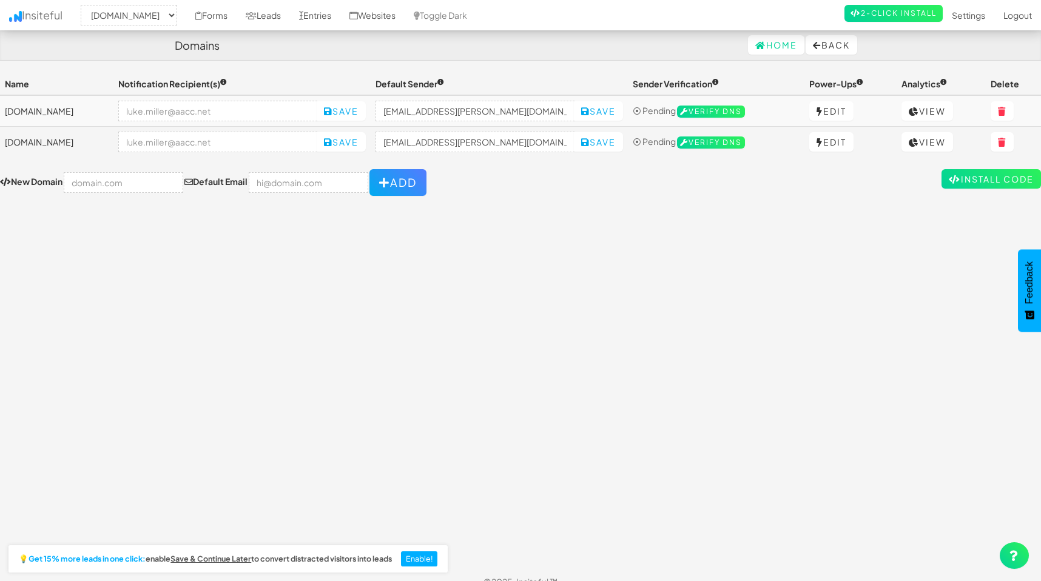
select select "2489"
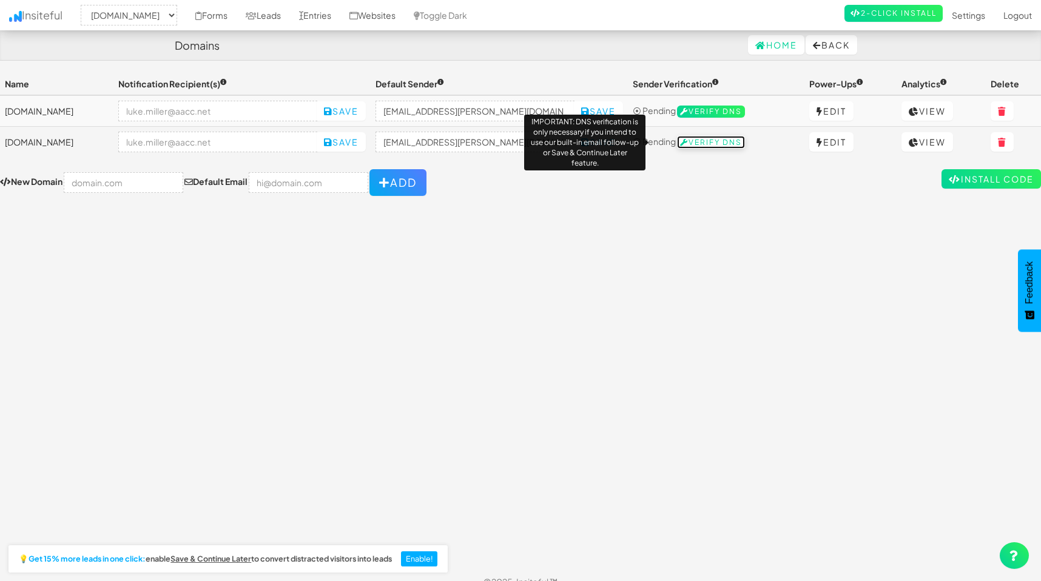
click at [690, 141] on span "Verify DNS" at bounding box center [711, 142] width 68 height 12
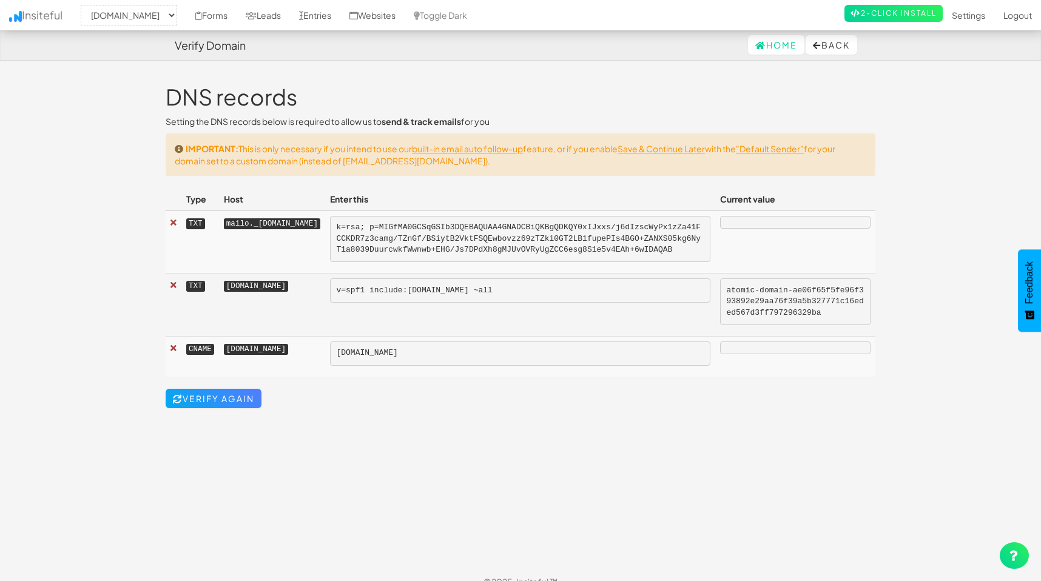
select select "2489"
click at [680, 151] on u "Save & Continue Later" at bounding box center [660, 148] width 87 height 11
click at [341, 102] on h1 "DNS records" at bounding box center [521, 97] width 710 height 24
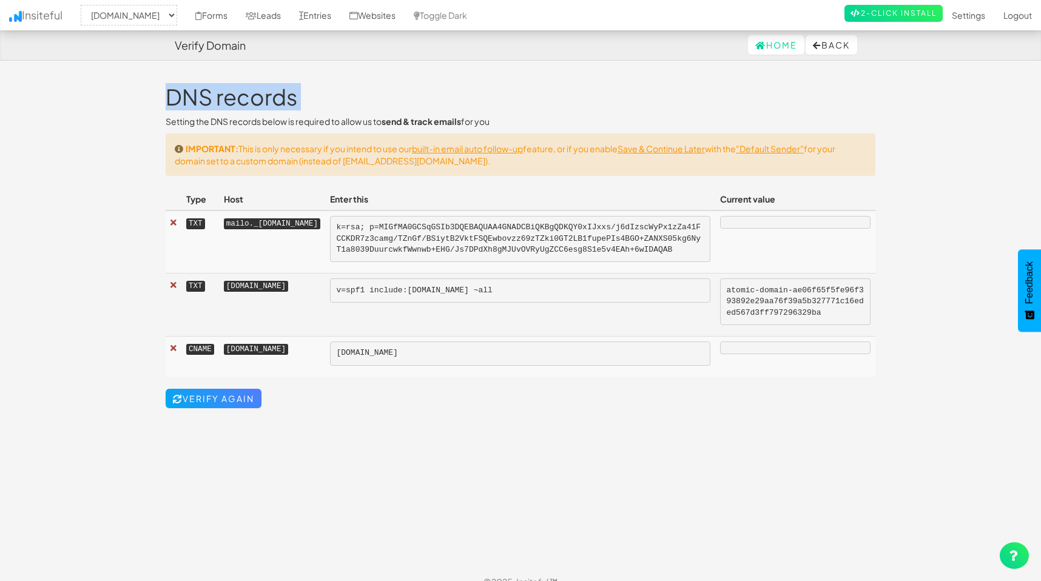
click at [374, 106] on h1 "DNS records" at bounding box center [521, 97] width 710 height 24
click at [308, 160] on div "IMPORTANT: This is only necessary if you intend to use our built-in email auto …" at bounding box center [521, 154] width 710 height 42
click at [381, 62] on body "Verify Domain Home Back Toggle navigation Insiteful -- None -- hfalliance.org a…" at bounding box center [520, 298] width 1041 height 597
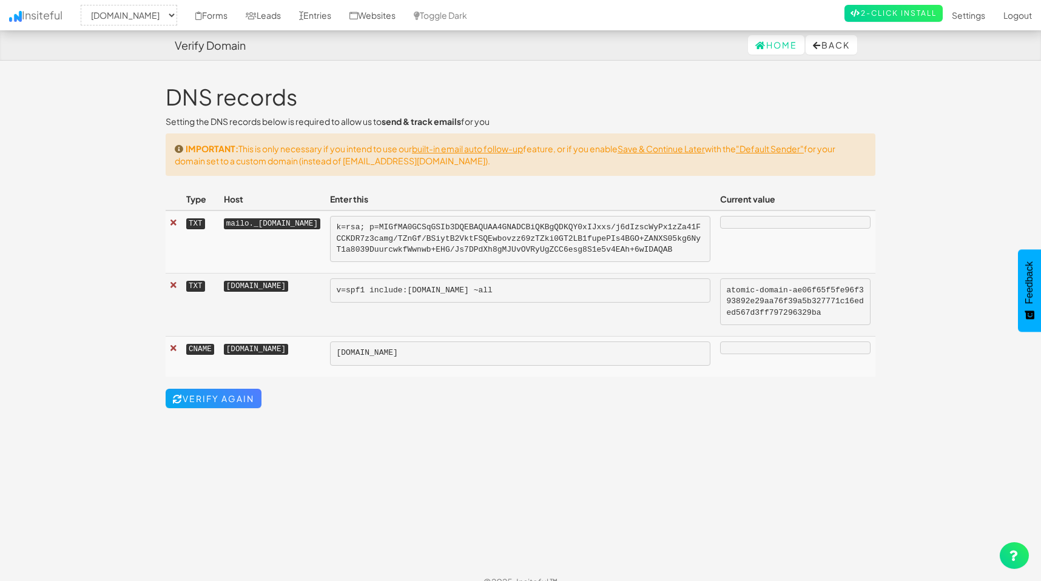
click at [385, 160] on div "IMPORTANT: This is only necessary if you intend to use our built-in email auto …" at bounding box center [521, 154] width 710 height 42
click at [548, 172] on div "IMPORTANT: This is only necessary if you intend to use our built-in email auto …" at bounding box center [521, 154] width 710 height 42
click at [275, 224] on kbd "mailo._domainkey.hfalliance.org" at bounding box center [272, 223] width 96 height 11
click at [235, 225] on kbd "mailo._domainkey.hfalliance.org" at bounding box center [272, 223] width 96 height 11
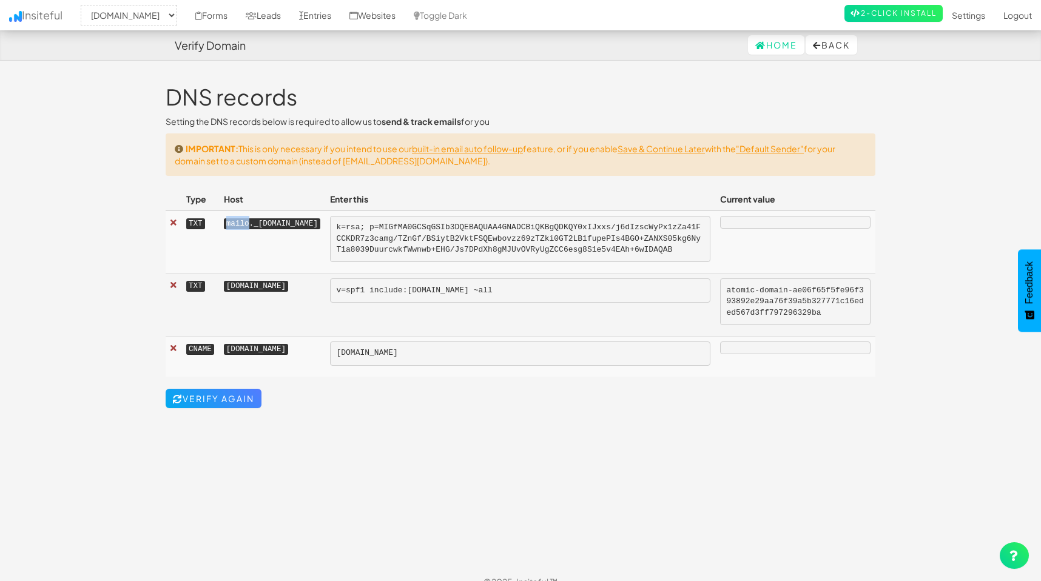
click at [235, 225] on kbd "mailo._domainkey.hfalliance.org" at bounding box center [272, 223] width 96 height 11
click at [183, 222] on td "TXT" at bounding box center [200, 241] width 38 height 63
click at [346, 439] on div "Toggle navigation Insiteful -- None -- hfalliance.org aacc.net Forms Leads Entr…" at bounding box center [521, 320] width 710 height 494
click at [217, 408] on link "Verify Again" at bounding box center [214, 398] width 96 height 19
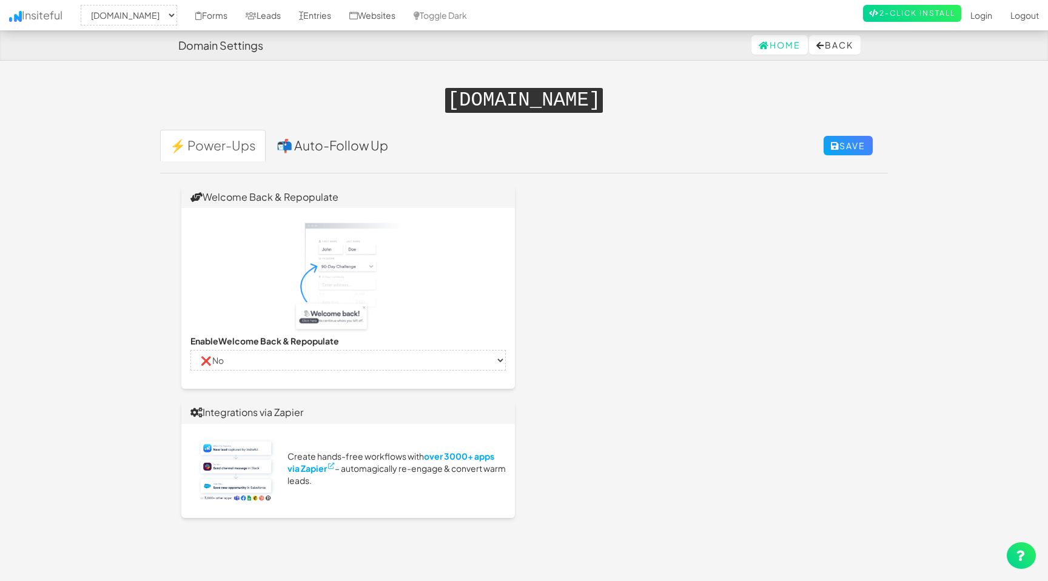
select select "2489"
select select "false"
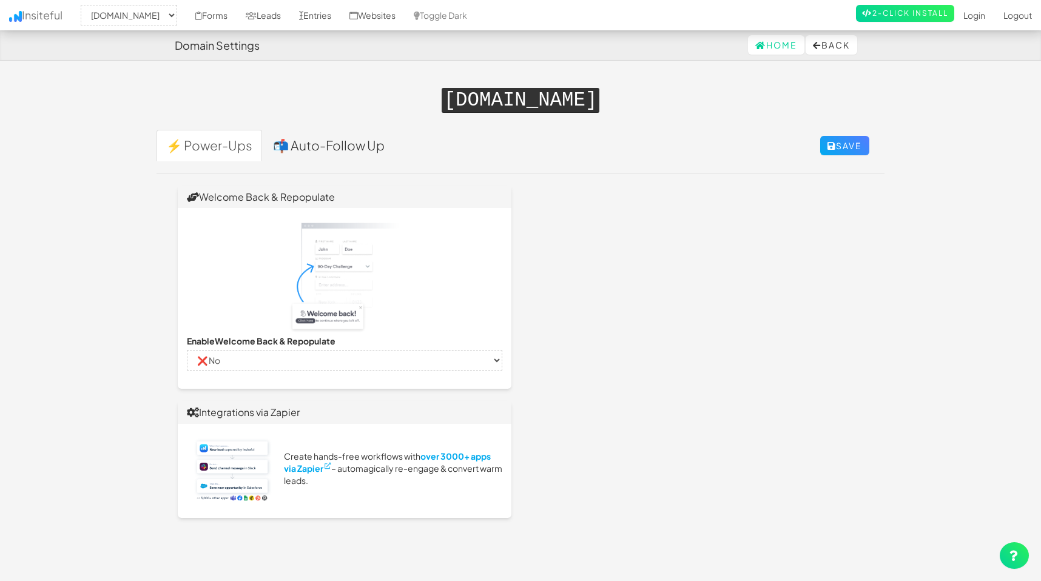
scroll to position [184, 0]
select select "false"
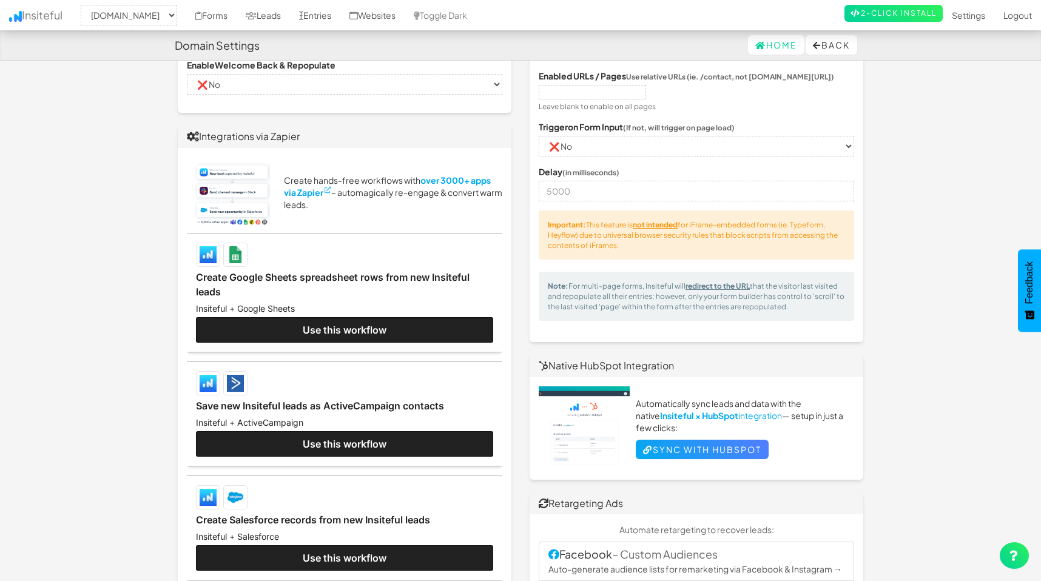
scroll to position [0, 0]
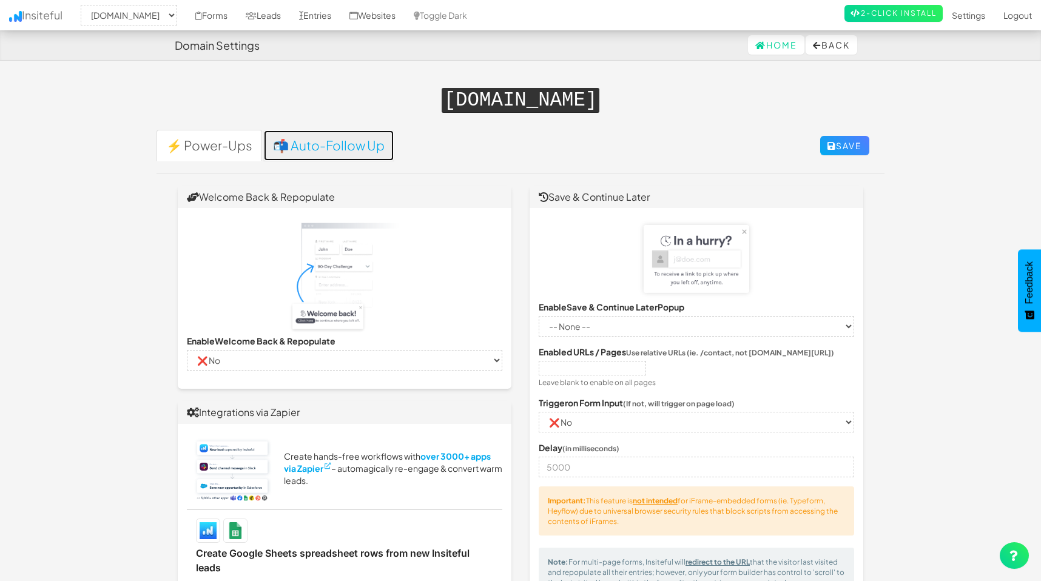
click at [332, 130] on link "📬 Auto-Follow Up" at bounding box center [328, 146] width 131 height 32
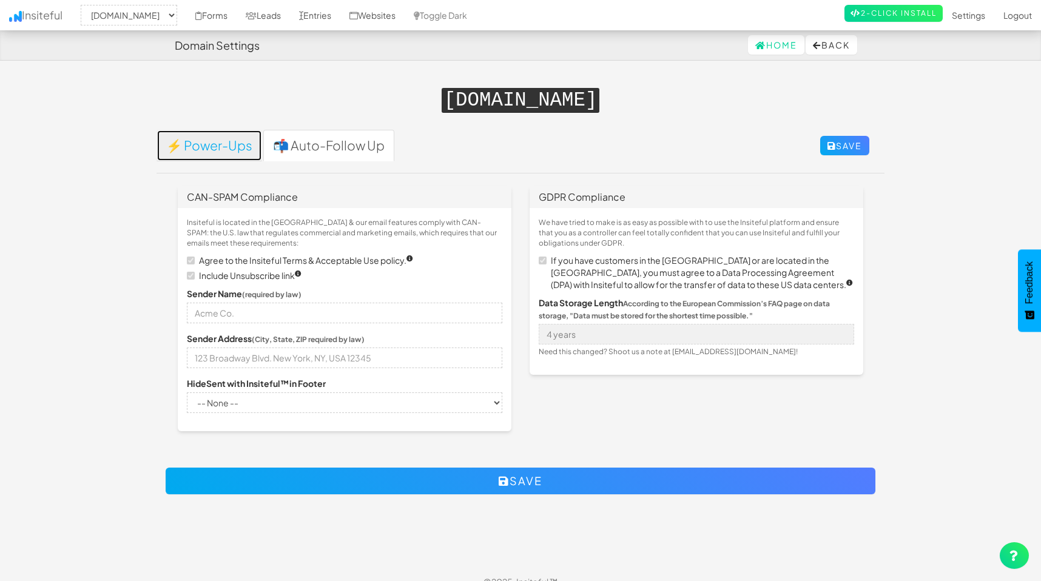
click at [229, 142] on link "⚡ Power-Ups" at bounding box center [209, 146] width 106 height 32
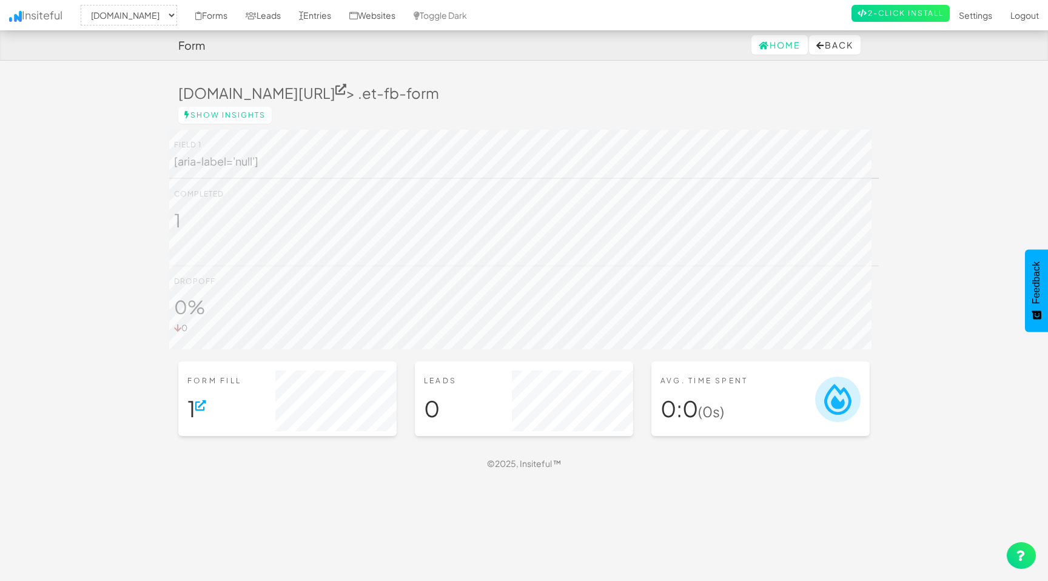
select select "2489"
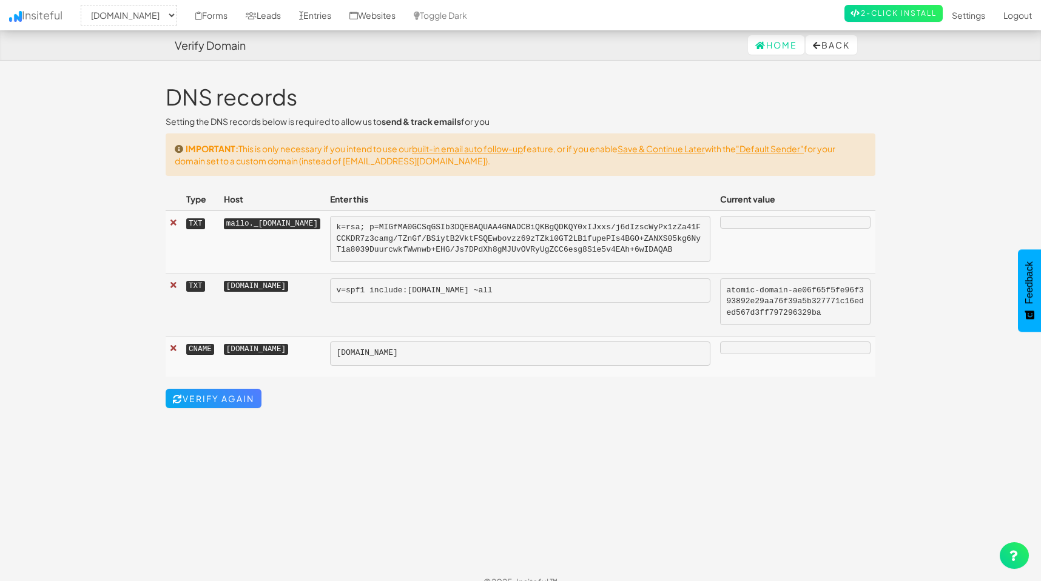
select select "2489"
click at [203, 14] on link "Forms" at bounding box center [211, 15] width 50 height 30
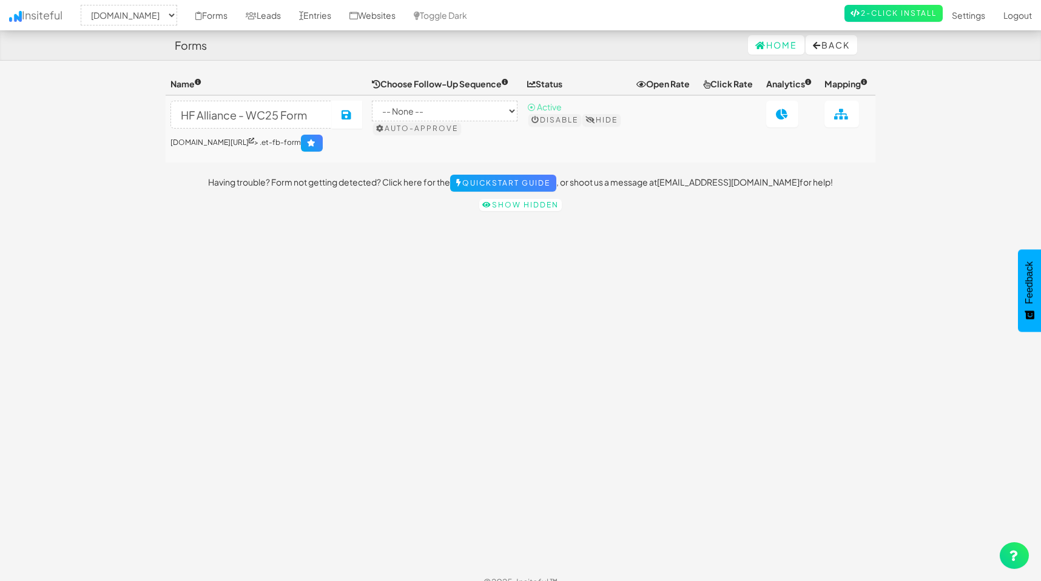
select select "2489"
click at [200, 19] on link "Forms" at bounding box center [211, 15] width 50 height 30
select select "2489"
click at [195, 13] on icon at bounding box center [198, 16] width 7 height 8
select select "2489"
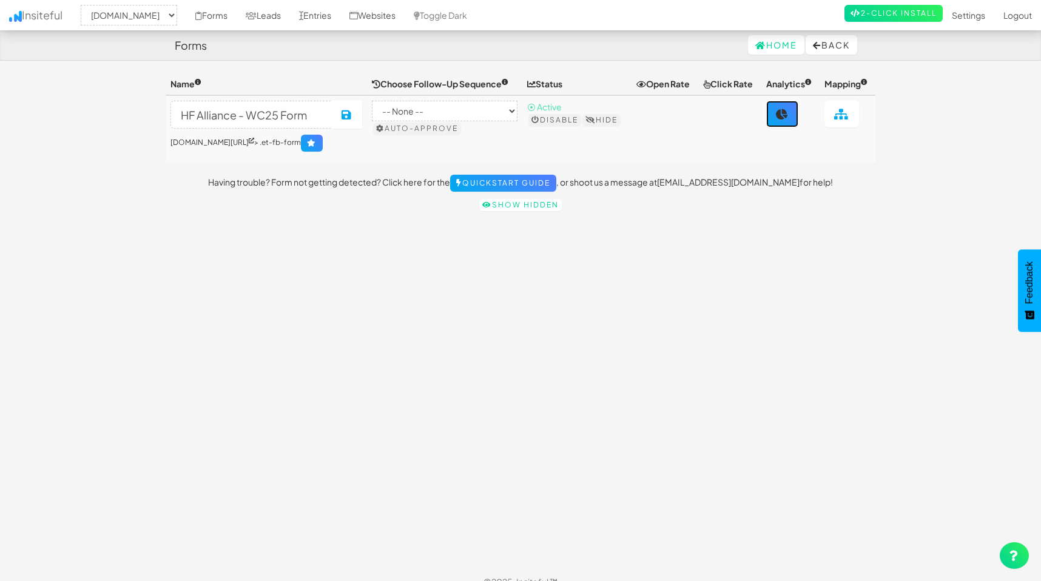
click at [780, 124] on link at bounding box center [782, 114] width 32 height 27
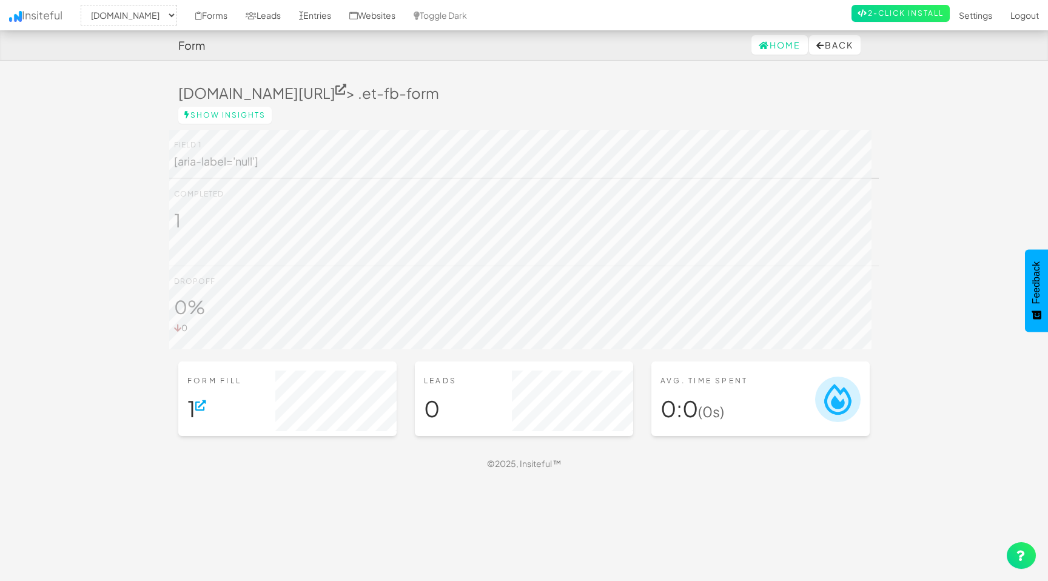
select select "2489"
